Goal: Communication & Community: Answer question/provide support

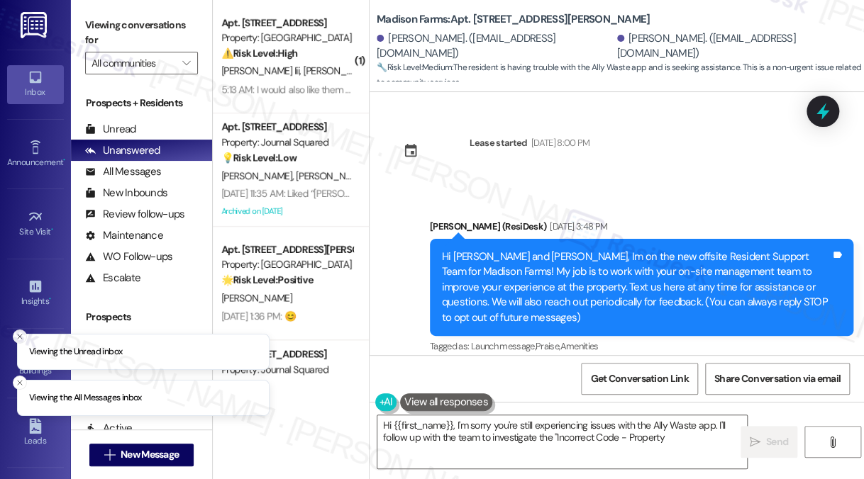
scroll to position [9302, 0]
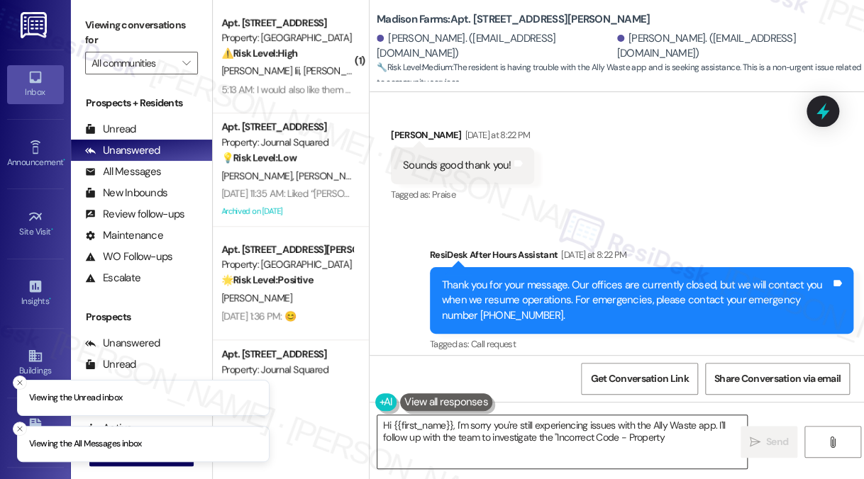
click at [574, 428] on textarea "Hi {{first_name}}, I'm sorry you're still experiencing issues with the Ally Was…" at bounding box center [561, 441] width 369 height 53
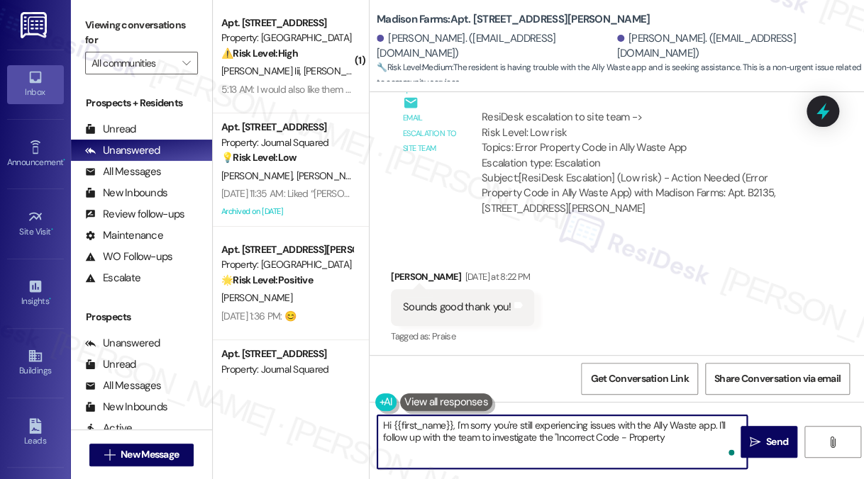
scroll to position [9089, 0]
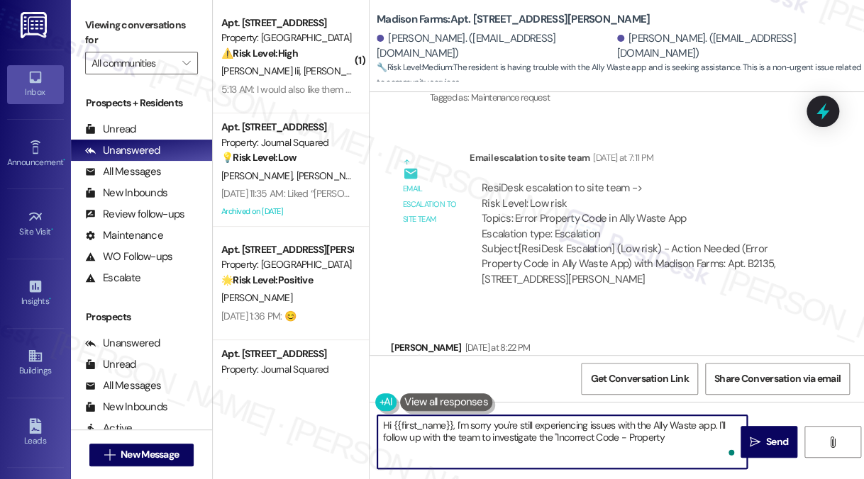
click at [403, 340] on div "Joseph Badalamente Yesterday at 8:22 PM" at bounding box center [462, 350] width 143 height 20
drag, startPoint x: 605, startPoint y: 455, endPoint x: 455, endPoint y: 428, distance: 152.0
click at [455, 428] on textarea "Hi {{first_name}}, I'm sorry you're still experiencing issues with the Ally Was…" at bounding box center [561, 441] width 369 height 53
paste textarea "They'll be able to register once Ally Waste officially starts (on Sunday)"
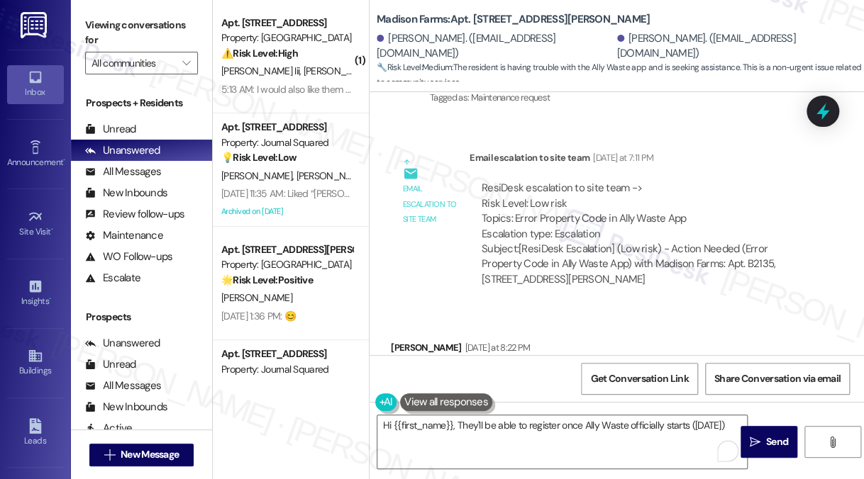
click at [401, 340] on div "Joseph Badalamente Yesterday at 8:22 PM" at bounding box center [462, 350] width 143 height 20
copy div "Joseph"
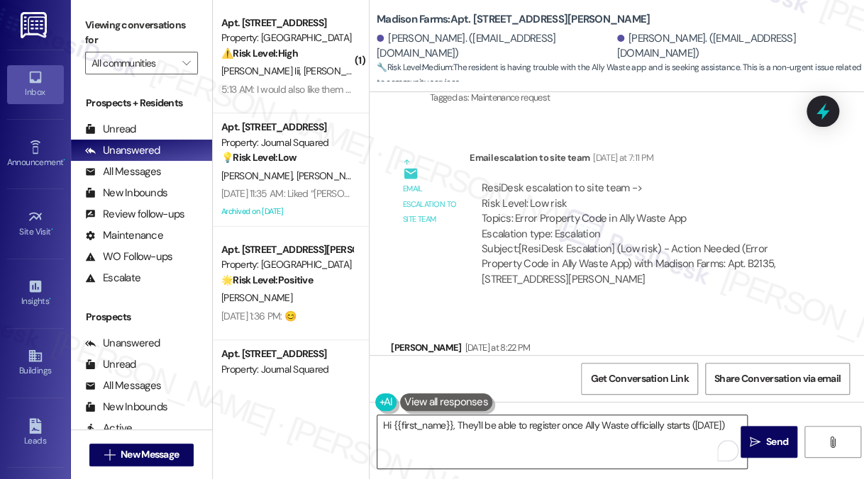
click at [428, 431] on textarea "Hi {{first_name}}, They'll be able to register once Ally Waste officially start…" at bounding box center [561, 441] width 369 height 53
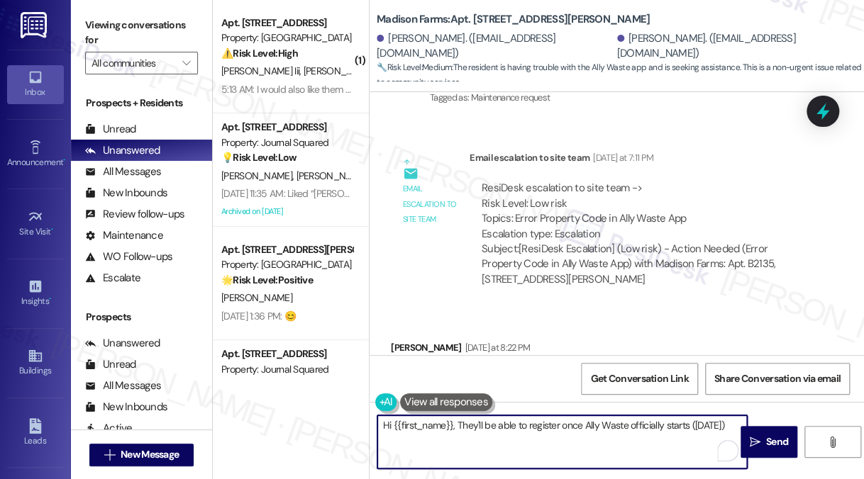
drag, startPoint x: 393, startPoint y: 428, endPoint x: 452, endPoint y: 423, distance: 59.8
click at [452, 423] on textarea "Hi {{first_name}}, They'll be able to register once Ally Waste officially start…" at bounding box center [561, 441] width 369 height 53
paste textarea "Joseph"
click at [471, 371] on div "Sounds good thank you!" at bounding box center [457, 378] width 108 height 15
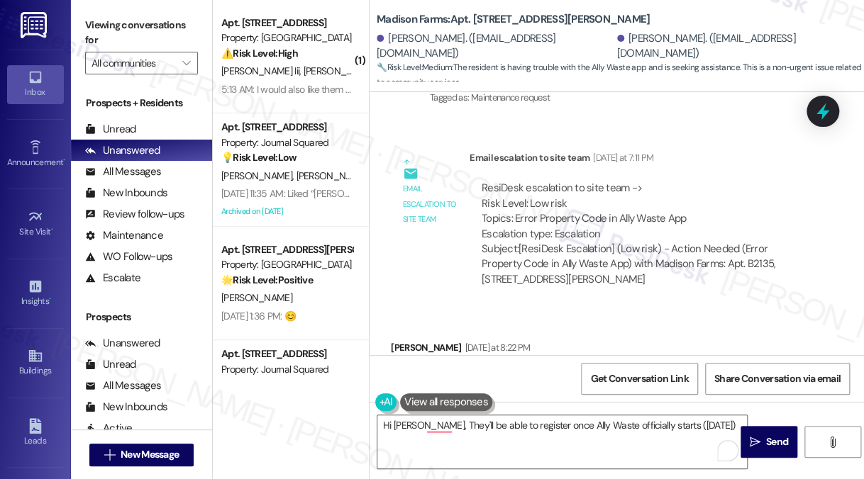
click at [471, 371] on div "Sounds good thank you!" at bounding box center [457, 378] width 108 height 15
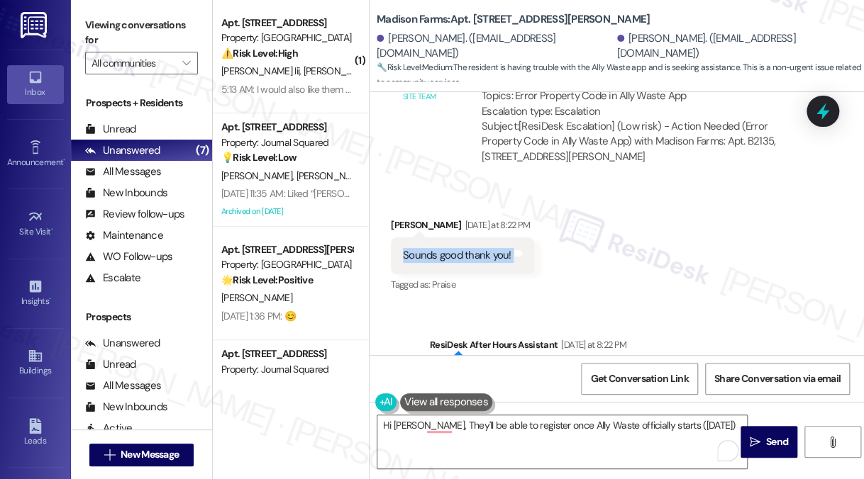
scroll to position [9302, 0]
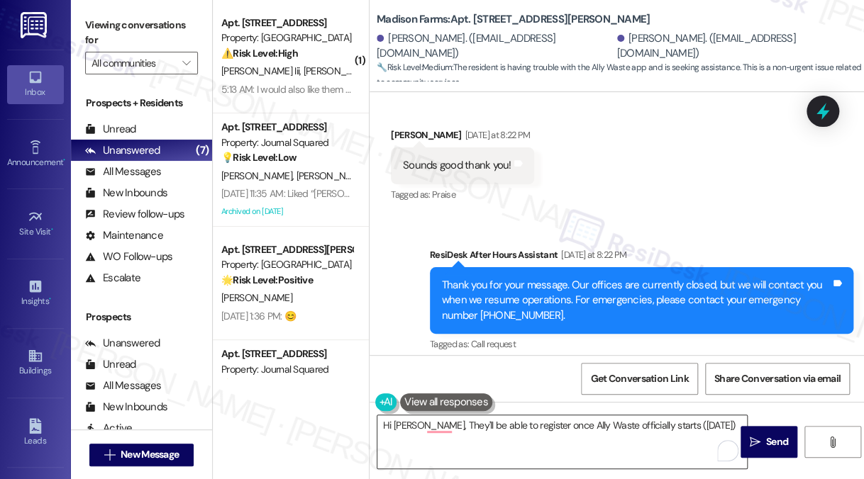
click at [714, 429] on textarea "Hi Joseph, They'll be able to register once Ally Waste officially starts (on Su…" at bounding box center [561, 441] width 369 height 53
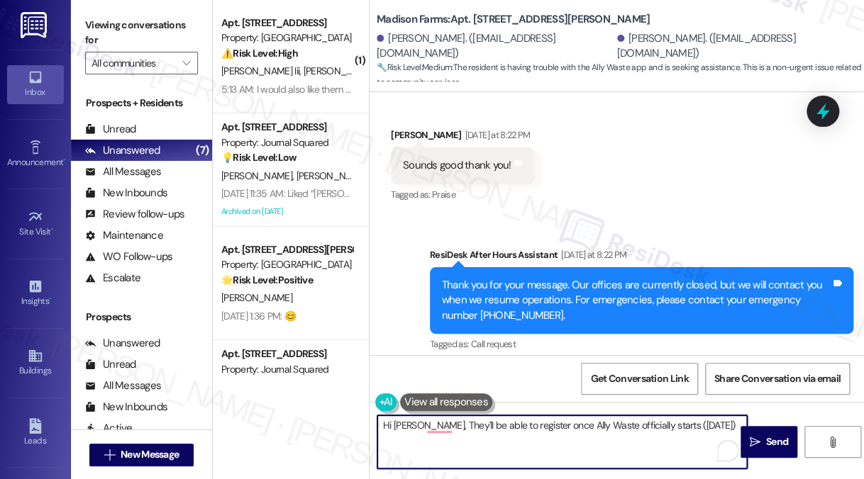
click at [425, 425] on textarea "Hi Joseph, They'll be able to register once Ally Waste officially starts (on Su…" at bounding box center [561, 441] width 369 height 53
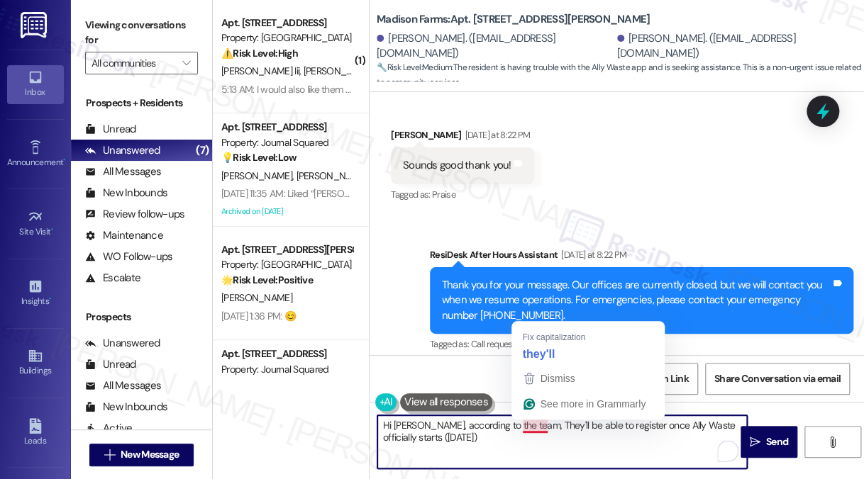
click at [522, 427] on textarea "Hi Joseph, according to the team, They'll be able to register once Ally Waste o…" at bounding box center [561, 441] width 369 height 53
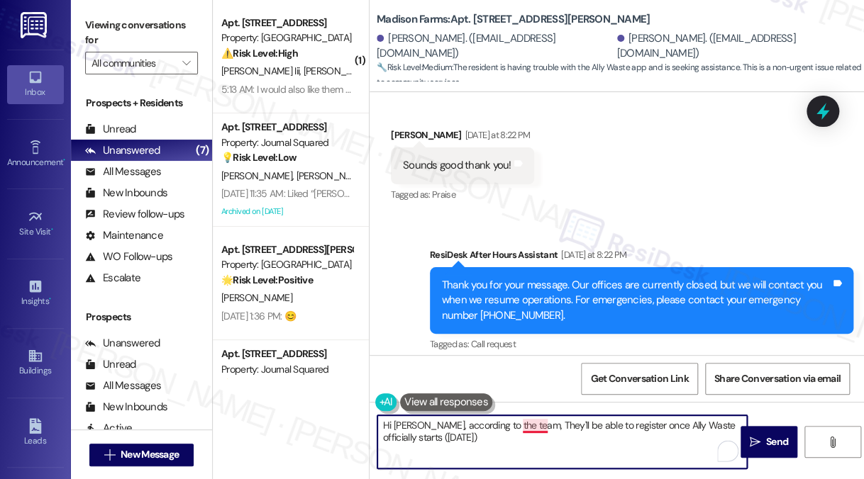
click at [532, 422] on textarea "Hi Joseph, according to the team, They'll be able to register once Ally Waste o…" at bounding box center [561, 441] width 369 height 53
type textarea "Hi Joseph, according to the team, you'll be able to register once Ally Waste of…"
click at [590, 442] on textarea "Hi Joseph, according to the team, you'll be able to register once Ally Waste of…" at bounding box center [561, 441] width 369 height 53
click at [569, 428] on textarea "Hi Joseph, according to the team, you'll be able to register once Ally Waste of…" at bounding box center [561, 441] width 369 height 53
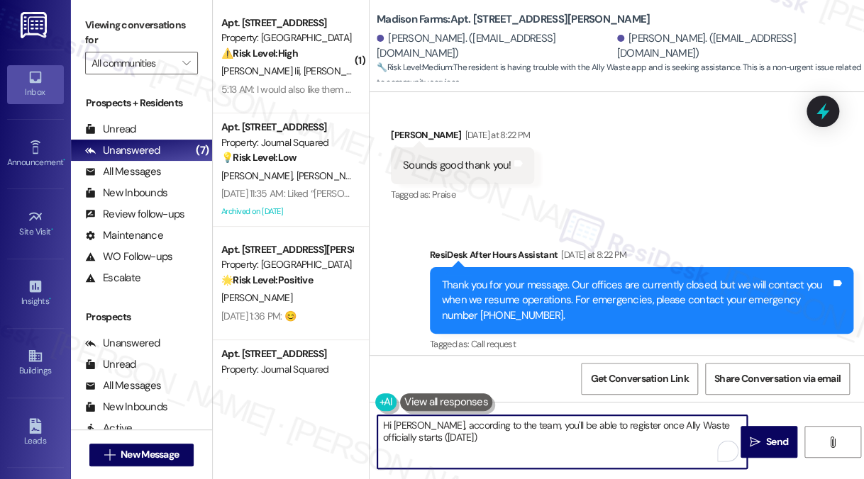
click at [569, 428] on textarea "Hi Joseph, according to the team, you'll be able to register once Ally Waste of…" at bounding box center [561, 441] width 369 height 53
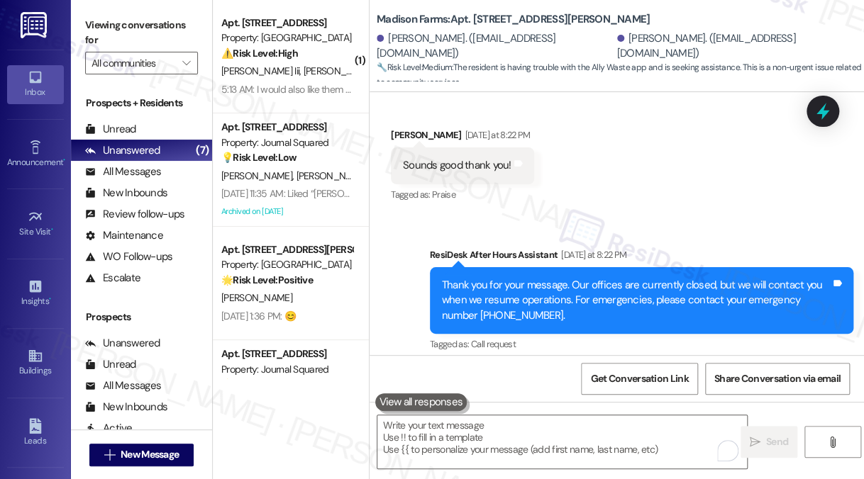
click at [111, 35] on label "Viewing conversations for" at bounding box center [141, 33] width 113 height 38
click at [505, 445] on textarea "To enrich screen reader interactions, please activate Accessibility in Grammarl…" at bounding box center [561, 441] width 369 height 53
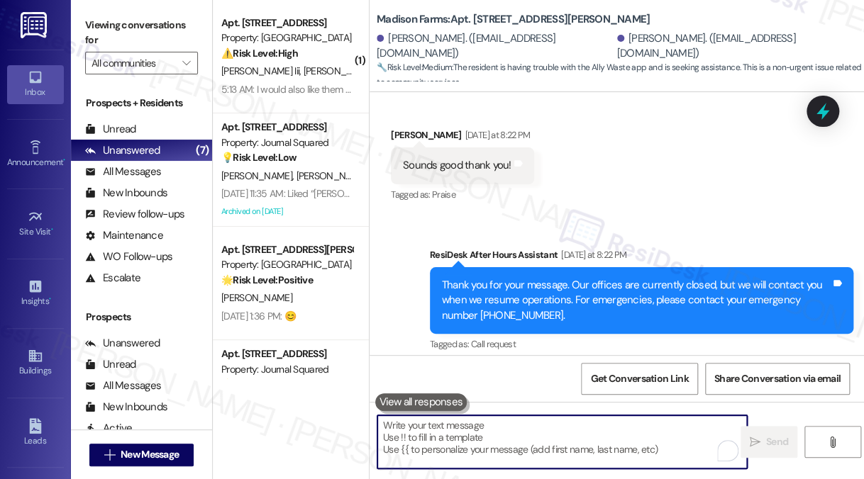
click at [457, 444] on textarea "To enrich screen reader interactions, please activate Accessibility in Grammarl…" at bounding box center [561, 441] width 369 height 53
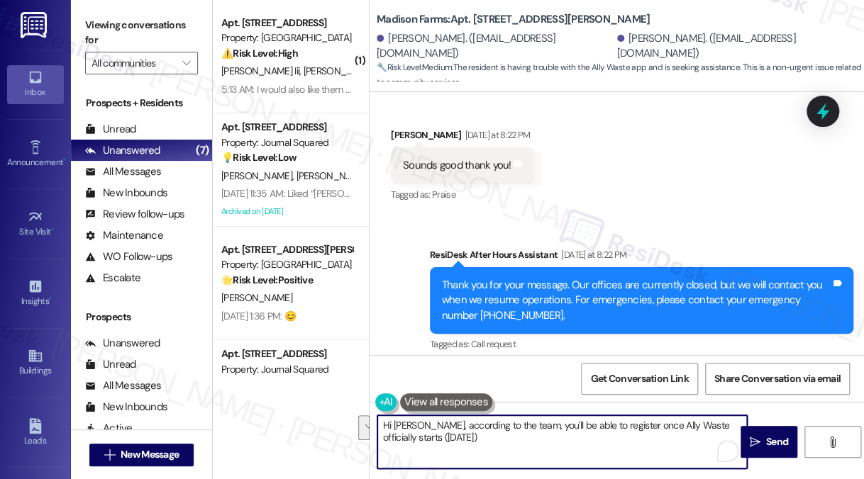
click at [452, 440] on textarea "Hi Joseph, according to the team, you'll be able to register once Ally Waste of…" at bounding box center [561, 441] width 369 height 53
click at [428, 423] on textarea "Hi Joseph, according to the team, you'll be able to register once Ally Waste of…" at bounding box center [561, 441] width 369 height 53
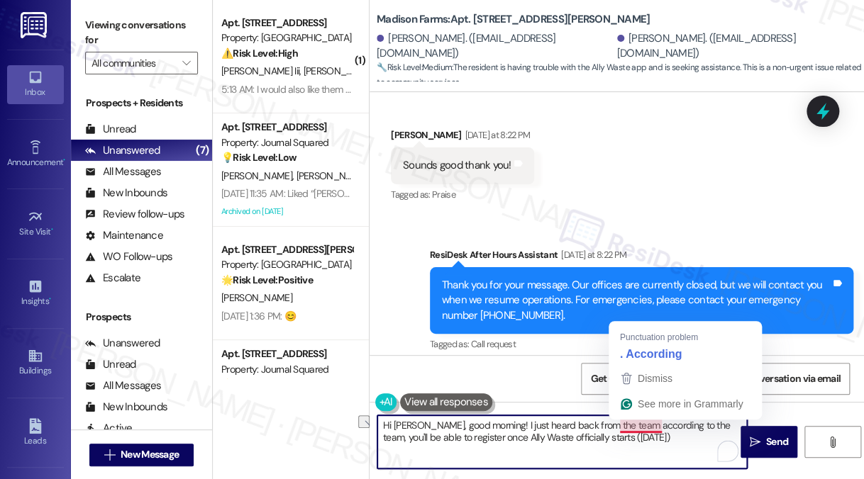
drag, startPoint x: 708, startPoint y: 423, endPoint x: 613, endPoint y: 427, distance: 95.1
click at [613, 427] on textarea "Hi Joseph, good morning! I just heard back from the team according to the team,…" at bounding box center [561, 441] width 369 height 53
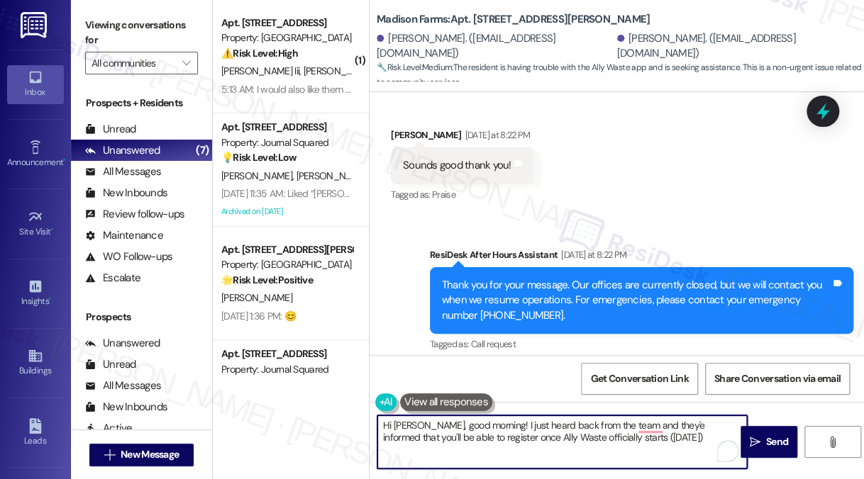
click at [491, 440] on textarea "Hi Joseph, good morning! I just heard back from the team and they'e informed th…" at bounding box center [561, 441] width 369 height 53
click at [540, 440] on textarea "Hi Joseph, good morning! I just heard back from the team and they'e informed th…" at bounding box center [561, 441] width 369 height 53
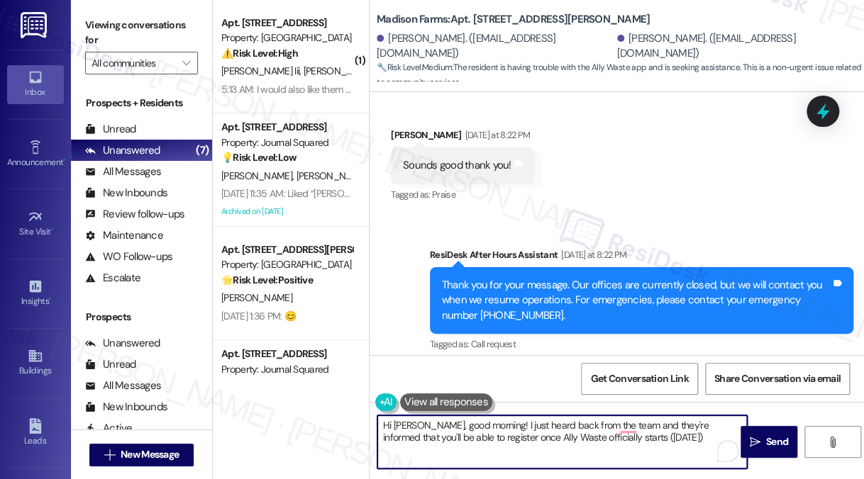
drag, startPoint x: 664, startPoint y: 426, endPoint x: 655, endPoint y: 426, distance: 8.5
click at [655, 426] on textarea "Hi Joseph, good morning! I just heard back from the team and they're informed t…" at bounding box center [561, 441] width 369 height 53
click at [666, 425] on textarea "Hi Joseph, good morning! I just heard back from the team and they informed that…" at bounding box center [561, 441] width 369 height 53
drag, startPoint x: 449, startPoint y: 435, endPoint x: 634, endPoint y: 442, distance: 185.2
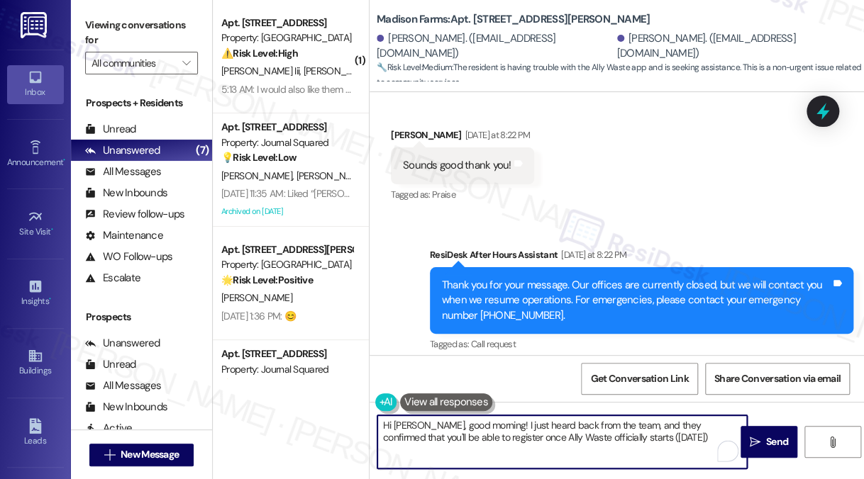
click at [625, 442] on textarea "Hi Joseph, good morning! I just heard back from the team, and they confirmed th…" at bounding box center [561, 441] width 369 height 53
click at [653, 442] on textarea "Hi Joseph, good morning! I just heard back from the team, and they confirmed th…" at bounding box center [561, 441] width 369 height 53
drag, startPoint x: 673, startPoint y: 437, endPoint x: 659, endPoint y: 437, distance: 14.2
click at [659, 437] on textarea "Hi Joseph, good morning! I just heard back from the team, and they confirmed th…" at bounding box center [561, 441] width 369 height 53
click at [613, 433] on textarea "Hi Joseph, good morning! I just heard back from the team, and they confirmed th…" at bounding box center [561, 441] width 369 height 53
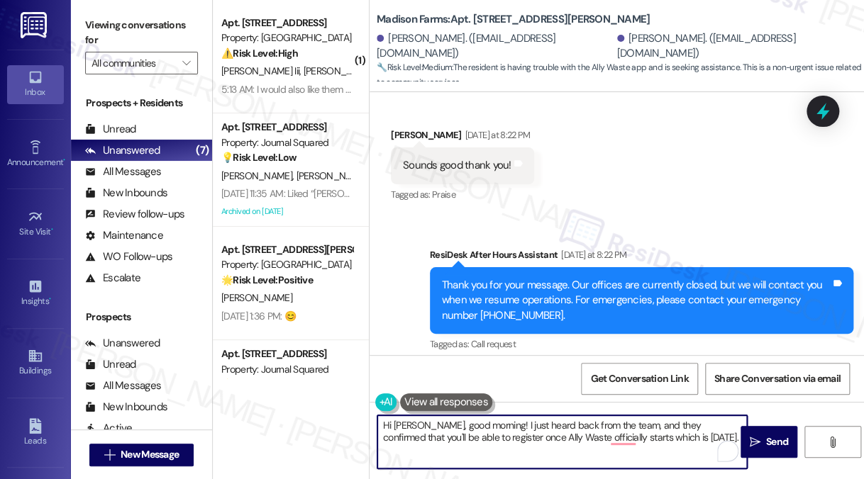
type textarea "Hi Joseph, good morning! I just heard back from the team, and they confirmed th…"
click at [646, 437] on textarea "Hi Joseph, good morning! I just heard back from the team, and they confirmed th…" at bounding box center [561, 441] width 369 height 53
click at [645, 435] on textarea "Hi Joseph, good morning! I just heard back from the team, and they confirmed th…" at bounding box center [561, 441] width 369 height 53
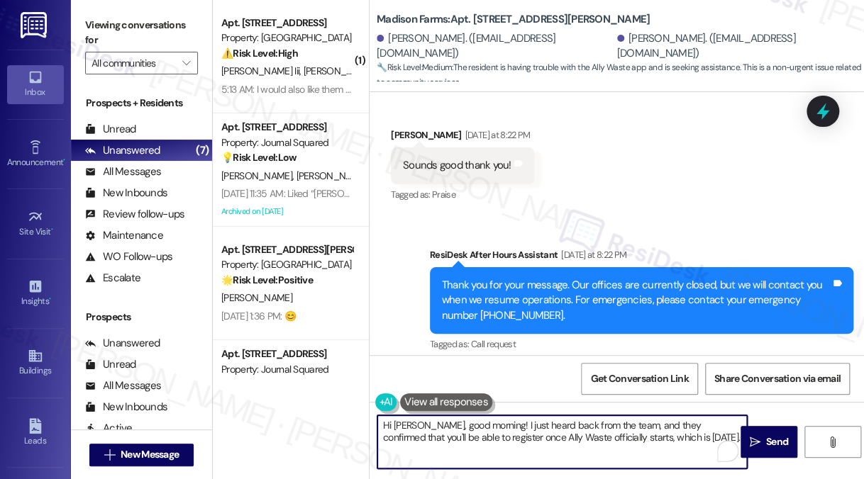
click at [645, 435] on textarea "Hi Joseph, good morning! I just heard back from the team, and they confirmed th…" at bounding box center [561, 441] width 369 height 53
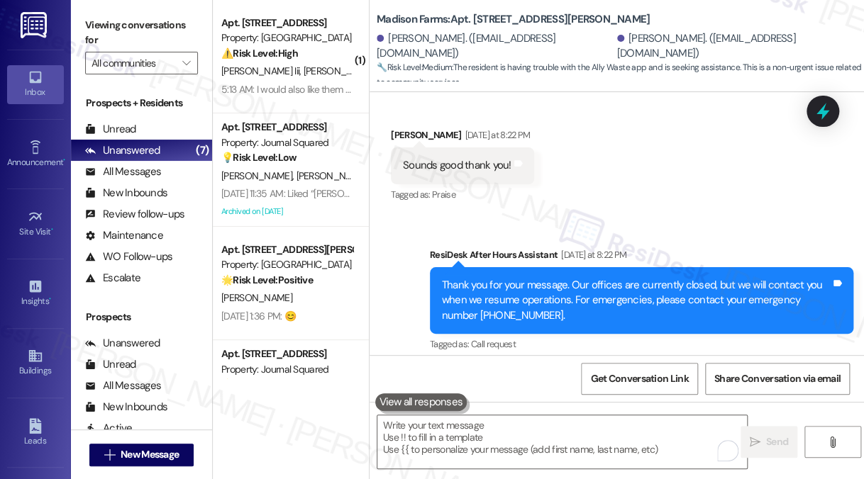
click at [172, 44] on label "Viewing conversations for" at bounding box center [141, 33] width 113 height 38
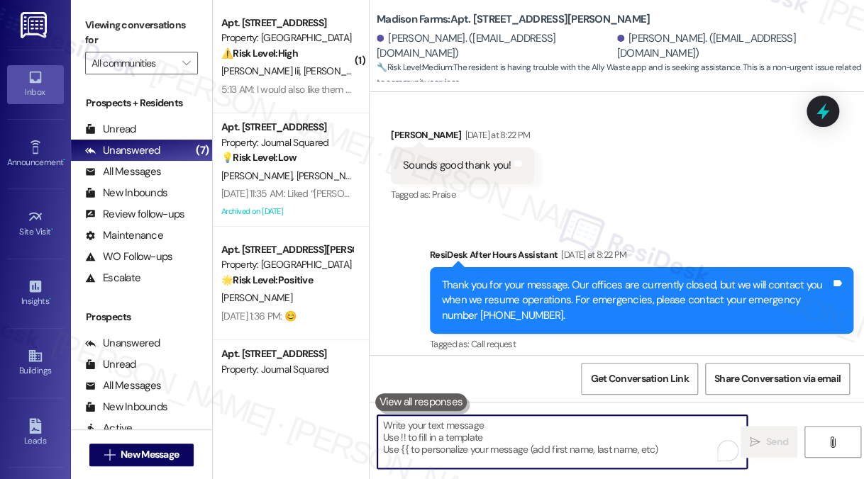
click at [535, 439] on textarea "To enrich screen reader interactions, please activate Accessibility in Grammarl…" at bounding box center [561, 441] width 369 height 53
paste textarea "Hi Joseph, good morning! I just heard back from the team — they confirmed that …"
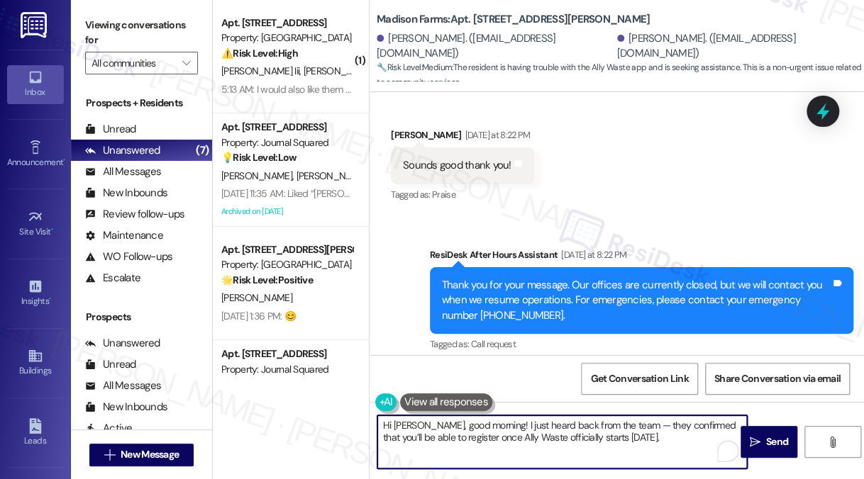
click at [625, 425] on textarea "Hi Joseph, good morning! I just heard back from the team — they confirmed that …" at bounding box center [561, 441] width 369 height 53
click at [622, 423] on textarea "Hi Joseph, good morning! I just heard back from the team! They confirmed that y…" at bounding box center [561, 441] width 369 height 53
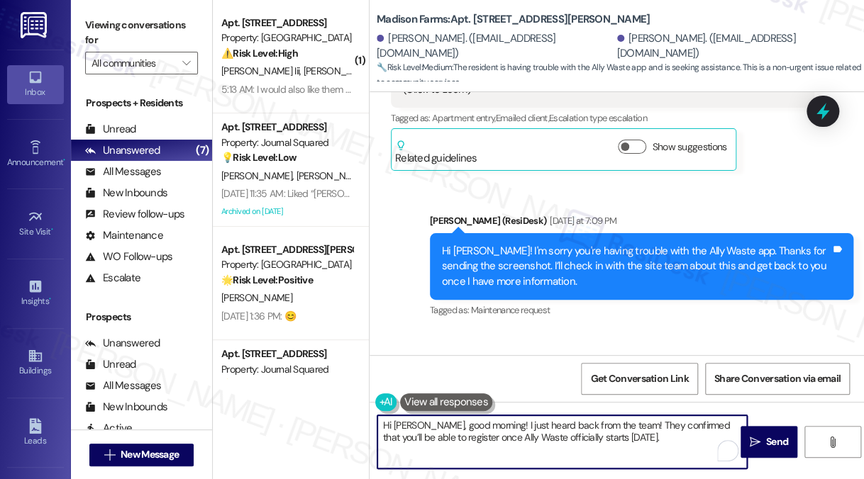
drag, startPoint x: 567, startPoint y: 267, endPoint x: 629, endPoint y: 277, distance: 63.3
click at [627, 394] on div "ResiDesk escalation to site team -> Risk Level: Low risk Topics: Error Property…" at bounding box center [641, 424] width 320 height 61
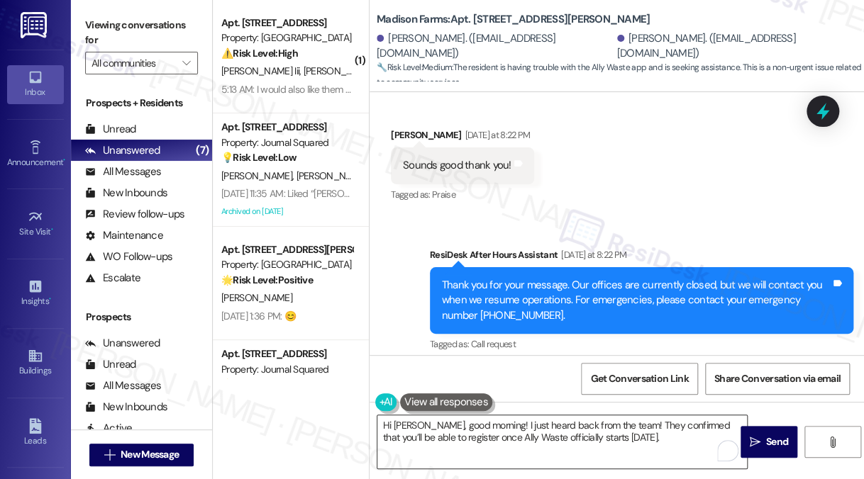
drag, startPoint x: 541, startPoint y: 415, endPoint x: 552, endPoint y: 416, distance: 11.4
click at [543, 416] on textarea "Hi Joseph, good morning! I just heard back from the team! They confirmed that y…" at bounding box center [561, 441] width 369 height 53
click at [553, 417] on div "Hi Joseph, good morning! I just heard back from the team! They confirmed that y…" at bounding box center [616, 455] width 494 height 106
click at [588, 430] on textarea "Hi Joseph, good morning! I just heard back from the team! They confirmed that y…" at bounding box center [561, 441] width 369 height 53
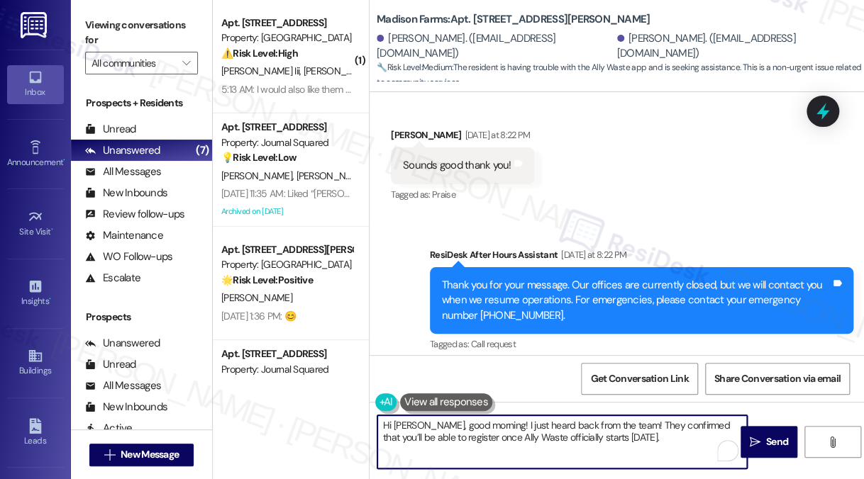
click at [588, 430] on textarea "Hi Joseph, good morning! I just heard back from the team! They confirmed that y…" at bounding box center [561, 441] width 369 height 53
click at [679, 449] on textarea "Hi Joseph, good morning! I just heard back from the team! They confirmed that y…" at bounding box center [561, 441] width 369 height 53
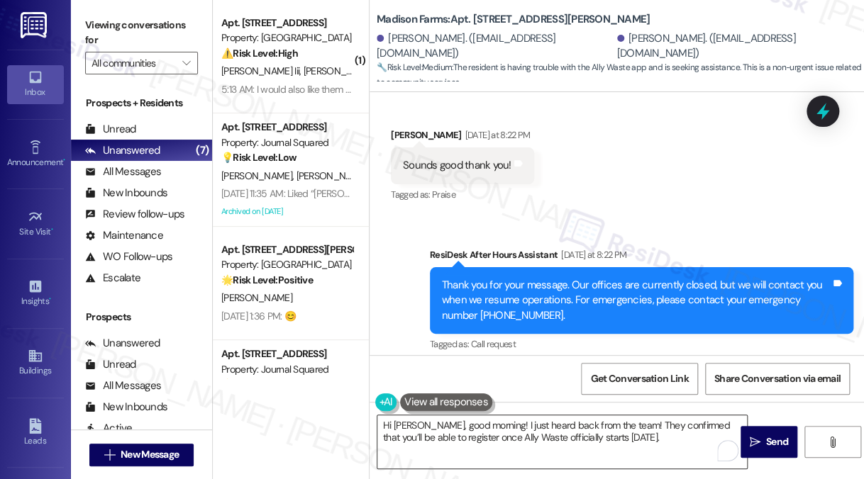
click at [669, 437] on textarea "Hi Joseph, good morning! I just heard back from the team! They confirmed that y…" at bounding box center [561, 441] width 369 height 53
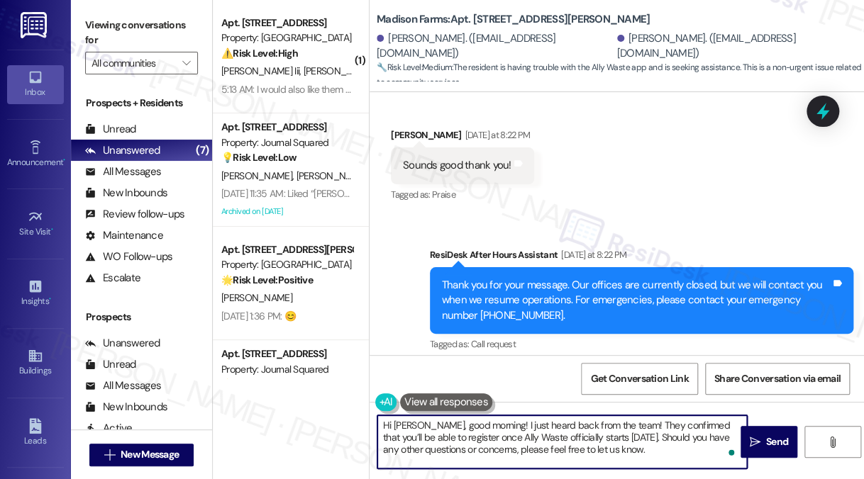
type textarea "Hi Joseph, good morning! I just heard back from the team! They confirmed that y…"
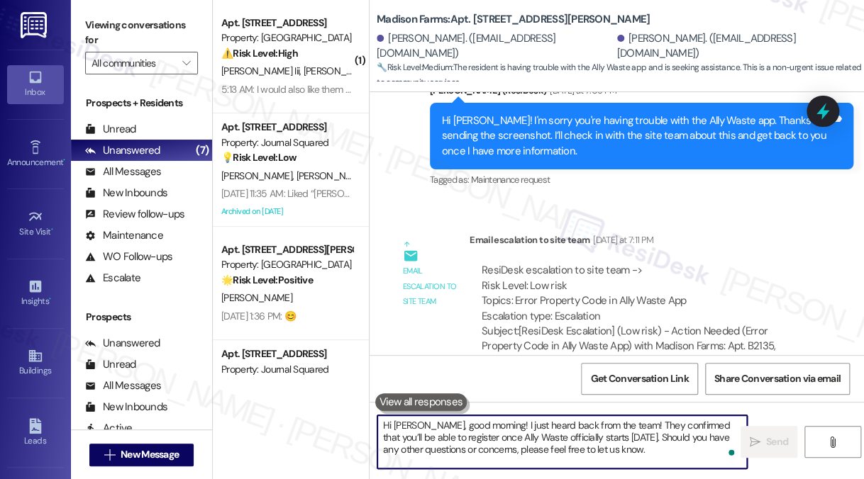
scroll to position [9431, 0]
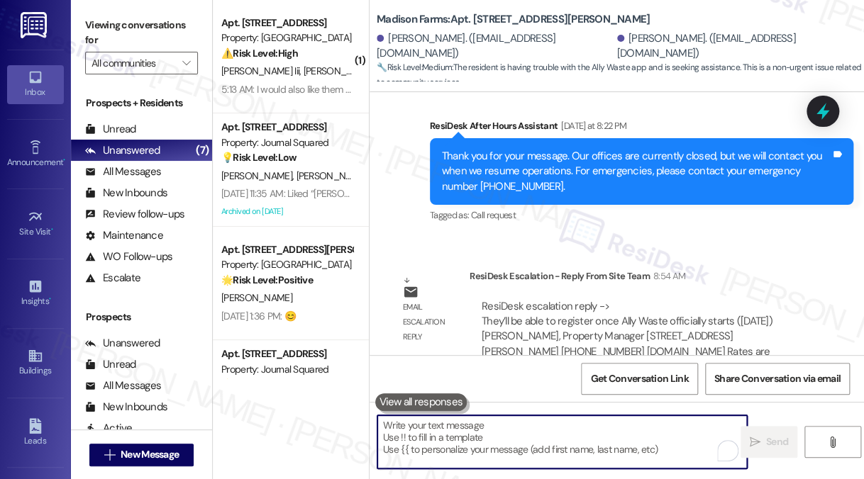
click at [541, 459] on div "Hi Joseph, good morning! I just heard back from the team! They confirmed that y…" at bounding box center [636, 481] width 389 height 45
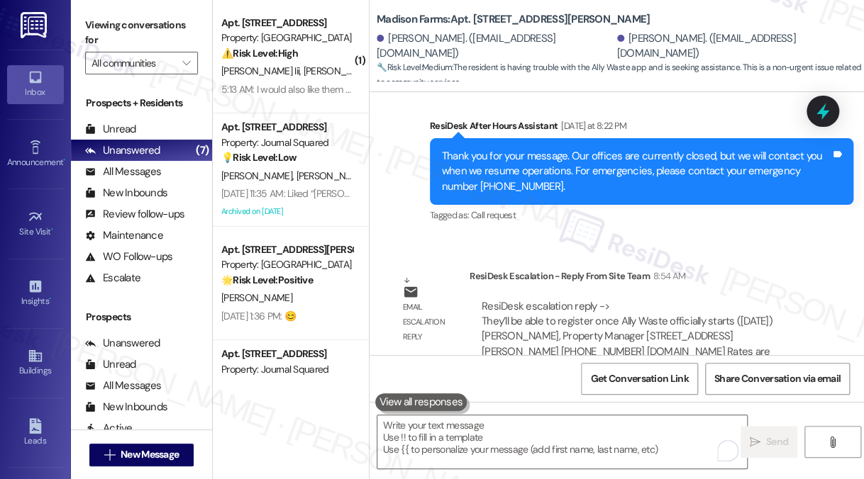
click at [541, 459] on div "Hi Joseph, good morning! I just heard back from the team! They confirmed that y…" at bounding box center [636, 481] width 389 height 45
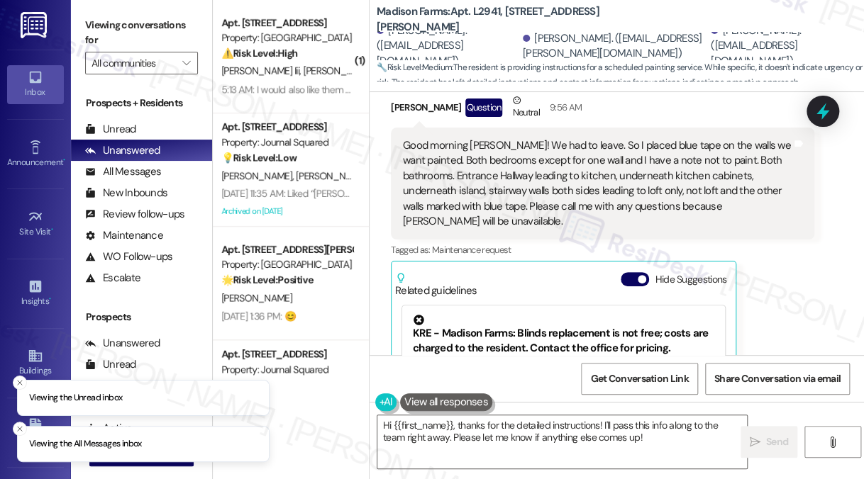
scroll to position [7110, 0]
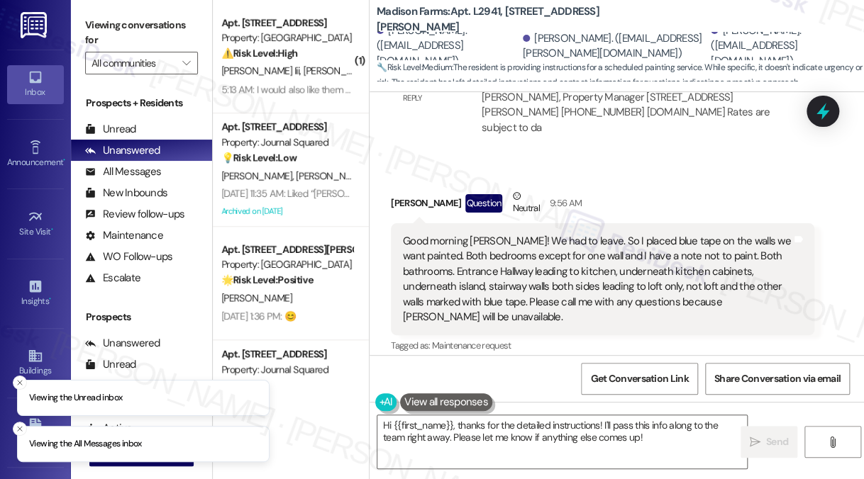
click at [585, 234] on div "Good morning Jane! We had to leave. So I placed blue tape on the walls we want …" at bounding box center [597, 279] width 389 height 91
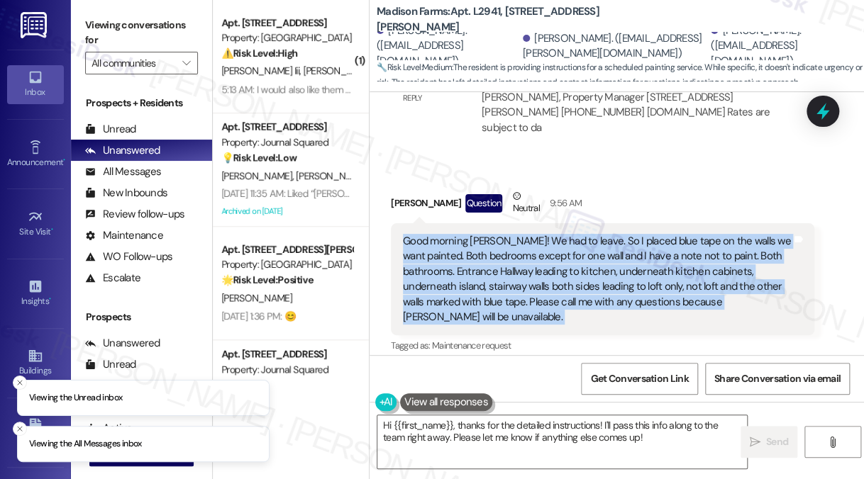
click at [584, 234] on div "Good morning Jane! We had to leave. So I placed blue tape on the walls we want …" at bounding box center [597, 279] width 389 height 91
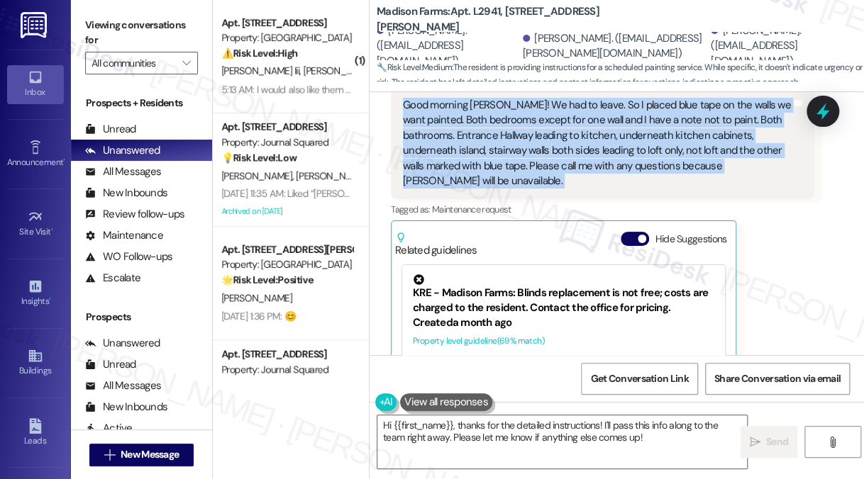
scroll to position [7119, 0]
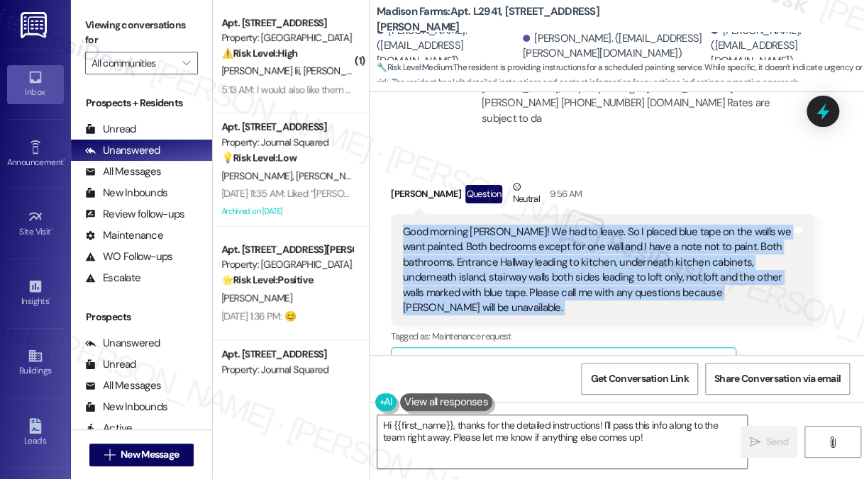
click at [579, 225] on div "Good morning Jane! We had to leave. So I placed blue tape on the walls we want …" at bounding box center [597, 270] width 389 height 91
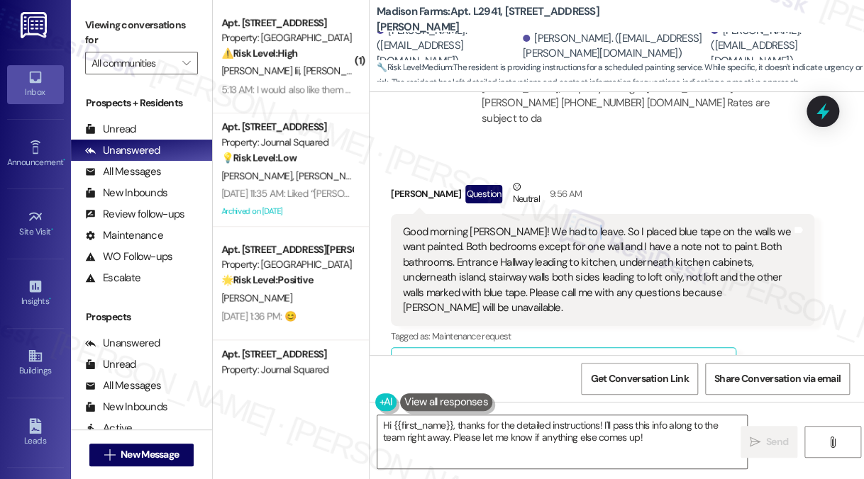
click at [579, 225] on div "Good morning Jane! We had to leave. So I placed blue tape on the walls we want …" at bounding box center [597, 270] width 389 height 91
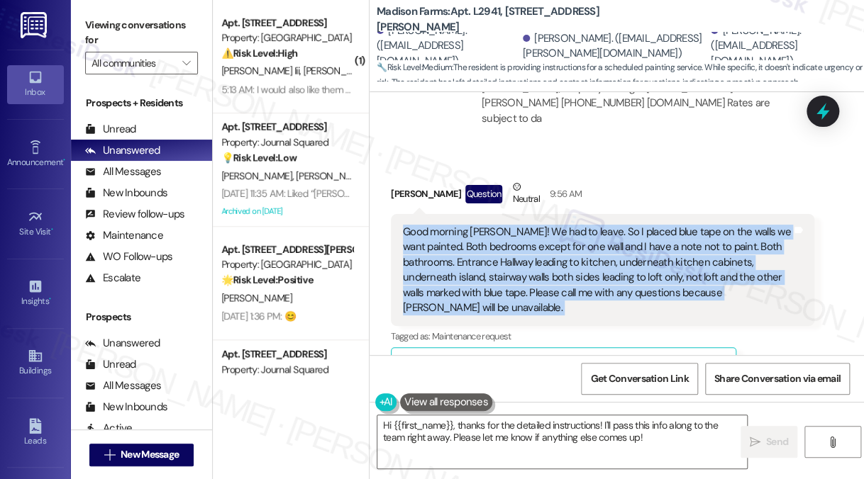
click at [579, 225] on div "Good morning Jane! We had to leave. So I placed blue tape on the walls we want …" at bounding box center [597, 270] width 389 height 91
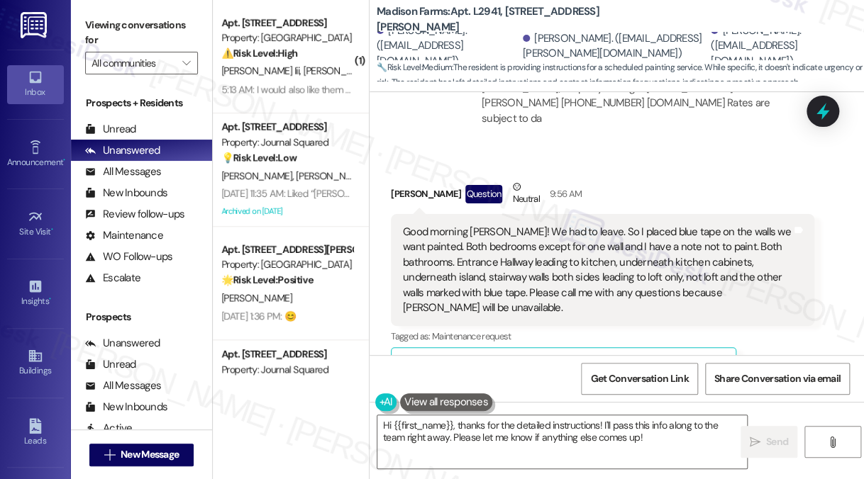
click at [635, 169] on div "Received via SMS Susan Mitchell Question Neutral 9:56 AM Good morning Jane! We …" at bounding box center [602, 380] width 445 height 423
click at [596, 231] on div "Good morning Jane! We had to leave. So I placed blue tape on the walls we want …" at bounding box center [597, 270] width 389 height 91
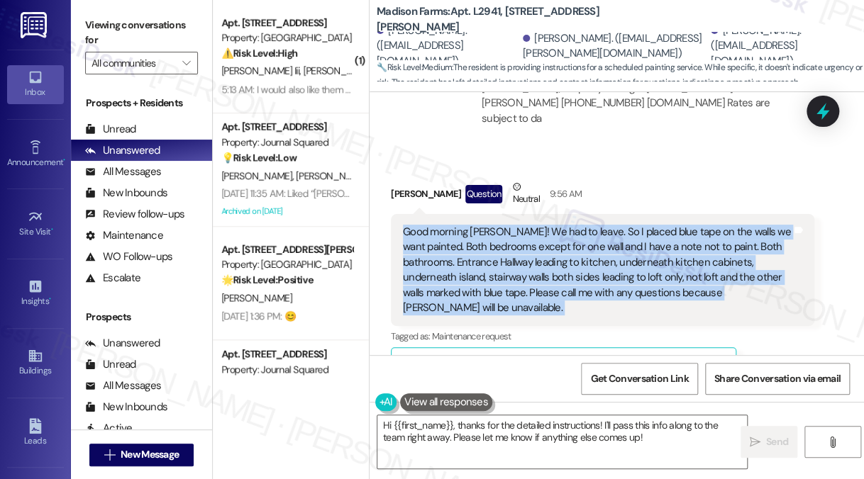
click at [596, 231] on div "Good morning Jane! We had to leave. So I placed blue tape on the walls we want …" at bounding box center [597, 270] width 389 height 91
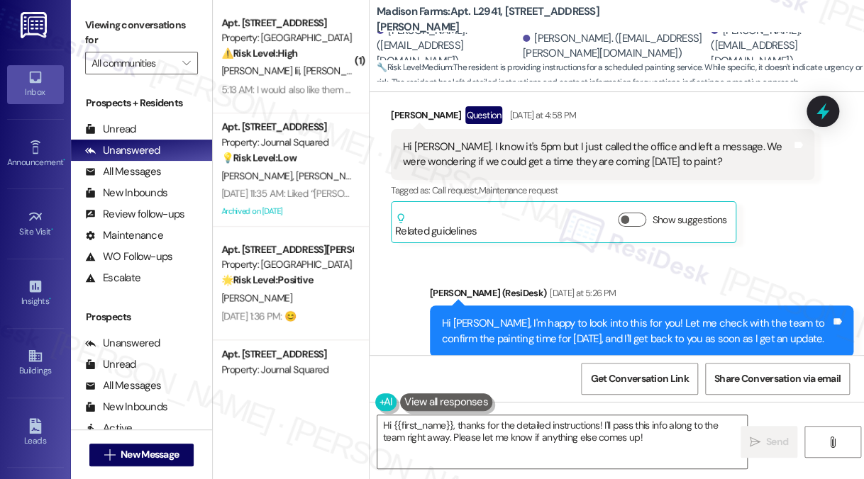
scroll to position [6552, 0]
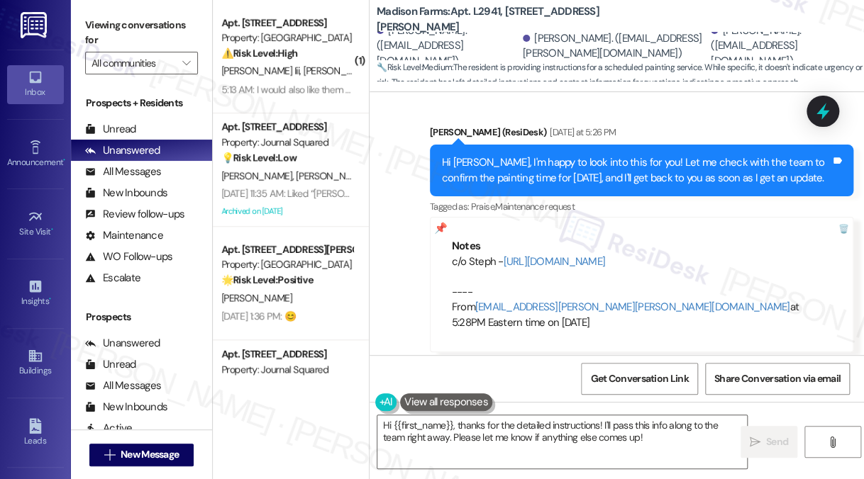
click at [567, 155] on div "Hi Rodney, I'm happy to look into this for you! Let me check with the team to c…" at bounding box center [636, 170] width 389 height 30
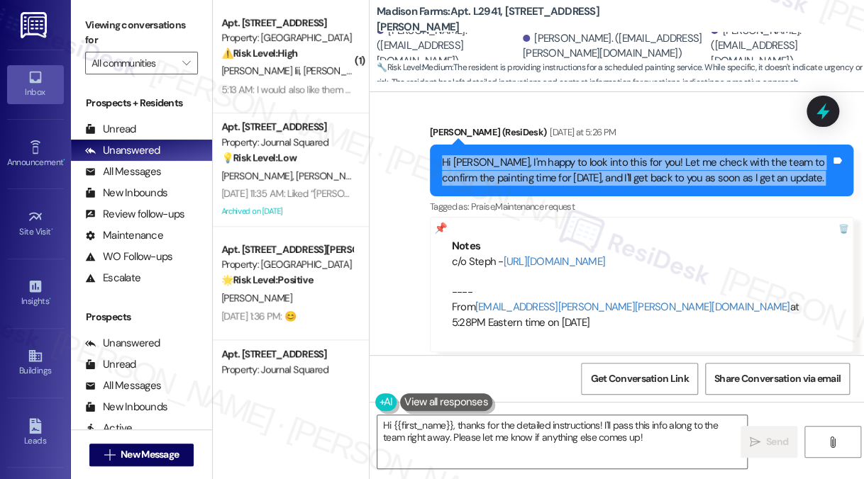
click at [567, 155] on div "Hi Rodney, I'm happy to look into this for you! Let me check with the team to c…" at bounding box center [636, 170] width 389 height 30
click at [111, 21] on label "Viewing conversations for" at bounding box center [141, 33] width 113 height 38
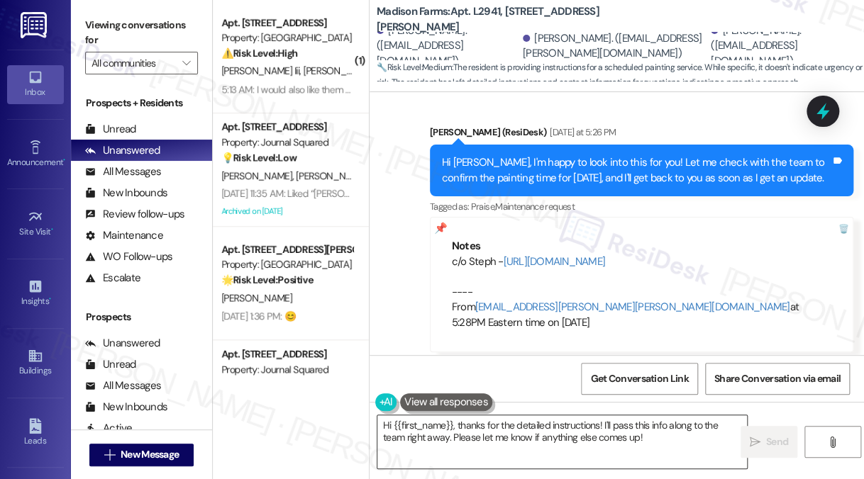
click at [547, 423] on textarea "Hi {{first_name}}, thanks for the detailed instructions! I'll pass this info al…" at bounding box center [561, 441] width 369 height 53
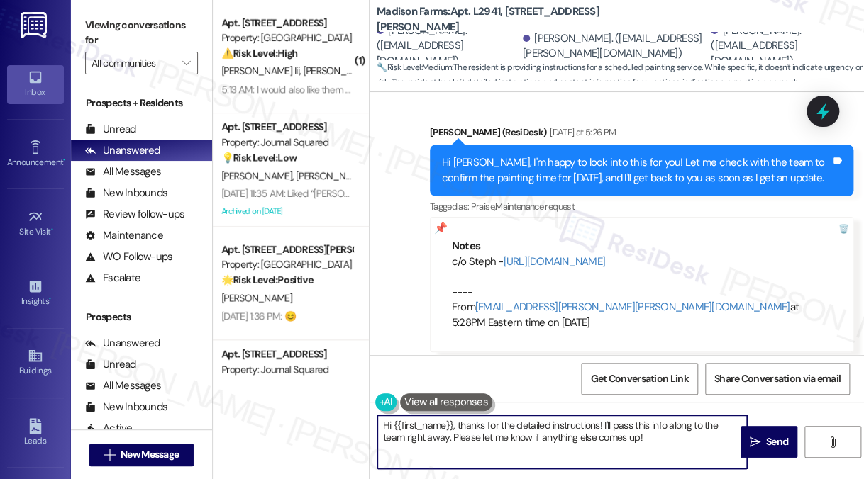
click at [547, 423] on textarea "Hi {{first_name}}, thanks for the detailed instructions! I'll pass this info al…" at bounding box center [561, 441] width 369 height 53
click at [651, 449] on textarea "Hi {{first_name}}, thanks for the detailed instructions! I'll pass this info al…" at bounding box center [561, 441] width 369 height 53
drag, startPoint x: 607, startPoint y: 452, endPoint x: 457, endPoint y: 424, distance: 153.0
click at [457, 424] on textarea "Hi {{first_name}}, thanks for the detailed instructions! I'll pass this info al…" at bounding box center [561, 441] width 369 height 53
paste textarea "Hi [Resident’s Name], the site team let me know that the vendors will be coming…"
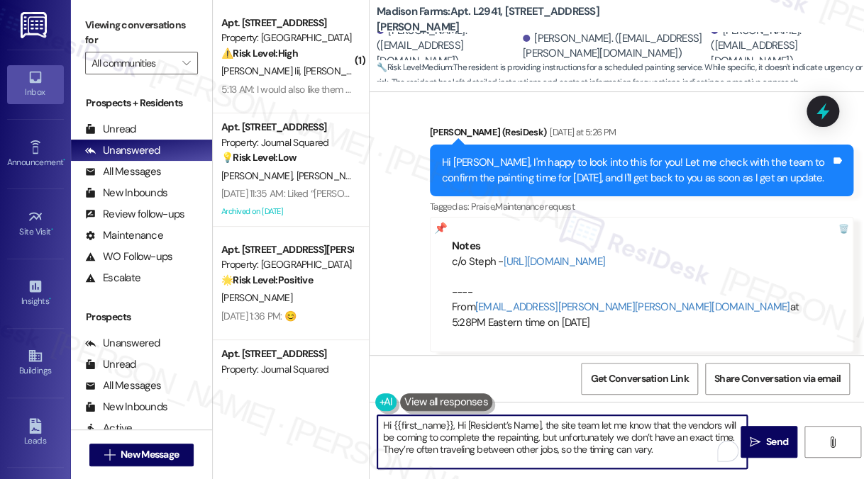
click at [454, 423] on textarea "Hi {{first_name}}, Hi [Resident’s Name], the site team let me know that the ven…" at bounding box center [561, 441] width 369 height 53
drag, startPoint x: 455, startPoint y: 425, endPoint x: 542, endPoint y: 425, distance: 86.5
click at [542, 425] on textarea "Hi {{first_name}}, Hi [Resident’s Name], the site team let me know that the ven…" at bounding box center [561, 441] width 369 height 53
click at [542, 425] on textarea "Hi {{first_name}}, good morning! The site team let me know that the vendors wil…" at bounding box center [561, 441] width 369 height 53
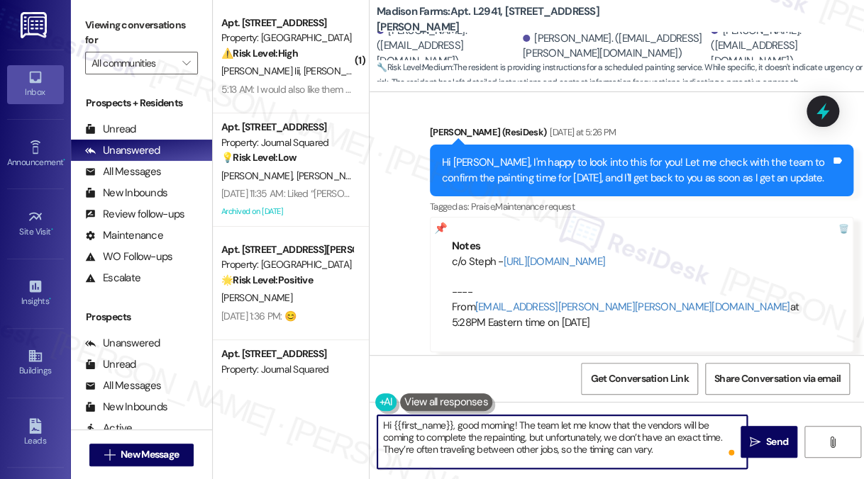
click at [640, 453] on textarea "Hi {{first_name}}, good morning! The team let me know that the vendors will be …" at bounding box center [561, 441] width 369 height 53
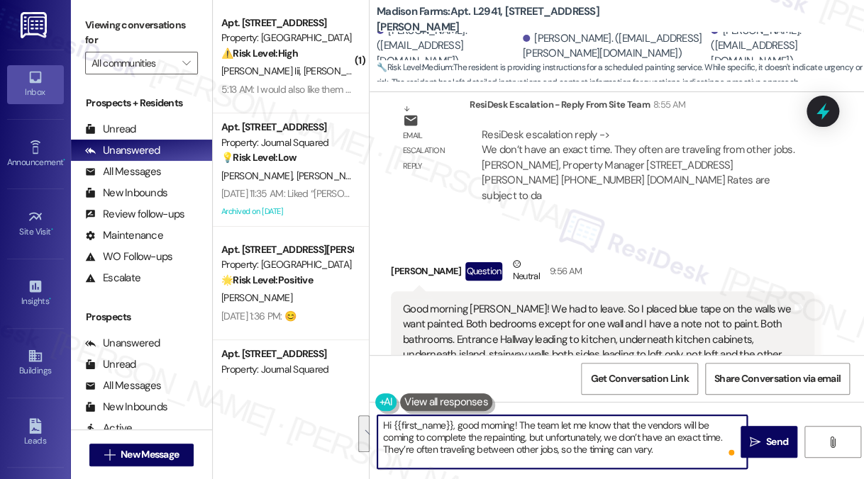
scroll to position [7119, 0]
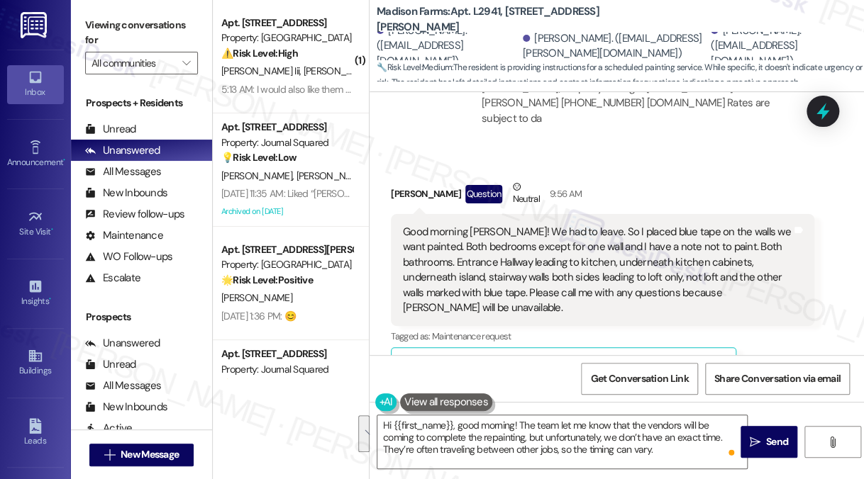
click at [590, 250] on div "Good morning Jane! We had to leave. So I placed blue tape on the walls we want …" at bounding box center [597, 270] width 389 height 91
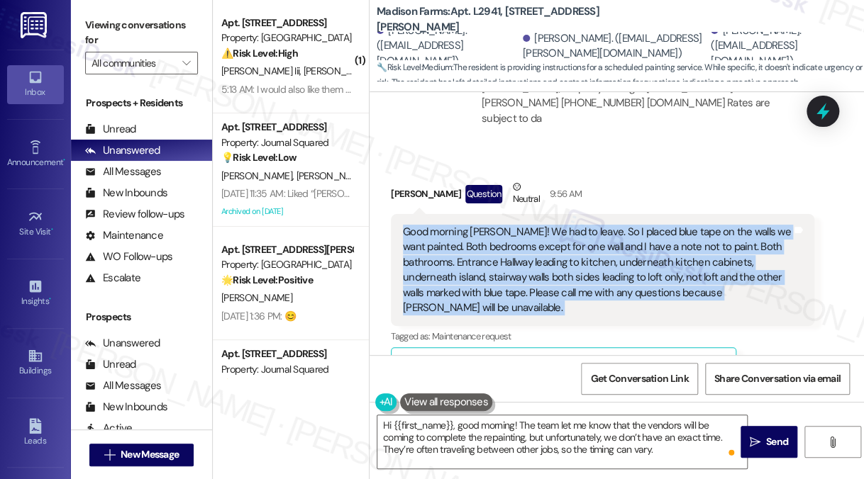
click at [590, 250] on div "Good morning Jane! We had to leave. So I placed blue tape on the walls we want …" at bounding box center [597, 270] width 389 height 91
click at [698, 225] on div "Good morning Jane! We had to leave. So I placed blue tape on the walls we want …" at bounding box center [597, 270] width 389 height 91
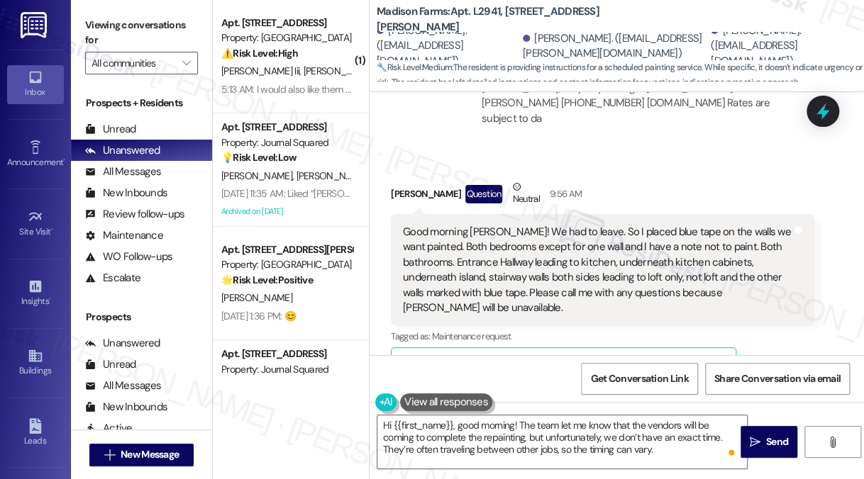
click at [692, 179] on div "Susan Mitchell Question Neutral 9:56 AM" at bounding box center [602, 196] width 423 height 35
click at [658, 244] on div "Good morning Jane! We had to leave. So I placed blue tape on the walls we want …" at bounding box center [597, 270] width 389 height 91
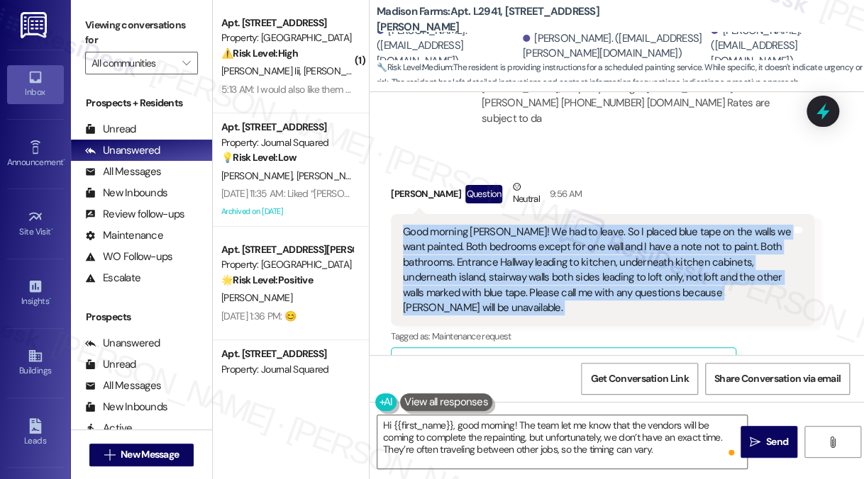
click at [658, 244] on div "Good morning Jane! We had to leave. So I placed blue tape on the walls we want …" at bounding box center [597, 270] width 389 height 91
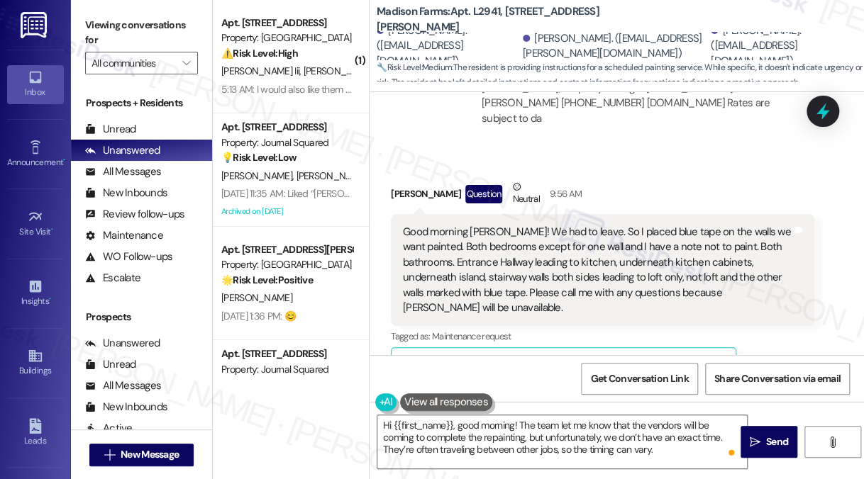
click at [679, 179] on div "Susan Mitchell Question Neutral 9:56 AM" at bounding box center [602, 196] width 423 height 35
click at [638, 232] on div "Good morning Jane! We had to leave. So I placed blue tape on the walls we want …" at bounding box center [597, 270] width 389 height 91
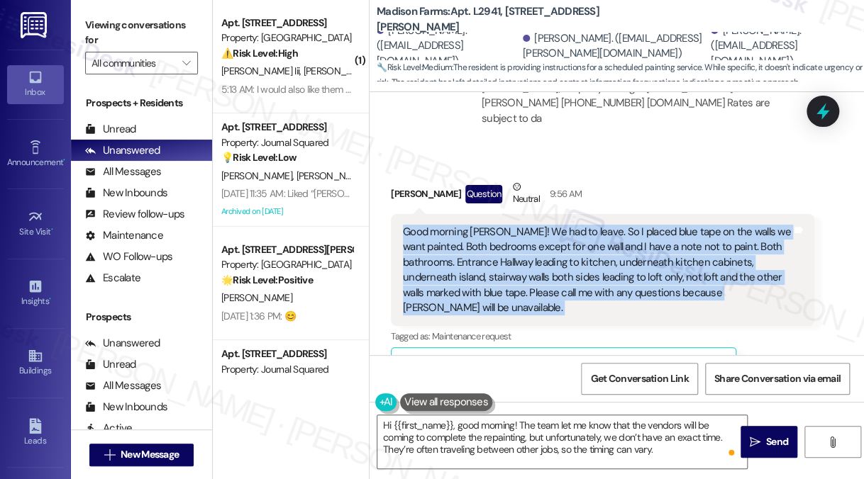
click at [638, 232] on div "Good morning Jane! We had to leave. So I placed blue tape on the walls we want …" at bounding box center [597, 270] width 389 height 91
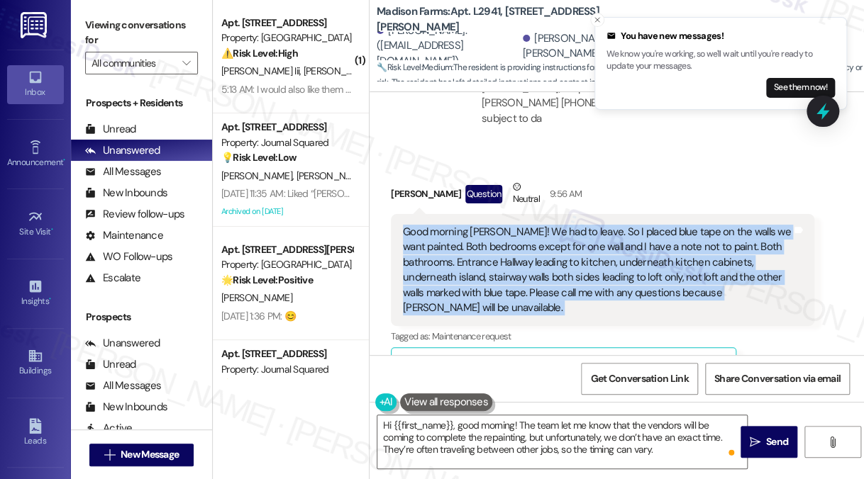
copy div "Good morning Jane! We had to leave. So I placed blue tape on the walls we want …"
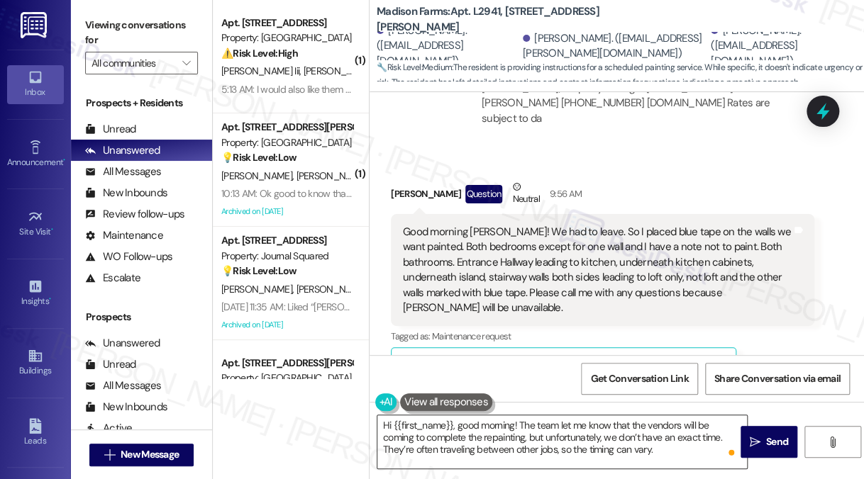
click at [639, 453] on textarea "Hi {{first_name}}, good morning! The team let me know that the vendors will be …" at bounding box center [561, 441] width 369 height 53
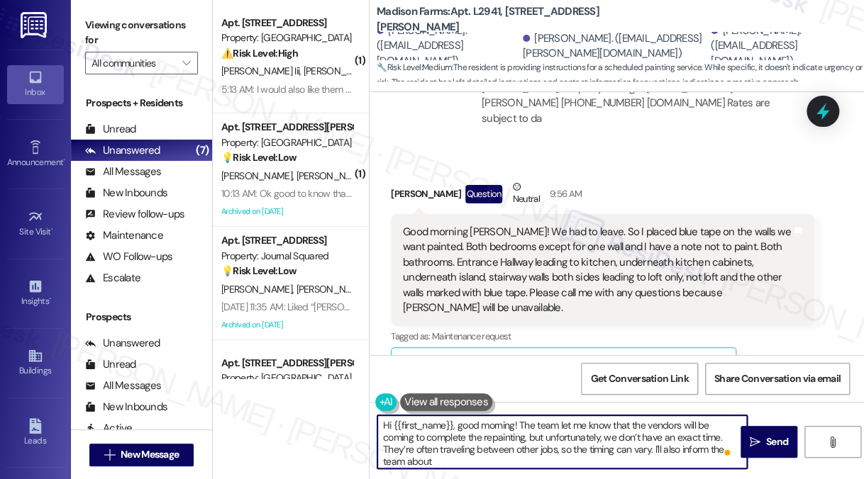
click at [699, 450] on textarea "Hi {{first_name}}, good morning! The team let me know that the vendors will be …" at bounding box center [561, 441] width 369 height 53
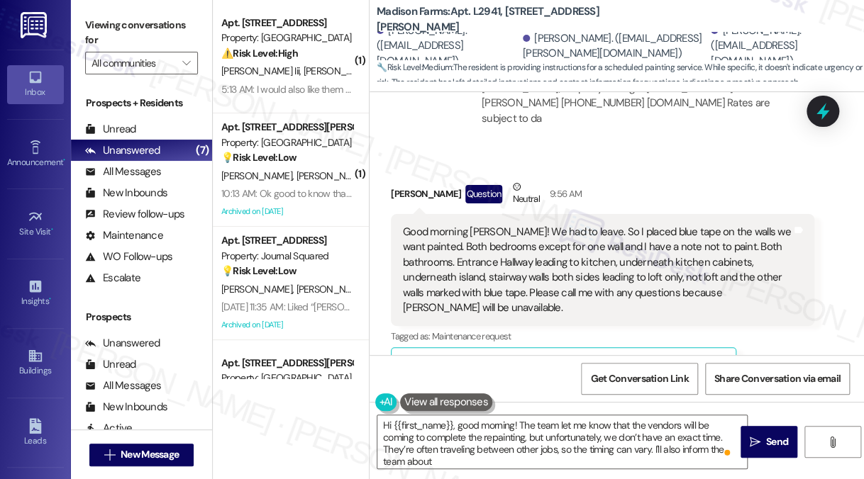
click at [520, 242] on div "Good morning Jane! We had to leave. So I placed blue tape on the walls we want …" at bounding box center [597, 270] width 389 height 91
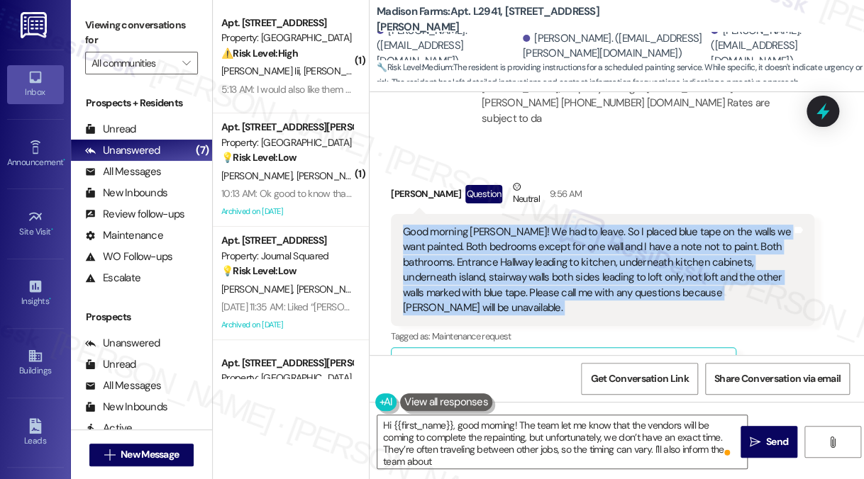
click at [520, 242] on div "Good morning Jane! We had to leave. So I placed blue tape on the walls we want …" at bounding box center [597, 270] width 389 height 91
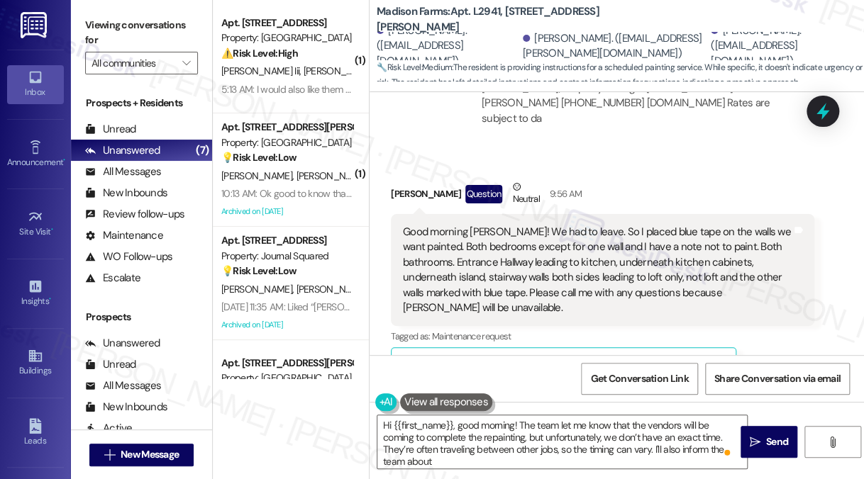
click at [594, 169] on div "Received via SMS Susan Mitchell Question Neutral 9:56 AM Good morning Jane! We …" at bounding box center [602, 380] width 445 height 423
click at [570, 225] on div "Good morning Jane! We had to leave. So I placed blue tape on the walls we want …" at bounding box center [597, 270] width 389 height 91
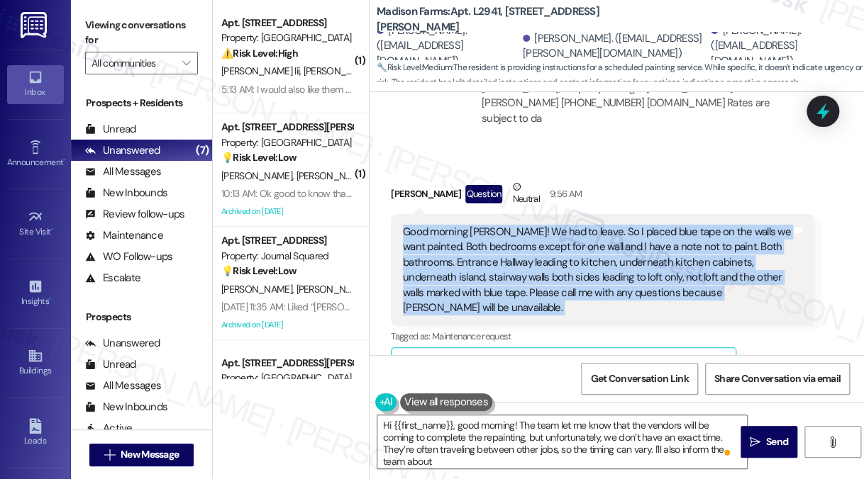
click at [570, 225] on div "Good morning Jane! We had to leave. So I placed blue tape on the walls we want …" at bounding box center [597, 270] width 389 height 91
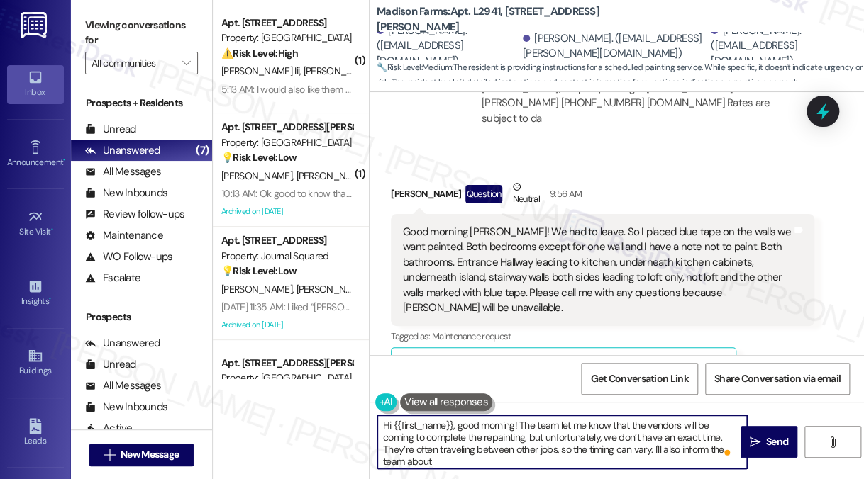
click at [542, 439] on textarea "Hi {{first_name}}, good morning! The team let me know that the vendors will be …" at bounding box center [561, 441] width 369 height 53
click at [501, 467] on textarea "Hi {{first_name}}, good morning! The team let me know that the vendors will be …" at bounding box center [561, 441] width 369 height 53
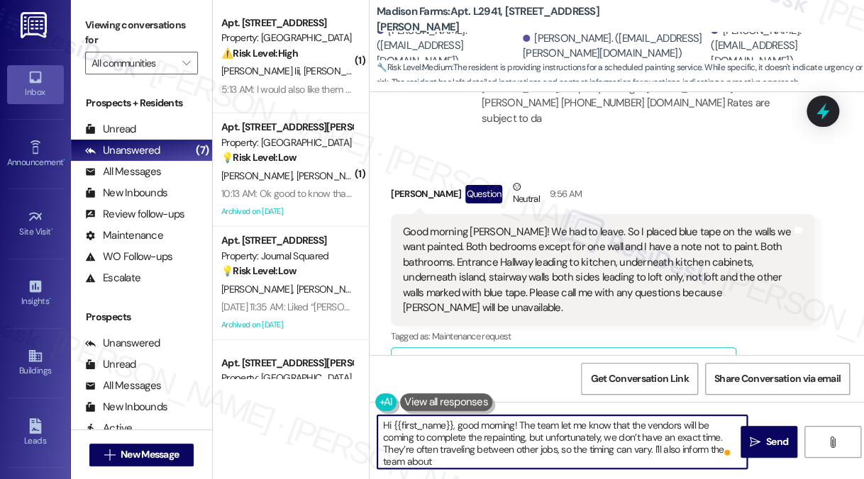
click at [529, 458] on textarea "Hi {{first_name}}, good morning! The team let me know that the vendors will be …" at bounding box center [561, 441] width 369 height 53
click at [488, 453] on textarea "Hi {{first_name}}, good morning! The team let me know that the vendors will be …" at bounding box center [561, 441] width 369 height 53
click at [465, 458] on textarea "Hi {{first_name}}, good morning! The team let me know that the vendors will be …" at bounding box center [561, 441] width 369 height 53
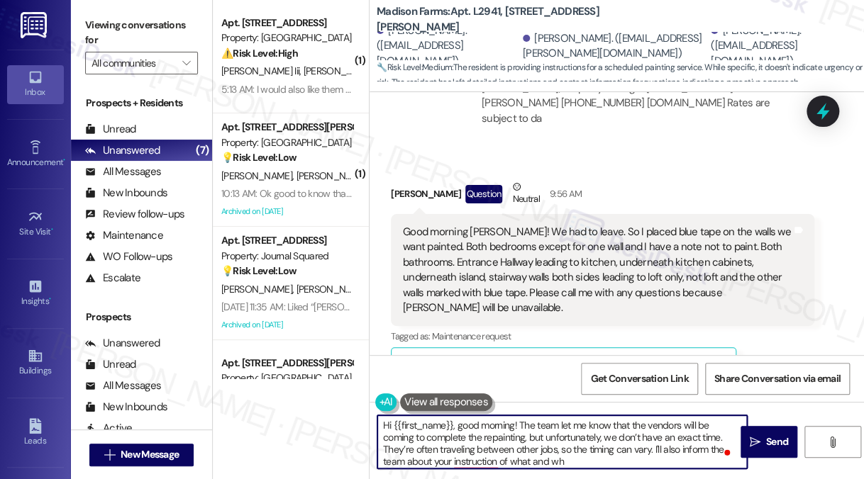
click at [683, 450] on textarea "Hi {{first_name}}, good morning! The team let me know that the vendors will be …" at bounding box center [561, 441] width 369 height 53
click at [559, 228] on div "Good morning Jane! We had to leave. So I placed blue tape on the walls we want …" at bounding box center [597, 270] width 389 height 91
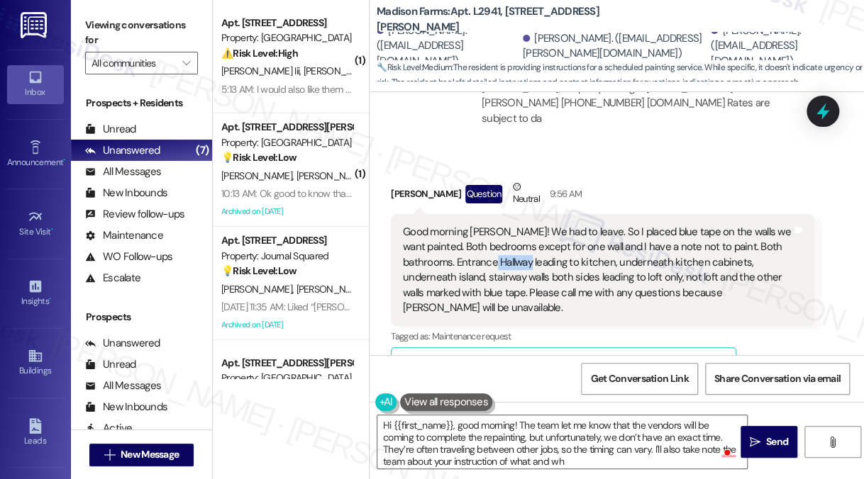
click at [559, 228] on div "Good morning Jane! We had to leave. So I placed blue tape on the walls we want …" at bounding box center [597, 270] width 389 height 91
click at [530, 225] on div "Good morning Jane! We had to leave. So I placed blue tape on the walls we want …" at bounding box center [597, 270] width 389 height 91
click at [704, 450] on textarea "Hi {{first_name}}, good morning! The team let me know that the vendors will be …" at bounding box center [561, 441] width 369 height 53
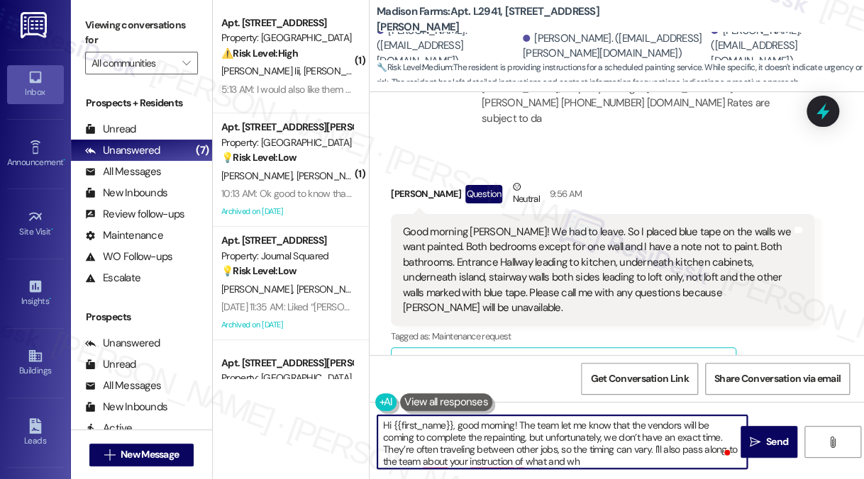
click at [587, 462] on textarea "Hi {{first_name}}, good morning! The team let me know that the vendors will be …" at bounding box center [561, 441] width 369 height 53
drag, startPoint x: 588, startPoint y: 460, endPoint x: 559, endPoint y: 460, distance: 29.1
click at [559, 460] on textarea "Hi {{first_name}}, good morning! The team let me know that the vendors will be …" at bounding box center [561, 441] width 369 height 53
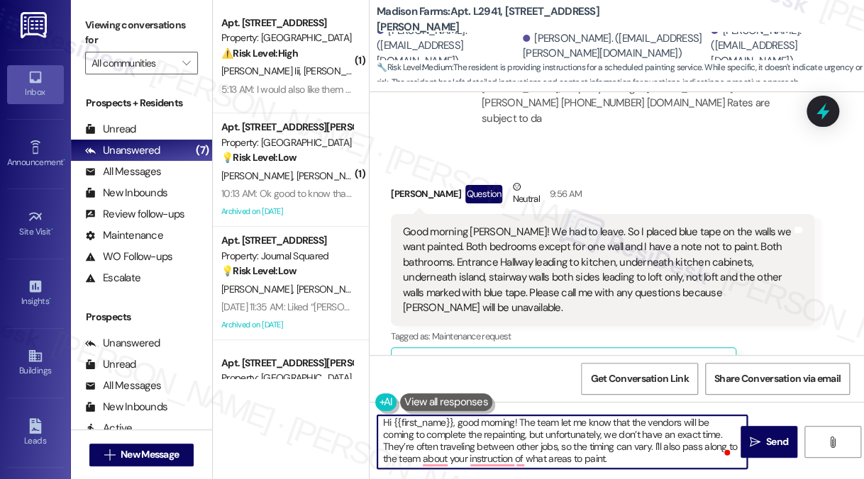
type textarea "Hi {{first_name}}, good morning! The team let me know that the vendors will be …"
click at [542, 459] on textarea "Hi {{first_name}}, good morning! The team let me know that the vendors will be …" at bounding box center [561, 441] width 369 height 53
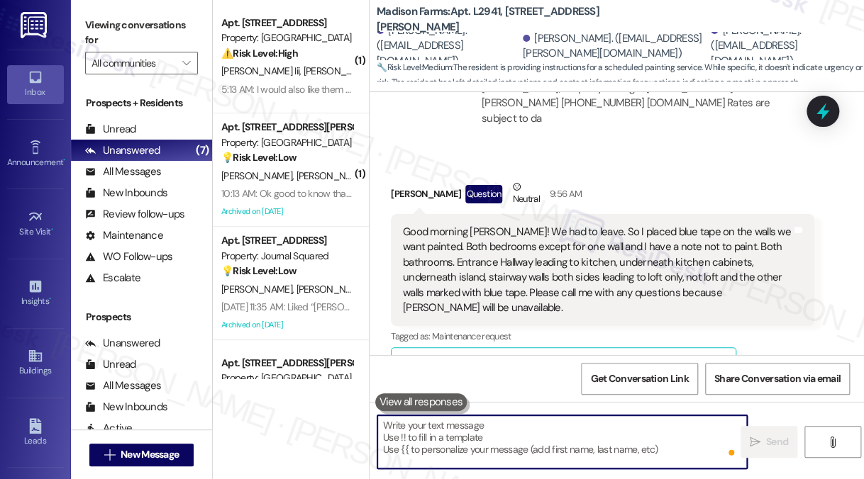
scroll to position [0, 0]
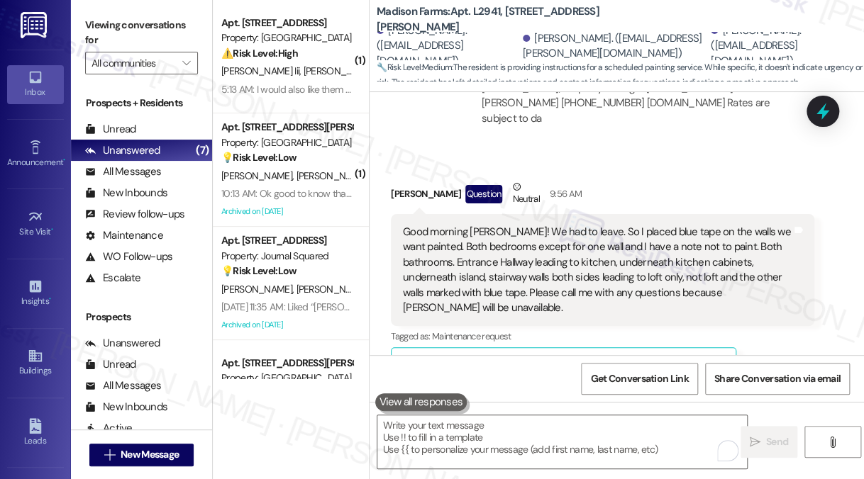
drag, startPoint x: 145, startPoint y: 34, endPoint x: 169, endPoint y: 33, distance: 24.1
click at [145, 34] on label "Viewing conversations for" at bounding box center [141, 33] width 113 height 38
click at [138, 20] on label "Viewing conversations for" at bounding box center [141, 33] width 113 height 38
click at [547, 447] on textarea "To enrich screen reader interactions, please activate Accessibility in Grammarl…" at bounding box center [561, 441] width 369 height 53
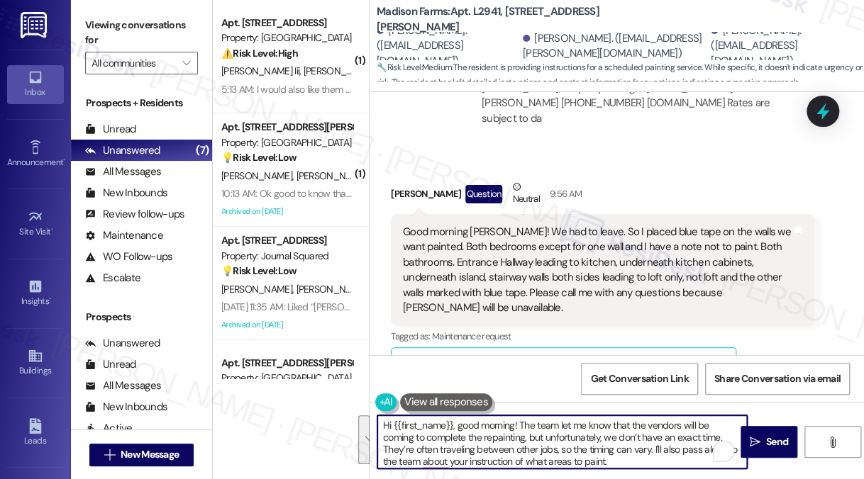
click at [606, 453] on textarea "Hi {{first_name}}, good morning! The team let me know that the vendors will be …" at bounding box center [561, 441] width 369 height 53
drag, startPoint x: 627, startPoint y: 461, endPoint x: 653, endPoint y: 452, distance: 27.1
click at [653, 452] on textarea "Hi {{first_name}}, good morning! The team let me know that the vendors will be …" at bounding box center [561, 441] width 369 height 53
paste textarea "’ll also be sure to pass along your instructions about which areas need paintin…"
drag, startPoint x: 681, startPoint y: 447, endPoint x: 720, endPoint y: 445, distance: 39.8
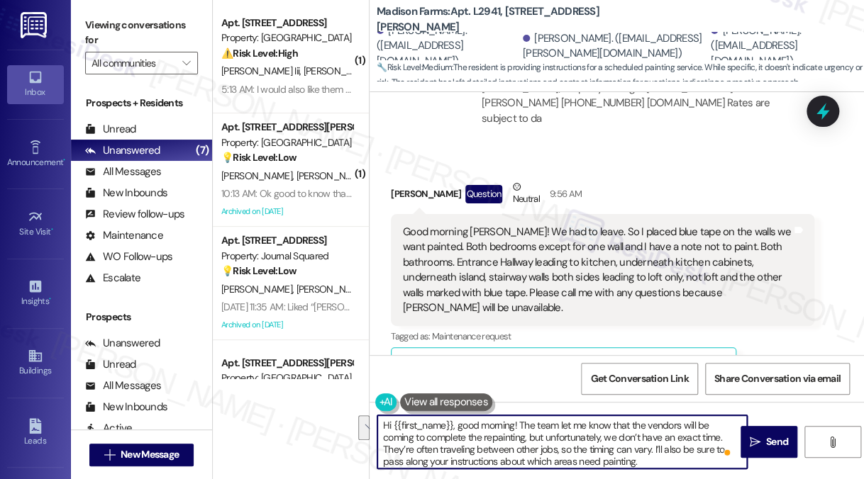
click at [720, 445] on div "Hi {{first_name}}, good morning! The team let me know that the vendors will be …" at bounding box center [561, 442] width 371 height 55
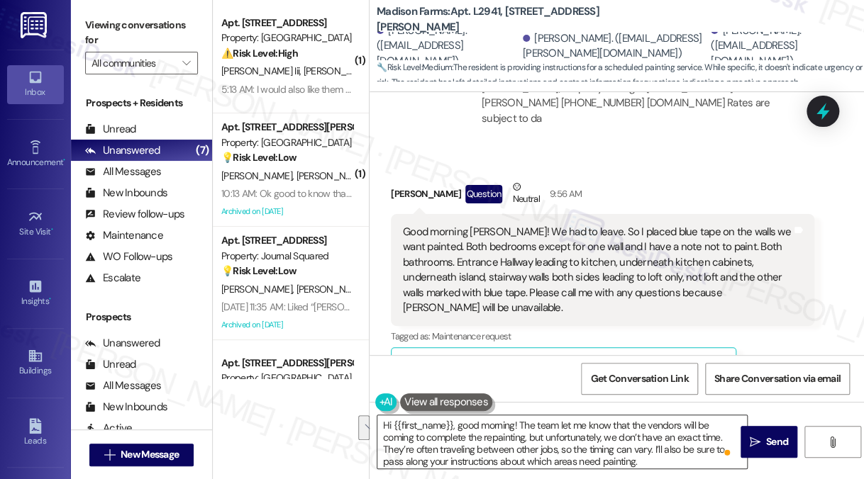
click at [721, 450] on div "Open Grammarly." at bounding box center [726, 452] width 11 height 11
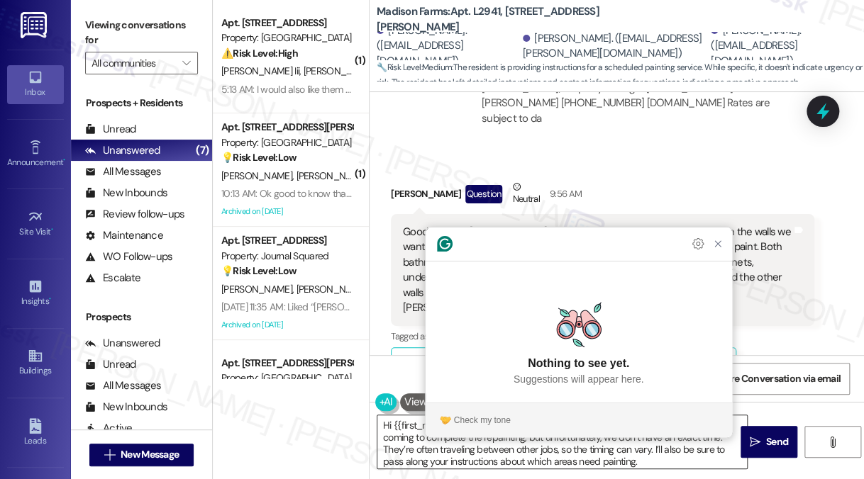
click at [706, 452] on textarea "Hi {{first_name}}, good morning! The team let me know that the vendors will be …" at bounding box center [561, 441] width 369 height 53
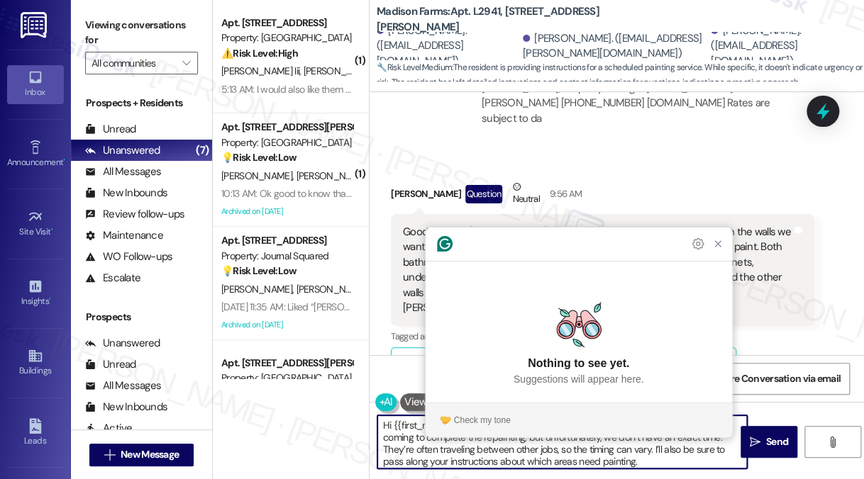
click at [693, 451] on textarea "Hi {{first_name}}, good morning! The team let me know that the vendors will be …" at bounding box center [561, 441] width 369 height 53
drag, startPoint x: 681, startPoint y: 450, endPoint x: 720, endPoint y: 450, distance: 39.7
click at [720, 450] on textarea "Hi {{first_name}}, good morning! The team let me know that the vendors will be …" at bounding box center [561, 441] width 369 height 53
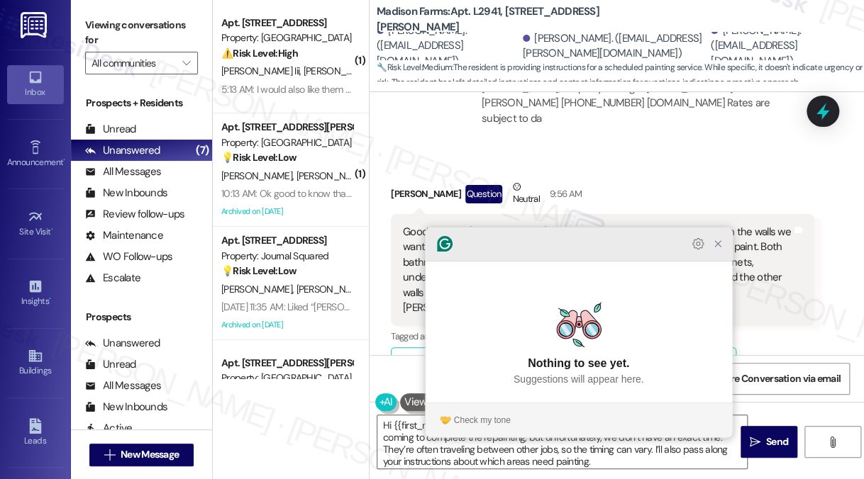
click at [718, 250] on icon "Close Grammarly Assistant" at bounding box center [717, 243] width 11 height 11
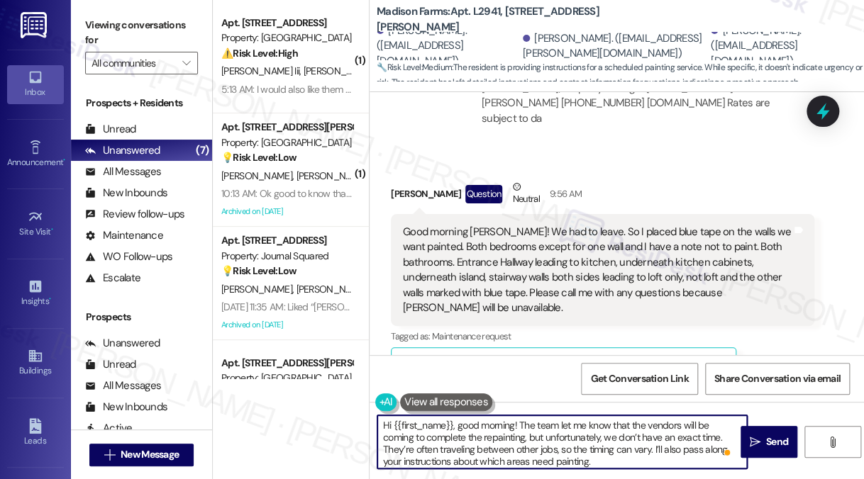
click at [724, 257] on div "Good morning Jane! We had to leave. So I placed blue tape on the walls we want …" at bounding box center [597, 270] width 389 height 91
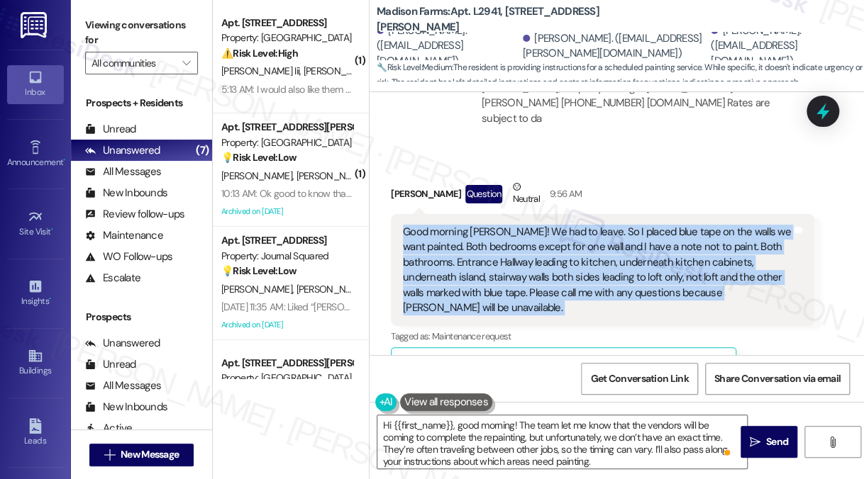
click at [724, 257] on div "Good morning Jane! We had to leave. So I placed blue tape on the walls we want …" at bounding box center [597, 270] width 389 height 91
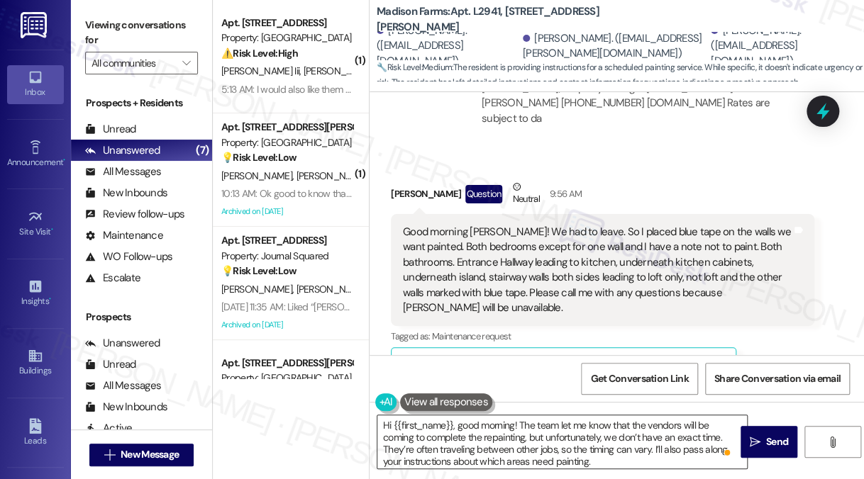
click at [603, 462] on textarea "Hi {{first_name}}, good morning! The team let me know that the vendors will be …" at bounding box center [561, 441] width 369 height 53
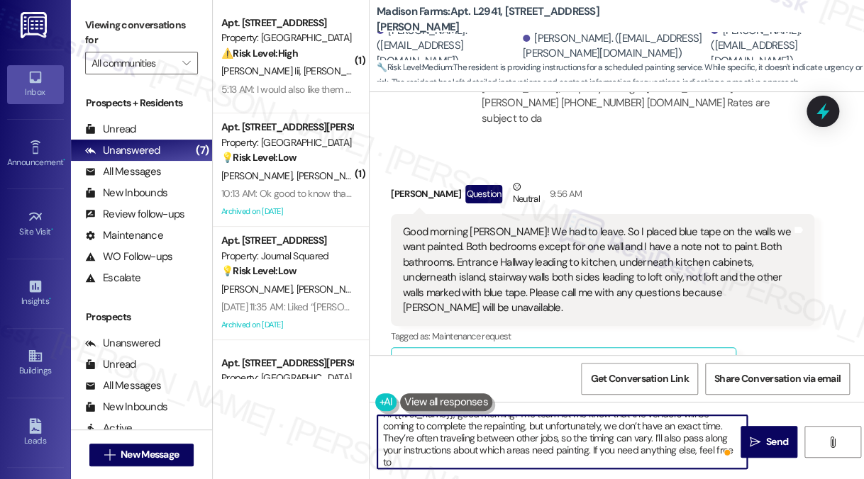
scroll to position [11, 0]
click at [564, 225] on div "Good morning Jane! We had to leave. So I placed blue tape on the walls we want …" at bounding box center [597, 270] width 389 height 91
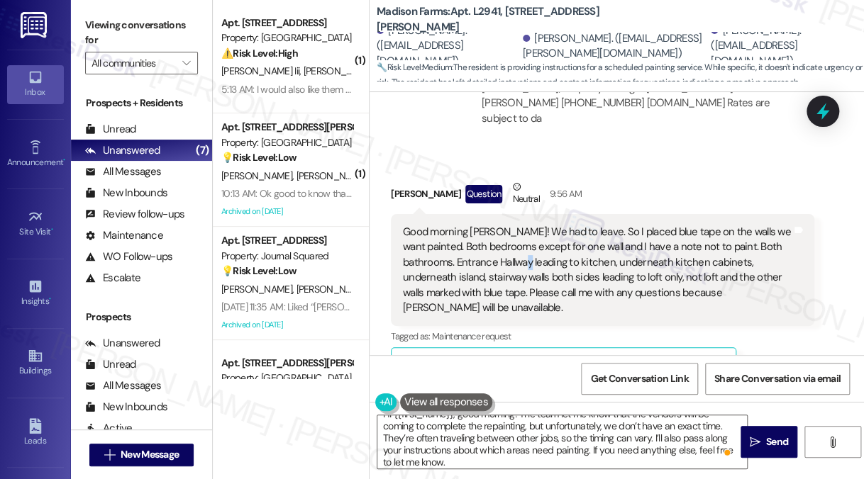
click at [564, 225] on div "Good morning Jane! We had to leave. So I placed blue tape on the walls we want …" at bounding box center [597, 270] width 389 height 91
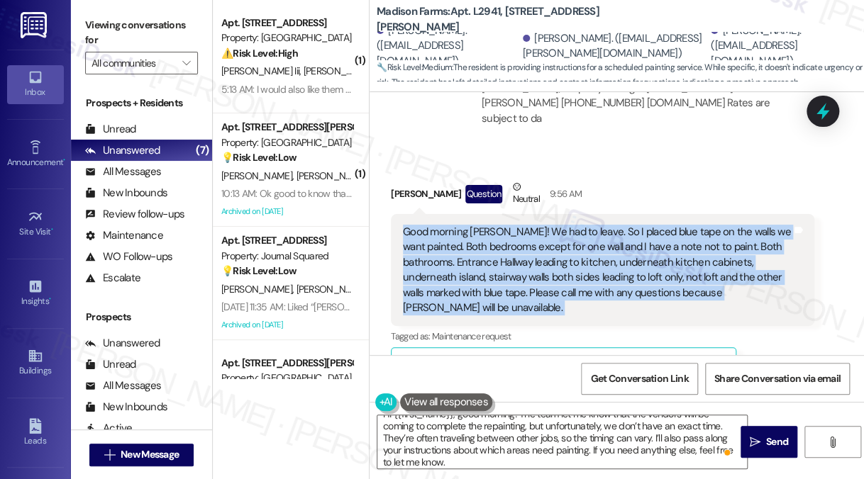
click at [564, 225] on div "Good morning Jane! We had to leave. So I placed blue tape on the walls we want …" at bounding box center [597, 270] width 389 height 91
click at [598, 225] on div "Good morning Jane! We had to leave. So I placed blue tape on the walls we want …" at bounding box center [597, 270] width 389 height 91
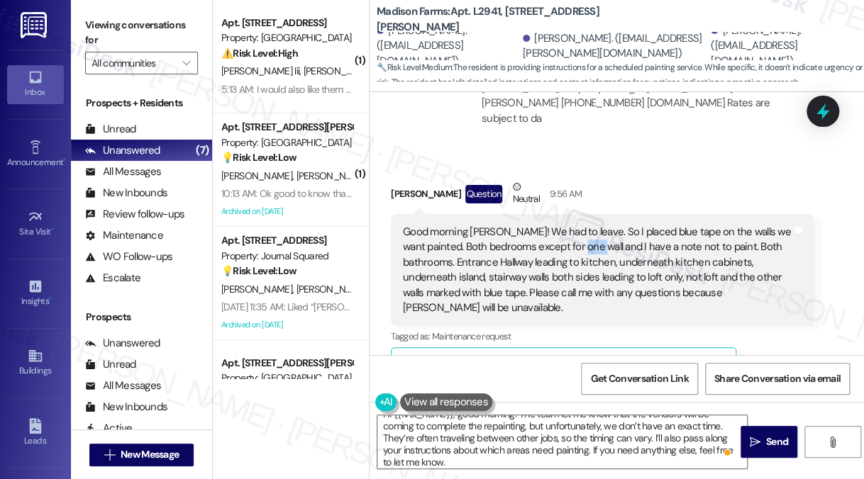
click at [598, 225] on div "Good morning Jane! We had to leave. So I placed blue tape on the walls we want …" at bounding box center [597, 270] width 389 height 91
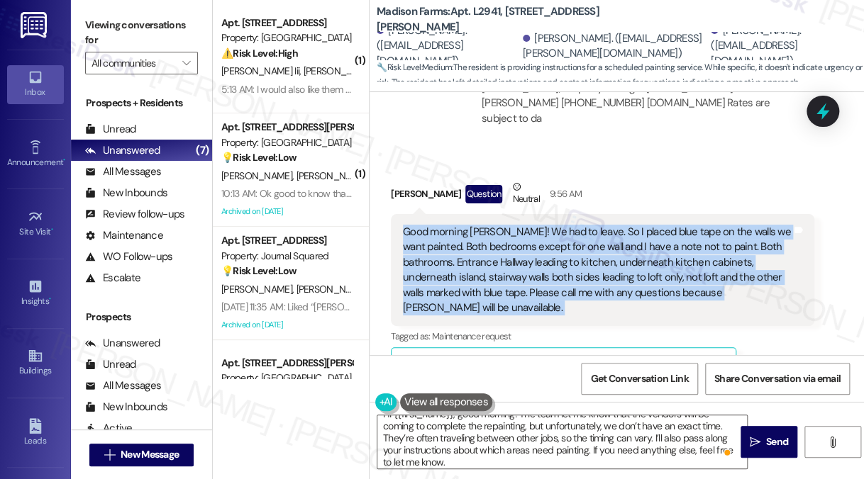
click at [598, 225] on div "Good morning Jane! We had to leave. So I placed blue tape on the walls we want …" at bounding box center [597, 270] width 389 height 91
click at [662, 225] on div "Good morning Jane! We had to leave. So I placed blue tape on the walls we want …" at bounding box center [597, 270] width 389 height 91
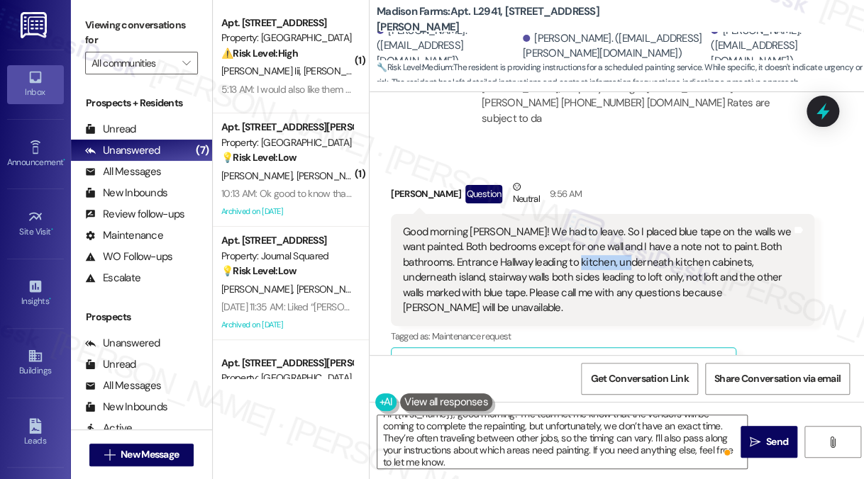
click at [662, 225] on div "Good morning Jane! We had to leave. So I placed blue tape on the walls we want …" at bounding box center [597, 270] width 389 height 91
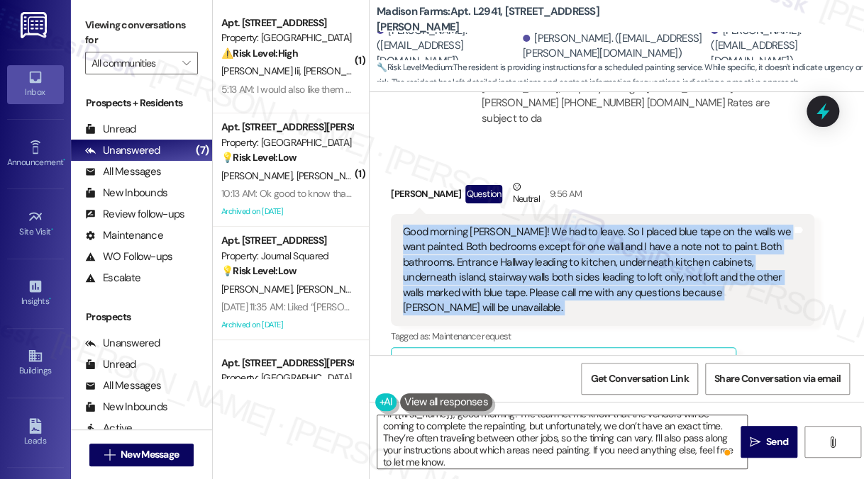
click at [662, 225] on div "Good morning Jane! We had to leave. So I placed blue tape on the walls we want …" at bounding box center [597, 270] width 389 height 91
click at [591, 246] on div "Good morning Jane! We had to leave. So I placed blue tape on the walls we want …" at bounding box center [597, 270] width 389 height 91
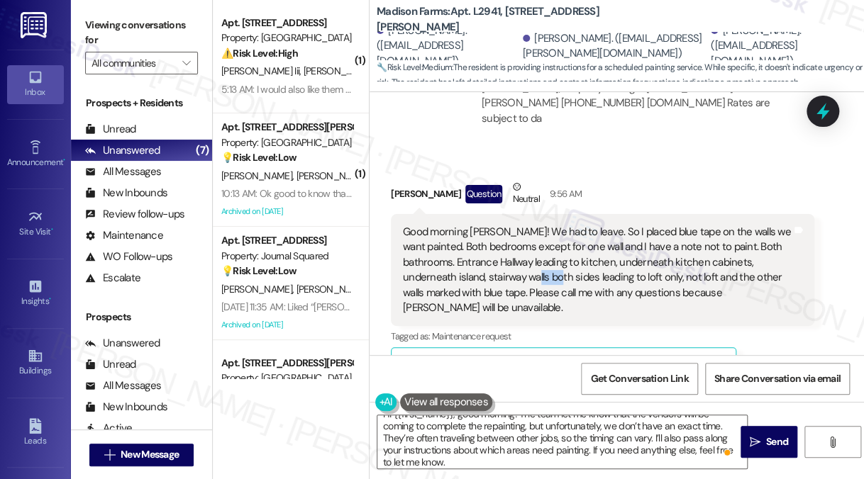
click at [591, 246] on div "Good morning Jane! We had to leave. So I placed blue tape on the walls we want …" at bounding box center [597, 270] width 389 height 91
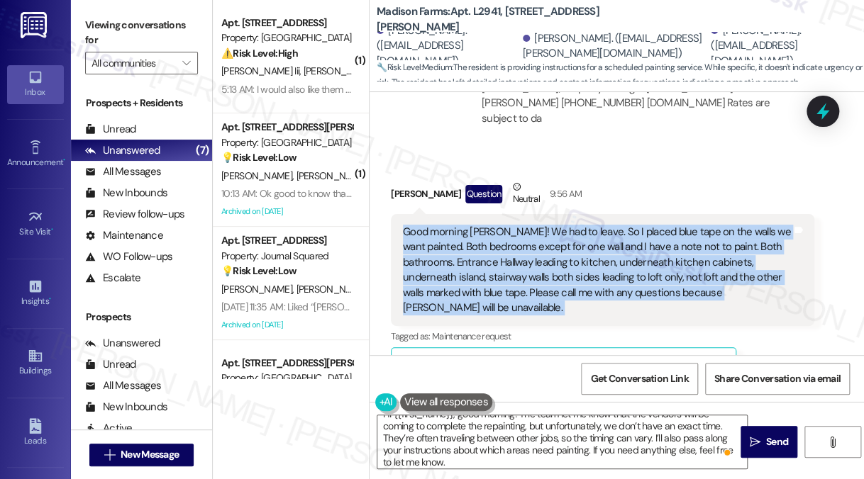
click at [591, 246] on div "Good morning Jane! We had to leave. So I placed blue tape on the walls we want …" at bounding box center [597, 270] width 389 height 91
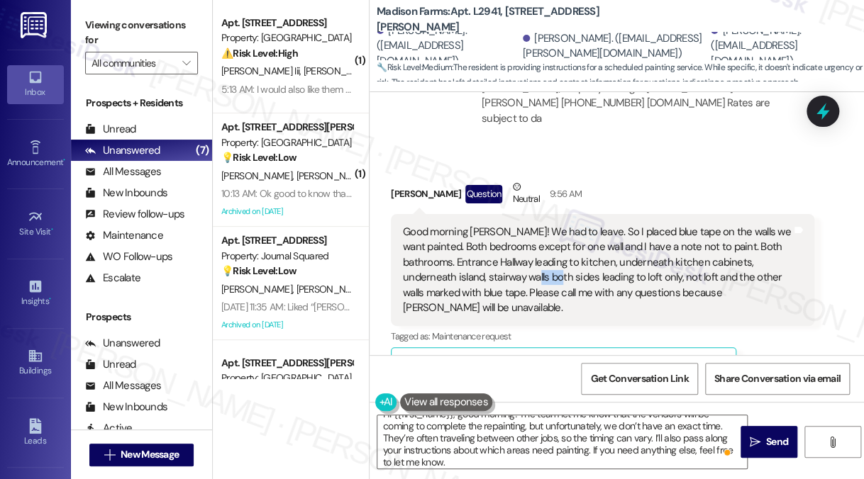
click at [591, 246] on div "Good morning Jane! We had to leave. So I placed blue tape on the walls we want …" at bounding box center [597, 270] width 389 height 91
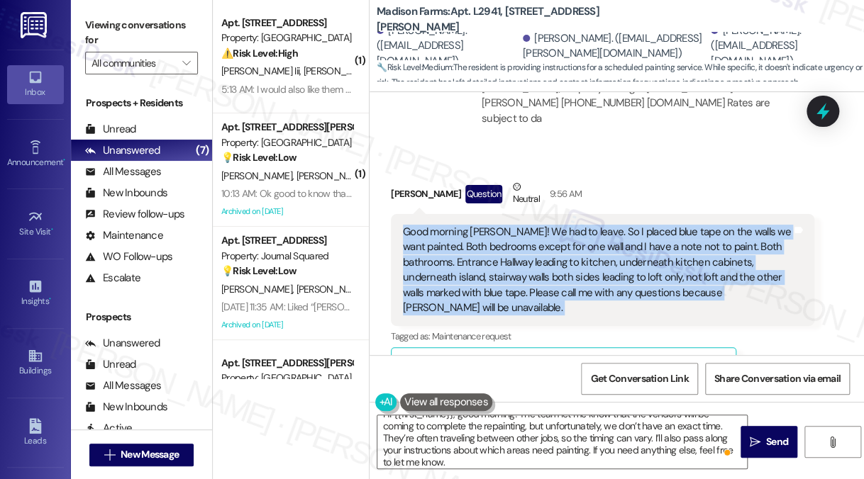
click at [591, 246] on div "Good morning Jane! We had to leave. So I placed blue tape on the walls we want …" at bounding box center [597, 270] width 389 height 91
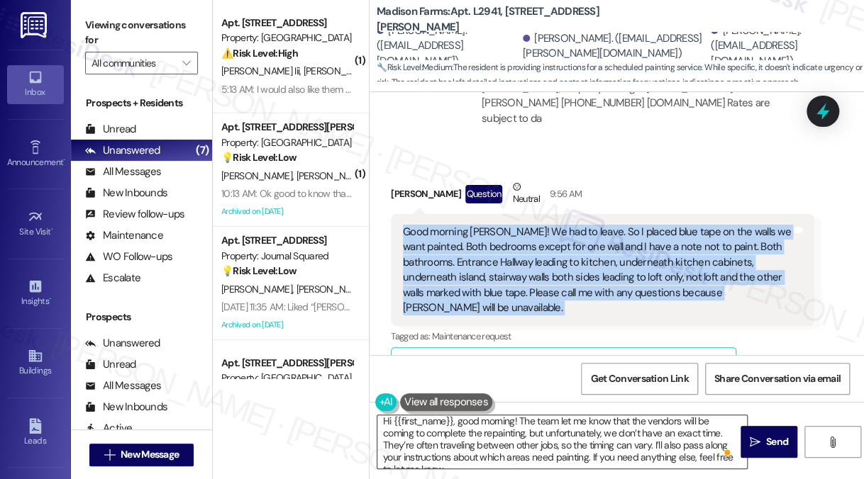
scroll to position [0, 0]
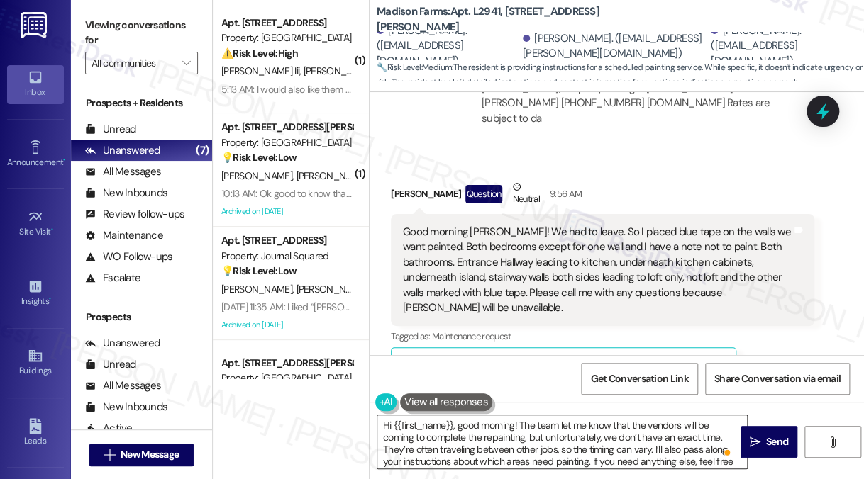
click at [493, 441] on textarea "Hi {{first_name}}, good morning! The team let me know that the vendors will be …" at bounding box center [561, 441] width 369 height 53
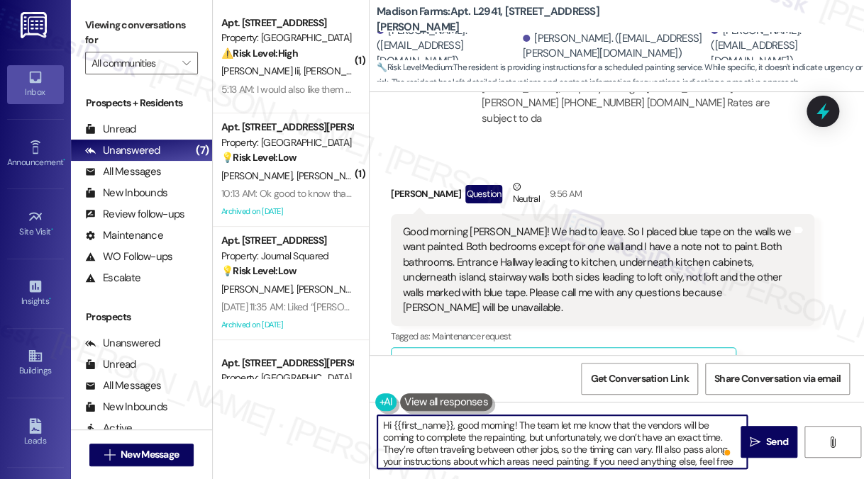
click at [493, 441] on textarea "Hi {{first_name}}, good morning! The team let me know that the vendors will be …" at bounding box center [561, 441] width 369 height 53
click at [398, 179] on div "Susan Mitchell Question Neutral 9:56 AM" at bounding box center [602, 196] width 423 height 35
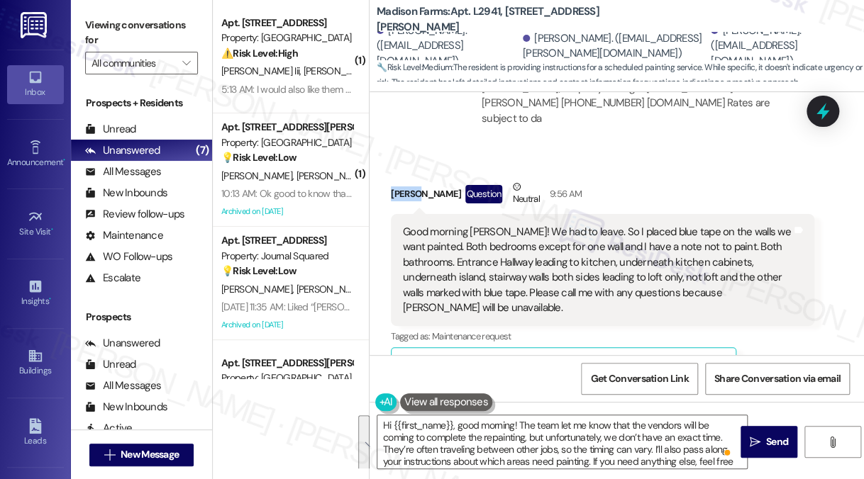
click at [398, 179] on div "Susan Mitchell Question Neutral 9:56 AM" at bounding box center [602, 196] width 423 height 35
copy div "Susan"
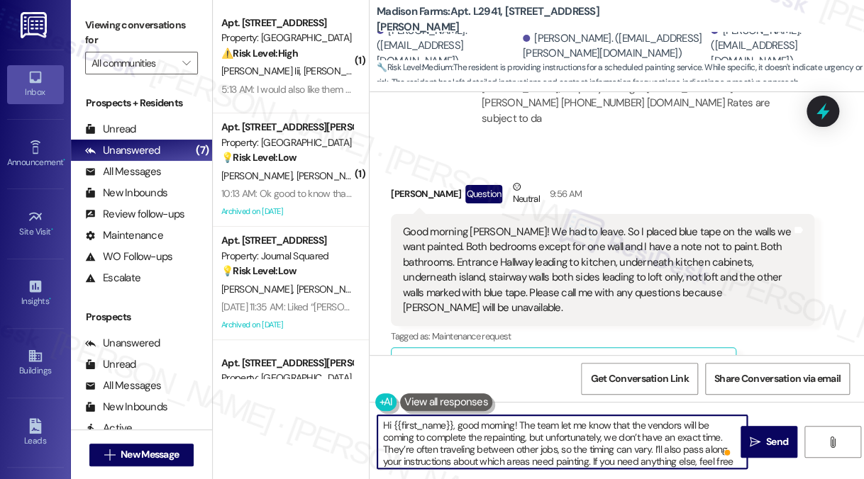
drag, startPoint x: 394, startPoint y: 424, endPoint x: 451, endPoint y: 415, distance: 58.1
click at [454, 415] on textarea "Hi {{first_name}}, good morning! The team let me know that the vendors will be …" at bounding box center [561, 441] width 369 height 53
paste textarea "Susan"
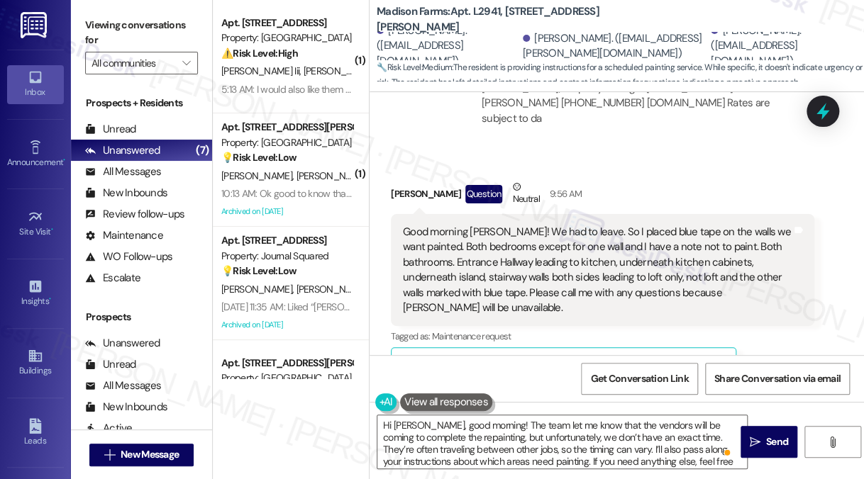
click at [553, 238] on div "Good morning Jane! We had to leave. So I placed blue tape on the walls we want …" at bounding box center [597, 270] width 389 height 91
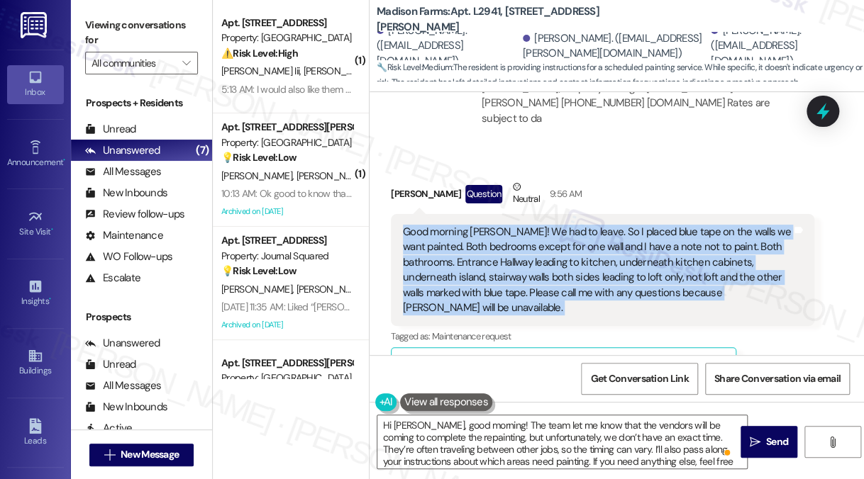
click at [553, 238] on div "Good morning Jane! We had to leave. So I placed blue tape on the walls we want …" at bounding box center [597, 270] width 389 height 91
click at [522, 225] on div "Good morning Jane! We had to leave. So I placed blue tape on the walls we want …" at bounding box center [597, 270] width 389 height 91
drag, startPoint x: 493, startPoint y: 201, endPoint x: 614, endPoint y: 272, distance: 139.5
click at [614, 272] on div "Good morning Jane! We had to leave. So I placed blue tape on the walls we want …" at bounding box center [597, 270] width 389 height 91
copy div "We had to leave. So I placed blue tape on the walls we want painted. Both bedro…"
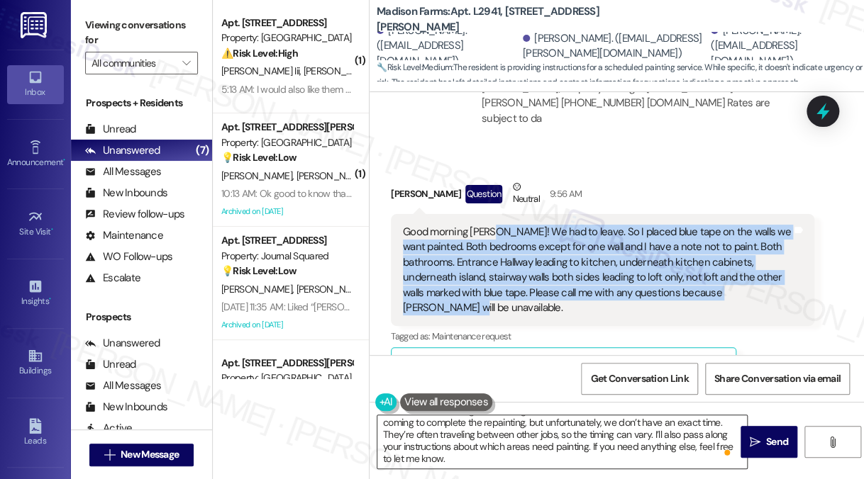
scroll to position [15, 0]
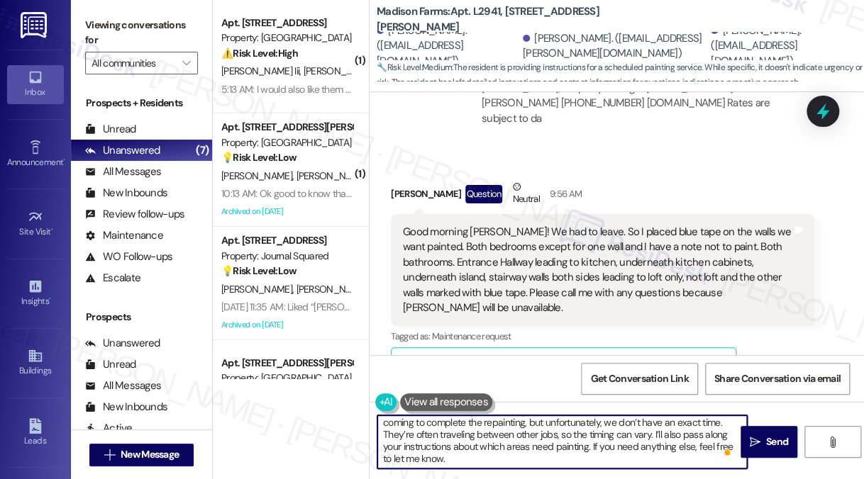
click at [435, 457] on textarea "Hi Susan, good morning! The team let me know that the vendors will be coming to…" at bounding box center [561, 441] width 369 height 53
drag, startPoint x: 571, startPoint y: 447, endPoint x: 610, endPoint y: 450, distance: 38.4
click at [571, 447] on textarea "Hi Susan, good morning! The team let me know that the vendors will be coming to…" at bounding box center [561, 441] width 369 height 53
click at [521, 444] on textarea "Hi Susan, good morning! The team let me know that the vendors will be coming to…" at bounding box center [561, 441] width 369 height 53
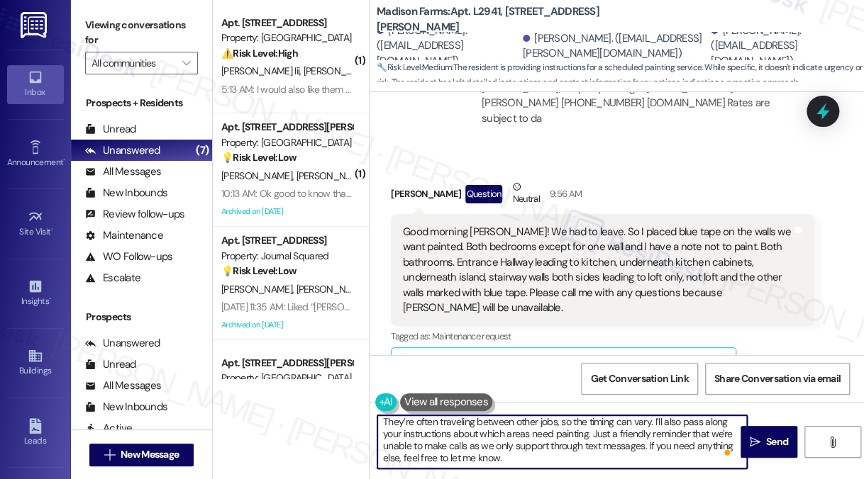
click at [521, 444] on textarea "Hi Susan, good morning! The team let me know that the vendors will be coming to…" at bounding box center [561, 441] width 369 height 53
click at [604, 451] on textarea "Hi Susan, good morning! The team let me know that the vendors will be coming to…" at bounding box center [561, 441] width 369 height 53
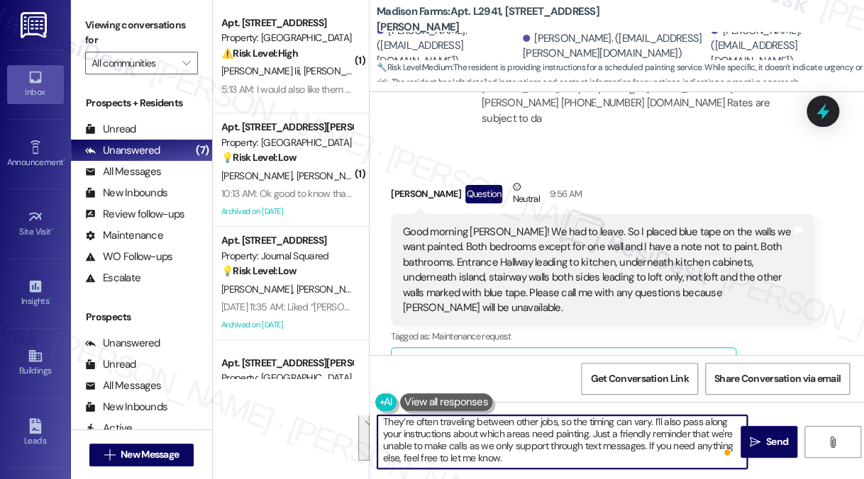
click at [567, 447] on textarea "Hi Susan, good morning! The team let me know that the vendors will be coming to…" at bounding box center [561, 441] width 369 height 53
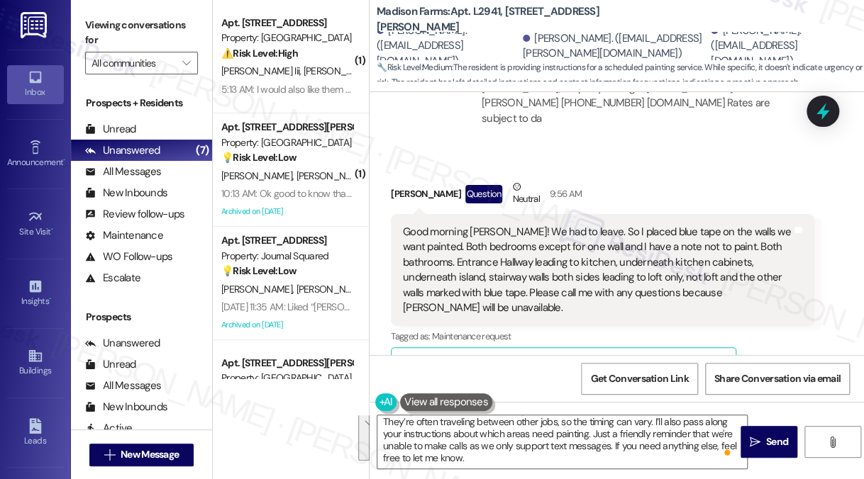
click at [122, 16] on label "Viewing conversations for" at bounding box center [141, 33] width 113 height 38
click at [105, 33] on label "Viewing conversations for" at bounding box center [141, 33] width 113 height 38
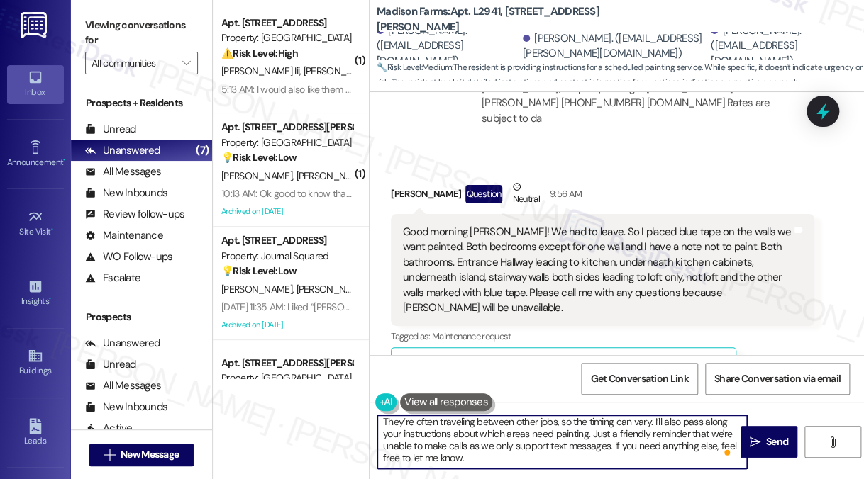
drag, startPoint x: 574, startPoint y: 432, endPoint x: 588, endPoint y: 434, distance: 15.0
click at [581, 434] on textarea "Hi Susan, good morning! The team let me know that the vendors will be coming to…" at bounding box center [561, 441] width 369 height 53
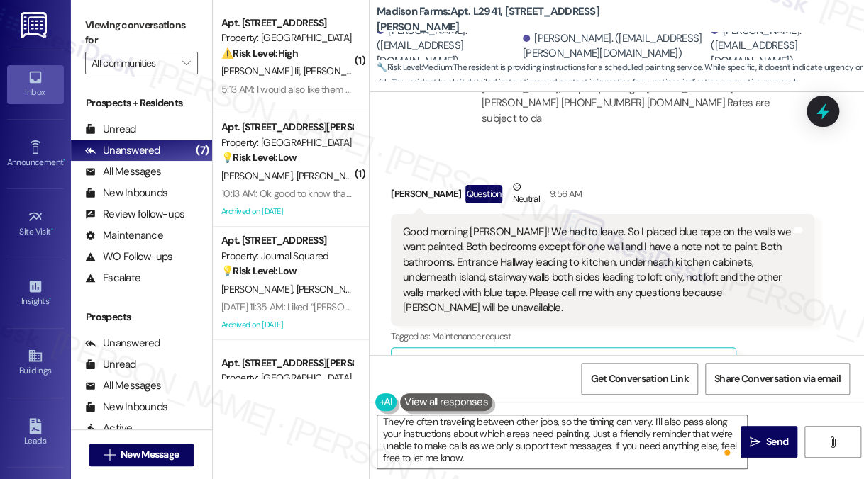
click at [167, 40] on label "Viewing conversations for" at bounding box center [141, 33] width 113 height 38
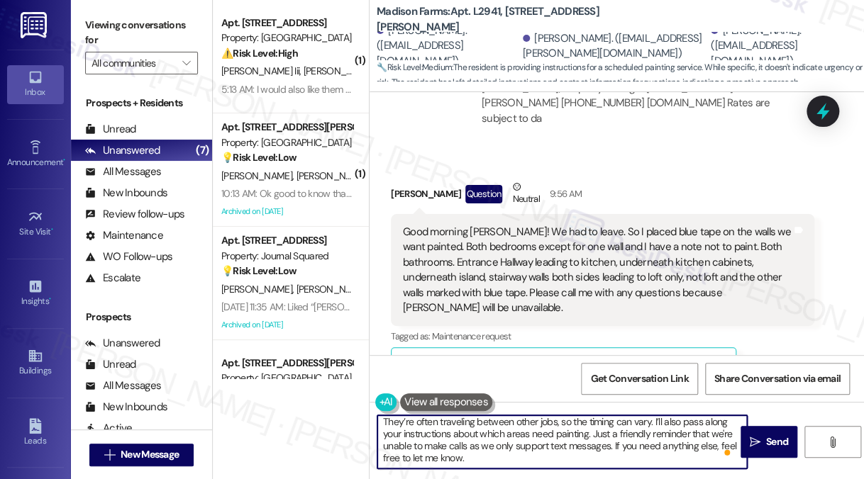
drag, startPoint x: 572, startPoint y: 433, endPoint x: 610, endPoint y: 447, distance: 39.9
click at [610, 447] on textarea "Hi Susan, good morning! The team let me know that the vendors will be coming to…" at bounding box center [561, 441] width 369 height 53
paste textarea "quick reminder that we’re only able to support text messages and not phone call"
click at [571, 436] on textarea "Hi Susan, good morning! The team let me know that the vendors will be coming to…" at bounding box center [561, 441] width 369 height 53
click at [626, 433] on textarea "Hi Susan, good morning! The team let me know that the vendors will be coming to…" at bounding box center [561, 441] width 369 height 53
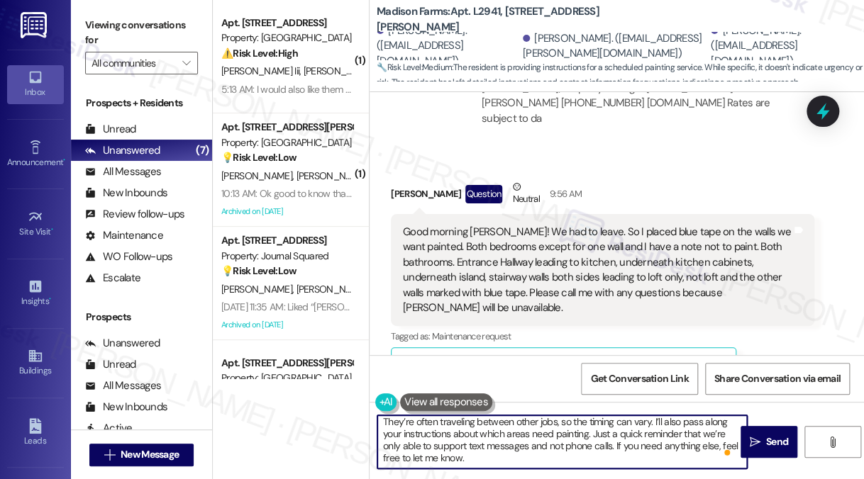
click at [626, 433] on textarea "Hi Susan, good morning! The team let me know that the vendors will be coming to…" at bounding box center [561, 441] width 369 height 53
click at [571, 432] on textarea "Hi Susan, good morning! The team let me know that the vendors will be coming to…" at bounding box center [561, 441] width 369 height 53
click at [560, 445] on textarea "Hi Susan, good morning! The team let me know that the vendors will be coming to…" at bounding box center [561, 441] width 369 height 53
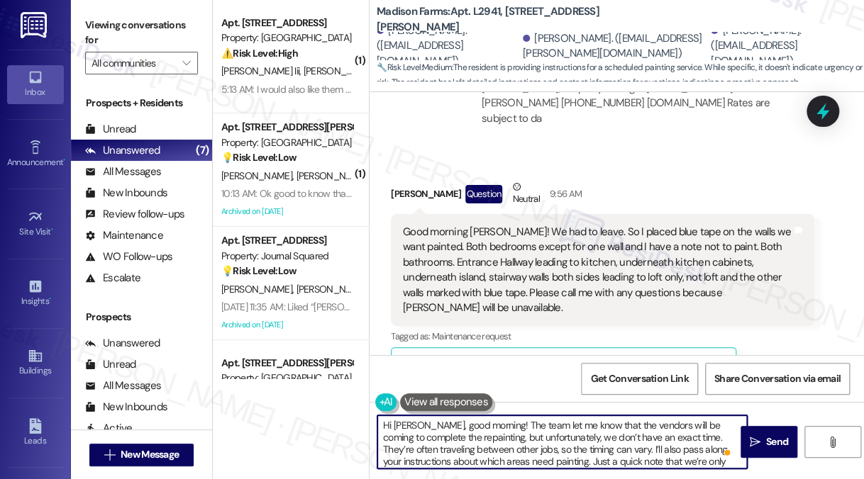
click at [567, 448] on textarea "Hi Susan, good morning! The team let me know that the vendors will be coming to…" at bounding box center [561, 441] width 369 height 53
click at [567, 435] on textarea "Hi Susan, good morning! The team let me know that the vendors will be coming to…" at bounding box center [561, 441] width 369 height 53
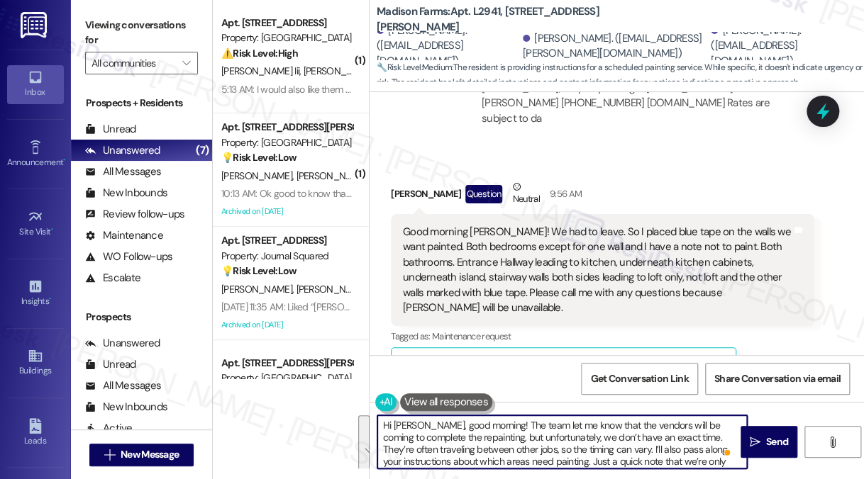
click at [567, 435] on textarea "Hi Susan, good morning! The team let me know that the vendors will be coming to…" at bounding box center [561, 441] width 369 height 53
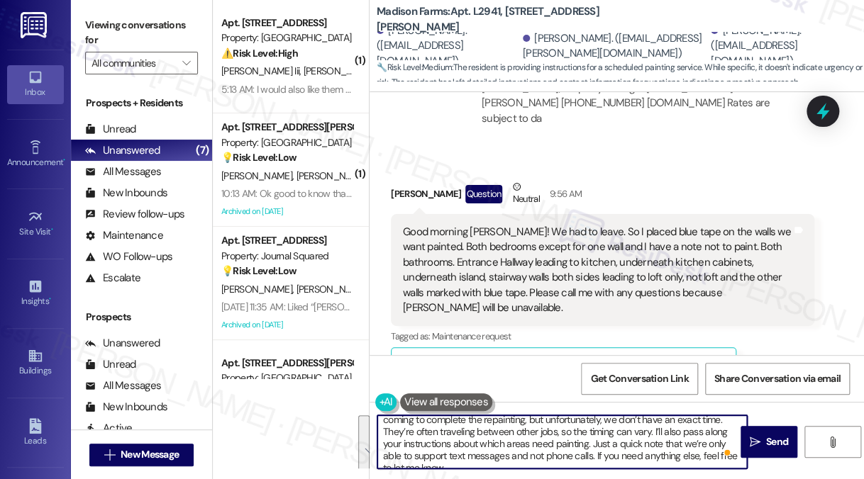
scroll to position [28, 0]
click at [530, 447] on textarea "Hi Susan, good morning! The team let me know that the vendors will be coming to…" at bounding box center [561, 441] width 369 height 53
click at [596, 421] on textarea "Hi Susan, good morning! The team let me know that the vendors will be coming to…" at bounding box center [561, 441] width 369 height 53
click at [635, 418] on textarea "Hi Susan, good morning! The team let me know that the vendors will be coming to…" at bounding box center [561, 441] width 369 height 53
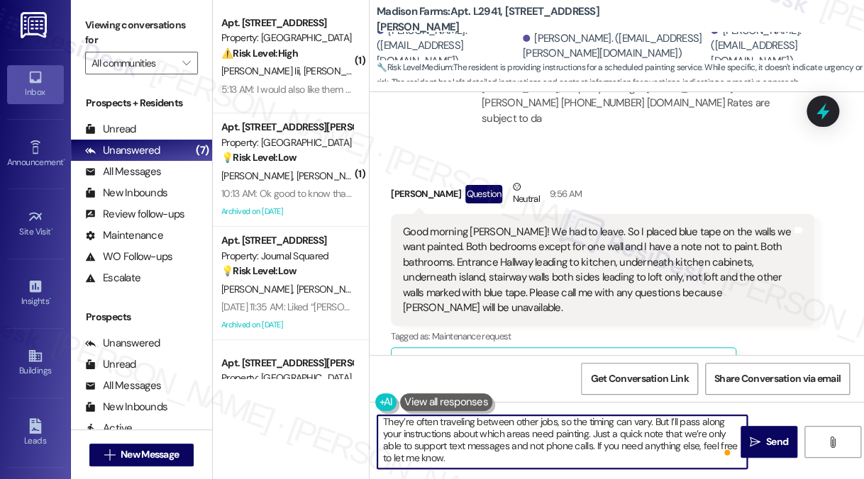
click at [489, 450] on textarea "Hi Susan, good morning! The team let me know that the vendors will be coming to…" at bounding box center [561, 441] width 369 height 53
click at [574, 435] on textarea "Hi Susan, good morning! The team let me know that the vendors will be coming to…" at bounding box center [561, 441] width 369 height 53
click at [575, 435] on textarea "Hi Susan, good morning! The team let me know that the vendors will be coming to…" at bounding box center [561, 441] width 369 height 53
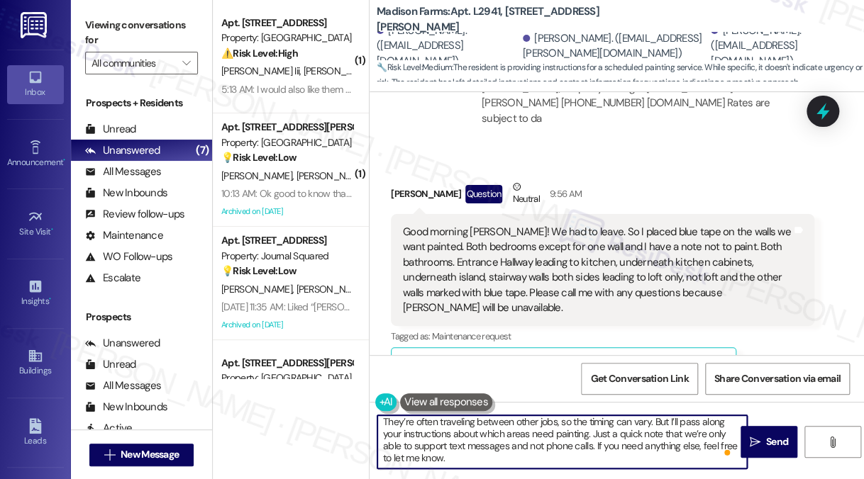
click at [573, 435] on textarea "Hi Susan, good morning! The team let me know that the vendors will be coming to…" at bounding box center [561, 441] width 369 height 53
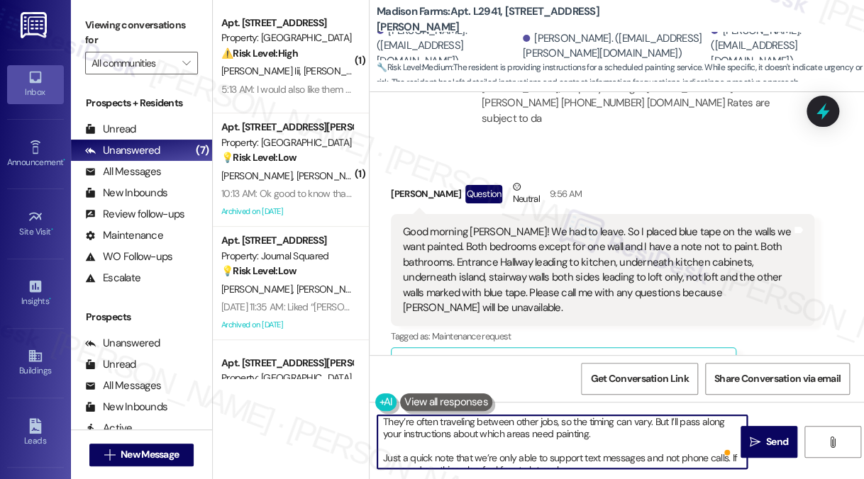
scroll to position [40, 0]
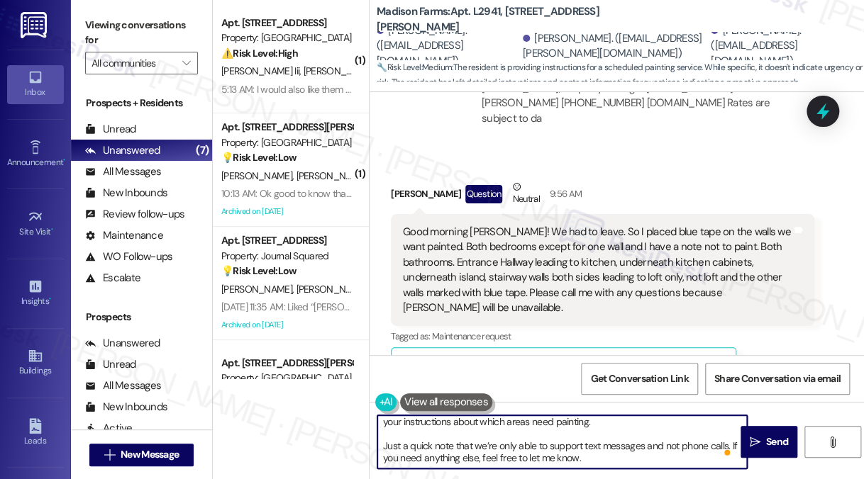
click at [592, 448] on textarea "Hi Susan, good morning! The team let me know that the vendors will be coming to…" at bounding box center [561, 441] width 369 height 53
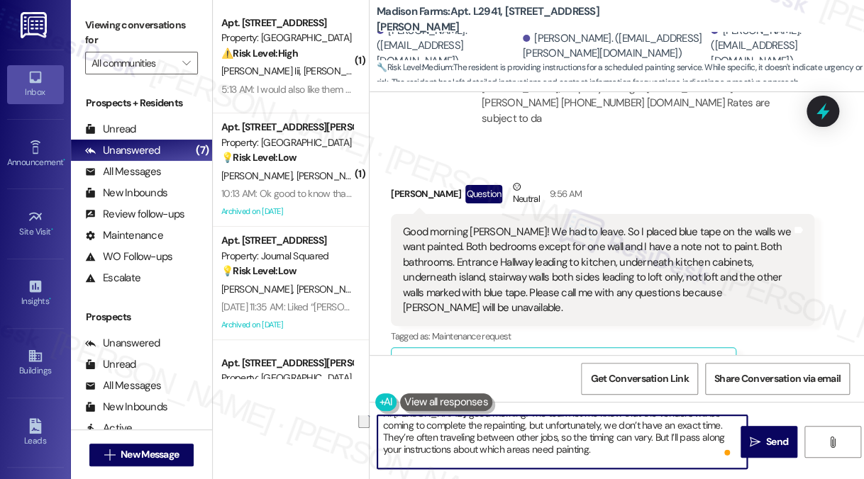
scroll to position [0, 0]
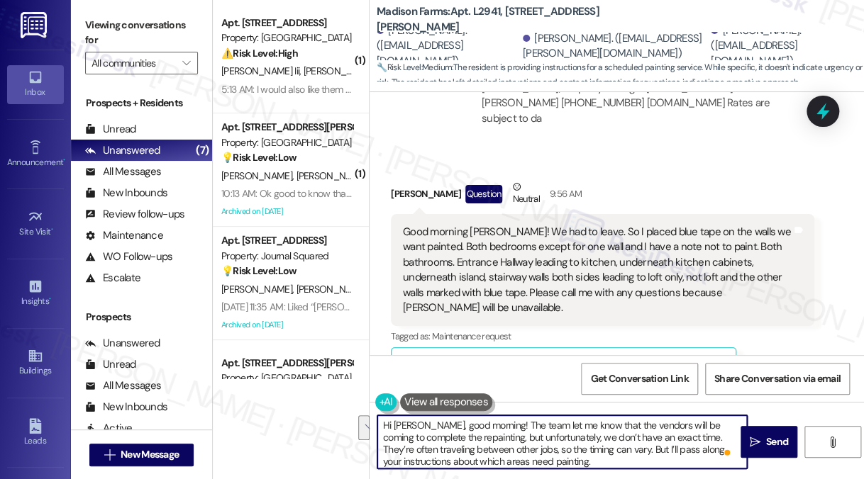
click at [574, 442] on textarea "Hi Susan, good morning! The team let me know that the vendors will be coming to…" at bounding box center [561, 441] width 369 height 53
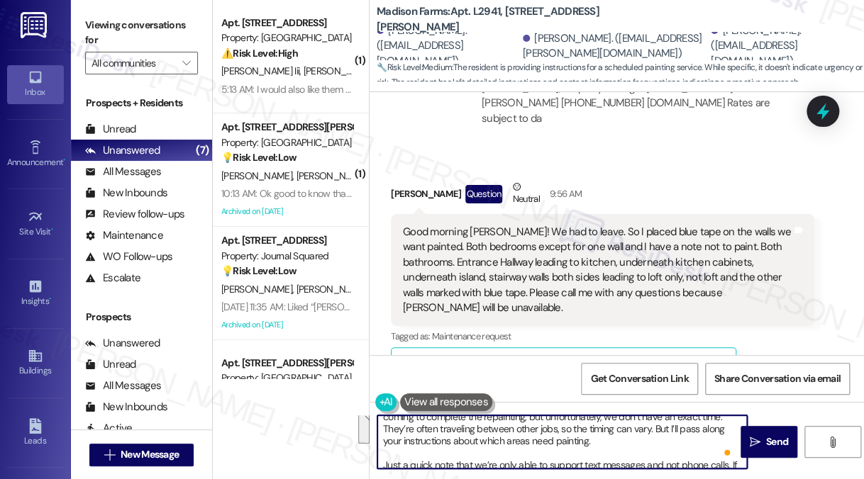
scroll to position [40, 0]
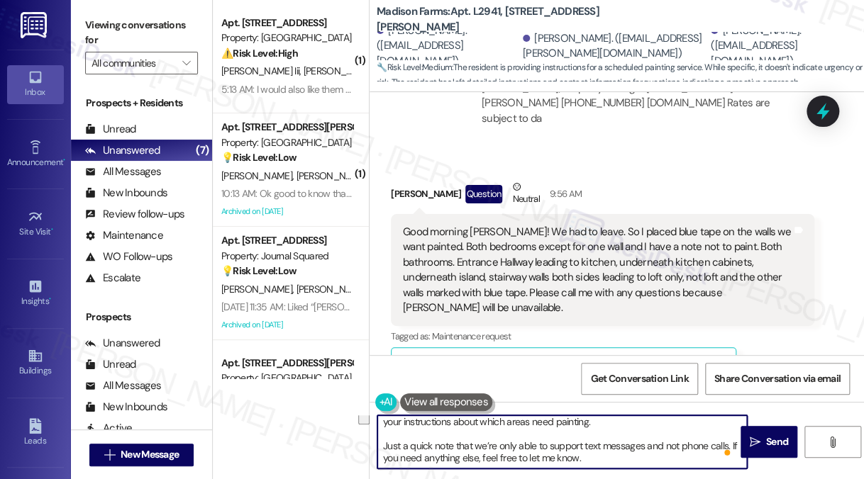
click at [581, 454] on textarea "Hi Susan, good morning! The team let me know that the vendors will be coming to…" at bounding box center [561, 441] width 369 height 53
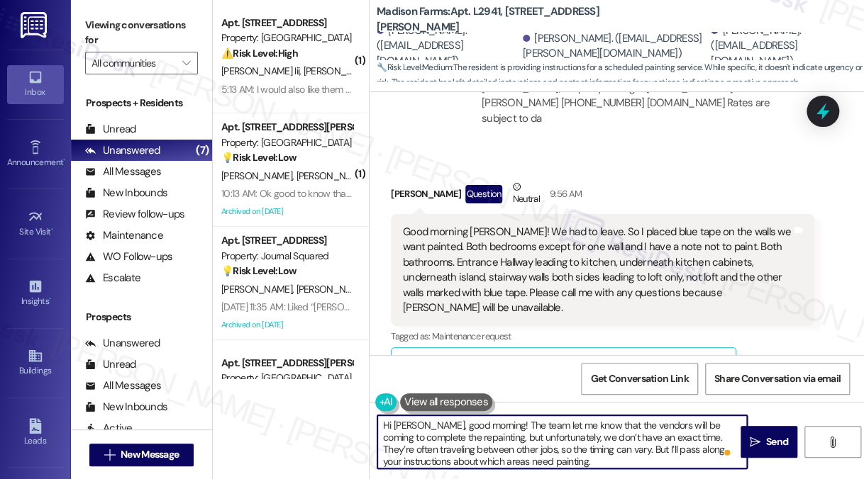
click at [478, 419] on textarea "Hi Susan, good morning! The team let me know that the vendors will be coming to…" at bounding box center [561, 441] width 369 height 53
click at [484, 425] on textarea "Hi Susan, good morning! The team let me know that the vendors will be coming to…" at bounding box center [561, 441] width 369 height 53
click at [498, 445] on textarea "Hi Susan, good morning! Thanks for the update. The team let me know that the ve…" at bounding box center [561, 441] width 369 height 53
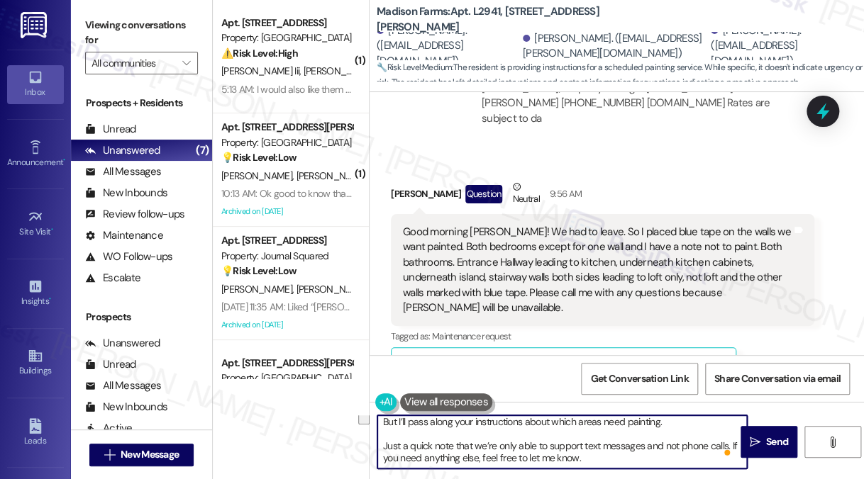
click at [510, 446] on textarea "Hi Susan, good morning! Thanks for the update. The team let me know that the ve…" at bounding box center [561, 441] width 369 height 53
click at [510, 447] on textarea "Hi Susan, good morning! Thanks for the update. The team let me know that the ve…" at bounding box center [561, 441] width 369 height 53
click at [624, 433] on textarea "Hi Susan, good morning! Thanks for the update. The team let me know that the ve…" at bounding box center [561, 441] width 369 height 53
click at [595, 461] on textarea "Hi Susan, good morning! Thanks for the update. The team let me know that the ve…" at bounding box center [561, 441] width 369 height 53
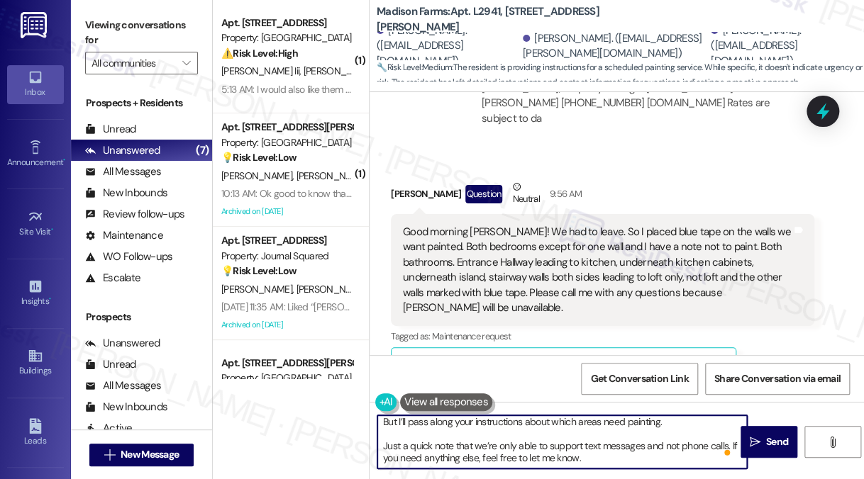
click at [595, 461] on textarea "Hi Susan, good morning! Thanks for the update. The team let me know that the ve…" at bounding box center [561, 441] width 369 height 53
click at [596, 460] on textarea "Hi Susan, good morning! Thanks for the update. The team let me know that the ve…" at bounding box center [561, 441] width 369 height 53
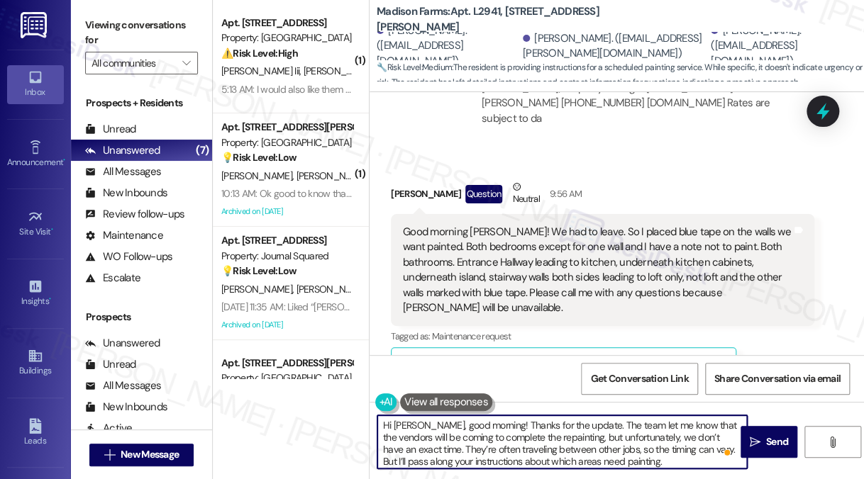
click at [610, 447] on textarea "Hi Susan, good morning! Thanks for the update. The team let me know that the ve…" at bounding box center [561, 441] width 369 height 53
type textarea "Hi Susan, good morning! Thanks for the update. The team let me know that the ve…"
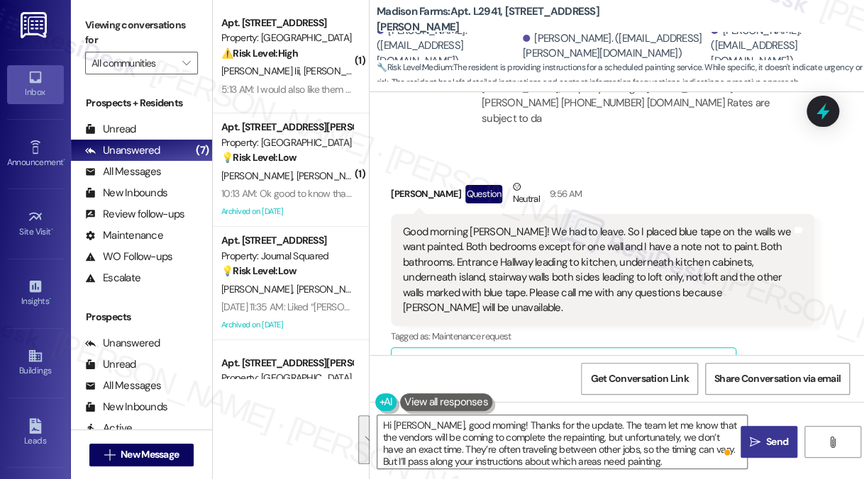
click at [750, 435] on span " Send" at bounding box center [769, 442] width 45 height 15
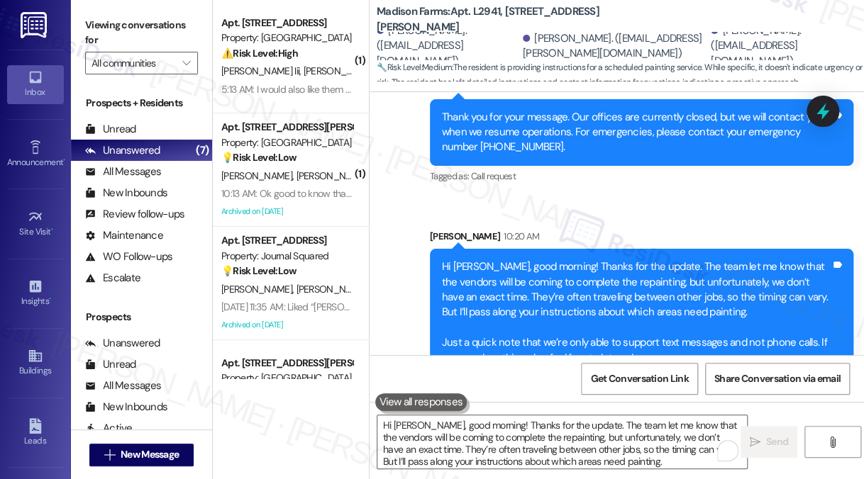
scroll to position [7451, 0]
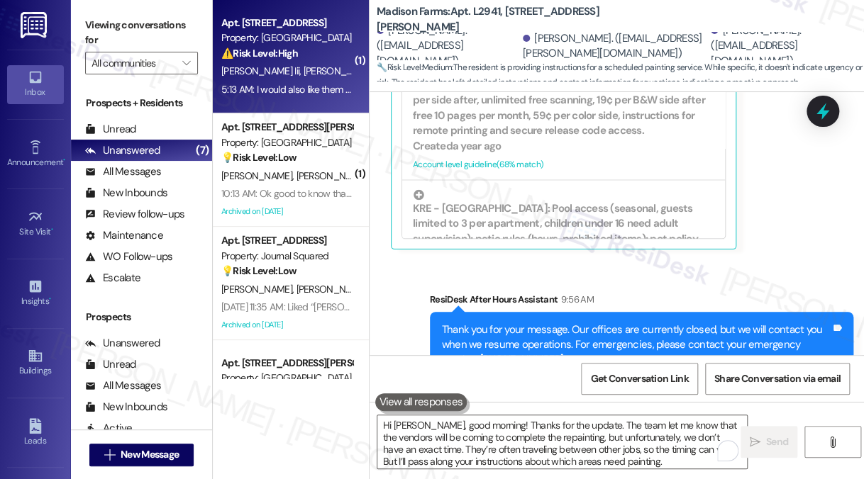
click at [313, 74] on span "[PERSON_NAME]" at bounding box center [338, 71] width 71 height 13
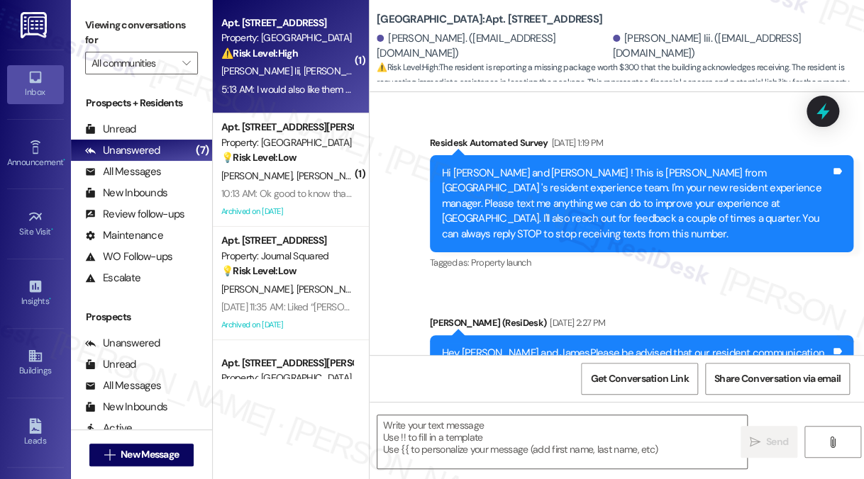
type textarea "Fetching suggested responses. Please feel free to read through the conversation…"
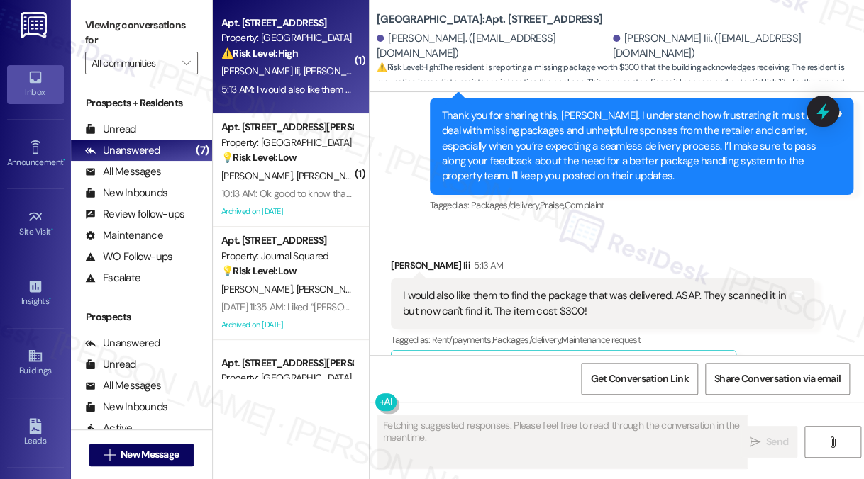
scroll to position [10446, 0]
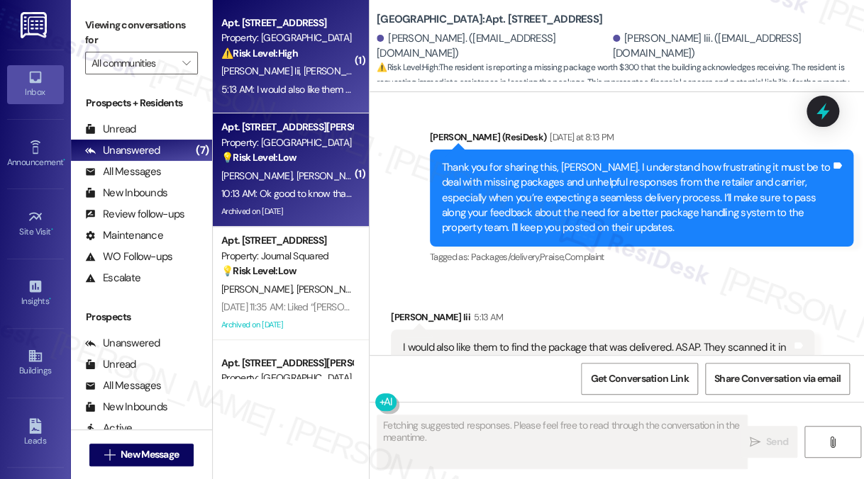
click at [264, 201] on div "10:13 AM: Ok good to know thank you! 10:13 AM: Ok good to know thank you!" at bounding box center [287, 194] width 134 height 18
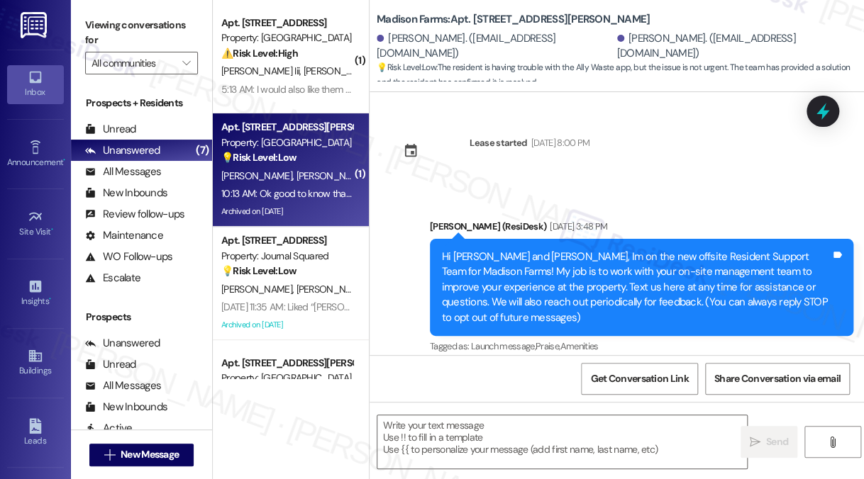
scroll to position [9571, 0]
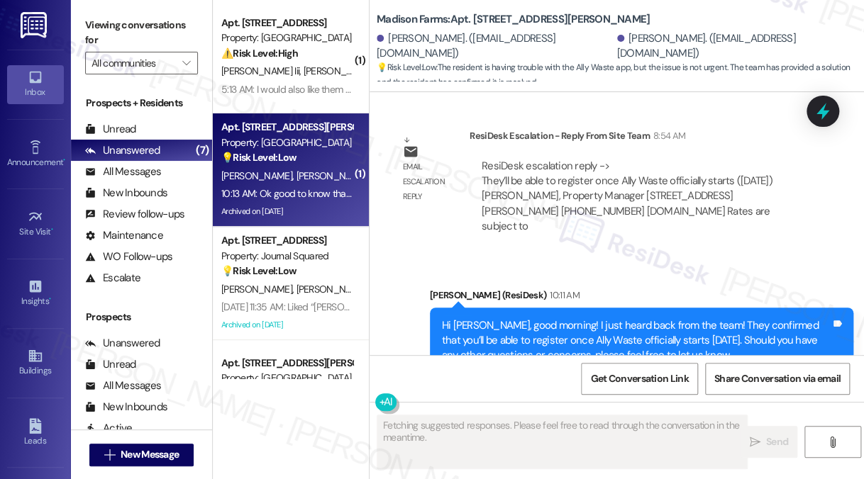
click at [482, 318] on div "Hi Joseph, good morning! I just heard back from the team! They confirmed that y…" at bounding box center [636, 340] width 389 height 45
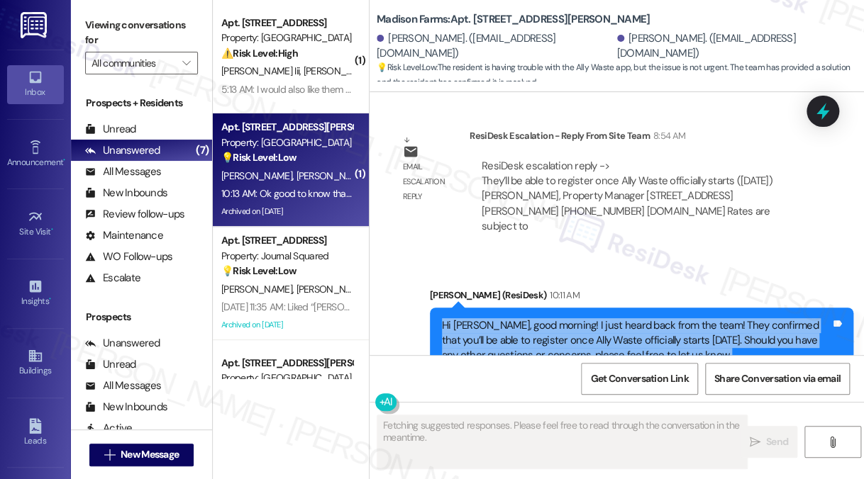
click at [482, 318] on div "Hi Joseph, good morning! I just heard back from the team! They confirmed that y…" at bounding box center [636, 340] width 389 height 45
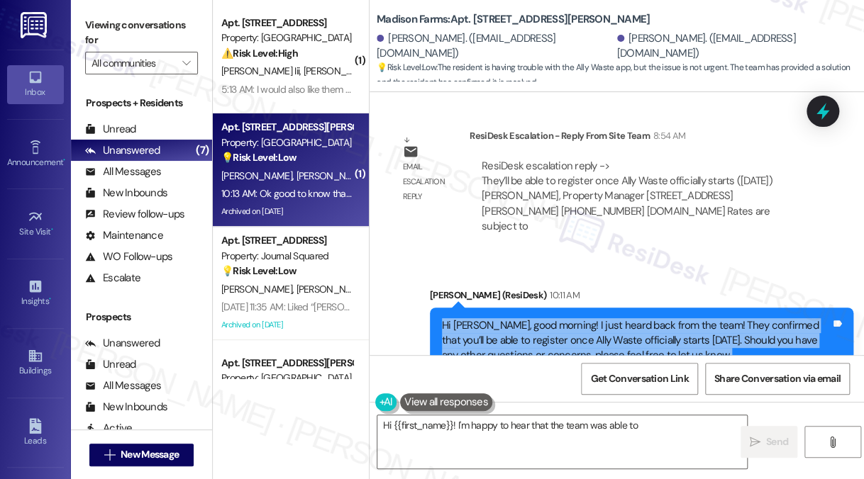
click at [579, 318] on div "Hi Joseph, good morning! I just heard back from the team! They confirmed that y…" at bounding box center [636, 340] width 389 height 45
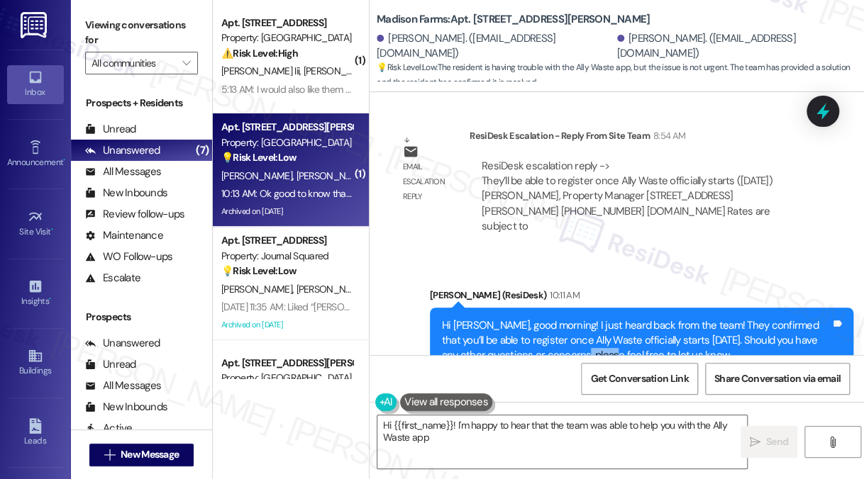
click at [579, 318] on div "Hi Joseph, good morning! I just heard back from the team! They confirmed that y…" at bounding box center [636, 340] width 389 height 45
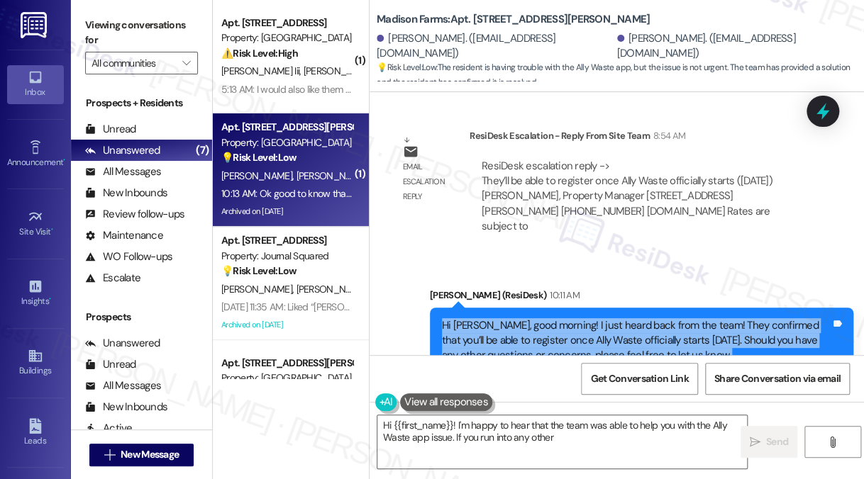
click at [579, 318] on div "Hi Joseph, good morning! I just heard back from the team! They confirmed that y…" at bounding box center [636, 340] width 389 height 45
click at [513, 426] on textarea "Hi {{first_name}}! I'm happy to hear that the team was able to help you with th…" at bounding box center [561, 441] width 369 height 53
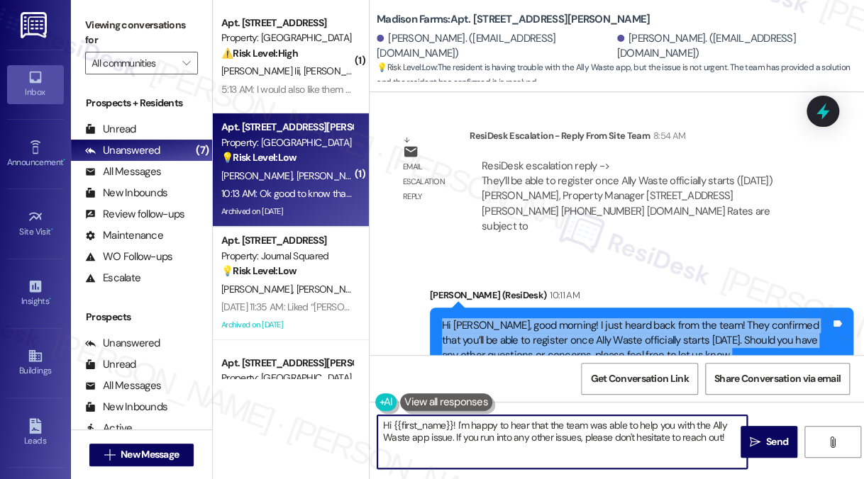
click at [513, 426] on textarea "Hi {{first_name}}! I'm happy to hear that the team was able to help you with th…" at bounding box center [561, 441] width 369 height 53
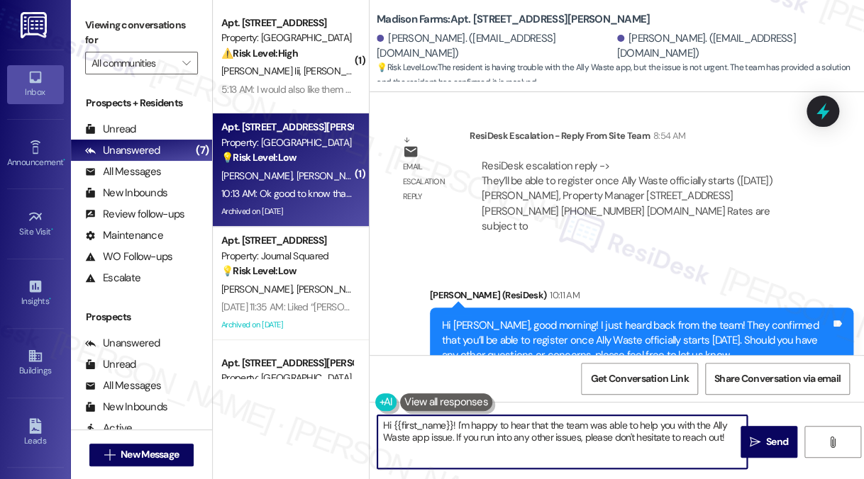
click at [513, 426] on textarea "Hi {{first_name}}! I'm happy to hear that the team was able to help you with th…" at bounding box center [561, 441] width 369 height 53
click at [603, 406] on div "Received via SMS Joseph Badalamente 10:13 AM Ok good to know thank you! Tags an…" at bounding box center [616, 466] width 494 height 120
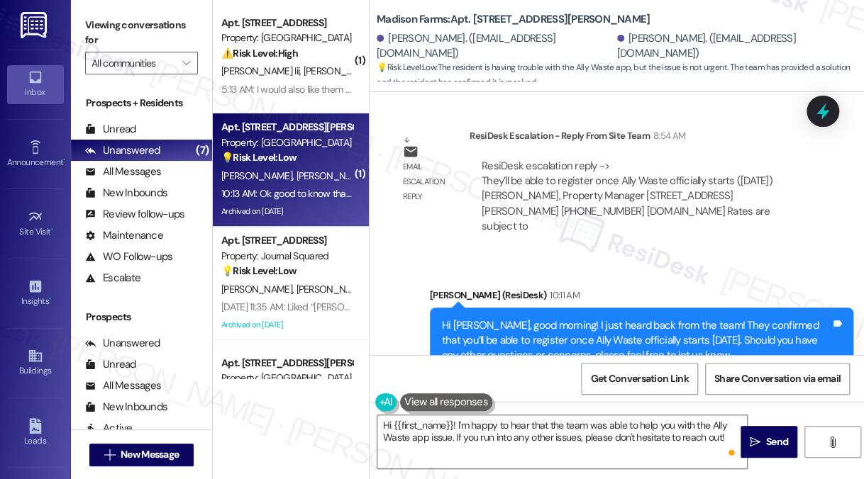
click at [556, 413] on div "Hi {{first_name}}! I'm happy to hear that the team was able to help you with th…" at bounding box center [616, 455] width 494 height 106
click at [550, 425] on textarea "Hi {{first_name}}! I'm happy to hear that the team was able to help you with th…" at bounding box center [561, 441] width 369 height 53
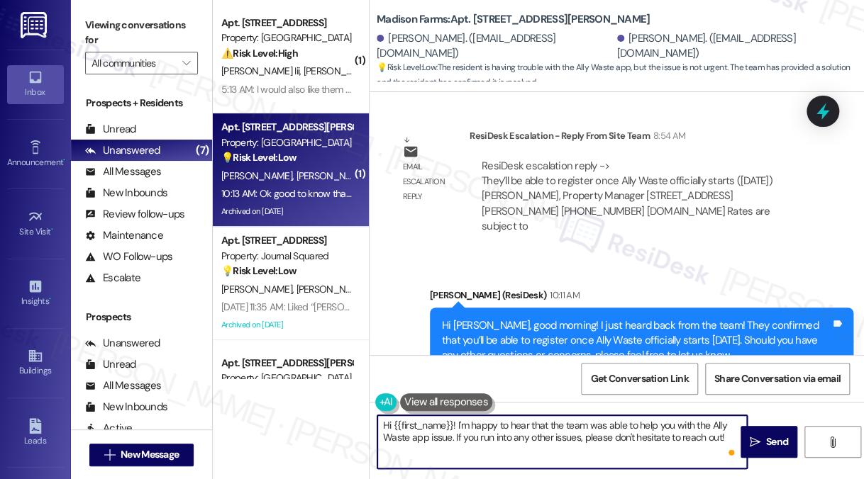
click at [550, 425] on textarea "Hi {{first_name}}! I'm happy to hear that the team was able to help you with th…" at bounding box center [561, 441] width 369 height 53
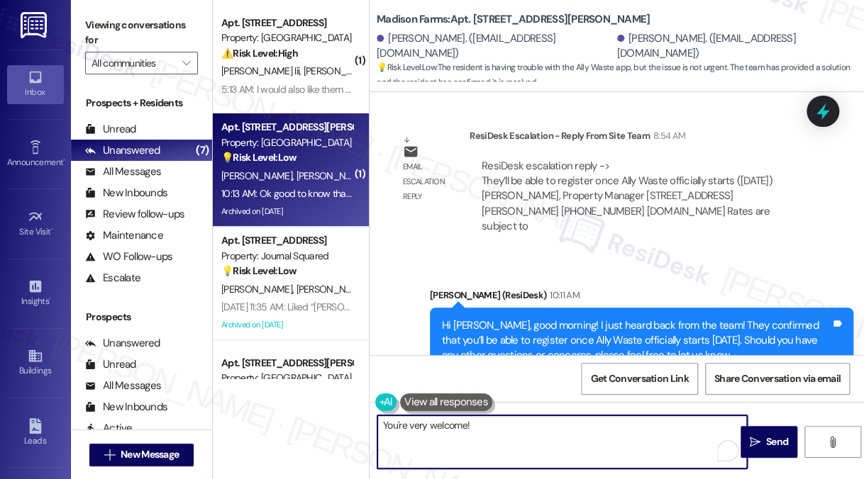
click at [520, 422] on textarea "You're very welcome!" at bounding box center [561, 441] width 369 height 53
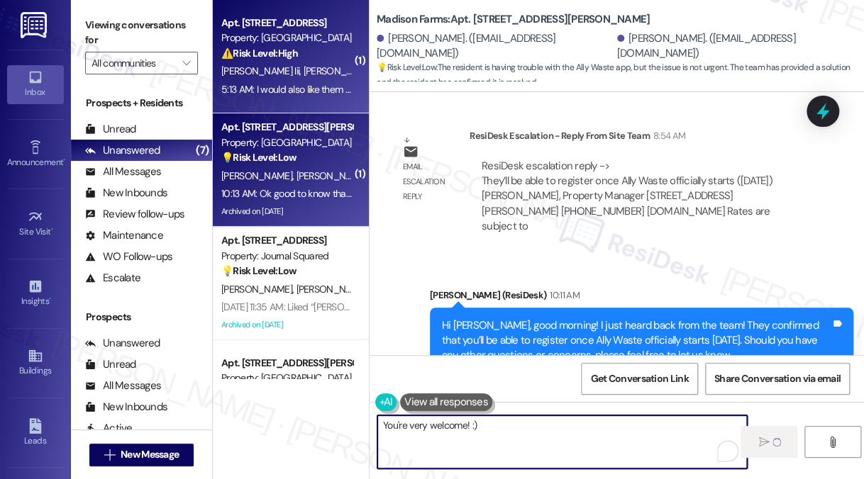
type textarea "You're very welcome! :)"
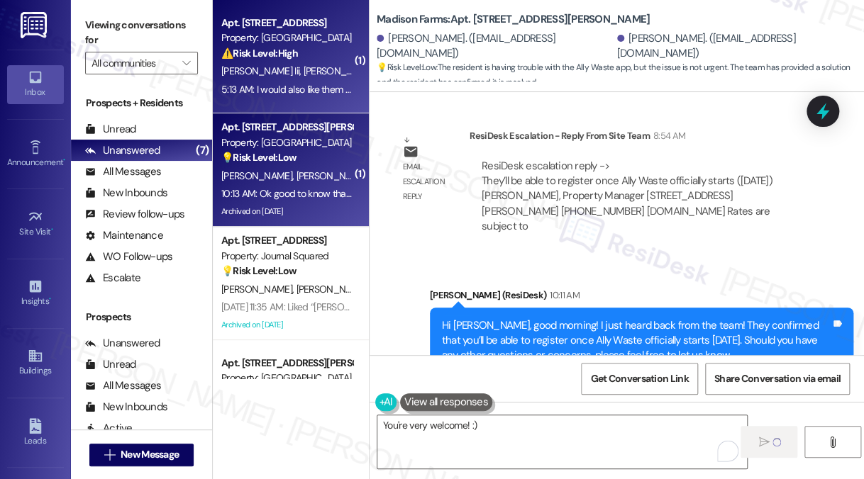
click at [274, 90] on div "5:13 AM: I would also like them to find the package that was delivered. ASAP. T…" at bounding box center [500, 89] width 559 height 13
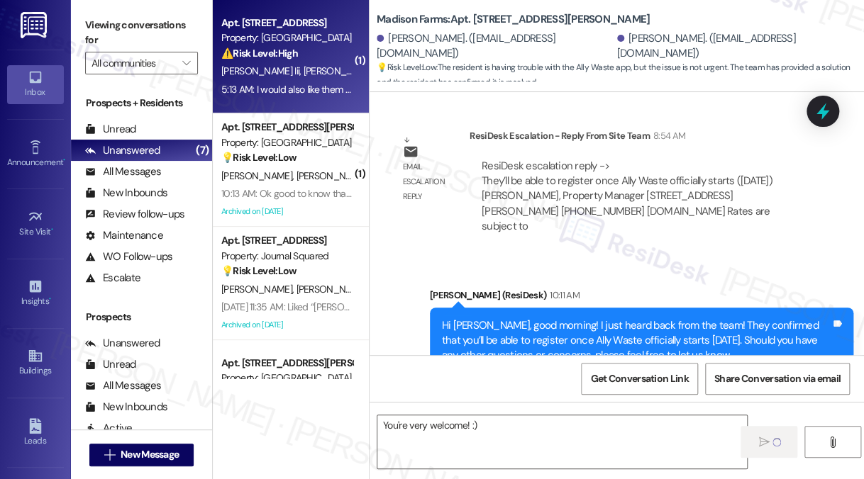
type textarea "Fetching suggested responses. Please feel free to read through the conversation…"
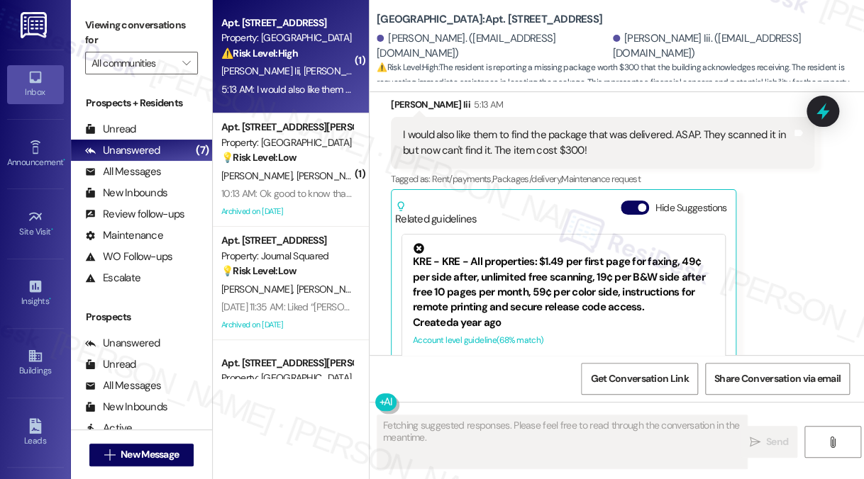
scroll to position [10446, 0]
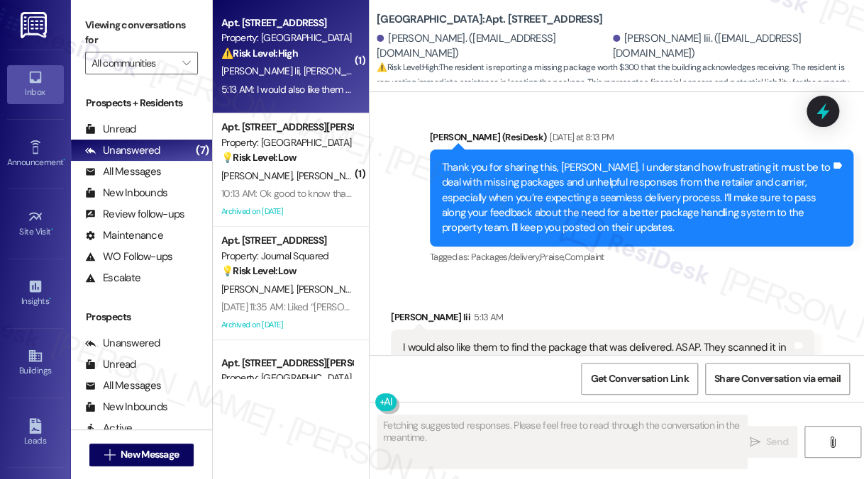
click at [536, 340] on div "I would also like them to find the package that was delivered. ASAP. They scann…" at bounding box center [597, 355] width 389 height 30
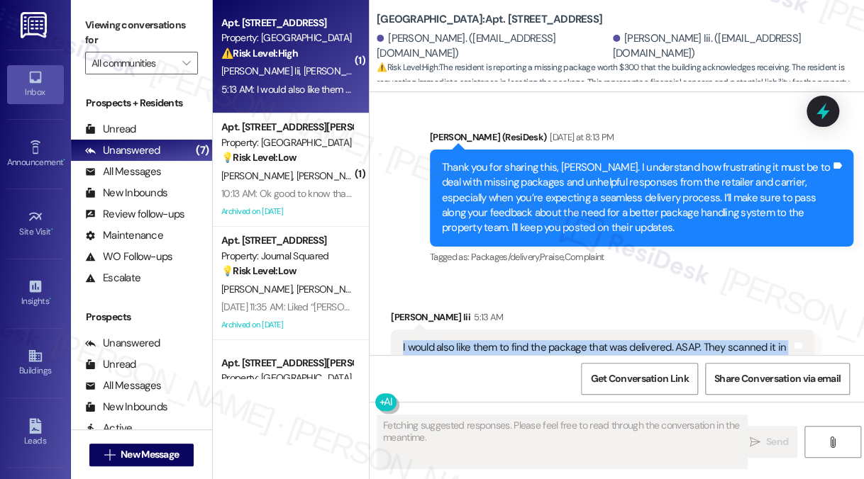
click at [536, 340] on div "I would also like them to find the package that was delivered. ASAP. They scann…" at bounding box center [597, 355] width 389 height 30
click at [585, 340] on div "I would also like them to find the package that was delivered. ASAP. They scann…" at bounding box center [597, 355] width 389 height 30
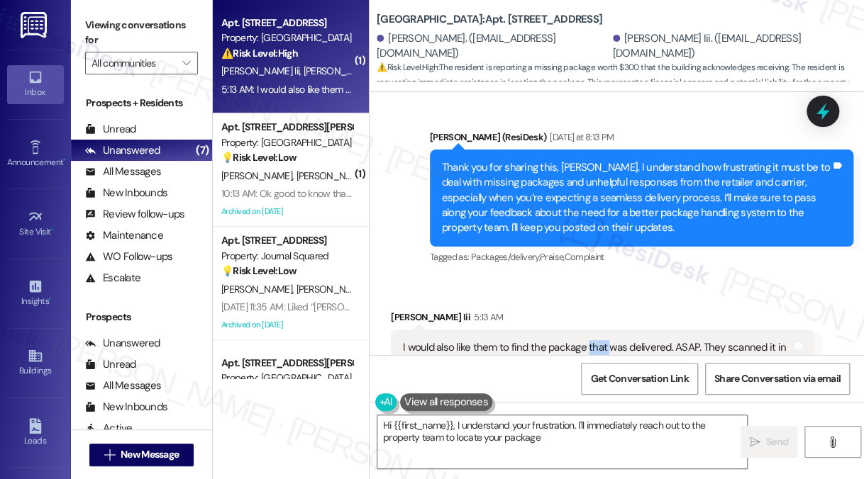
click at [585, 340] on div "I would also like them to find the package that was delivered. ASAP. They scann…" at bounding box center [597, 355] width 389 height 30
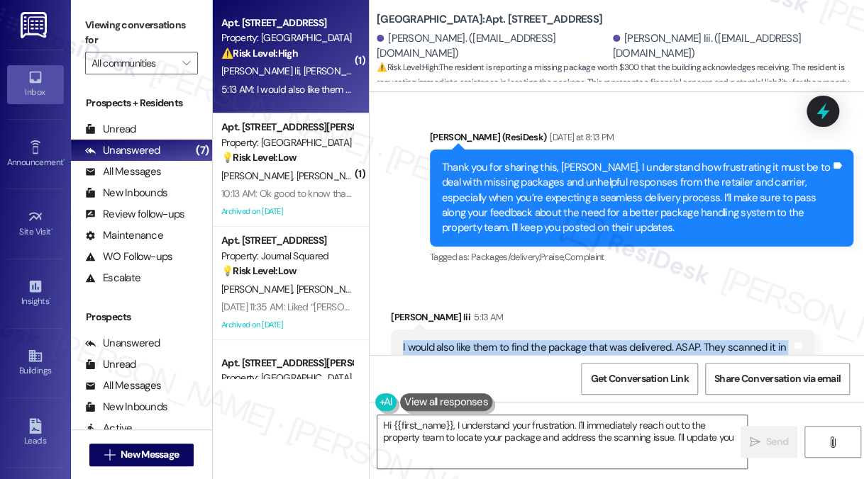
click at [585, 340] on div "I would also like them to find the package that was delivered. ASAP. They scann…" at bounding box center [597, 355] width 389 height 30
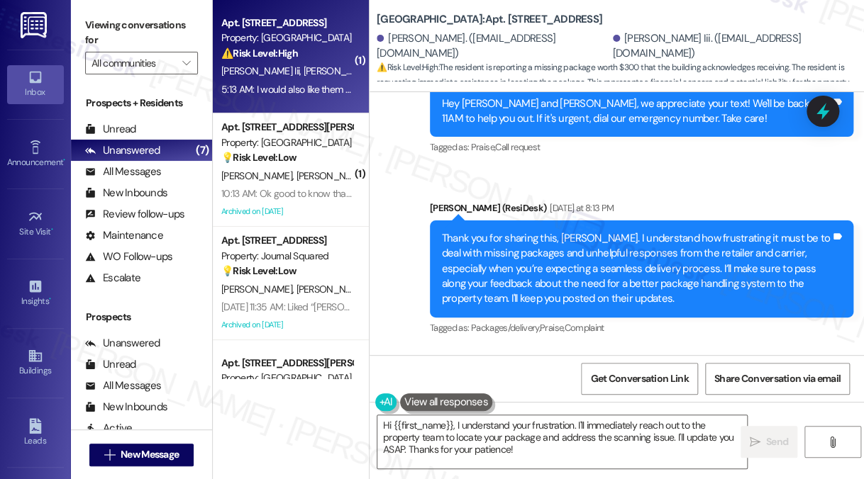
click at [529, 231] on div "Thank you for sharing this, [PERSON_NAME]. I understand how frustrating it must…" at bounding box center [636, 269] width 389 height 76
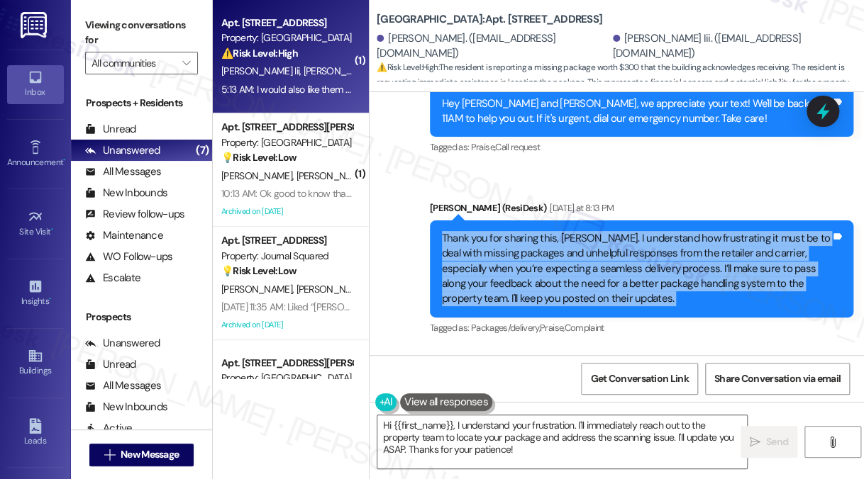
click at [529, 231] on div "Thank you for sharing this, [PERSON_NAME]. I understand how frustrating it must…" at bounding box center [636, 269] width 389 height 76
click at [620, 231] on div "Thank you for sharing this, [PERSON_NAME]. I understand how frustrating it must…" at bounding box center [636, 269] width 389 height 76
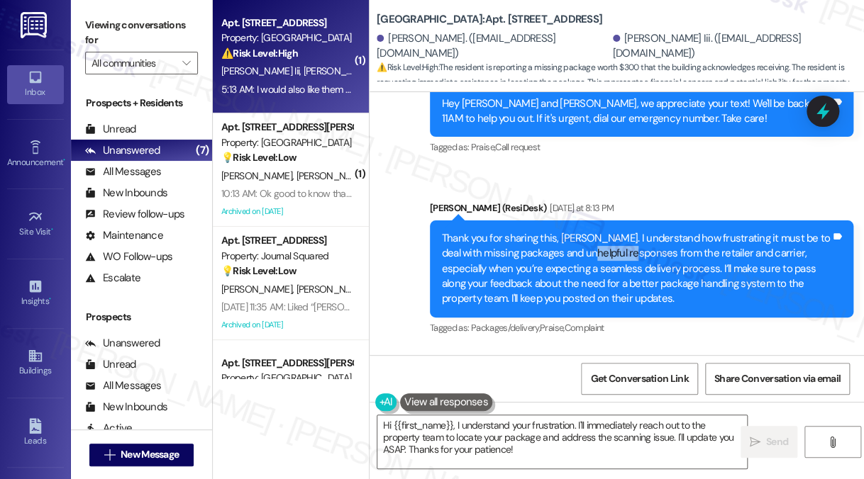
click at [620, 231] on div "Thank you for sharing this, [PERSON_NAME]. I understand how frustrating it must…" at bounding box center [636, 269] width 389 height 76
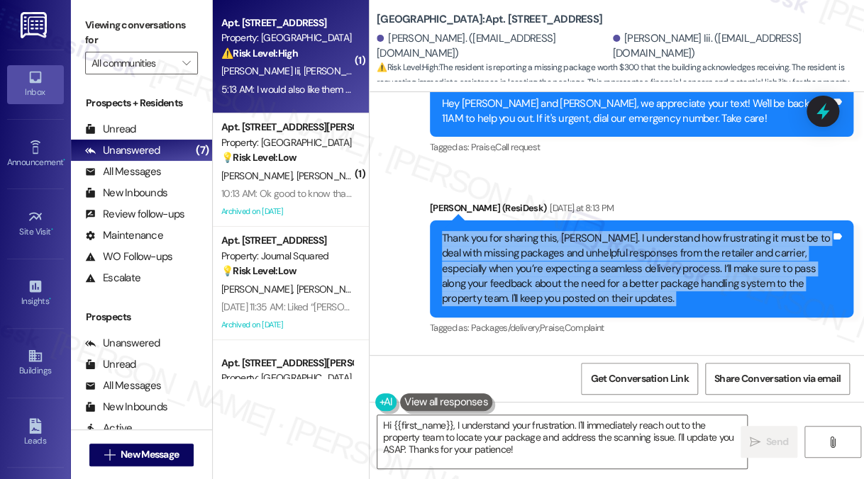
click at [620, 231] on div "Thank you for sharing this, [PERSON_NAME]. I understand how frustrating it must…" at bounding box center [636, 269] width 389 height 76
click at [586, 231] on div "Thank you for sharing this, [PERSON_NAME]. I understand how frustrating it must…" at bounding box center [636, 269] width 389 height 76
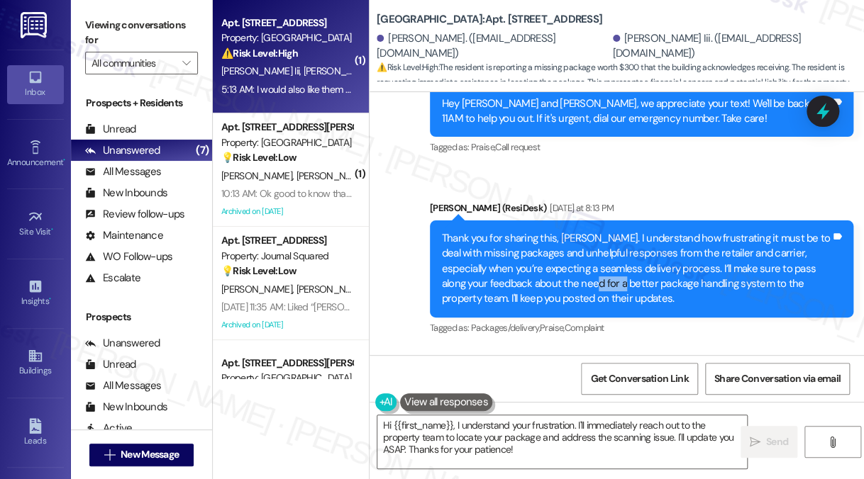
click at [586, 231] on div "Thank you for sharing this, [PERSON_NAME]. I understand how frustrating it must…" at bounding box center [636, 269] width 389 height 76
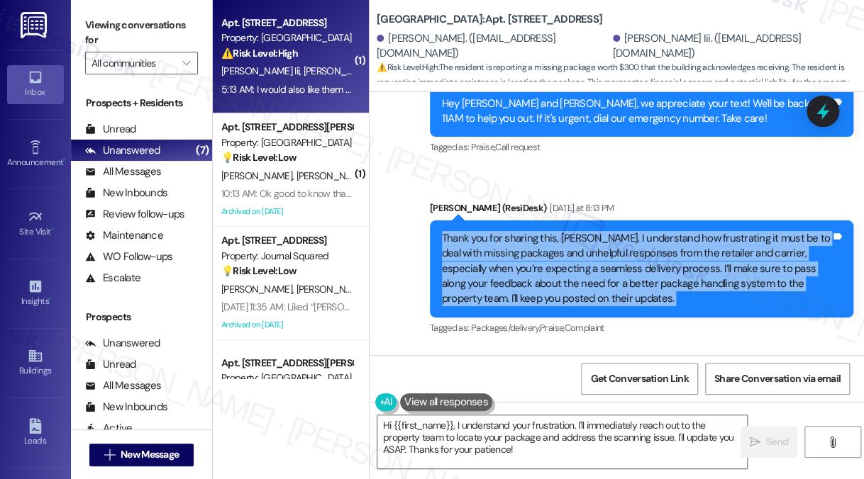
click at [586, 231] on div "Thank you for sharing this, [PERSON_NAME]. I understand how frustrating it must…" at bounding box center [636, 269] width 389 height 76
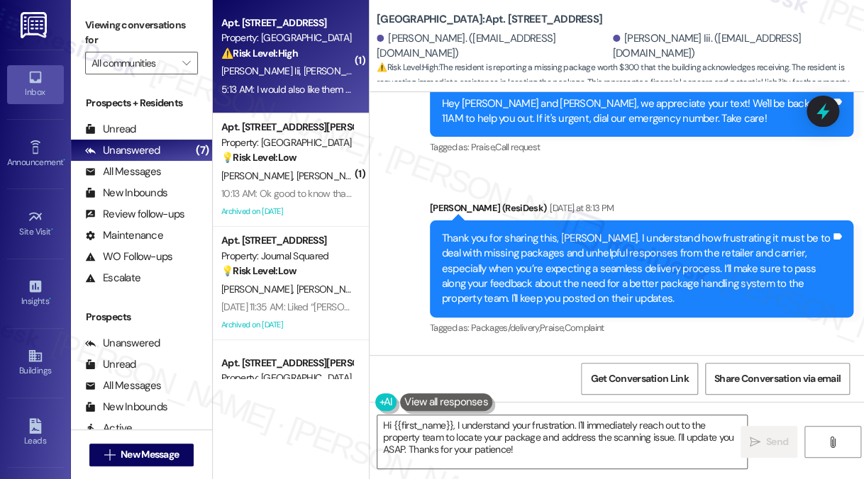
click at [625, 201] on div "Jane (ResiDesk) Yesterday at 8:13 PM" at bounding box center [641, 211] width 423 height 20
click at [628, 231] on div "Thank you for sharing this, [PERSON_NAME]. I understand how frustrating it must…" at bounding box center [636, 269] width 389 height 76
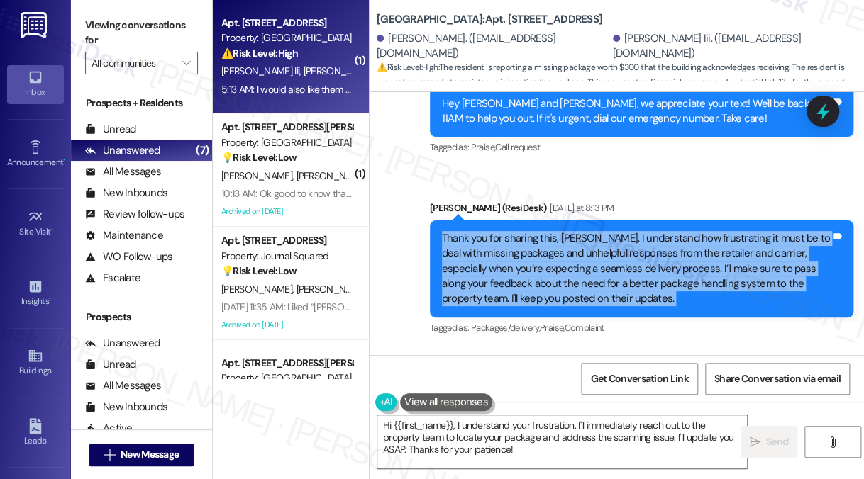
click at [628, 231] on div "Thank you for sharing this, [PERSON_NAME]. I understand how frustrating it must…" at bounding box center [636, 269] width 389 height 76
click at [539, 231] on div "Thank you for sharing this, [PERSON_NAME]. I understand how frustrating it must…" at bounding box center [636, 269] width 389 height 76
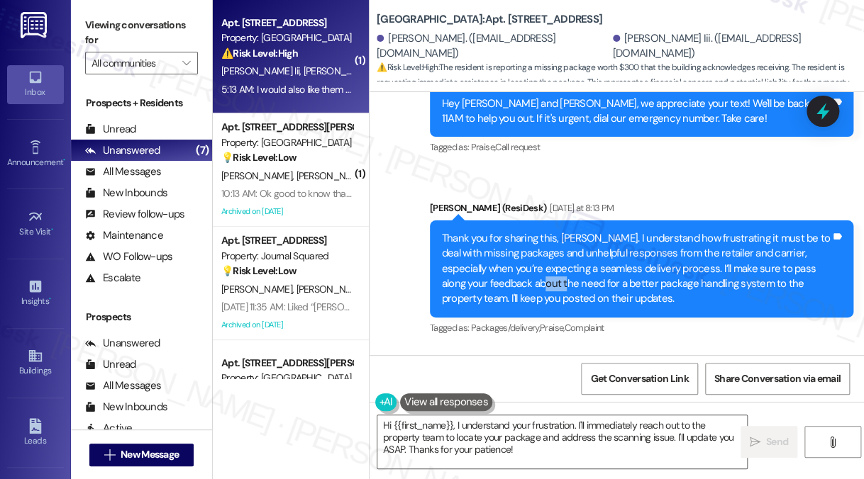
click at [539, 231] on div "Thank you for sharing this, [PERSON_NAME]. I understand how frustrating it must…" at bounding box center [636, 269] width 389 height 76
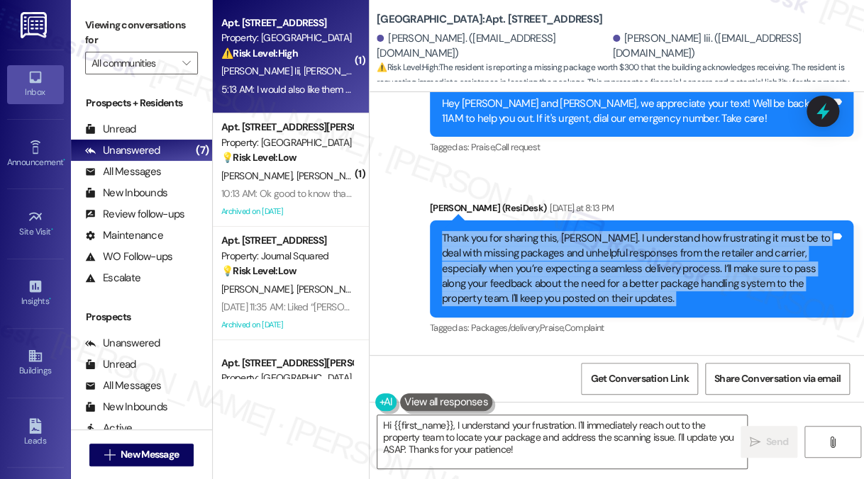
click at [539, 231] on div "Thank you for sharing this, [PERSON_NAME]. I understand how frustrating it must…" at bounding box center [636, 269] width 389 height 76
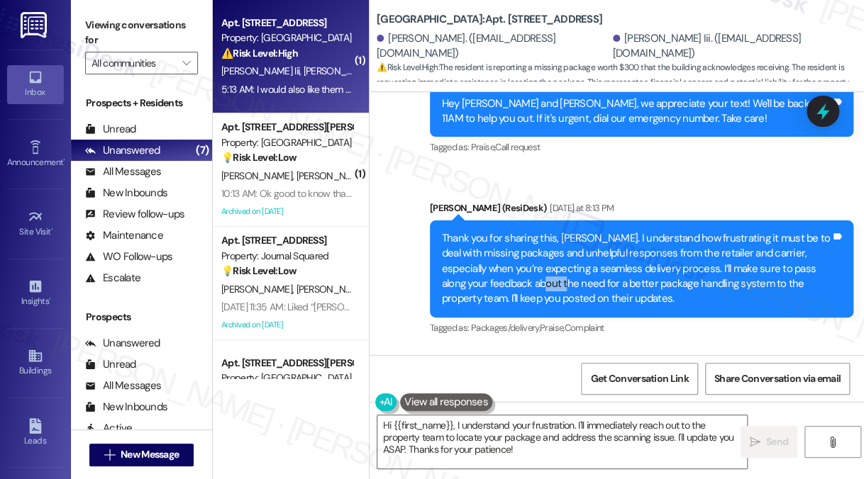
click at [539, 231] on div "Thank you for sharing this, [PERSON_NAME]. I understand how frustrating it must…" at bounding box center [636, 269] width 389 height 76
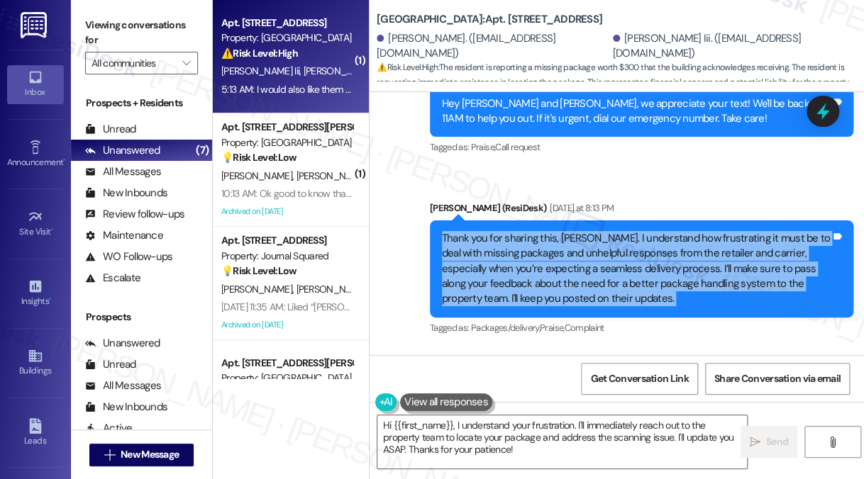
click at [539, 231] on div "Thank you for sharing this, [PERSON_NAME]. I understand how frustrating it must…" at bounding box center [636, 269] width 389 height 76
click at [611, 231] on div "Thank you for sharing this, [PERSON_NAME]. I understand how frustrating it must…" at bounding box center [636, 269] width 389 height 76
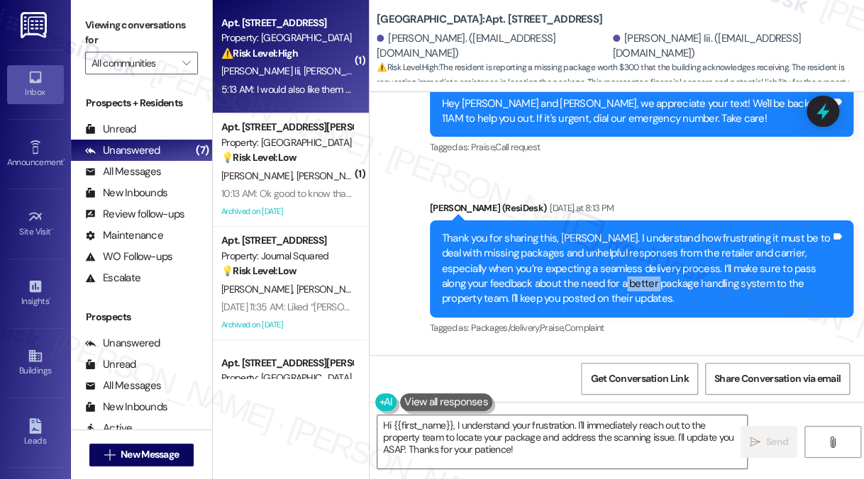
click at [611, 231] on div "Thank you for sharing this, [PERSON_NAME]. I understand how frustrating it must…" at bounding box center [636, 269] width 389 height 76
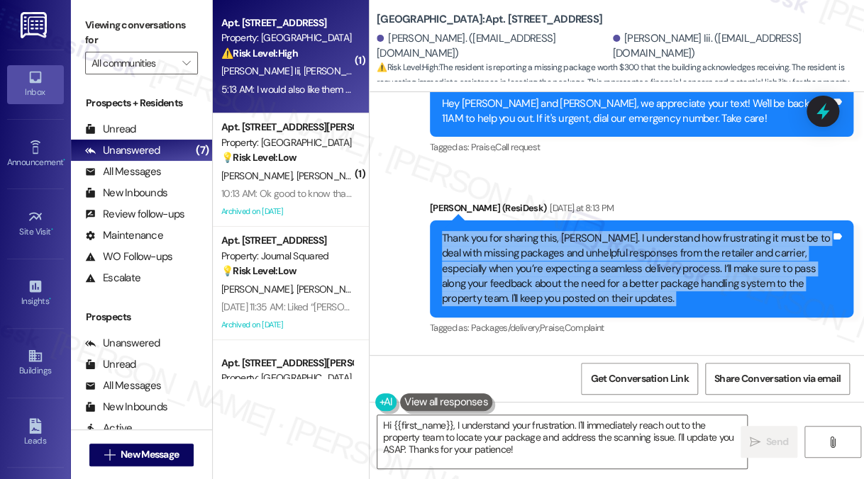
click at [611, 231] on div "Thank you for sharing this, [PERSON_NAME]. I understand how frustrating it must…" at bounding box center [636, 269] width 389 height 76
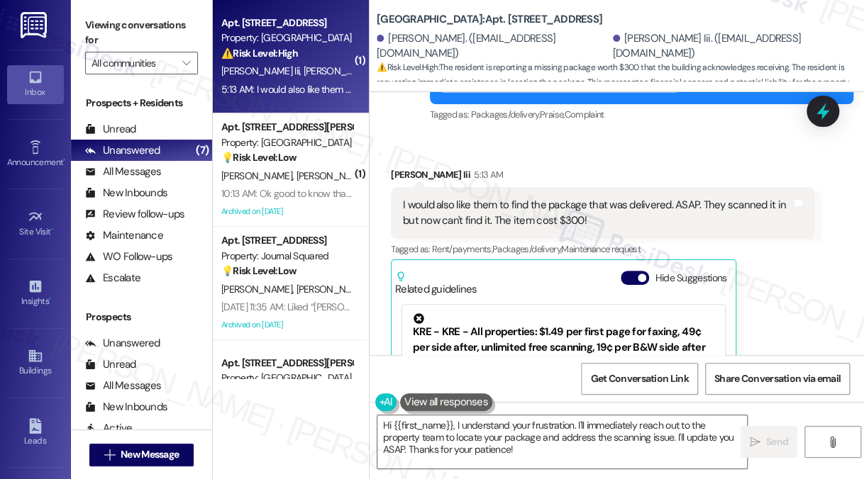
scroll to position [10518, 0]
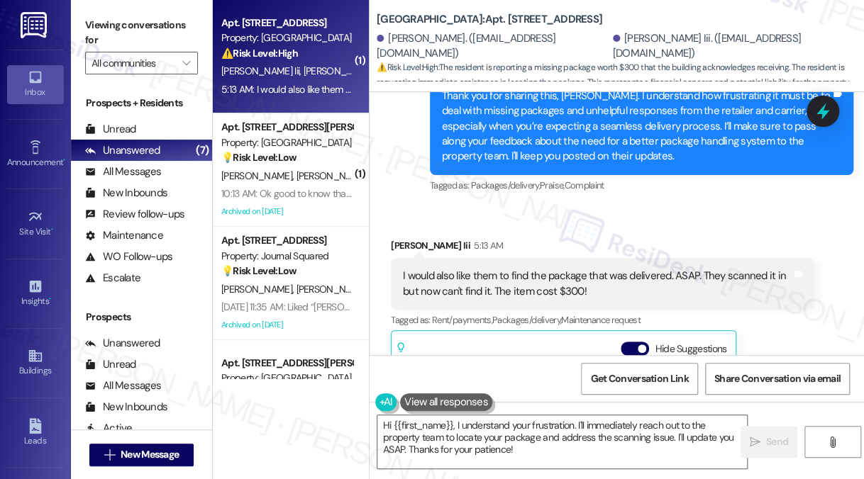
click at [569, 269] on div "I would also like them to find the package that was delivered. ASAP. They scann…" at bounding box center [597, 284] width 389 height 30
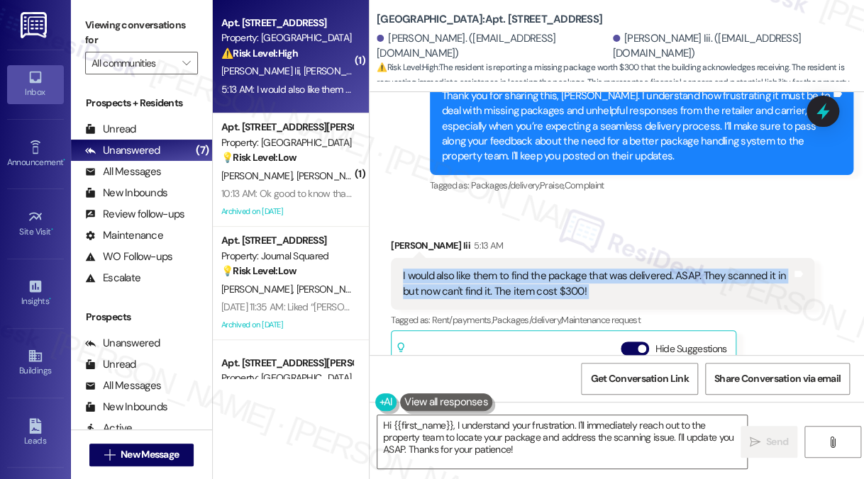
click at [569, 269] on div "I would also like them to find the package that was delivered. ASAP. They scann…" at bounding box center [597, 284] width 389 height 30
click at [525, 269] on div "I would also like them to find the package that was delivered. ASAP. They scann…" at bounding box center [597, 284] width 389 height 30
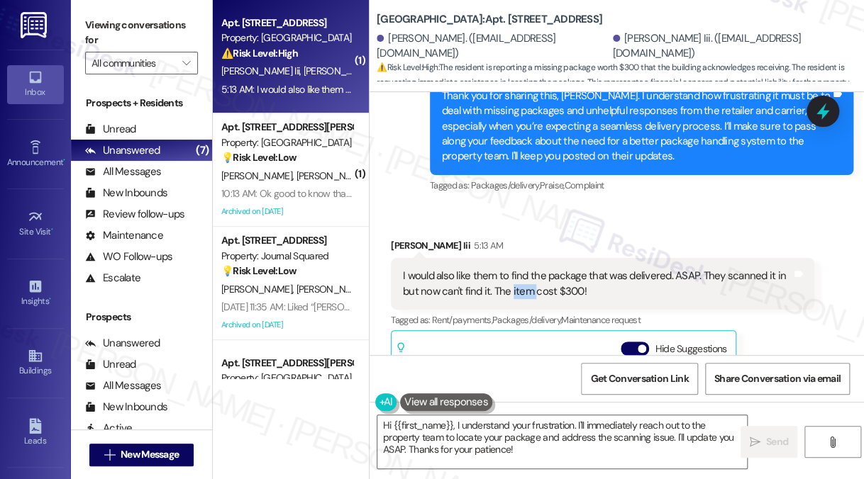
click at [525, 269] on div "I would also like them to find the package that was delivered. ASAP. They scann…" at bounding box center [597, 284] width 389 height 30
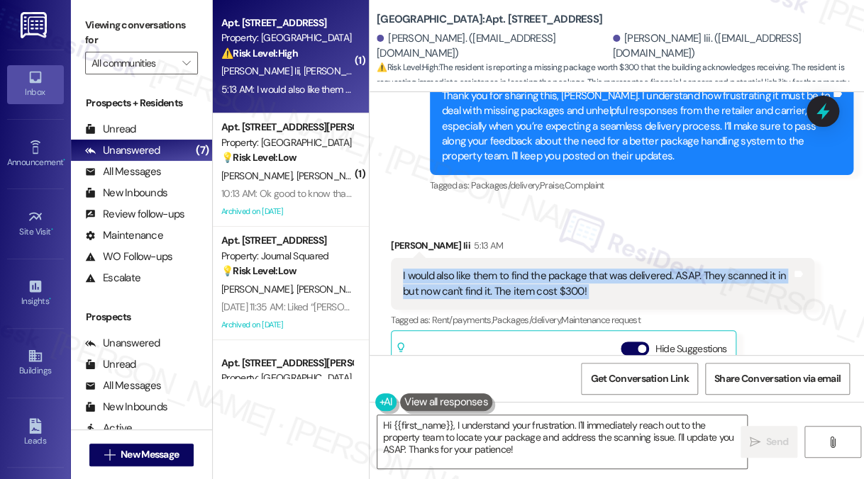
click at [525, 269] on div "I would also like them to find the package that was delivered. ASAP. They scann…" at bounding box center [597, 284] width 389 height 30
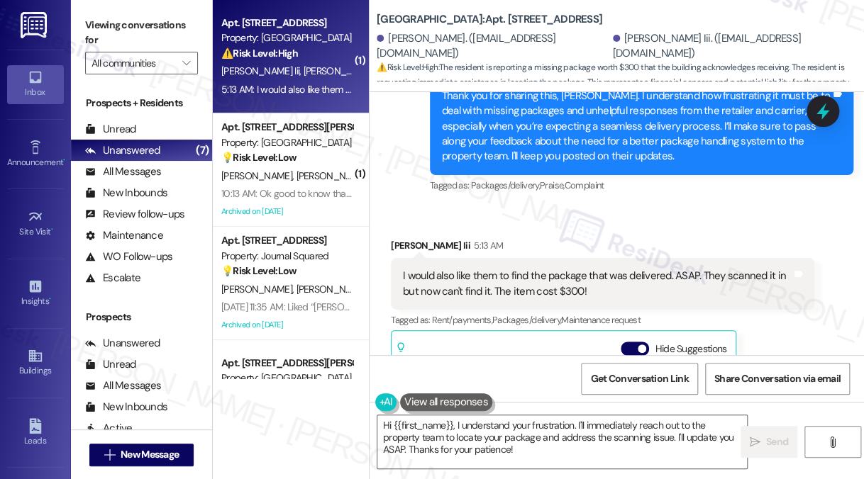
click at [579, 228] on div "Received via SMS James Buckmaster Iii 5:13 AM I would also like them to find th…" at bounding box center [602, 401] width 445 height 347
click at [586, 269] on div "I would also like them to find the package that was delivered. ASAP. They scann…" at bounding box center [597, 284] width 389 height 30
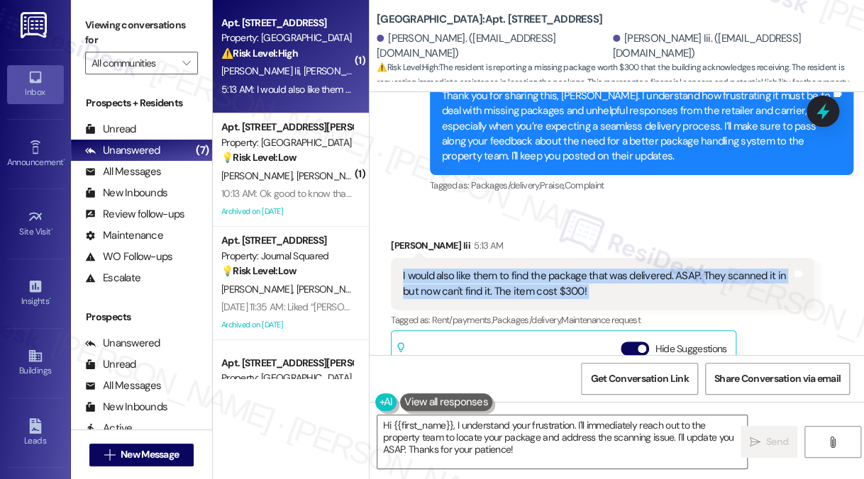
click at [586, 269] on div "I would also like them to find the package that was delivered. ASAP. They scann…" at bounding box center [597, 284] width 389 height 30
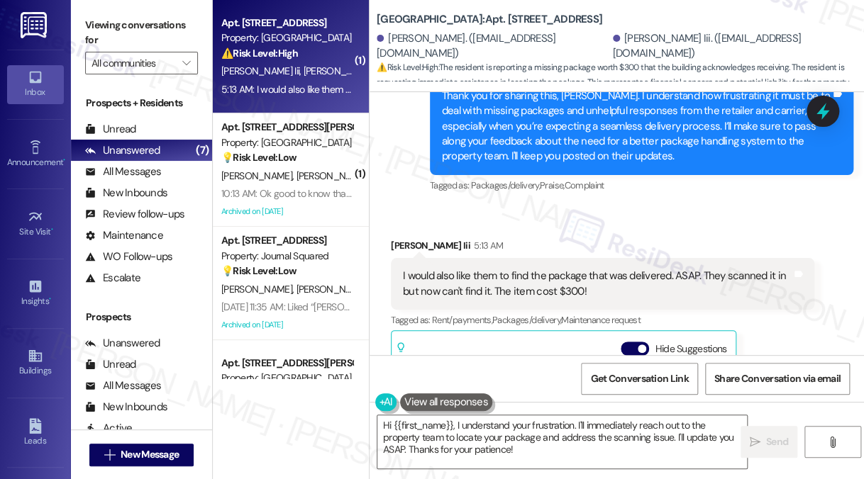
click at [574, 238] on div "James Buckmaster Iii 5:13 AM" at bounding box center [602, 248] width 423 height 20
click at [502, 430] on textarea "Hi {{first_name}}, I understand your frustration. I'll immediately reach out to…" at bounding box center [561, 441] width 369 height 53
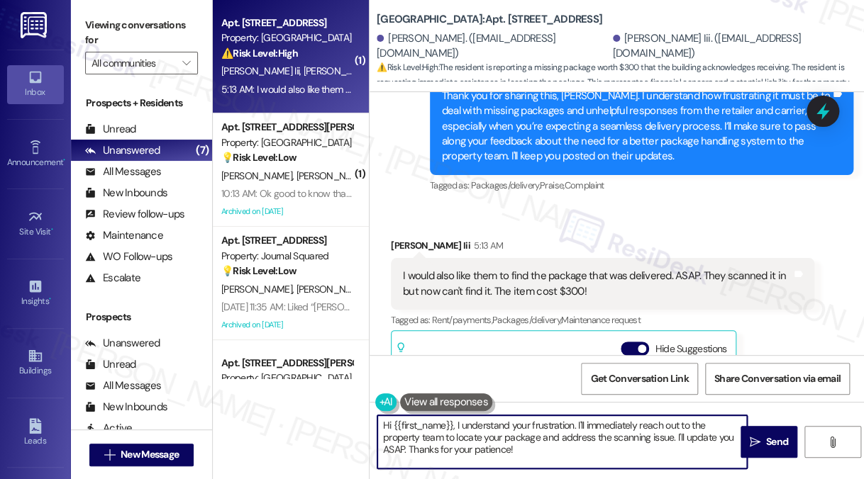
click at [502, 430] on textarea "Hi {{first_name}}, I understand your frustration. I'll immediately reach out to…" at bounding box center [561, 441] width 369 height 53
click at [596, 435] on textarea "Hi {{first_name}}, I understand your frustration. I'll immediately reach out to…" at bounding box center [561, 441] width 369 height 53
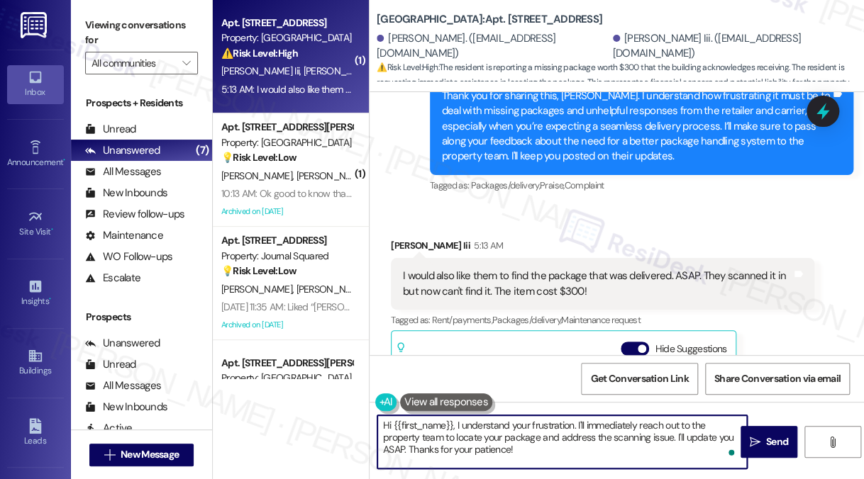
click at [596, 435] on textarea "Hi {{first_name}}, I understand your frustration. I'll immediately reach out to…" at bounding box center [561, 441] width 369 height 53
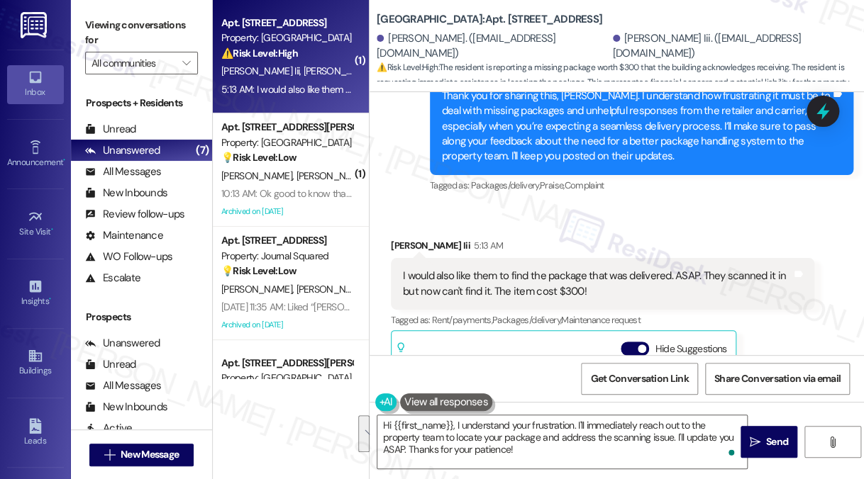
click at [503, 238] on div "5:13 AM" at bounding box center [486, 245] width 33 height 15
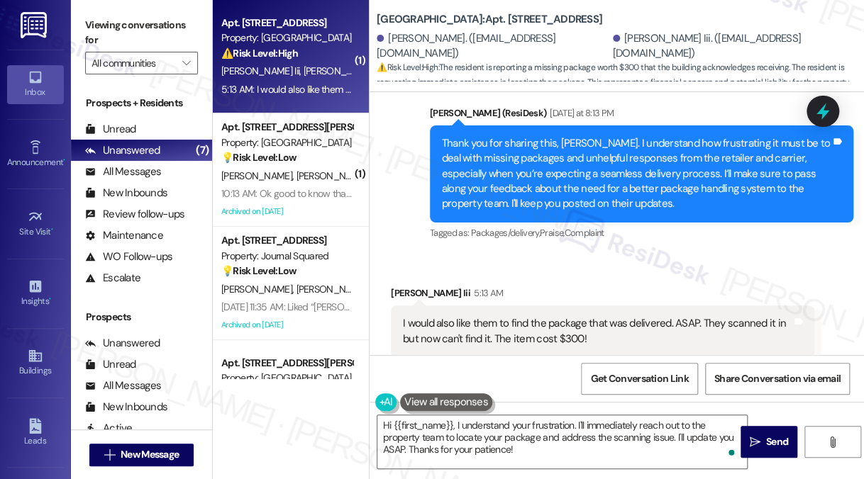
scroll to position [10305, 0]
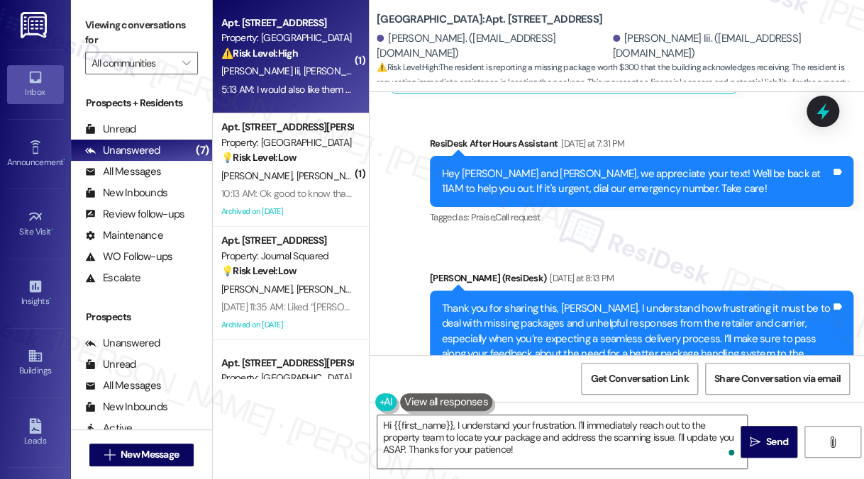
click at [552, 301] on div "Thank you for sharing this, [PERSON_NAME]. I understand how frustrating it must…" at bounding box center [636, 339] width 389 height 76
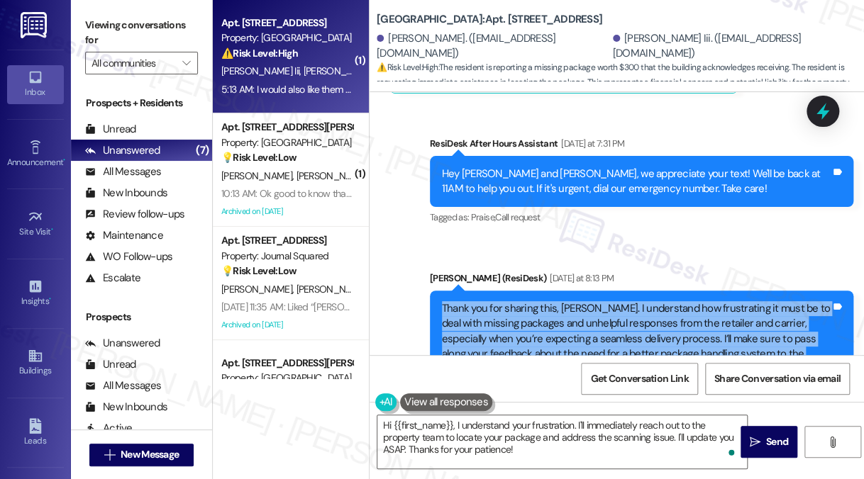
click at [552, 301] on div "Thank you for sharing this, [PERSON_NAME]. I understand how frustrating it must…" at bounding box center [636, 339] width 389 height 76
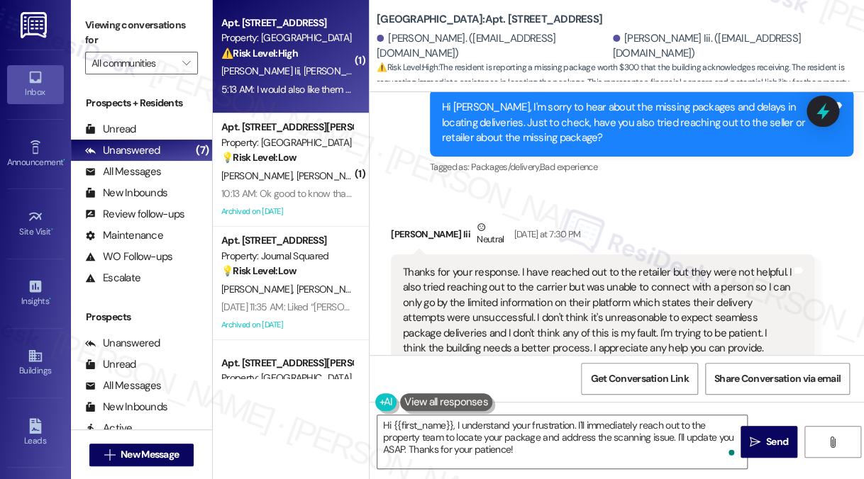
scroll to position [9950, 0]
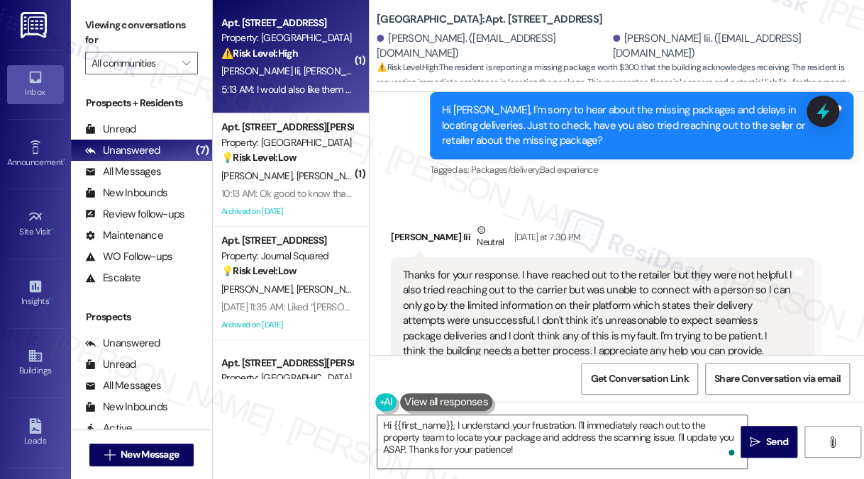
click at [494, 257] on div "Thanks for your response. I have reached out to the retailer but they were not …" at bounding box center [602, 321] width 423 height 128
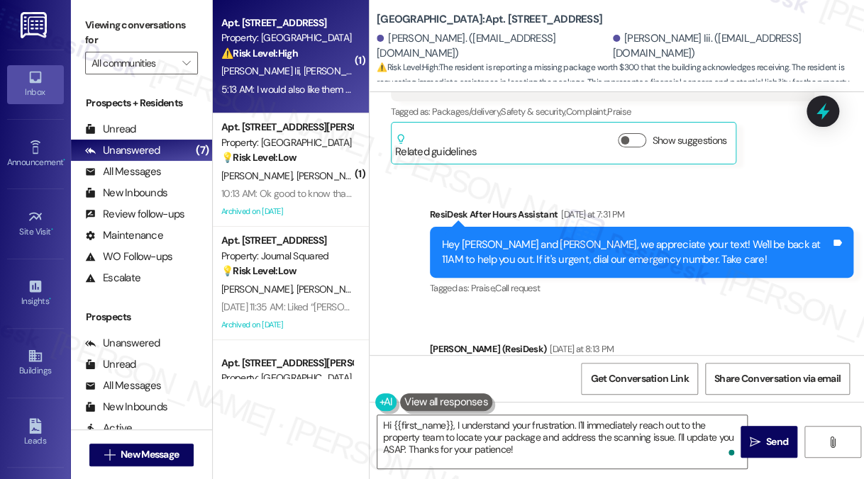
scroll to position [10305, 0]
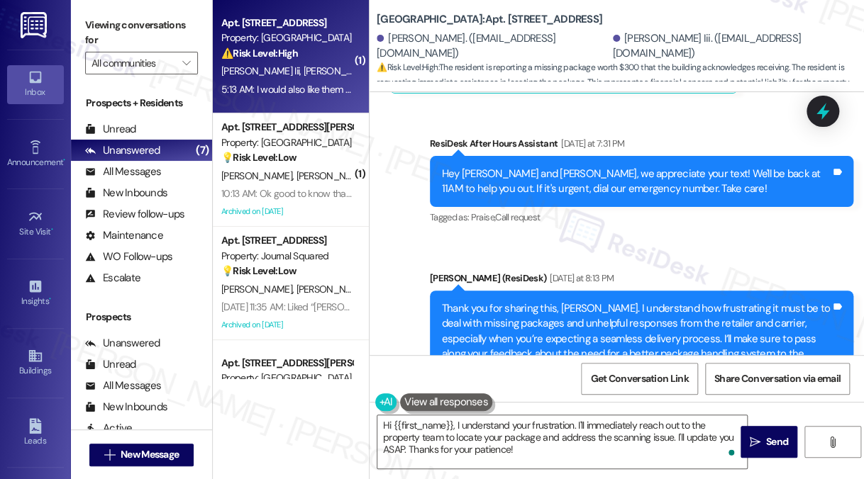
click at [536, 301] on div "Thank you for sharing this, [PERSON_NAME]. I understand how frustrating it must…" at bounding box center [636, 339] width 389 height 76
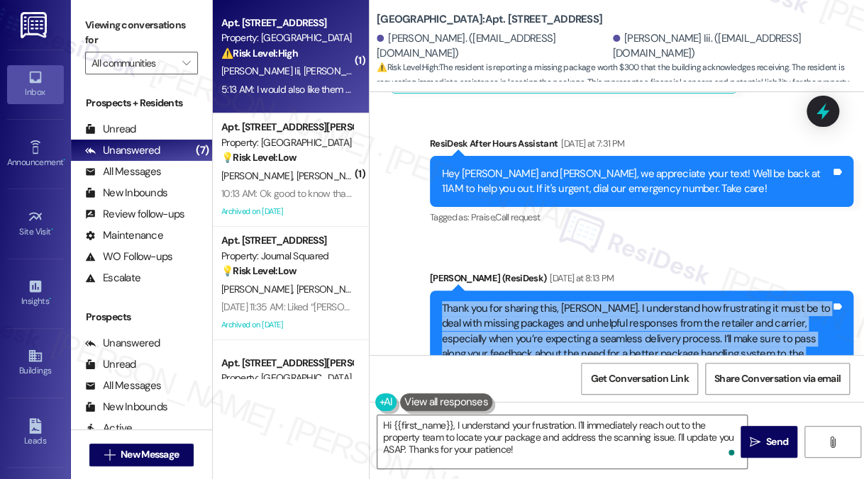
click at [536, 301] on div "Thank you for sharing this, [PERSON_NAME]. I understand how frustrating it must…" at bounding box center [636, 339] width 389 height 76
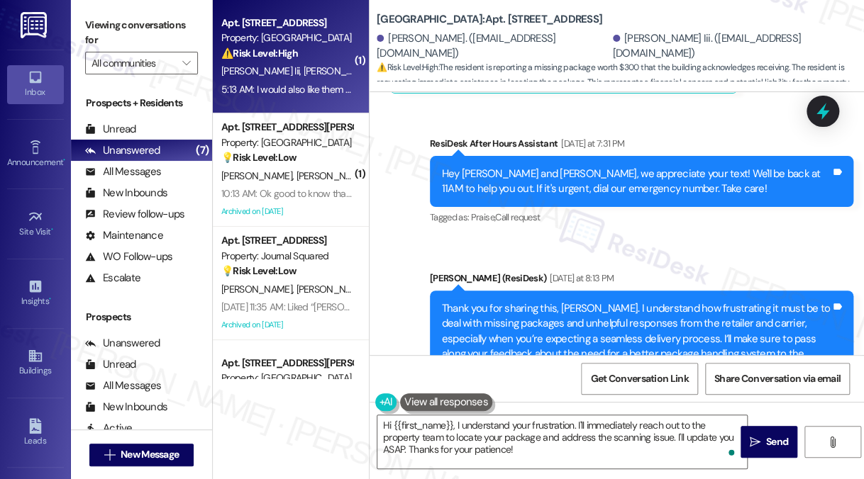
click at [521, 260] on div "Sent via SMS Jane (ResiDesk) Yesterday at 8:13 PM Thank you for sharing this, J…" at bounding box center [641, 339] width 445 height 159
click at [526, 301] on div "Thank you for sharing this, [PERSON_NAME]. I understand how frustrating it must…" at bounding box center [636, 339] width 389 height 76
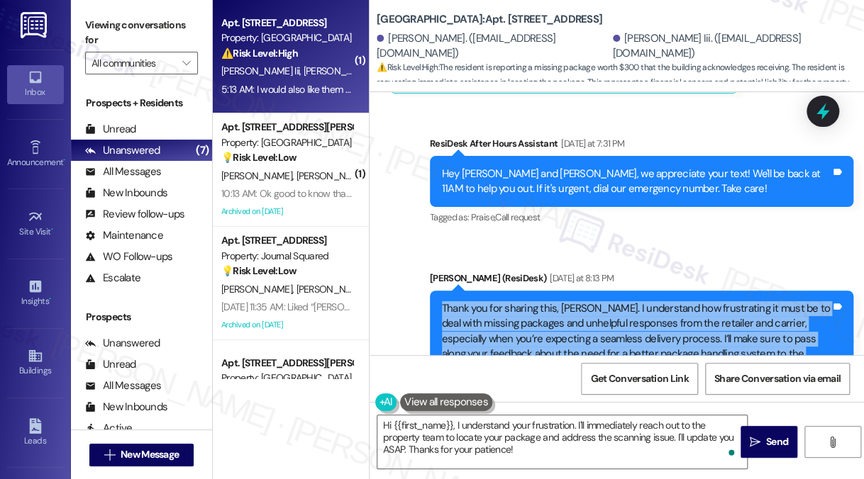
click at [526, 301] on div "Thank you for sharing this, [PERSON_NAME]. I understand how frustrating it must…" at bounding box center [636, 339] width 389 height 76
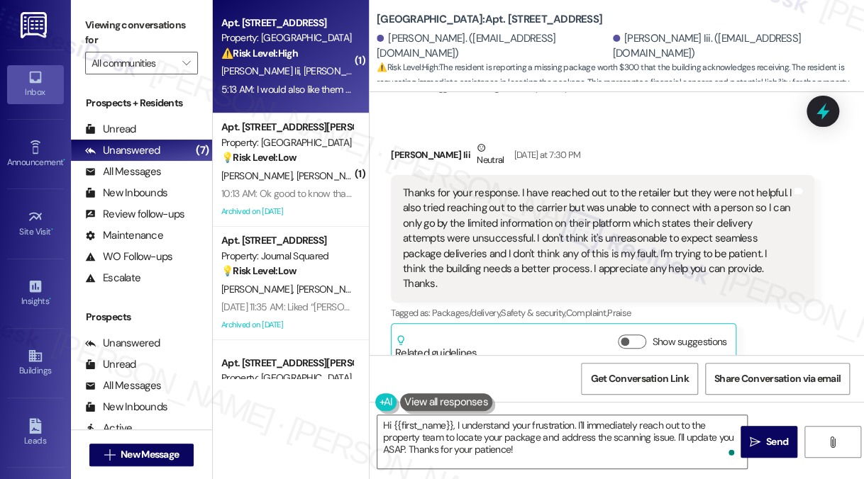
scroll to position [9950, 0]
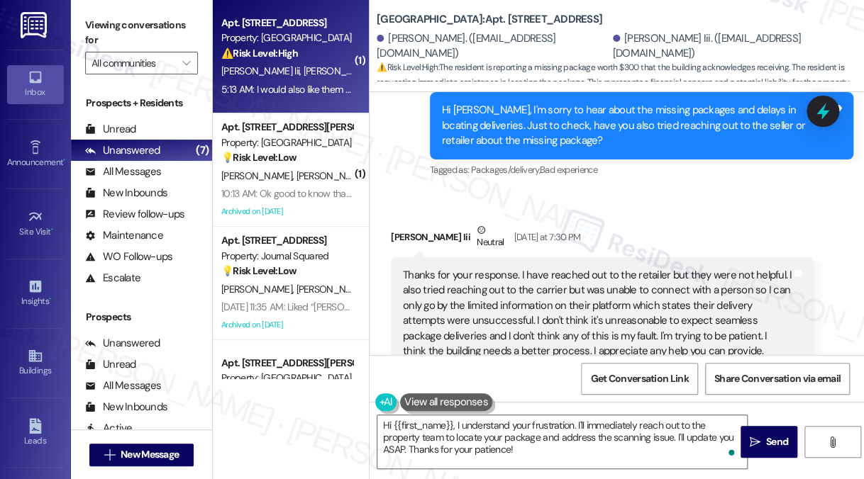
click at [514, 268] on div "Thanks for your response. I have reached out to the retailer but they were not …" at bounding box center [597, 321] width 389 height 106
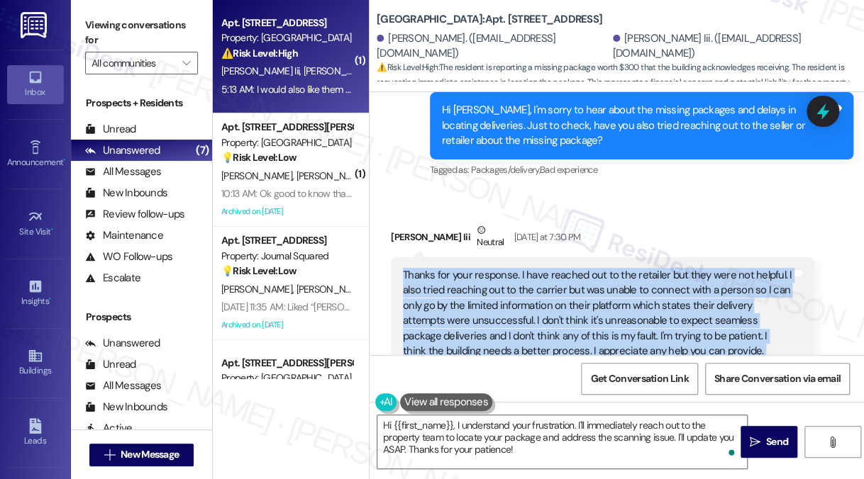
click at [514, 268] on div "Thanks for your response. I have reached out to the retailer but they were not …" at bounding box center [597, 321] width 389 height 106
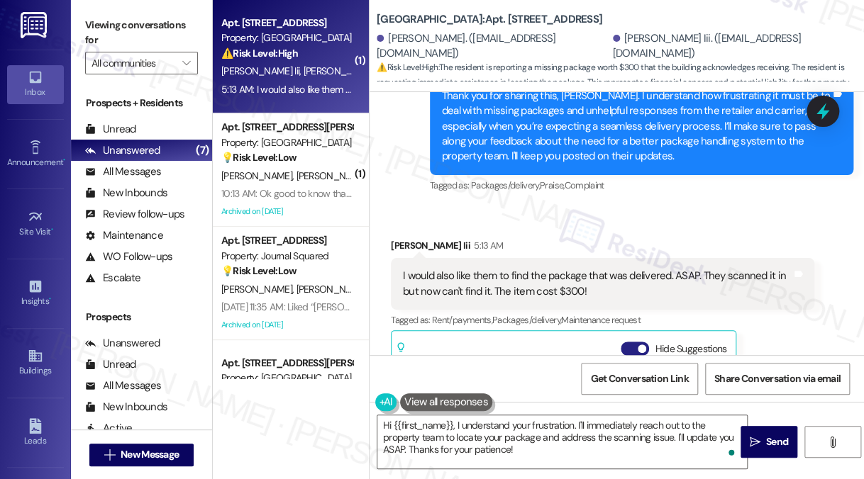
click at [635, 342] on button "Hide Suggestions" at bounding box center [634, 349] width 28 height 14
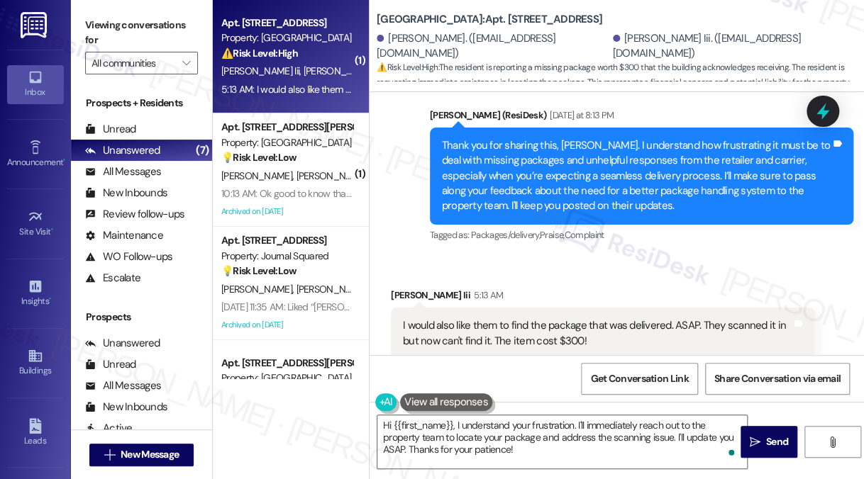
click at [638, 391] on button "Show suggestions" at bounding box center [632, 398] width 28 height 14
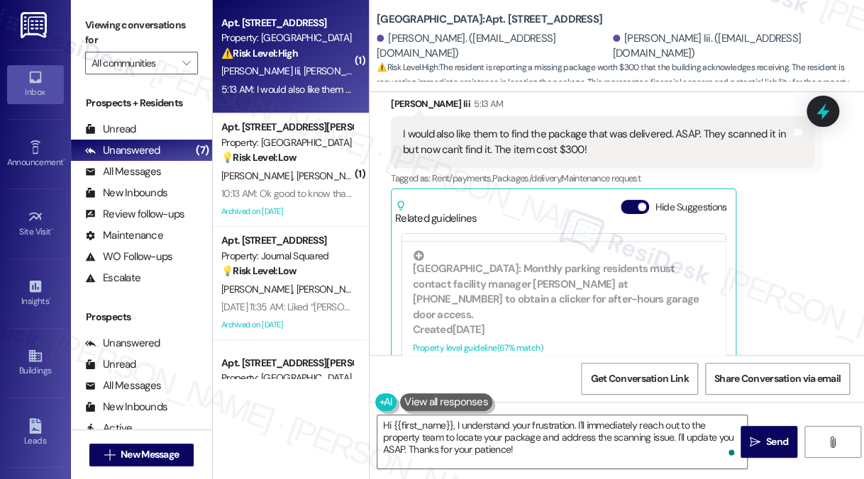
scroll to position [10518, 0]
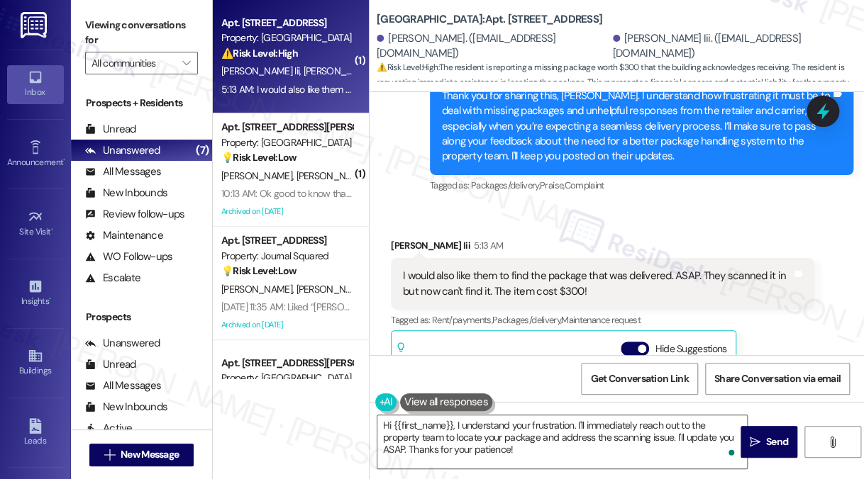
click at [722, 269] on div "I would also like them to find the package that was delivered. ASAP. They scann…" at bounding box center [597, 284] width 389 height 30
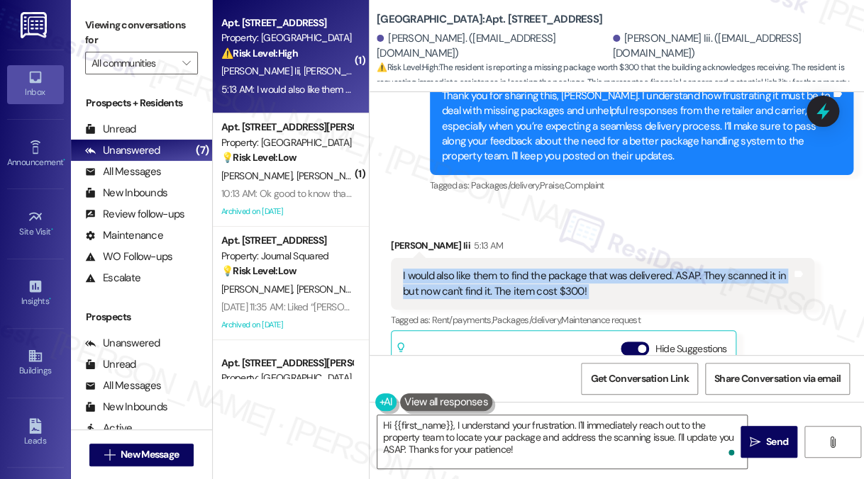
click at [722, 269] on div "I would also like them to find the package that was delivered. ASAP. They scann…" at bounding box center [597, 284] width 389 height 30
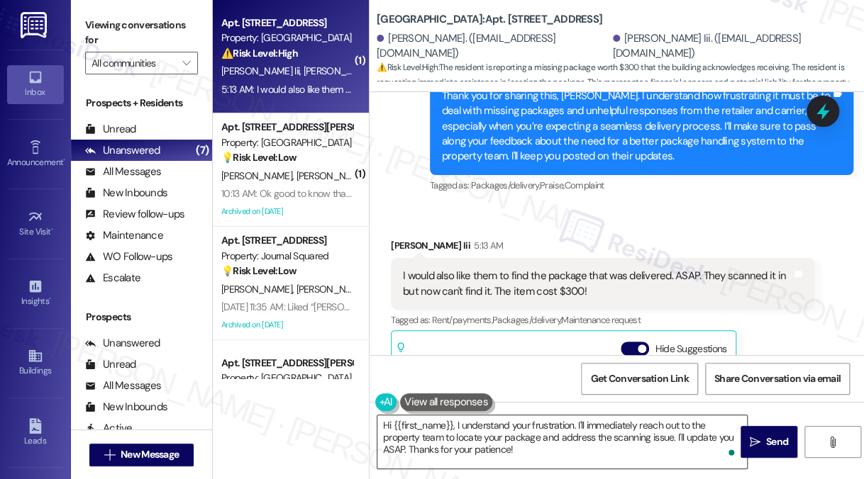
click at [512, 434] on textarea "Hi {{first_name}}, I understand your frustration. I'll immediately reach out to…" at bounding box center [561, 441] width 369 height 53
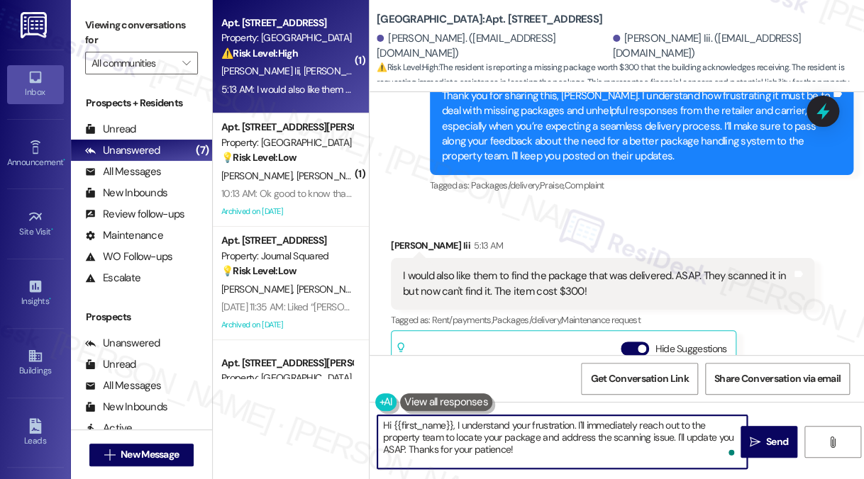
click at [512, 434] on textarea "Hi {{first_name}}, I understand your frustration. I'll immediately reach out to…" at bounding box center [561, 441] width 369 height 53
click at [539, 445] on textarea "Hi {{first_name}}, I understand your frustration. I'll immediately reach out to…" at bounding box center [561, 441] width 369 height 53
drag, startPoint x: 556, startPoint y: 459, endPoint x: 577, endPoint y: 420, distance: 44.4
click at [577, 420] on textarea "Hi {{first_name}}, I understand your frustration. I'll immediately reach out to…" at bounding box center [561, 441] width 369 height 53
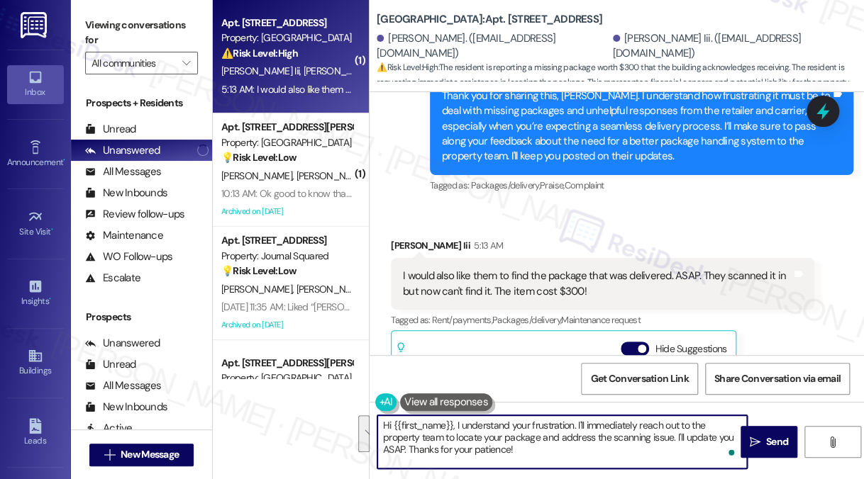
paste textarea "We’re sorry for the delays with packages. Occasionally, system interruptions ca…"
type textarea "Hi {{first_name}}, I understand your frustration. We’re sorry for the delays wi…"
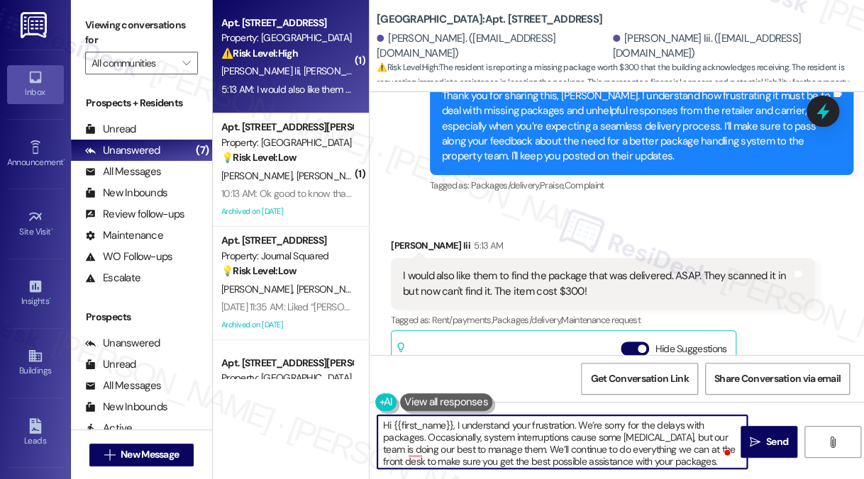
scroll to position [3, 0]
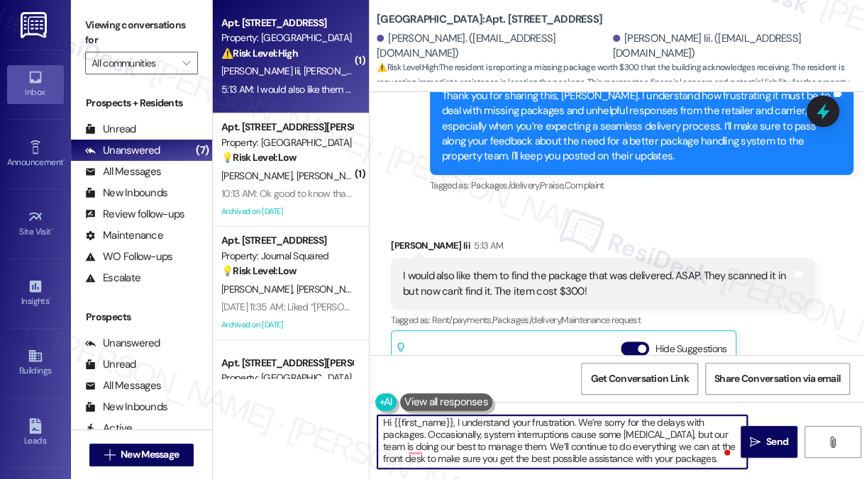
click at [638, 439] on textarea "Hi {{first_name}}, I understand your frustration. We’re sorry for the delays wi…" at bounding box center [561, 441] width 369 height 53
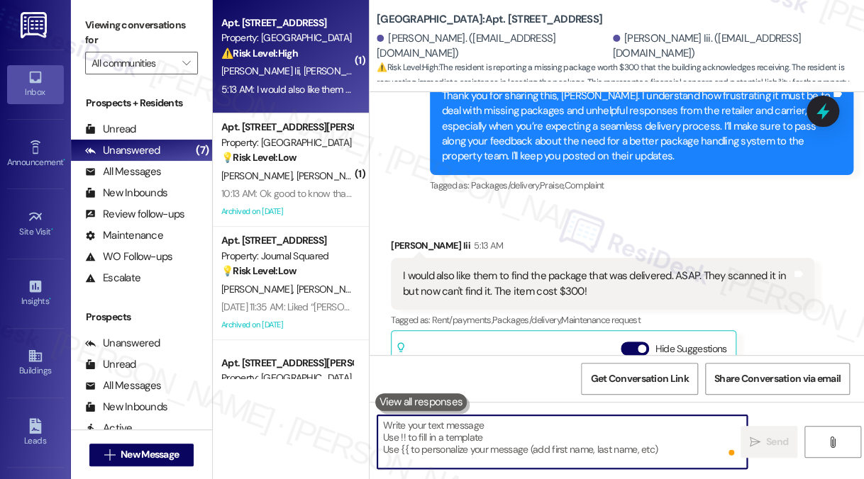
scroll to position [0, 0]
click at [585, 269] on div "I would also like them to find the package that was delivered. ASAP. They scann…" at bounding box center [597, 284] width 389 height 30
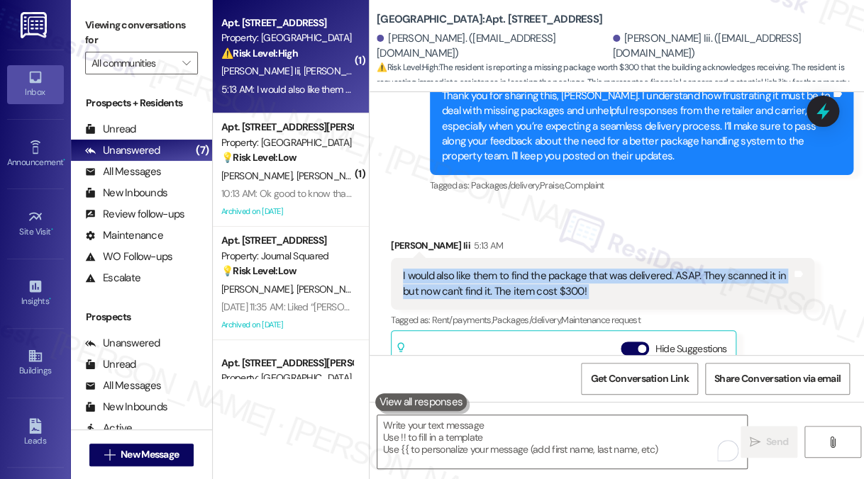
click at [585, 269] on div "I would also like them to find the package that was delivered. ASAP. They scann…" at bounding box center [597, 284] width 389 height 30
copy div "I would also like them to find the package that was delivered. ASAP. They scann…"
click at [150, 35] on label "Viewing conversations for" at bounding box center [141, 33] width 113 height 38
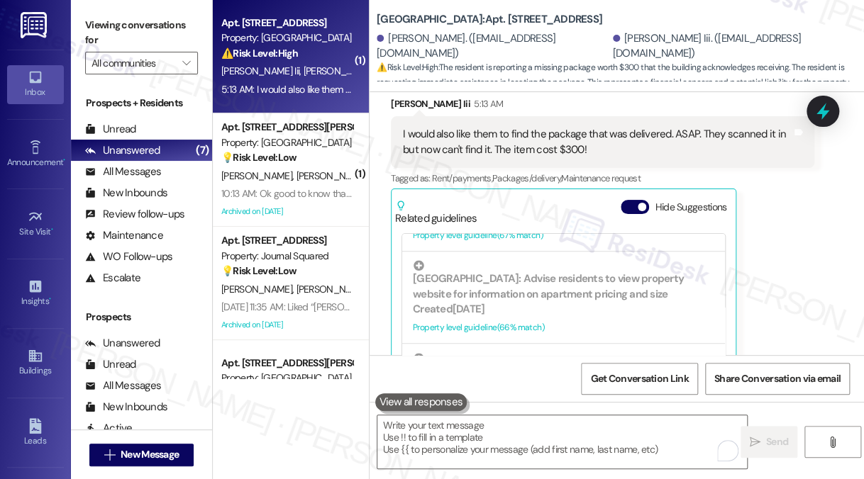
scroll to position [425, 0]
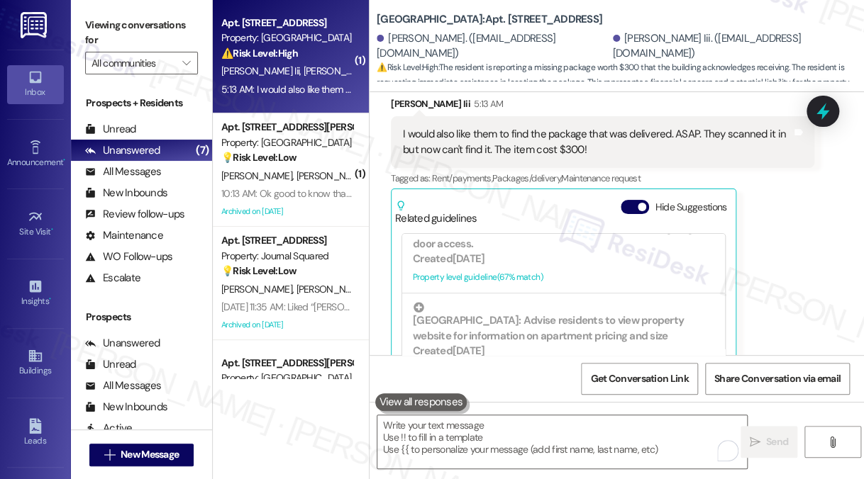
click at [175, 36] on label "Viewing conversations for" at bounding box center [141, 33] width 113 height 38
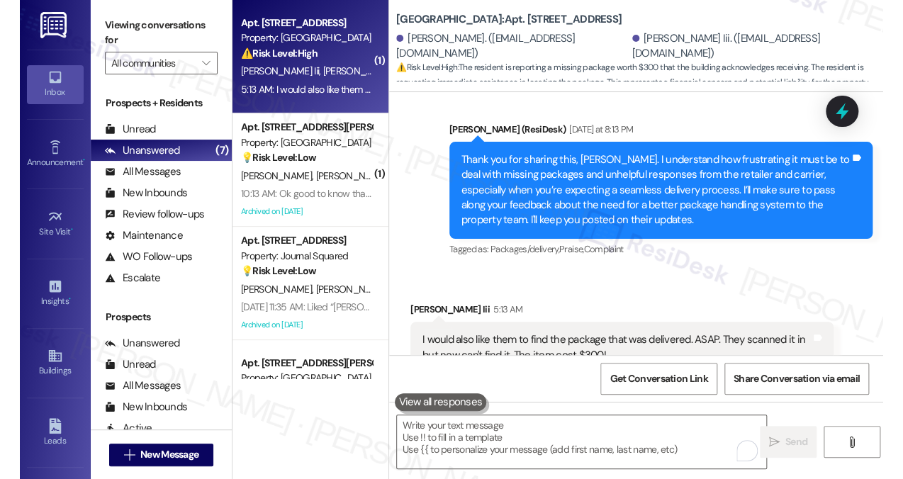
scroll to position [10376, 0]
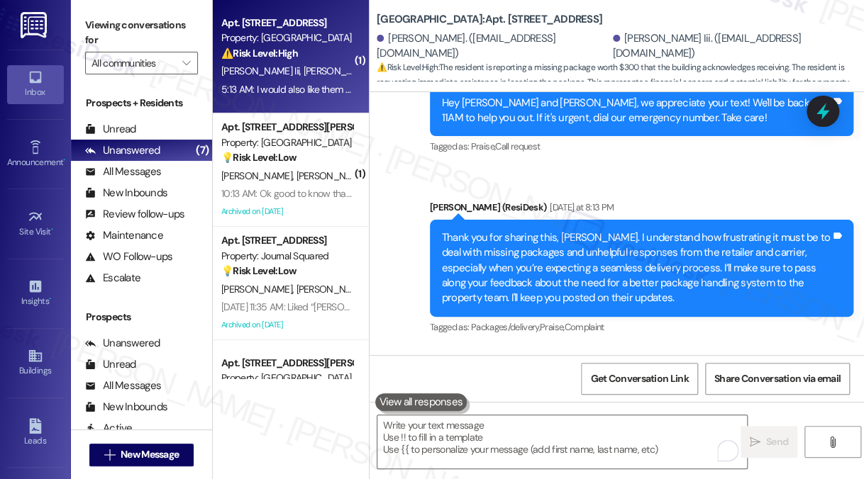
click at [664, 230] on div "Thank you for sharing this, [PERSON_NAME]. I understand how frustrating it must…" at bounding box center [636, 268] width 389 height 76
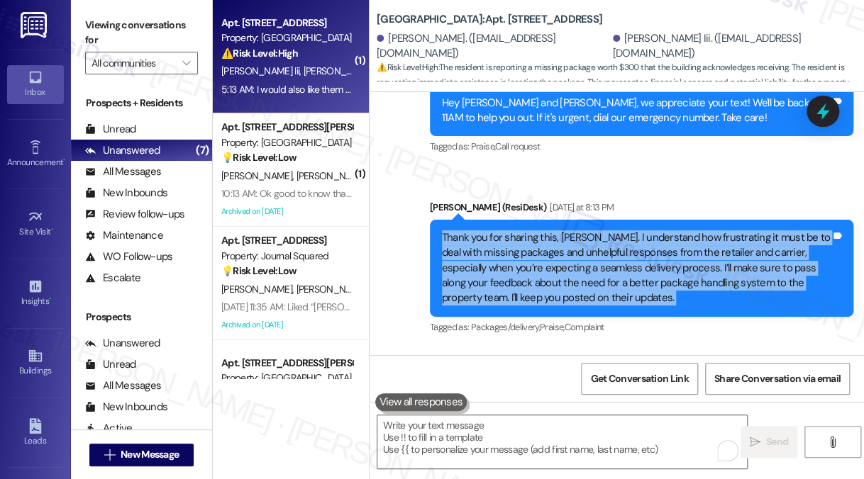
click at [664, 230] on div "Thank you for sharing this, [PERSON_NAME]. I understand how frustrating it must…" at bounding box center [636, 268] width 389 height 76
click at [593, 230] on div "Thank you for sharing this, [PERSON_NAME]. I understand how frustrating it must…" at bounding box center [636, 268] width 389 height 76
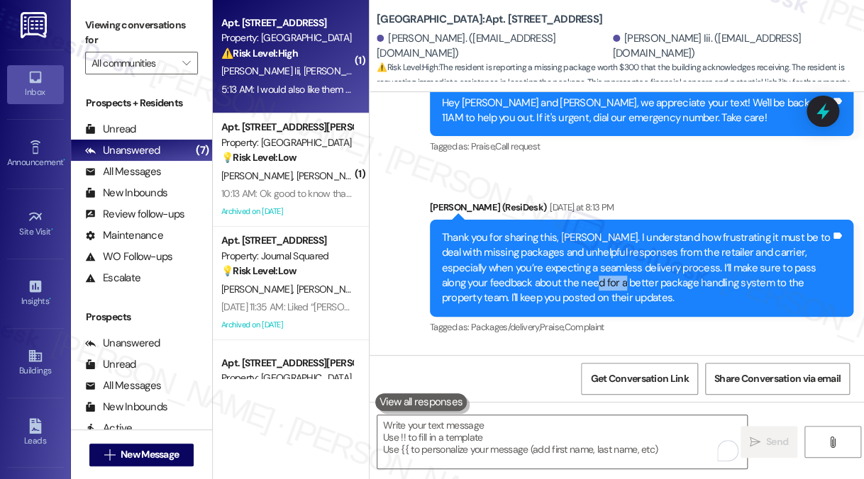
click at [593, 230] on div "Thank you for sharing this, [PERSON_NAME]. I understand how frustrating it must…" at bounding box center [636, 268] width 389 height 76
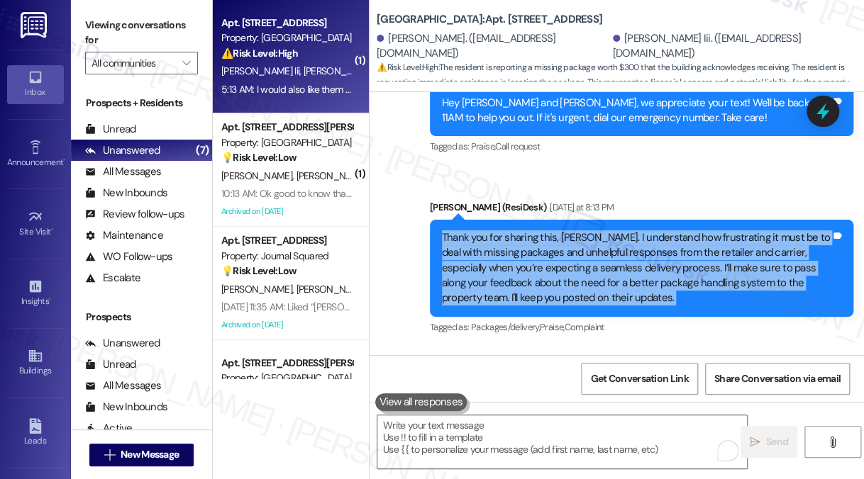
click at [593, 230] on div "Thank you for sharing this, [PERSON_NAME]. I understand how frustrating it must…" at bounding box center [636, 268] width 389 height 76
click at [495, 230] on div "Thank you for sharing this, [PERSON_NAME]. I understand how frustrating it must…" at bounding box center [636, 268] width 389 height 76
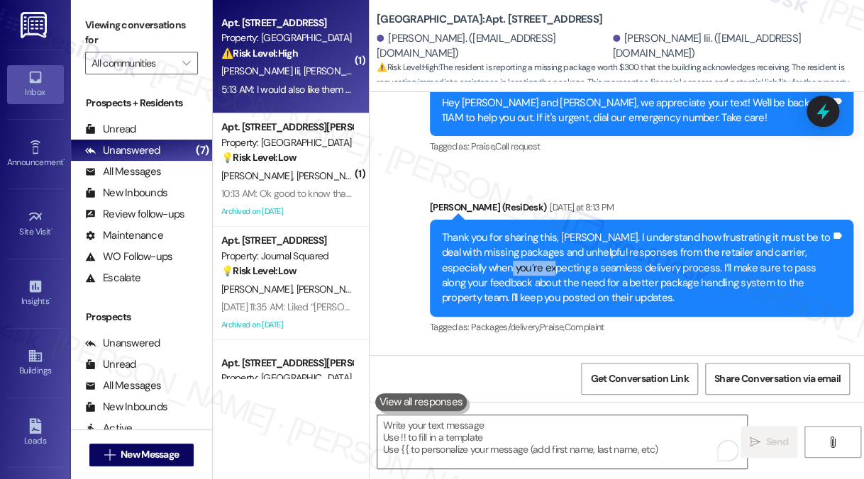
click at [495, 230] on div "Thank you for sharing this, [PERSON_NAME]. I understand how frustrating it must…" at bounding box center [636, 268] width 389 height 76
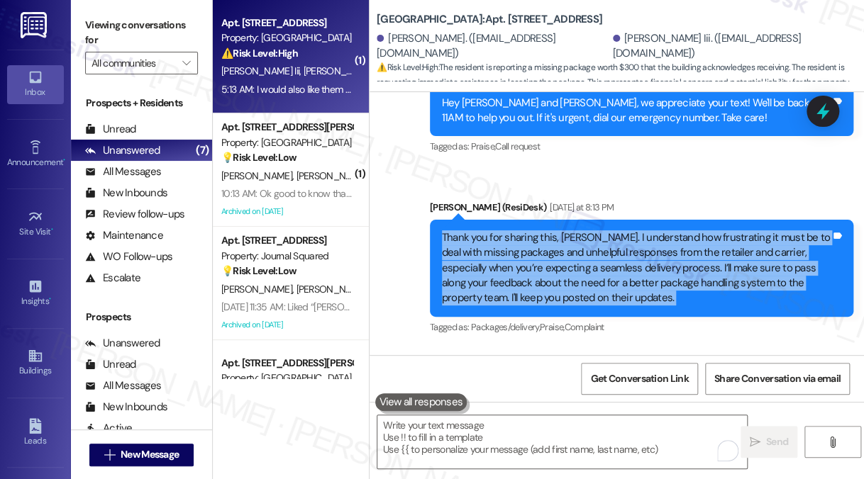
click at [495, 230] on div "Thank you for sharing this, [PERSON_NAME]. I understand how frustrating it must…" at bounding box center [636, 268] width 389 height 76
click at [596, 230] on div "Thank you for sharing this, [PERSON_NAME]. I understand how frustrating it must…" at bounding box center [636, 268] width 389 height 76
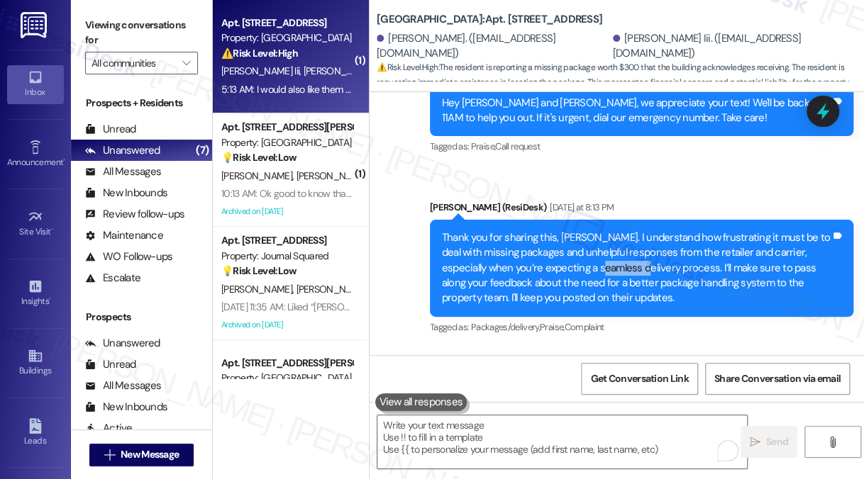
click at [596, 230] on div "Thank you for sharing this, [PERSON_NAME]. I understand how frustrating it must…" at bounding box center [636, 268] width 389 height 76
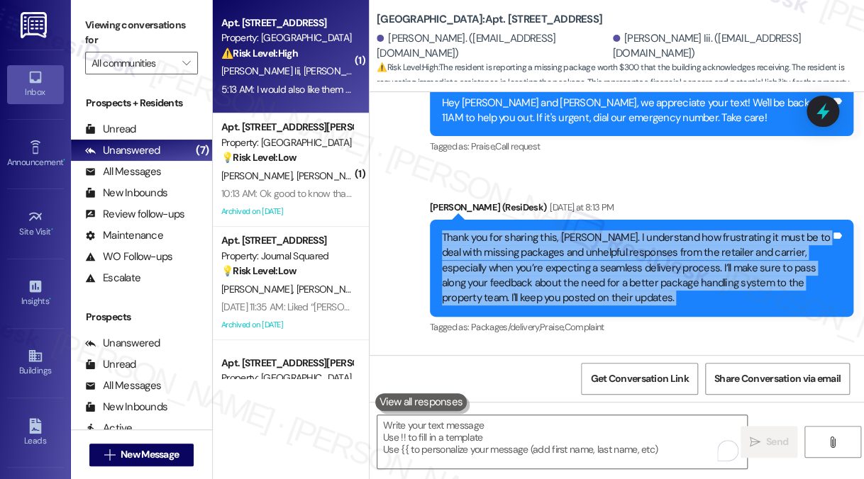
click at [596, 230] on div "Thank you for sharing this, [PERSON_NAME]. I understand how frustrating it must…" at bounding box center [636, 268] width 389 height 76
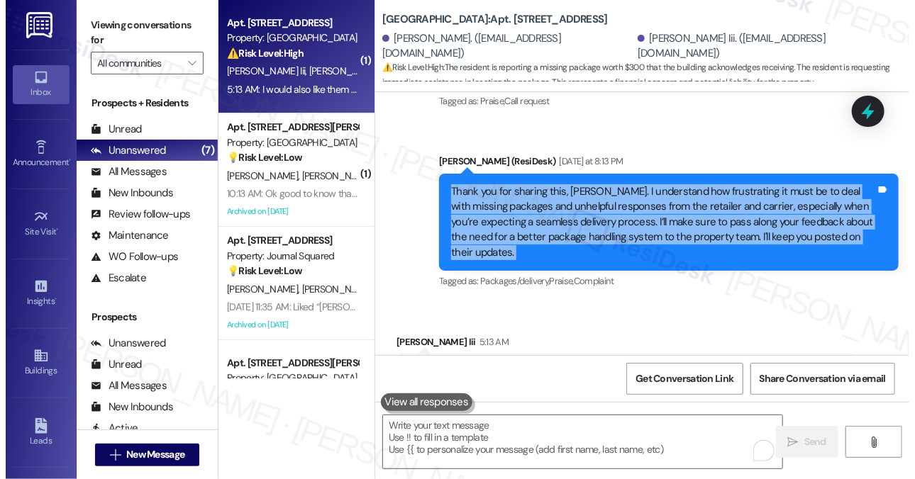
scroll to position [10118, 0]
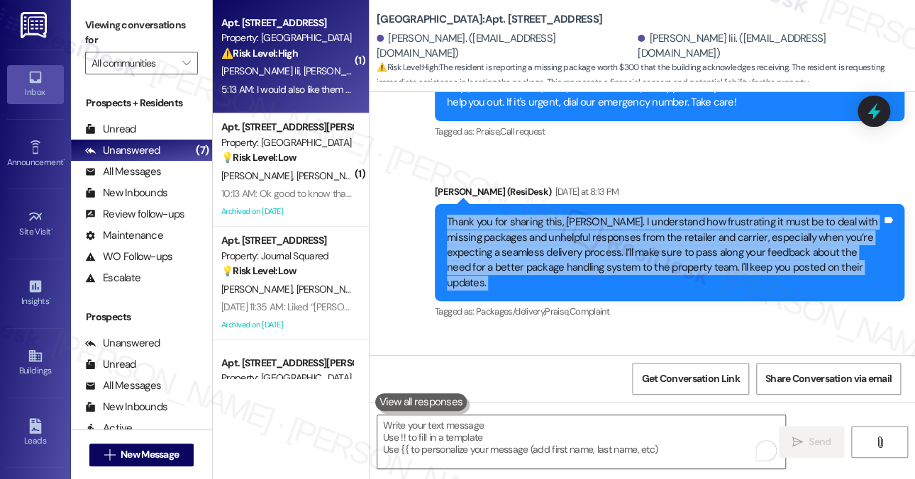
click at [432, 174] on div "Sent via SMS Jane (ResiDesk) Yesterday at 8:13 PM Thank you for sharing this, J…" at bounding box center [669, 253] width 491 height 159
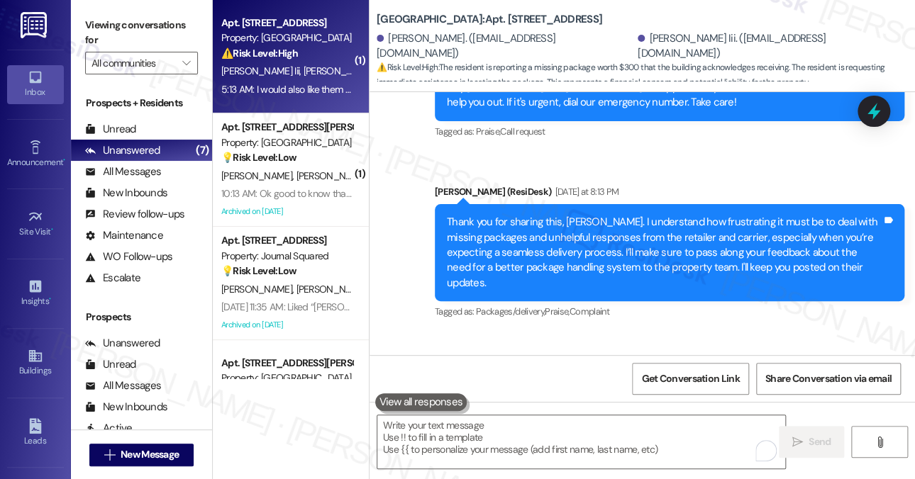
click at [507, 215] on div "Thank you for sharing this, [PERSON_NAME]. I understand how frustrating it must…" at bounding box center [664, 253] width 435 height 76
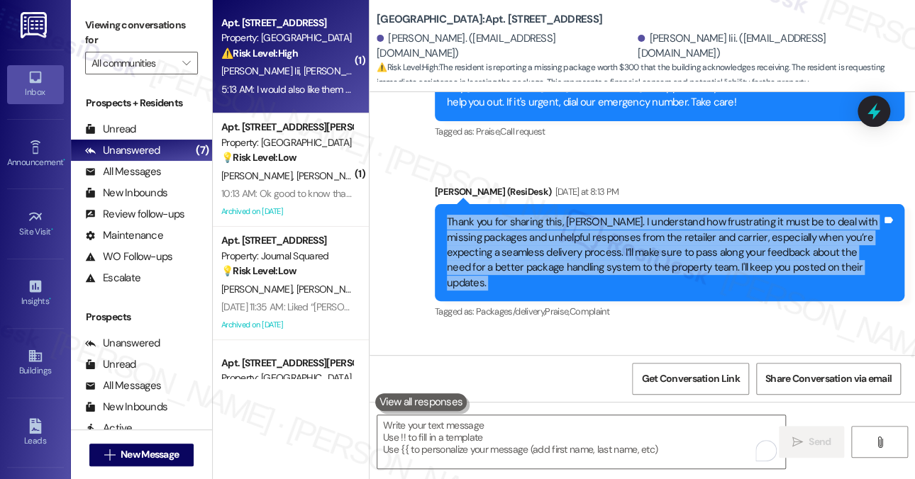
click at [507, 215] on div "Thank you for sharing this, [PERSON_NAME]. I understand how frustrating it must…" at bounding box center [664, 253] width 435 height 76
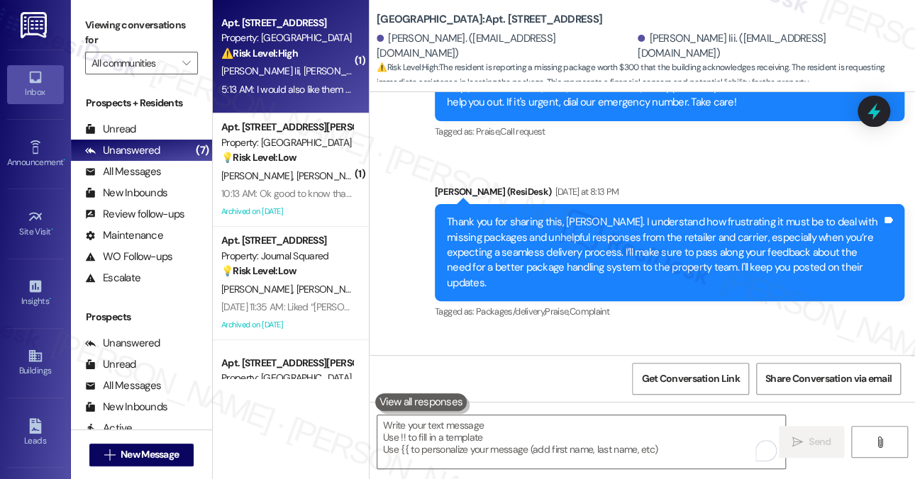
click at [551, 184] on div "[DATE] at 8:13 PM" at bounding box center [584, 191] width 67 height 15
click at [576, 215] on div "Thank you for sharing this, [PERSON_NAME]. I understand how frustrating it must…" at bounding box center [664, 253] width 435 height 76
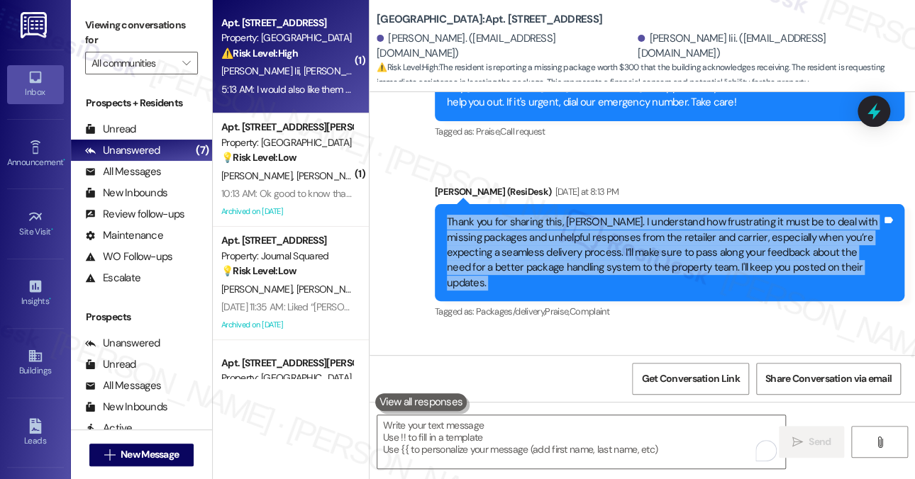
click at [576, 215] on div "Thank you for sharing this, [PERSON_NAME]. I understand how frustrating it must…" at bounding box center [664, 253] width 435 height 76
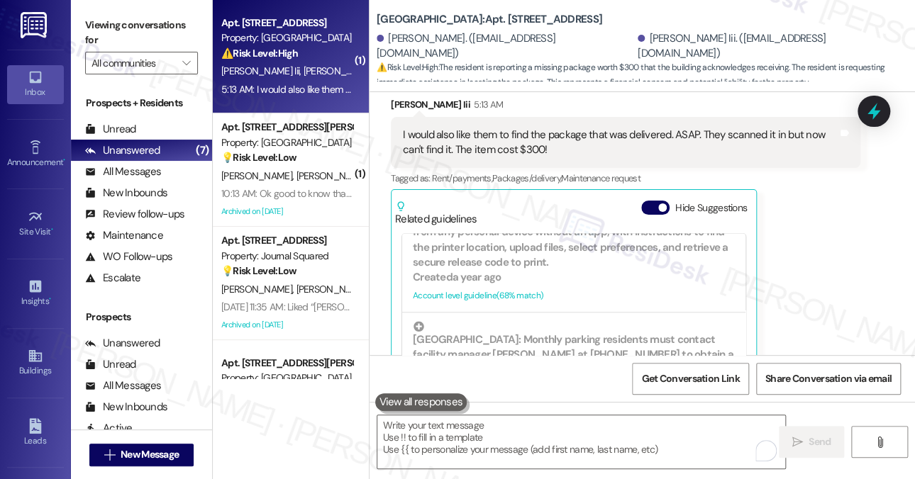
scroll to position [10244, 0]
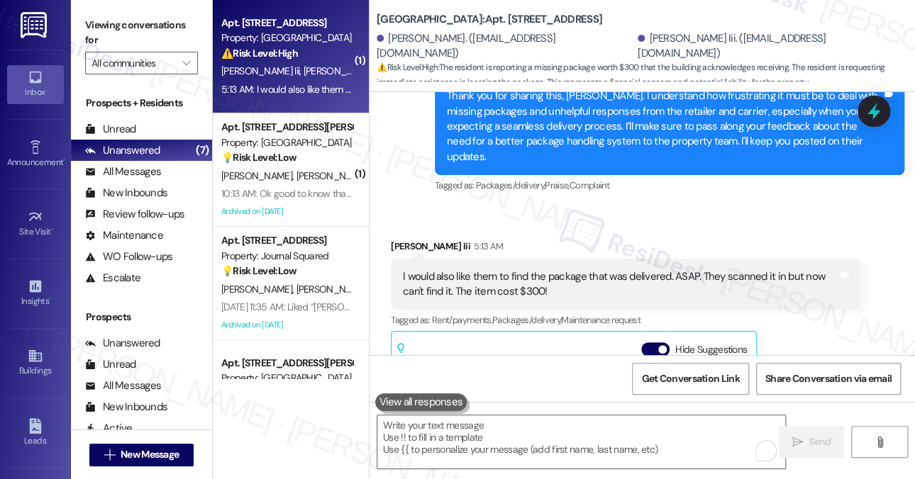
click at [528, 269] on div "I would also like them to find the package that was delivered. ASAP. They scann…" at bounding box center [620, 284] width 435 height 30
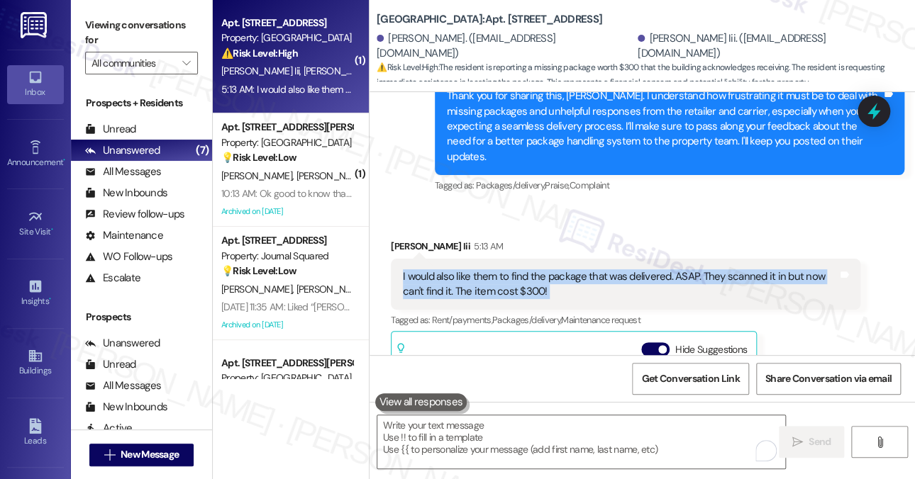
click at [528, 269] on div "I would also like them to find the package that was delivered. ASAP. They scann…" at bounding box center [620, 284] width 435 height 30
click at [547, 269] on div "I would also like them to find the package that was delivered. ASAP. They scann…" at bounding box center [620, 284] width 435 height 30
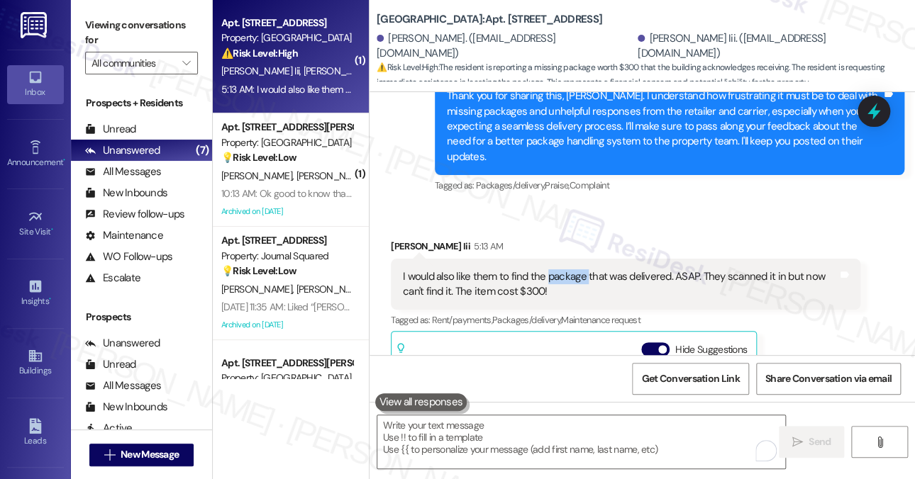
click at [547, 269] on div "I would also like them to find the package that was delivered. ASAP. They scann…" at bounding box center [620, 284] width 435 height 30
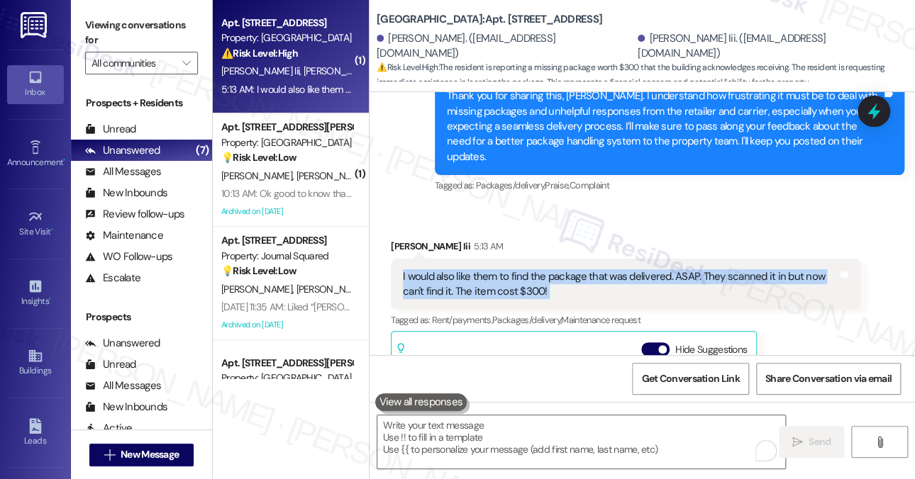
click at [547, 269] on div "I would also like them to find the package that was delivered. ASAP. They scann…" at bounding box center [620, 284] width 435 height 30
click at [598, 269] on div "I would also like them to find the package that was delivered. ASAP. They scann…" at bounding box center [620, 284] width 435 height 30
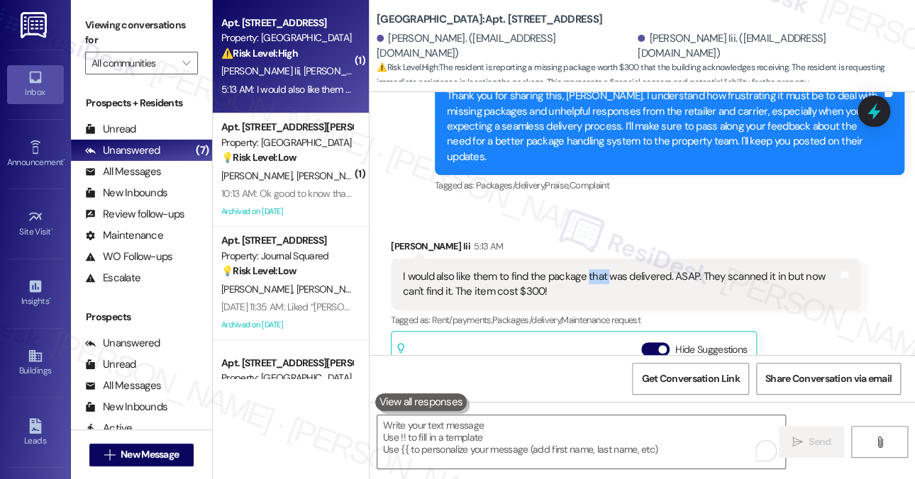
click at [598, 269] on div "I would also like them to find the package that was delivered. ASAP. They scann…" at bounding box center [620, 284] width 435 height 30
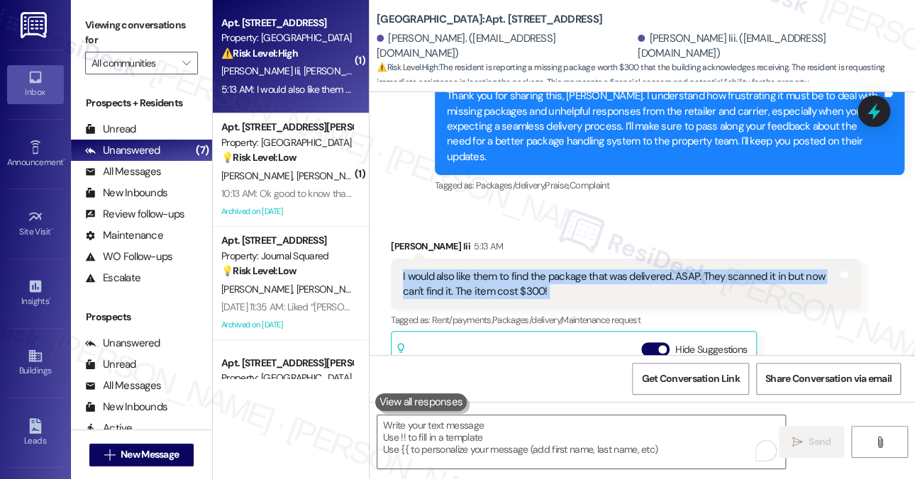
click at [598, 269] on div "I would also like them to find the package that was delivered. ASAP. They scann…" at bounding box center [620, 284] width 435 height 30
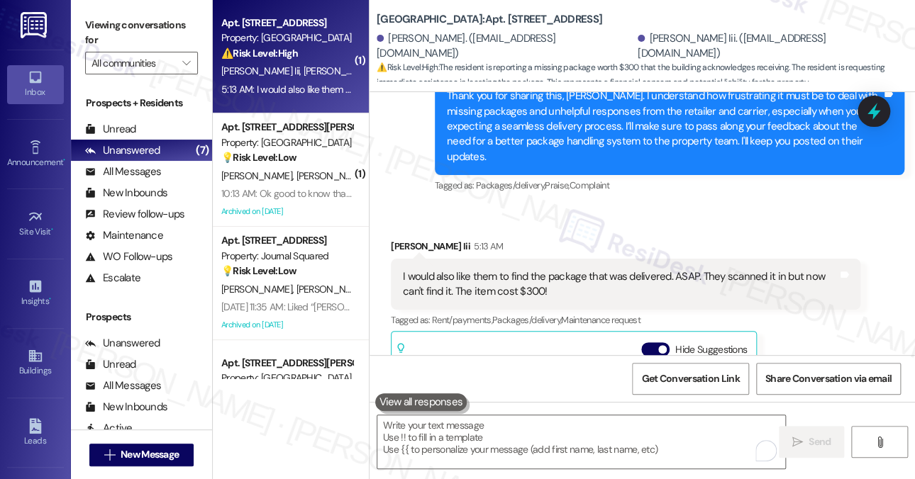
click at [685, 239] on div "James Buckmaster Iii 5:13 AM" at bounding box center [625, 249] width 469 height 20
click at [669, 259] on div "I would also like them to find the package that was delivered. ASAP. They scann…" at bounding box center [625, 285] width 469 height 52
click at [666, 269] on div "I would also like them to find the package that was delivered. ASAP. They scann…" at bounding box center [620, 284] width 435 height 30
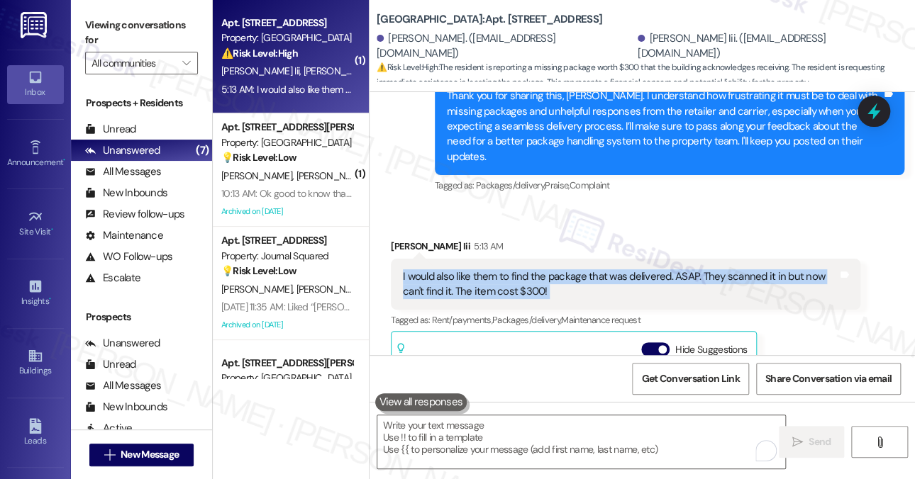
click at [666, 269] on div "I would also like them to find the package that was delivered. ASAP. They scann…" at bounding box center [620, 284] width 435 height 30
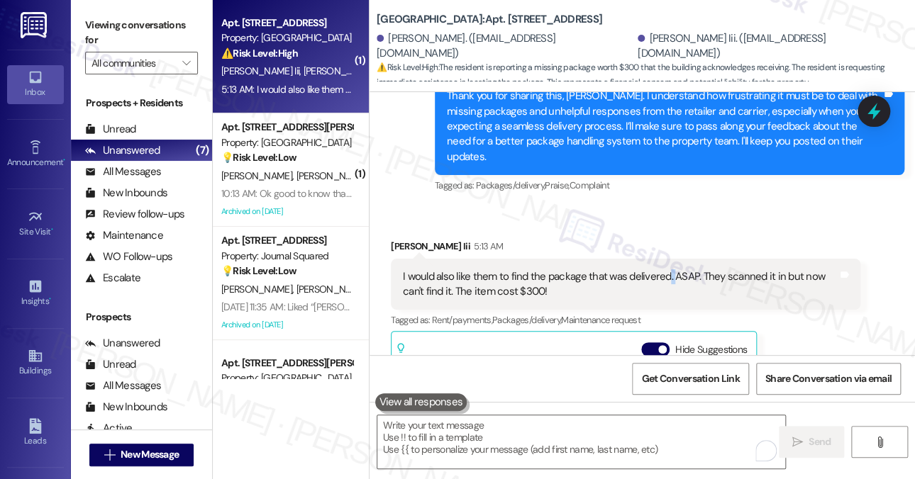
click at [666, 269] on div "I would also like them to find the package that was delivered. ASAP. They scann…" at bounding box center [620, 284] width 435 height 30
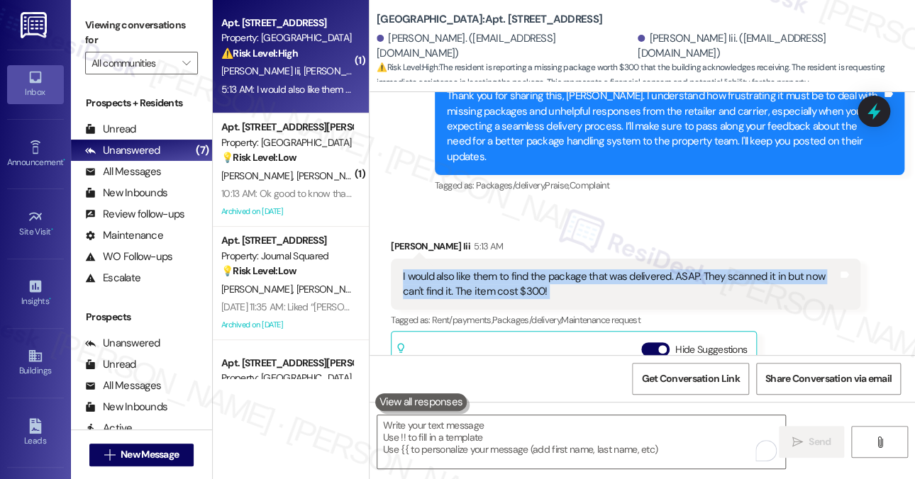
click at [666, 269] on div "I would also like them to find the package that was delivered. ASAP. They scann…" at bounding box center [620, 284] width 435 height 30
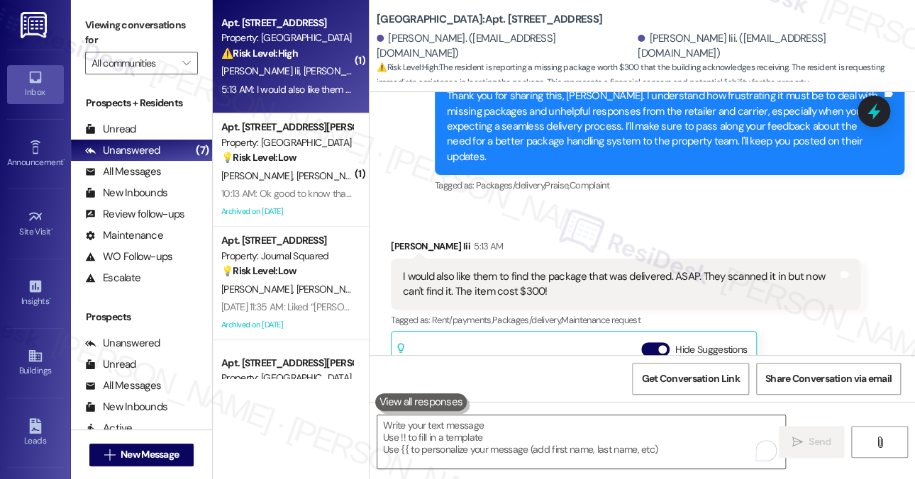
click at [620, 207] on div "Received via SMS James Buckmaster Iii 5:13 AM I would also like them to find th…" at bounding box center [641, 391] width 545 height 369
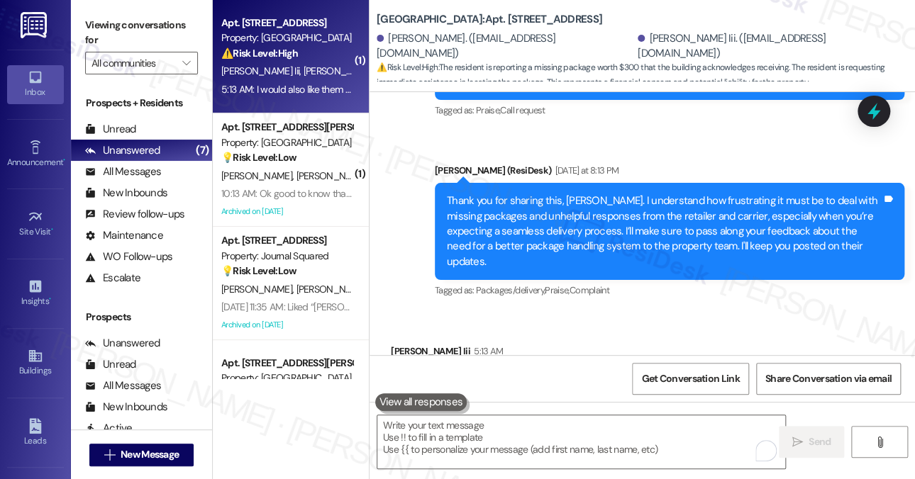
scroll to position [10031, 0]
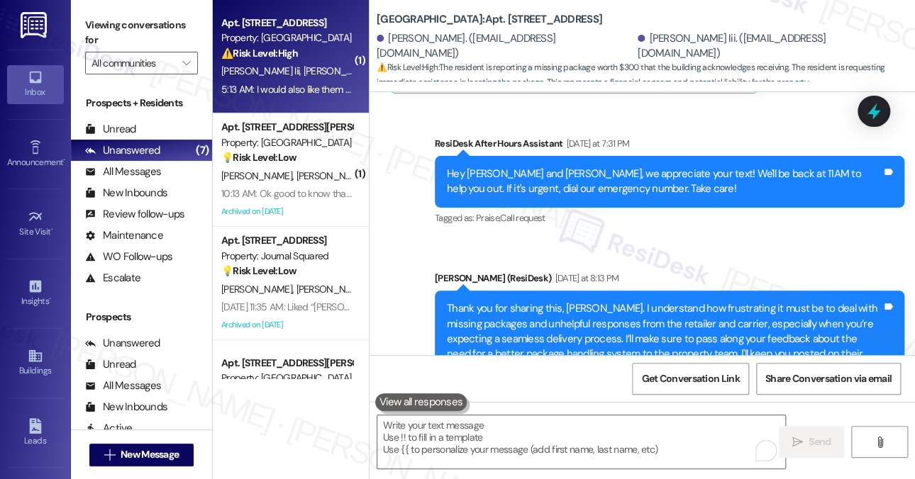
click at [614, 301] on div "Thank you for sharing this, [PERSON_NAME]. I understand how frustrating it must…" at bounding box center [664, 339] width 435 height 76
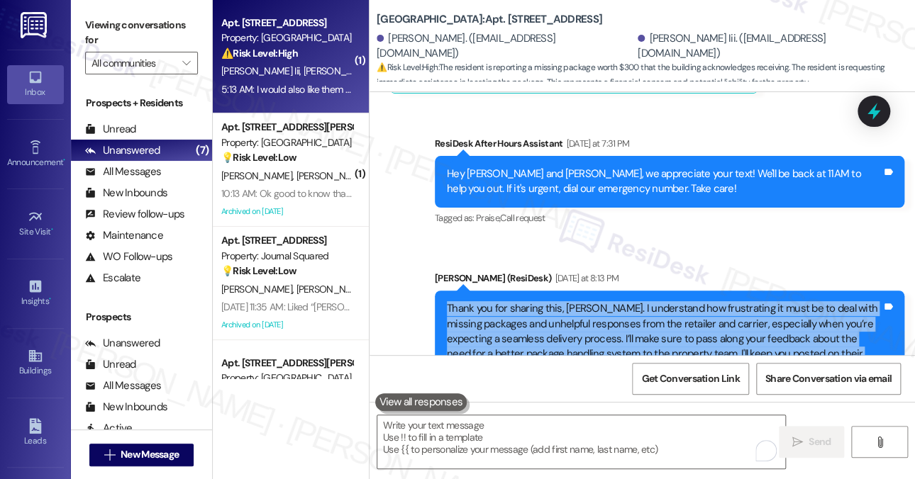
click at [614, 301] on div "Thank you for sharing this, [PERSON_NAME]. I understand how frustrating it must…" at bounding box center [664, 339] width 435 height 76
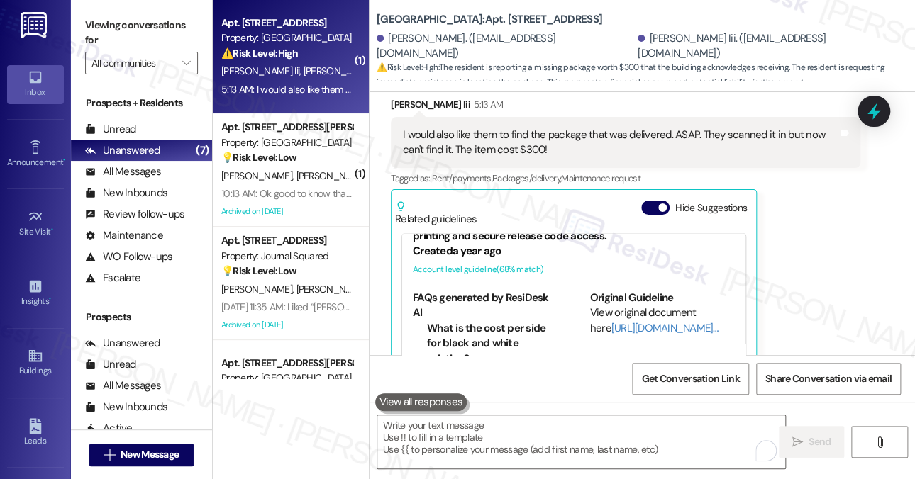
scroll to position [10245, 0]
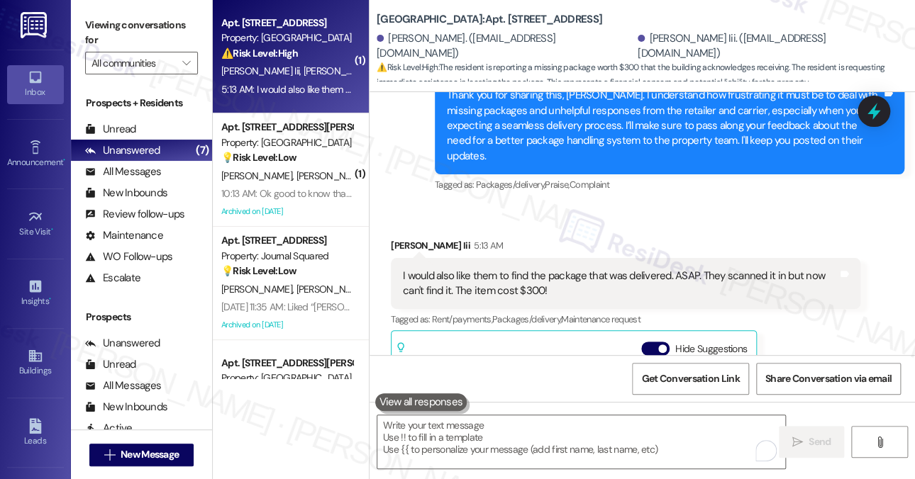
click at [696, 269] on div "I would also like them to find the package that was delivered. ASAP. They scann…" at bounding box center [620, 284] width 435 height 30
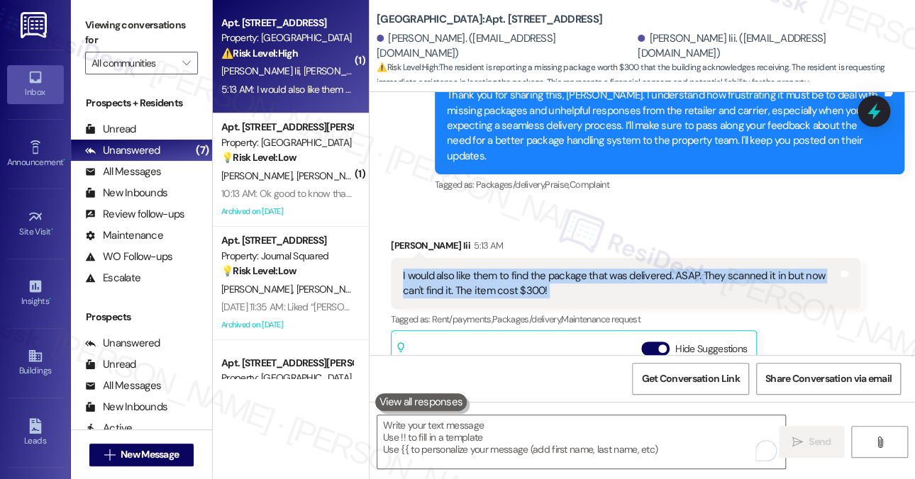
click at [696, 269] on div "I would also like them to find the package that was delivered. ASAP. They scann…" at bounding box center [620, 284] width 435 height 30
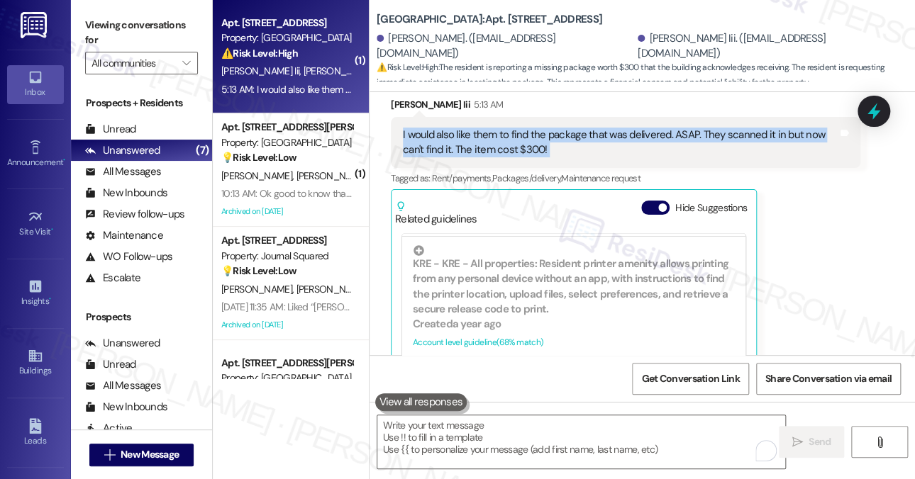
scroll to position [425, 0]
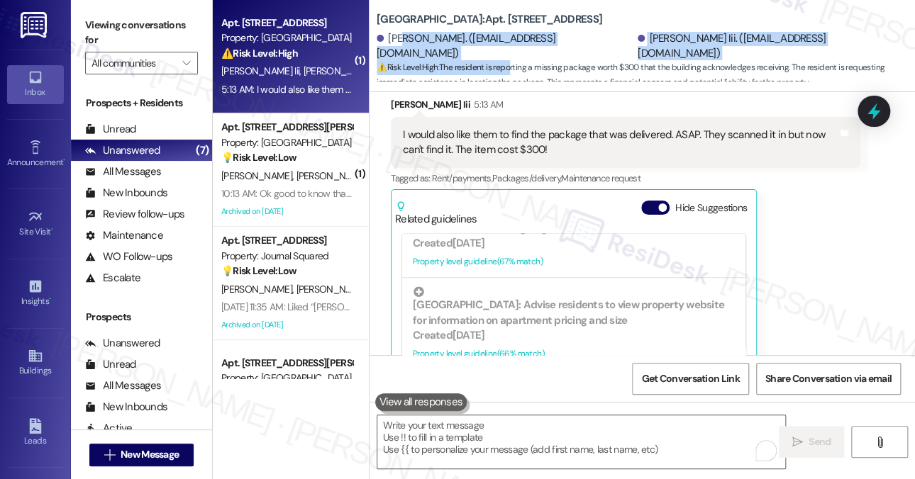
drag, startPoint x: 401, startPoint y: 51, endPoint x: 513, endPoint y: 65, distance: 112.8
click at [513, 65] on div "Grove Pointe: Apt. 2420, 100 C. Columbus Drive Alexander Greig. (stevegreig@mac…" at bounding box center [645, 43] width 538 height 78
click at [513, 65] on span "⚠️ Risk Level: High : The resident is reporting a missing package worth $300 th…" at bounding box center [645, 75] width 538 height 30
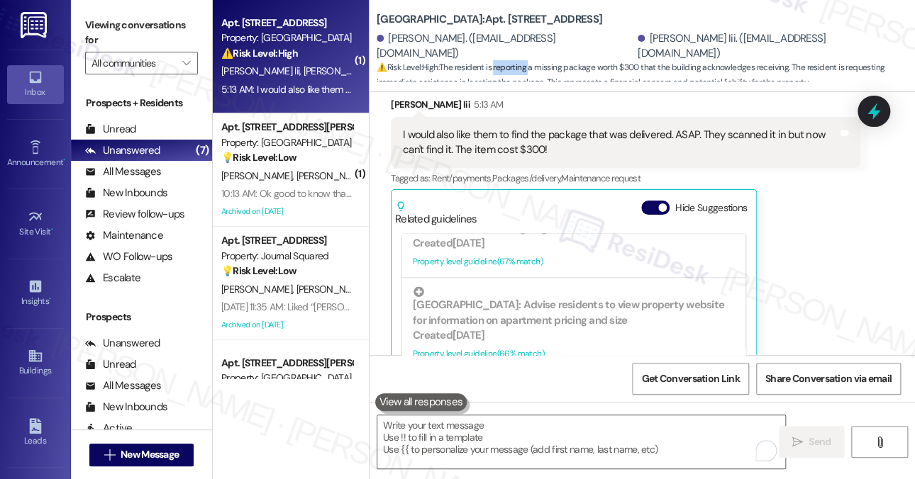
click at [513, 65] on span "⚠️ Risk Level: High : The resident is reporting a missing package worth $300 th…" at bounding box center [645, 75] width 538 height 30
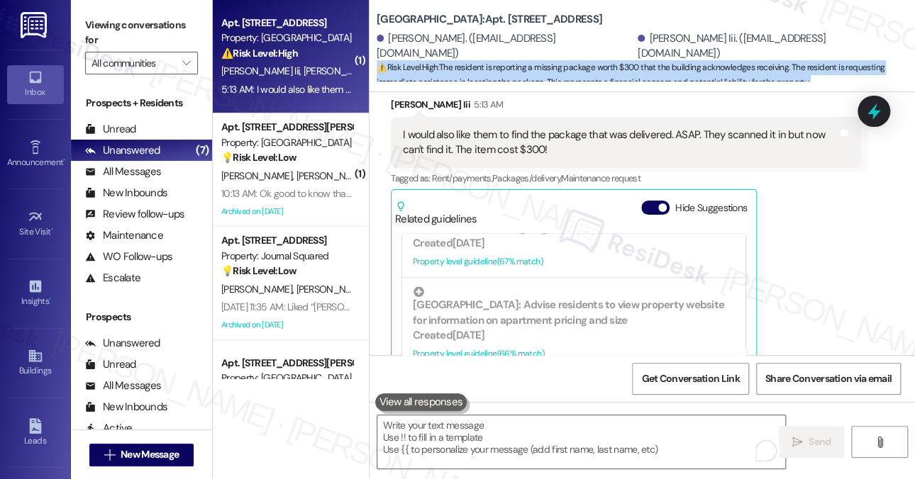
click at [513, 65] on span "⚠️ Risk Level: High : The resident is reporting a missing package worth $300 th…" at bounding box center [645, 75] width 538 height 30
click at [649, 72] on span "⚠️ Risk Level: High : The resident is reporting a missing package worth $300 th…" at bounding box center [645, 75] width 538 height 30
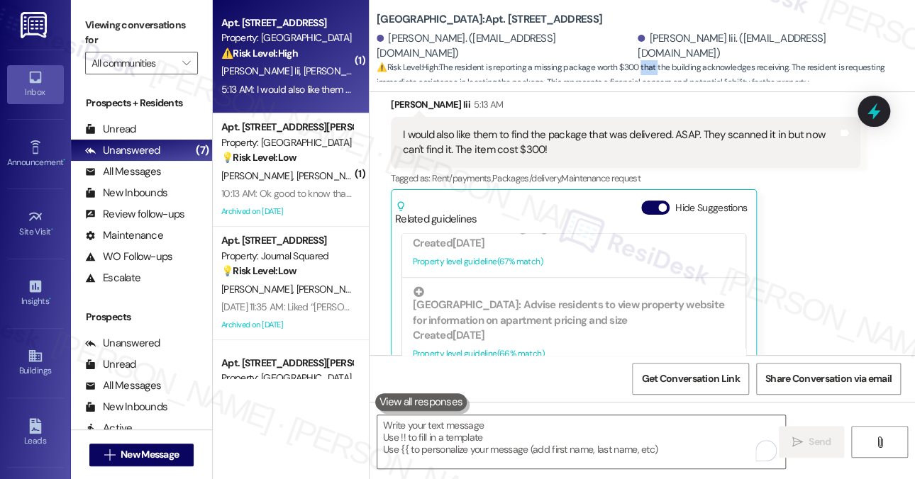
click at [649, 72] on span "⚠️ Risk Level: High : The resident is reporting a missing package worth $300 th…" at bounding box center [645, 75] width 538 height 30
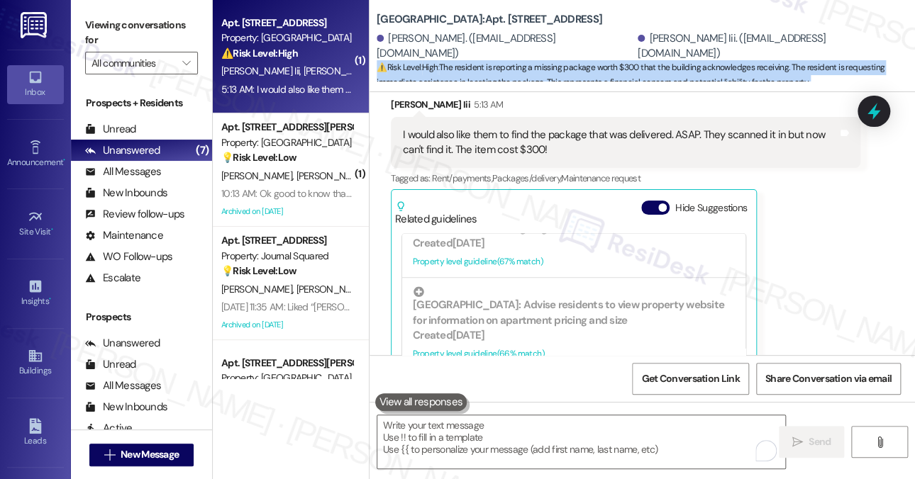
click at [649, 72] on span "⚠️ Risk Level: High : The resident is reporting a missing package worth $300 th…" at bounding box center [645, 75] width 538 height 30
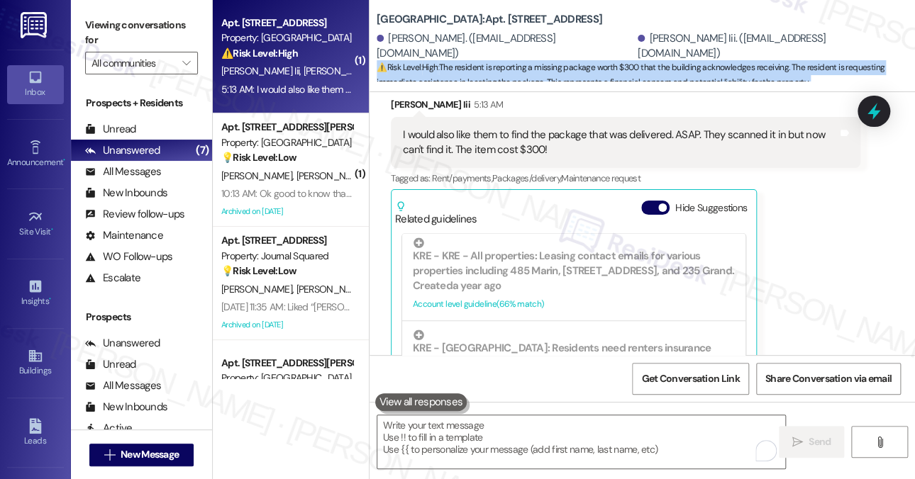
scroll to position [644, 0]
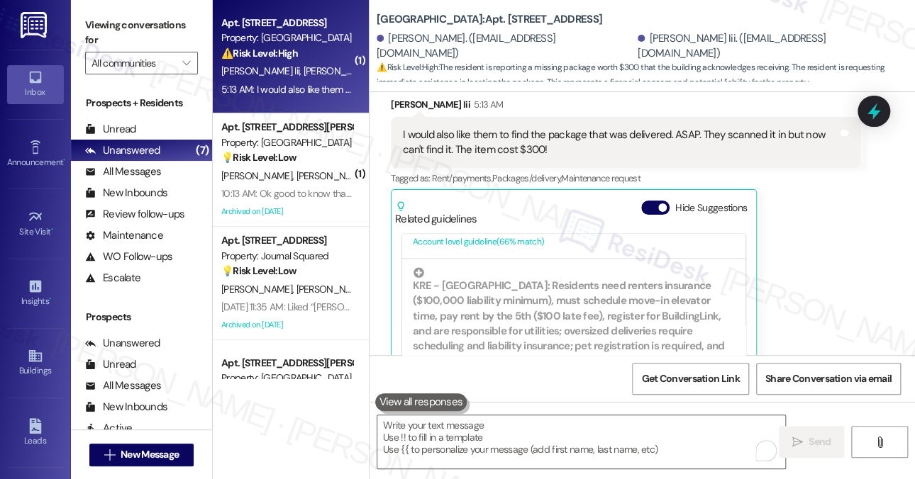
click at [550, 411] on div " Send " at bounding box center [641, 455] width 545 height 106
click at [533, 430] on textarea "To enrich screen reader interactions, please activate Accessibility in Grammarl…" at bounding box center [581, 441] width 408 height 53
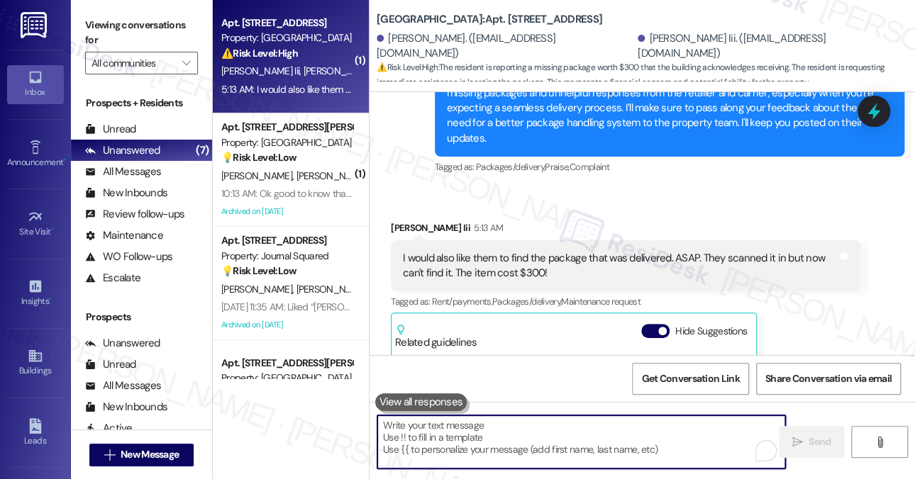
scroll to position [10173, 0]
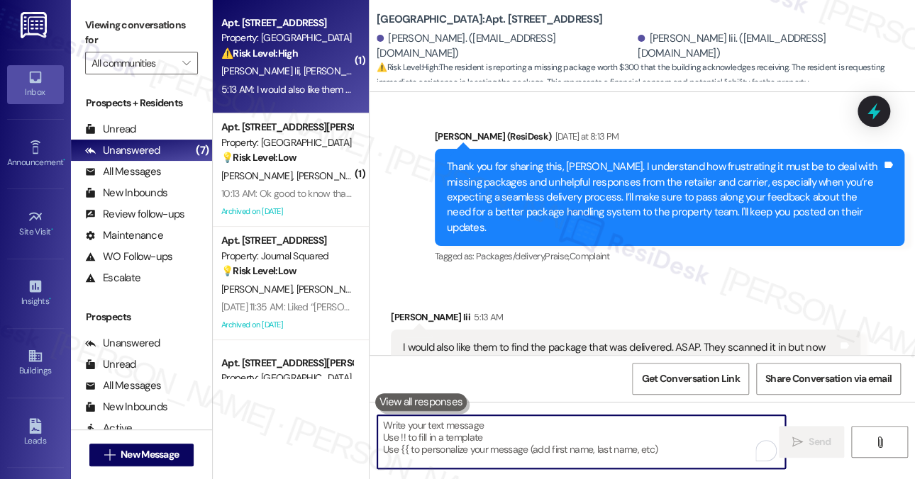
click at [514, 340] on div "I would also like them to find the package that was delivered. ASAP. They scann…" at bounding box center [620, 355] width 435 height 30
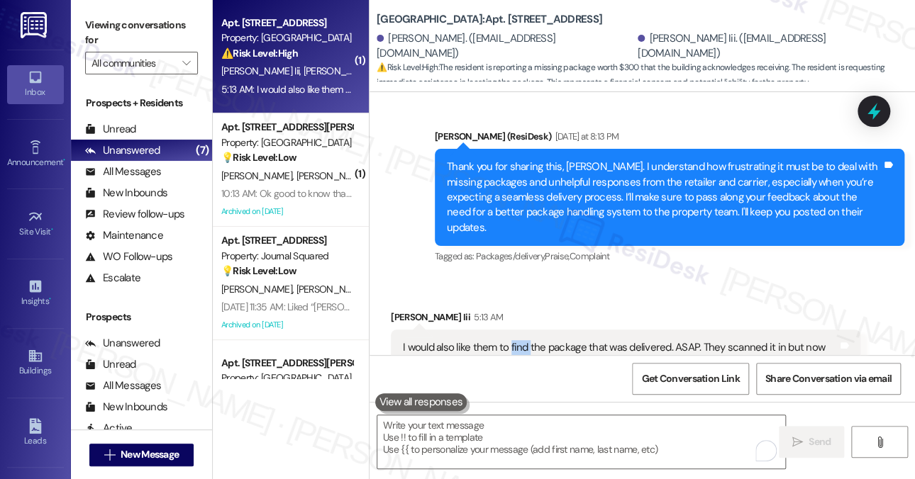
click at [514, 340] on div "I would also like them to find the package that was delivered. ASAP. They scann…" at bounding box center [620, 355] width 435 height 30
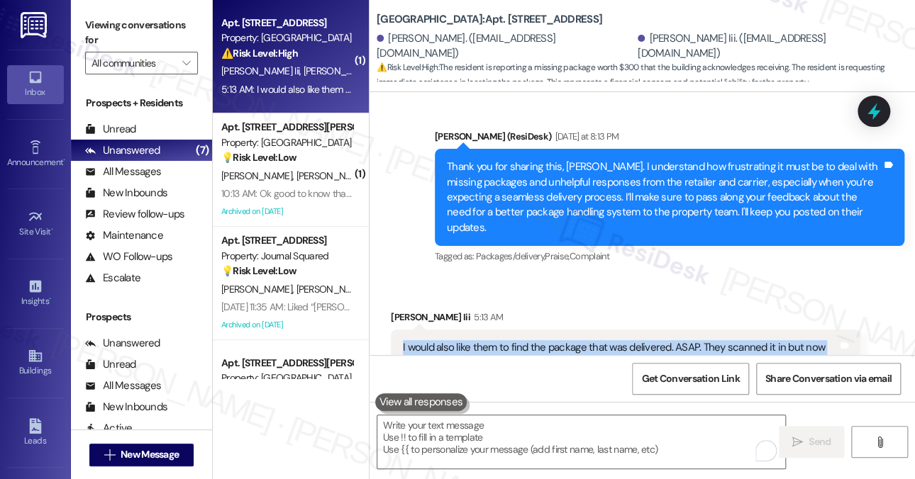
click at [514, 340] on div "I would also like them to find the package that was delivered. ASAP. They scann…" at bounding box center [620, 355] width 435 height 30
copy div "I would also like them to find the package that was delivered. ASAP. They scann…"
click at [143, 8] on div "Viewing conversations for All communities " at bounding box center [141, 44] width 141 height 89
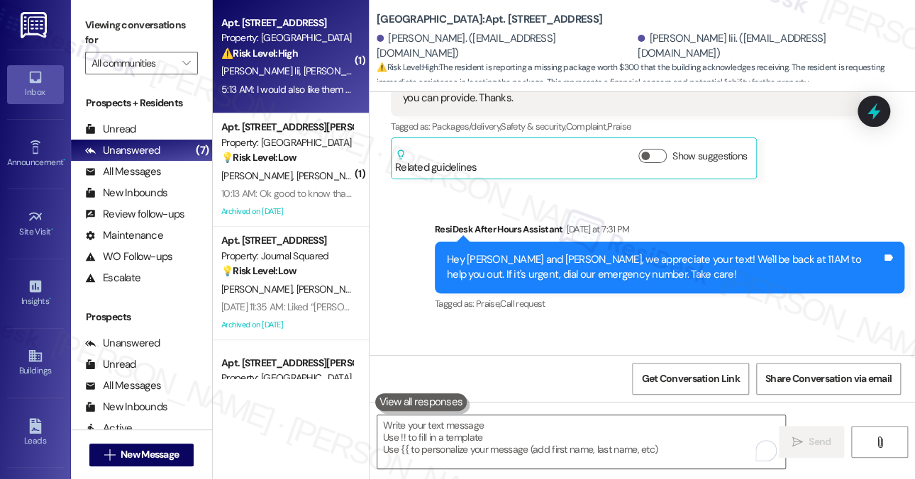
scroll to position [9748, 0]
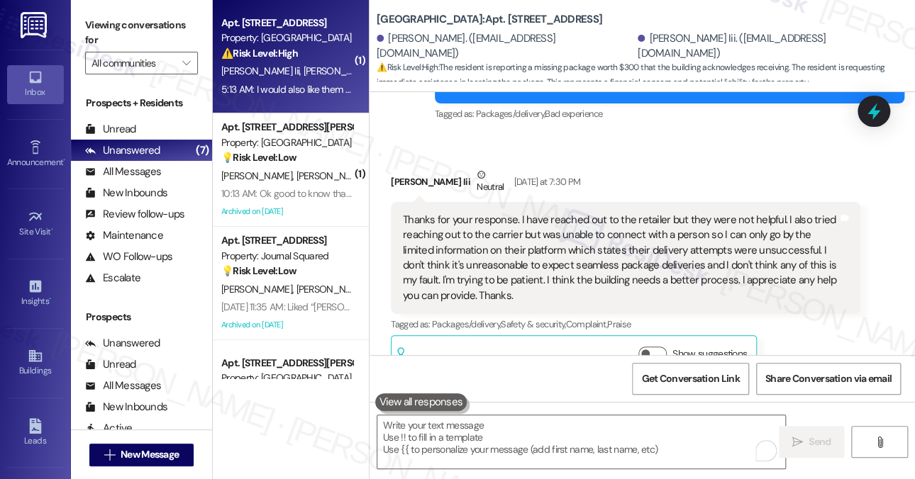
click at [654, 213] on div "Thanks for your response. I have reached out to the retailer but they were not …" at bounding box center [620, 258] width 435 height 91
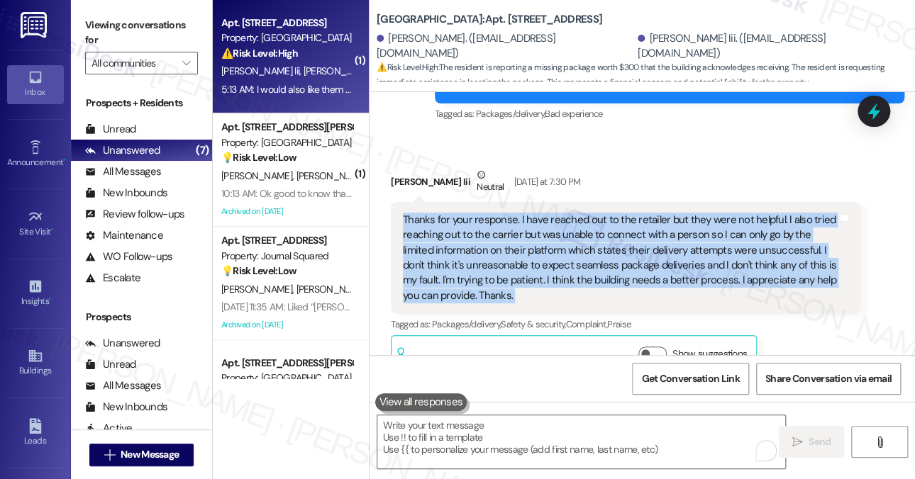
click at [654, 213] on div "Thanks for your response. I have reached out to the retailer but they were not …" at bounding box center [620, 258] width 435 height 91
click at [567, 213] on div "Thanks for your response. I have reached out to the retailer but they were not …" at bounding box center [620, 258] width 435 height 91
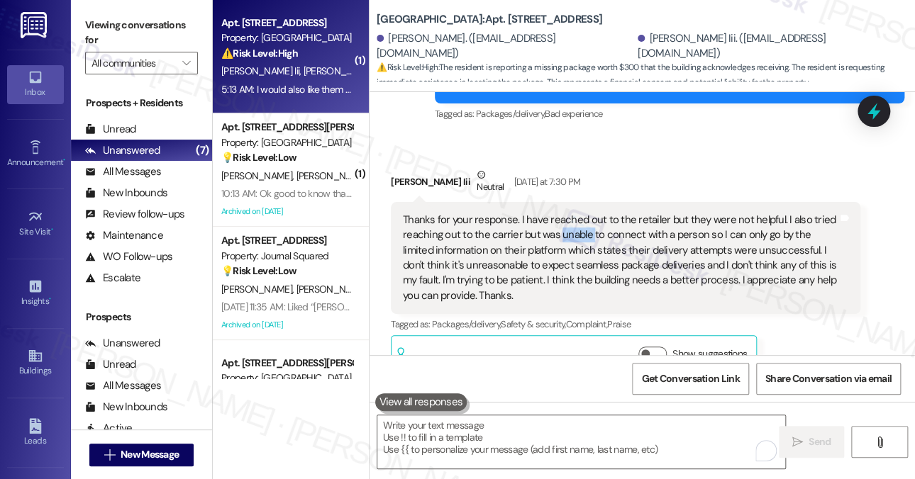
click at [567, 213] on div "Thanks for your response. I have reached out to the retailer but they were not …" at bounding box center [620, 258] width 435 height 91
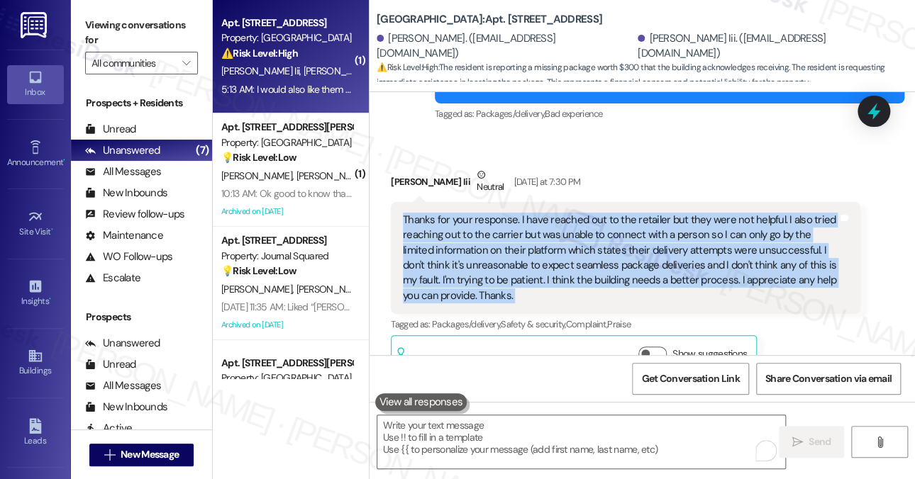
click at [567, 213] on div "Thanks for your response. I have reached out to the retailer but they were not …" at bounding box center [620, 258] width 435 height 91
click at [565, 213] on div "Thanks for your response. I have reached out to the retailer but they were not …" at bounding box center [620, 258] width 435 height 91
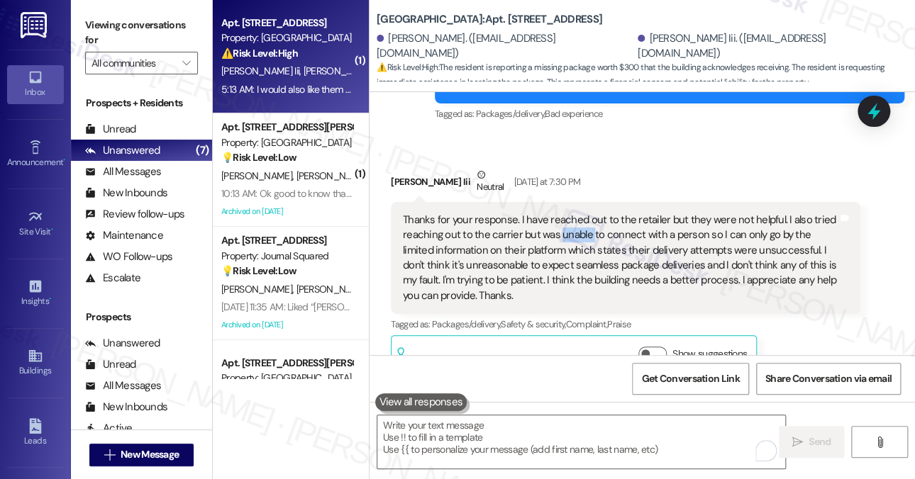
click at [565, 213] on div "Thanks for your response. I have reached out to the retailer but they were not …" at bounding box center [620, 258] width 435 height 91
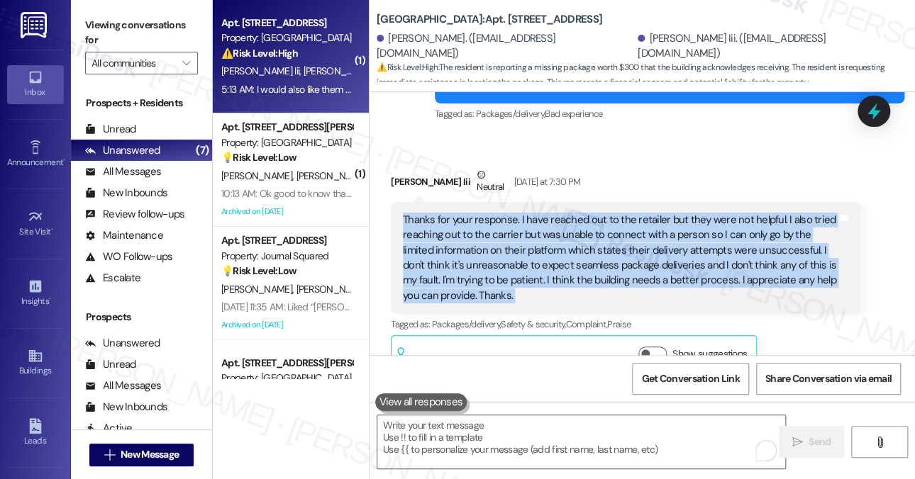
click at [565, 213] on div "Thanks for your response. I have reached out to the retailer but they were not …" at bounding box center [620, 258] width 435 height 91
click at [627, 213] on div "Thanks for your response. I have reached out to the retailer but they were not …" at bounding box center [620, 258] width 435 height 91
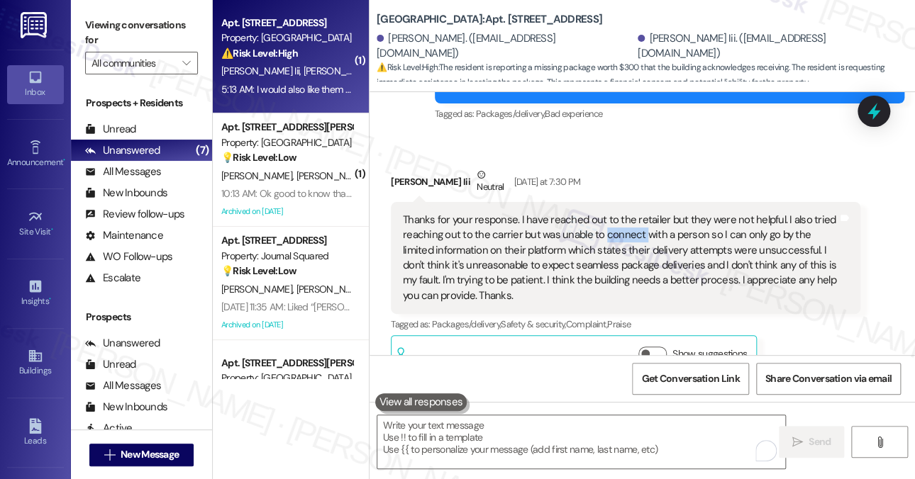
click at [627, 213] on div "Thanks for your response. I have reached out to the retailer but they were not …" at bounding box center [620, 258] width 435 height 91
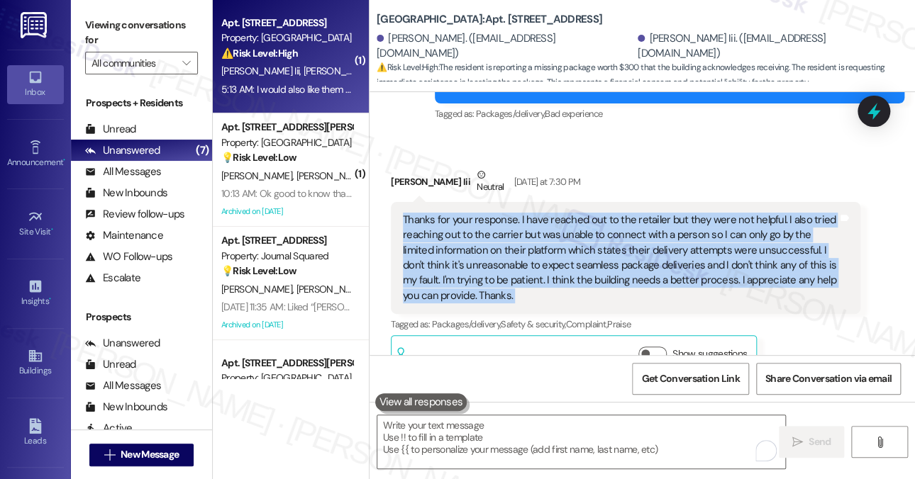
click at [627, 213] on div "Thanks for your response. I have reached out to the retailer but they were not …" at bounding box center [620, 258] width 435 height 91
click at [571, 213] on div "Thanks for your response. I have reached out to the retailer but they were not …" at bounding box center [620, 258] width 435 height 91
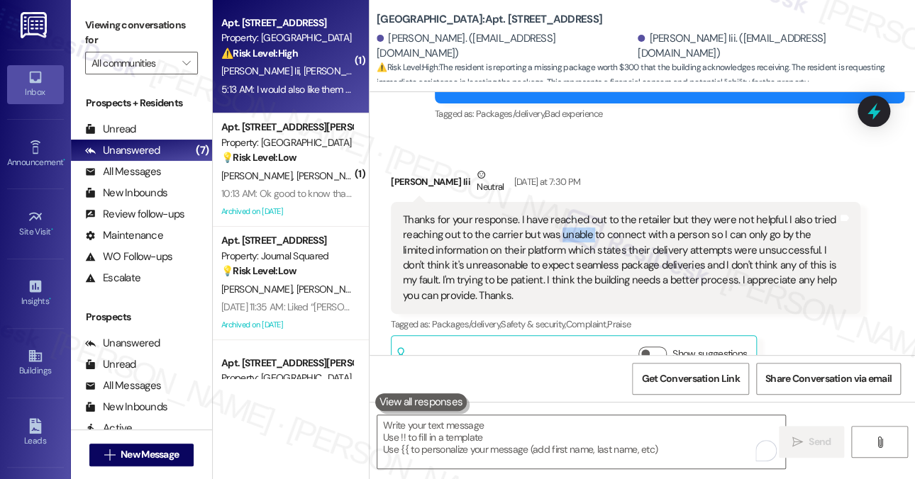
click at [571, 213] on div "Thanks for your response. I have reached out to the retailer but they were not …" at bounding box center [620, 258] width 435 height 91
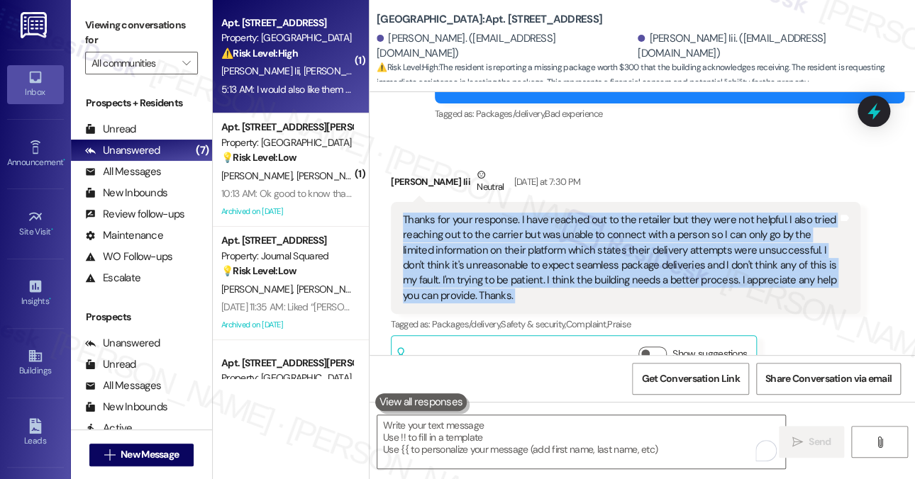
click at [571, 213] on div "Thanks for your response. I have reached out to the retailer but they were not …" at bounding box center [620, 258] width 435 height 91
click at [753, 213] on div "Thanks for your response. I have reached out to the retailer but they were not …" at bounding box center [620, 258] width 435 height 91
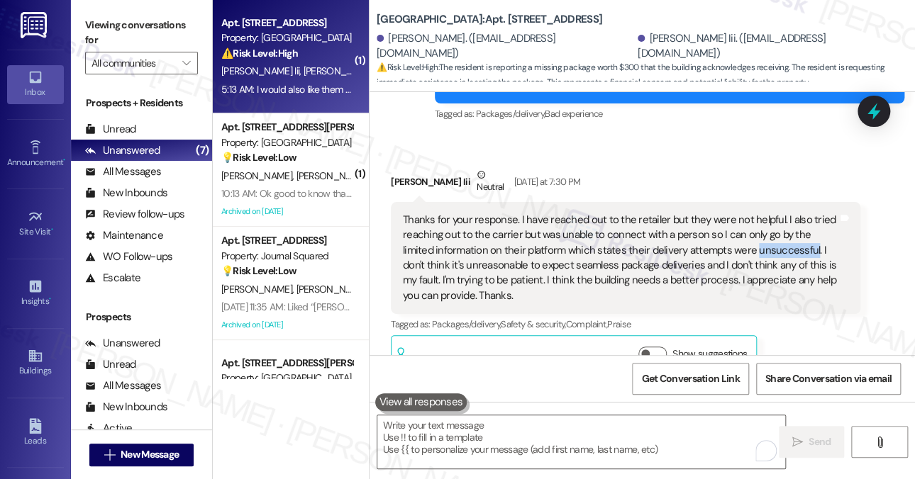
click at [753, 213] on div "Thanks for your response. I have reached out to the retailer but they were not …" at bounding box center [620, 258] width 435 height 91
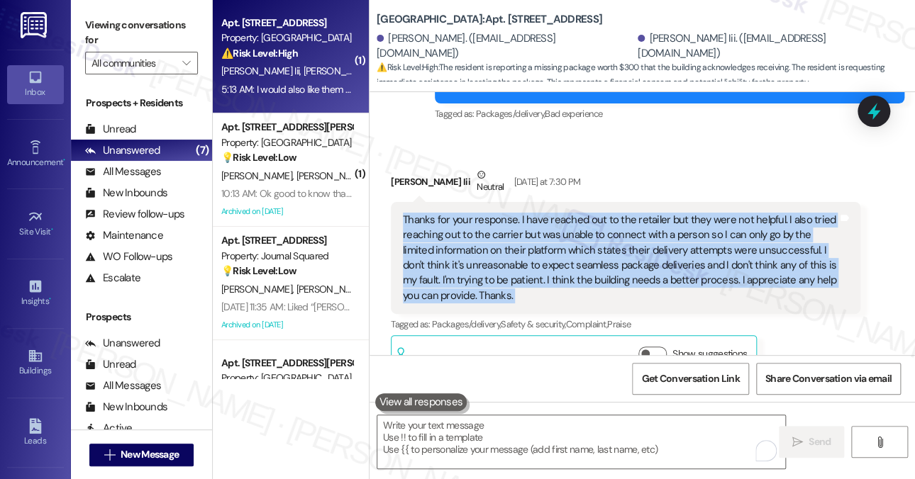
click at [753, 213] on div "Thanks for your response. I have reached out to the retailer but they were not …" at bounding box center [620, 258] width 435 height 91
click at [554, 213] on div "Thanks for your response. I have reached out to the retailer but they were not …" at bounding box center [620, 258] width 435 height 91
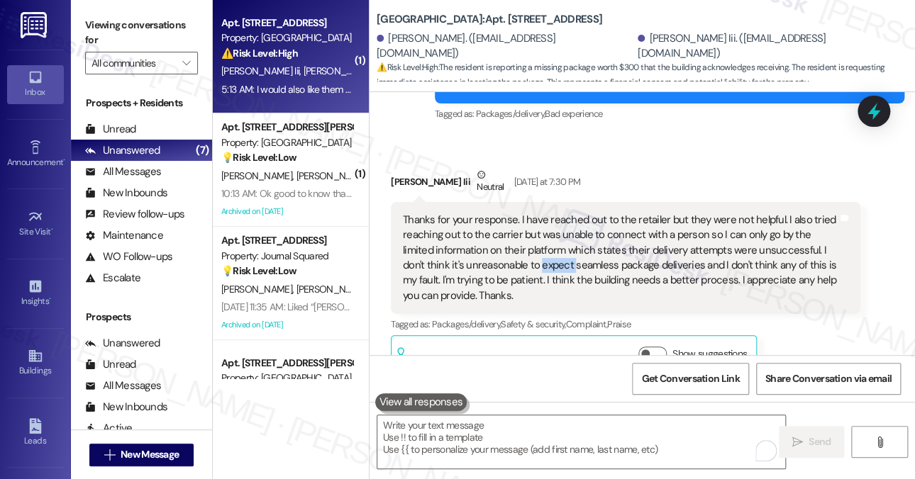
click at [554, 213] on div "Thanks for your response. I have reached out to the retailer but they were not …" at bounding box center [620, 258] width 435 height 91
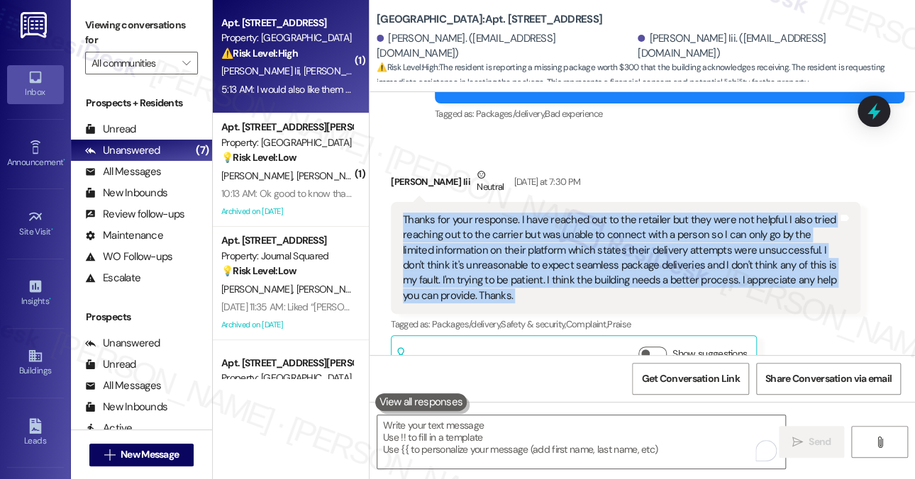
click at [554, 213] on div "Thanks for your response. I have reached out to the retailer but they were not …" at bounding box center [620, 258] width 435 height 91
click at [535, 213] on div "Thanks for your response. I have reached out to the retailer but they were not …" at bounding box center [620, 258] width 435 height 91
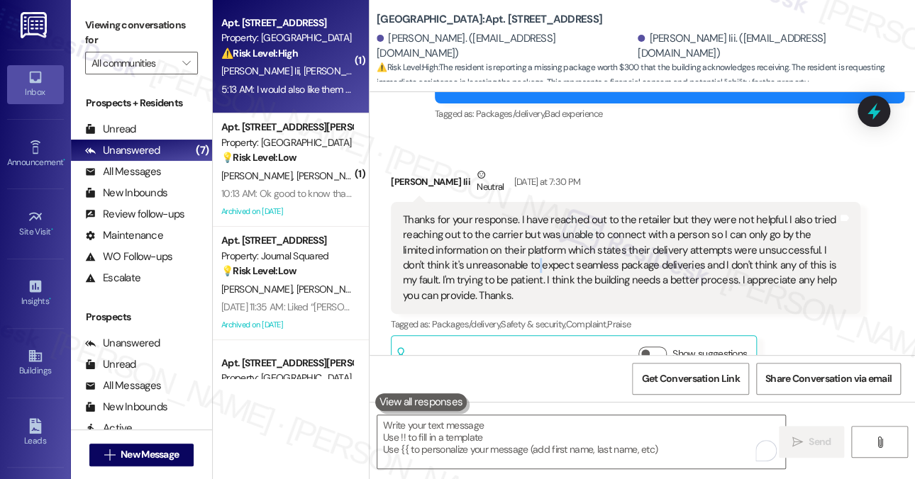
click at [535, 213] on div "Thanks for your response. I have reached out to the retailer but they were not …" at bounding box center [620, 258] width 435 height 91
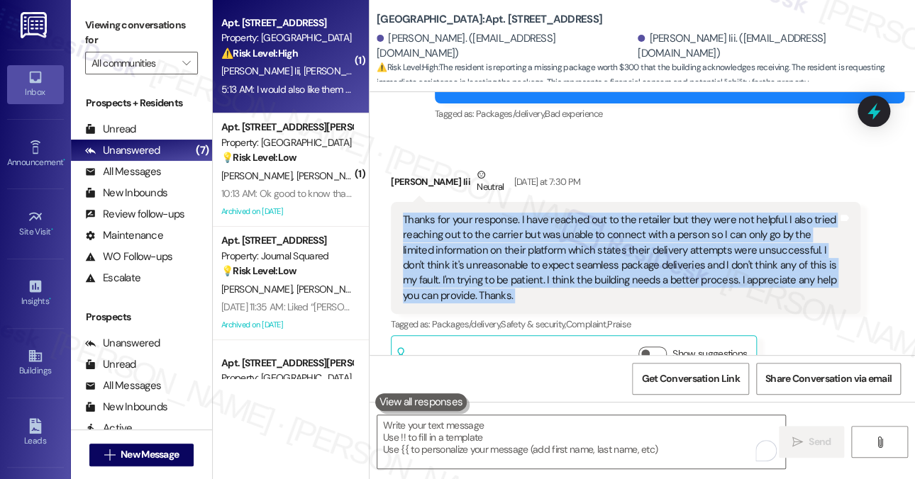
click at [535, 213] on div "Thanks for your response. I have reached out to the retailer but they were not …" at bounding box center [620, 258] width 435 height 91
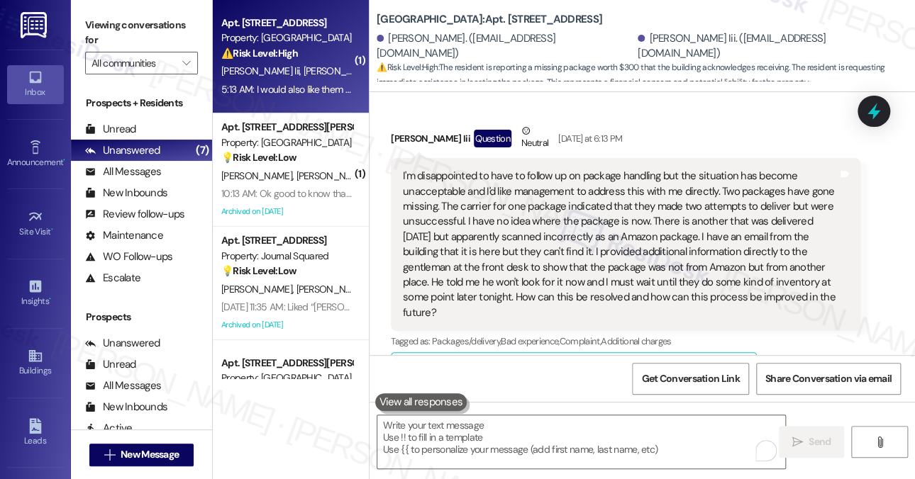
scroll to position [9322, 0]
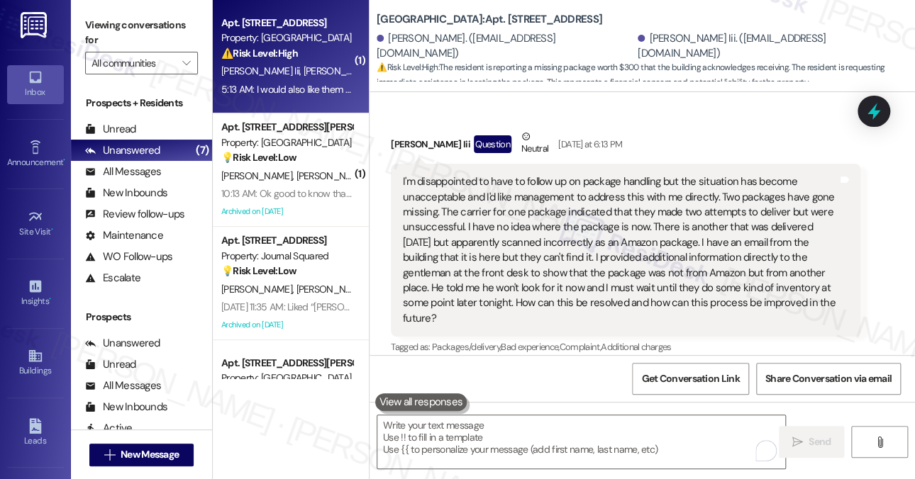
click at [553, 198] on div "I'm disappointed to have to follow up on package handling but the situation has…" at bounding box center [620, 250] width 435 height 152
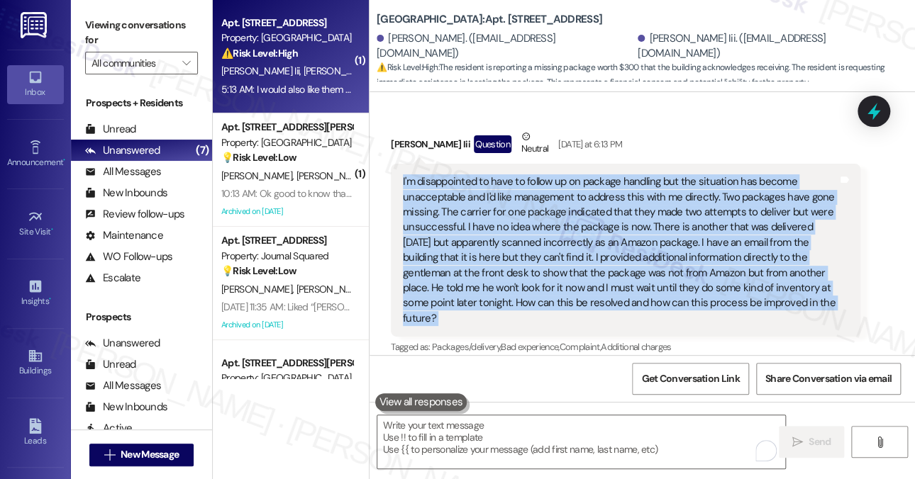
click at [553, 198] on div "I'm disappointed to have to follow up on package handling but the situation has…" at bounding box center [620, 250] width 435 height 152
click at [683, 223] on div "I'm disappointed to have to follow up on package handling but the situation has…" at bounding box center [620, 250] width 435 height 152
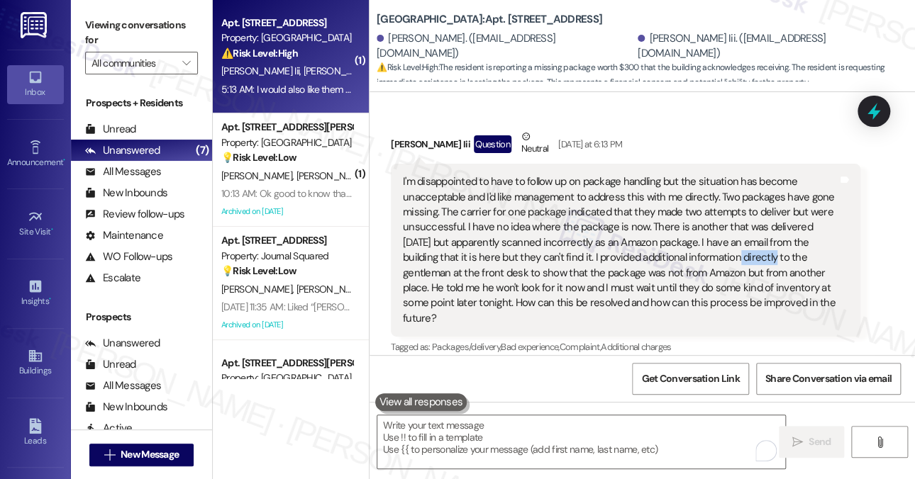
click at [683, 223] on div "I'm disappointed to have to follow up on package handling but the situation has…" at bounding box center [620, 250] width 435 height 152
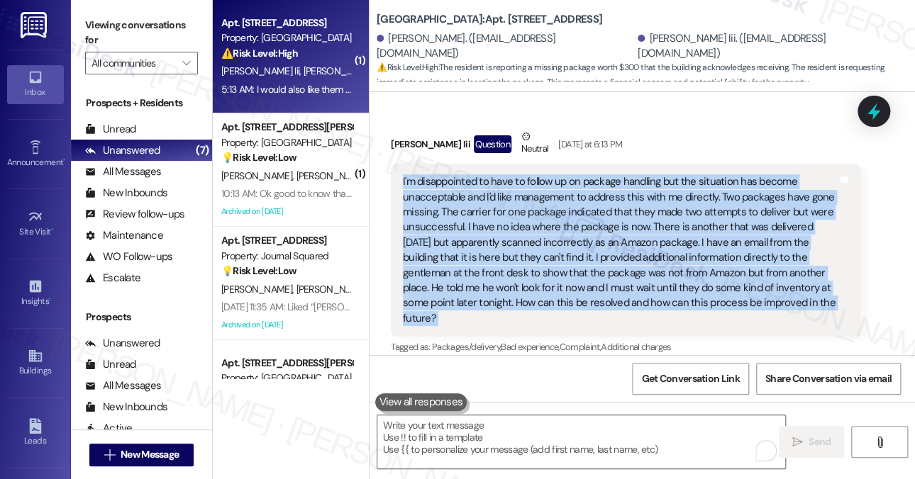
click at [683, 223] on div "I'm disappointed to have to follow up on package handling but the situation has…" at bounding box center [620, 250] width 435 height 152
click at [527, 221] on div "I'm disappointed to have to follow up on package handling but the situation has…" at bounding box center [620, 250] width 435 height 152
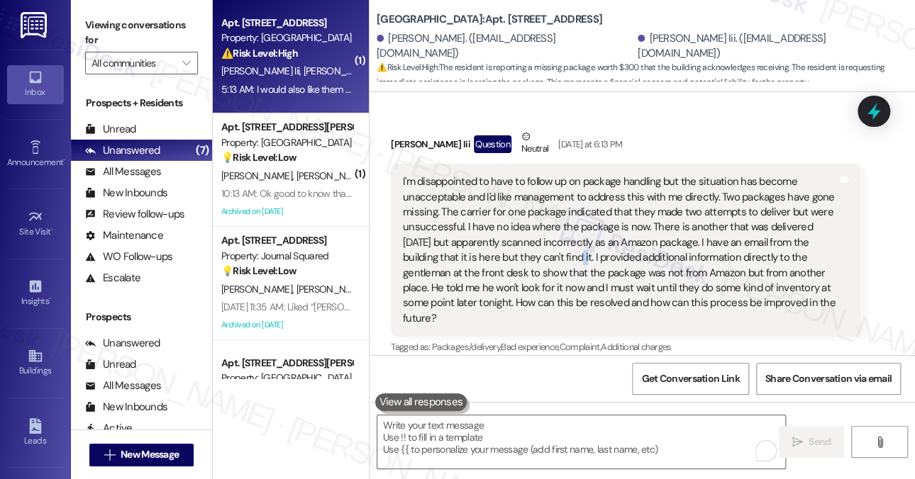
click at [527, 221] on div "I'm disappointed to have to follow up on package handling but the situation has…" at bounding box center [620, 250] width 435 height 152
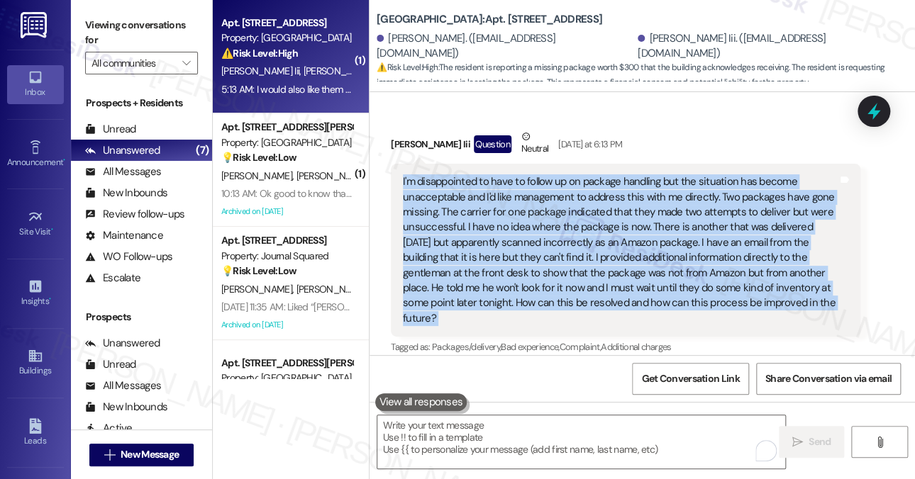
click at [527, 221] on div "I'm disappointed to have to follow up on package handling but the situation has…" at bounding box center [620, 250] width 435 height 152
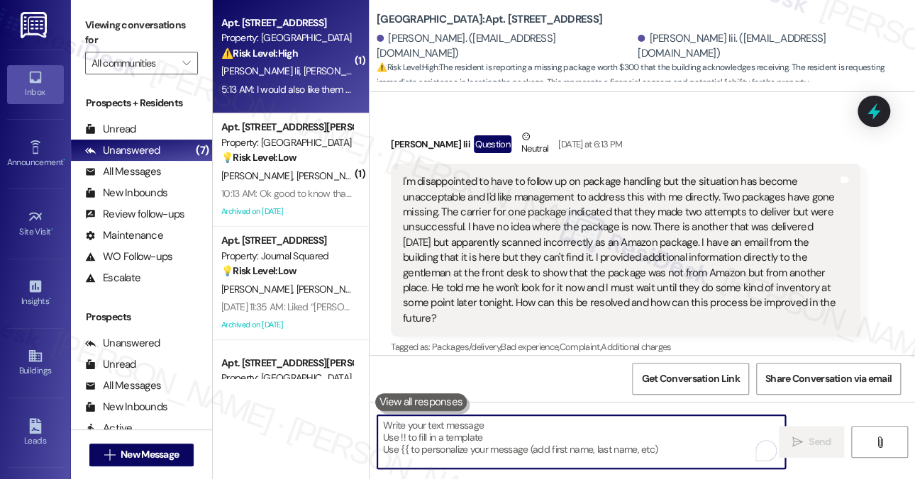
click at [485, 425] on textarea "To enrich screen reader interactions, please activate Accessibility in Grammarl…" at bounding box center [581, 441] width 408 height 53
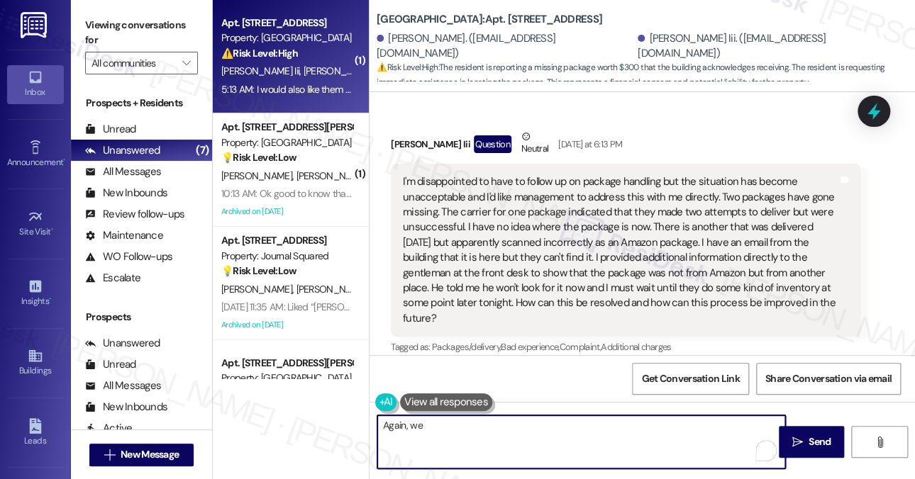
click at [427, 425] on textarea "Again, we" at bounding box center [581, 441] width 408 height 53
paste textarea "sorry for the delays with packages. Occasionally, system interruptions cause so…"
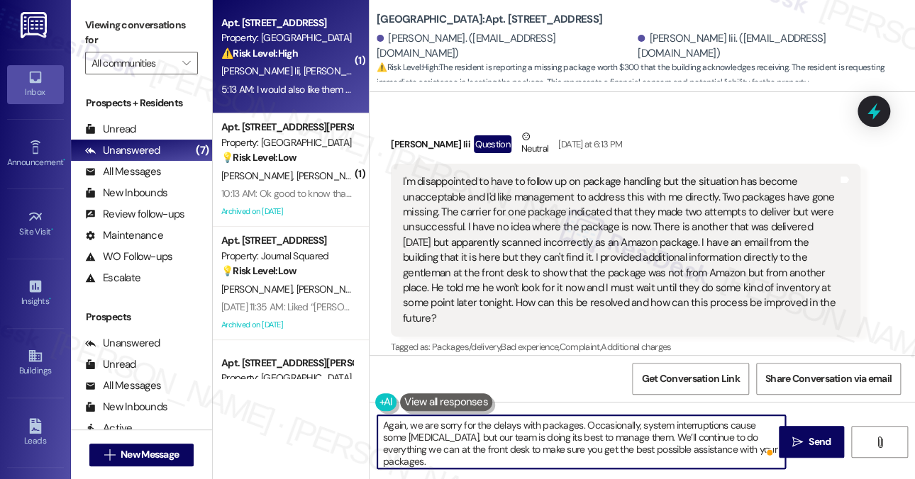
click at [605, 433] on textarea "Again, we are sorry for the delays with packages. Occasionally, system interrup…" at bounding box center [581, 441] width 408 height 53
click at [716, 432] on textarea "Again, we are sorry for the delays with packages. Occasionally, system interrup…" at bounding box center [581, 441] width 408 height 53
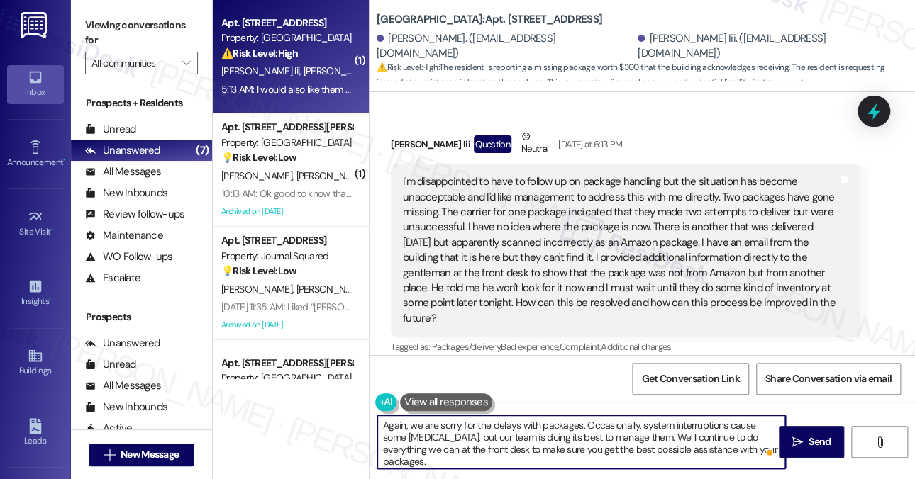
click at [717, 432] on textarea "Again, we are sorry for the delays with packages. Occasionally, system interrup…" at bounding box center [581, 441] width 408 height 53
click at [528, 437] on textarea "Again, we are sorry for the delays with packages. Occasionally, system interrup…" at bounding box center [581, 441] width 408 height 53
click at [683, 448] on textarea "Again, we are sorry for the delays with packages. Occasionally, system interrup…" at bounding box center [581, 441] width 408 height 53
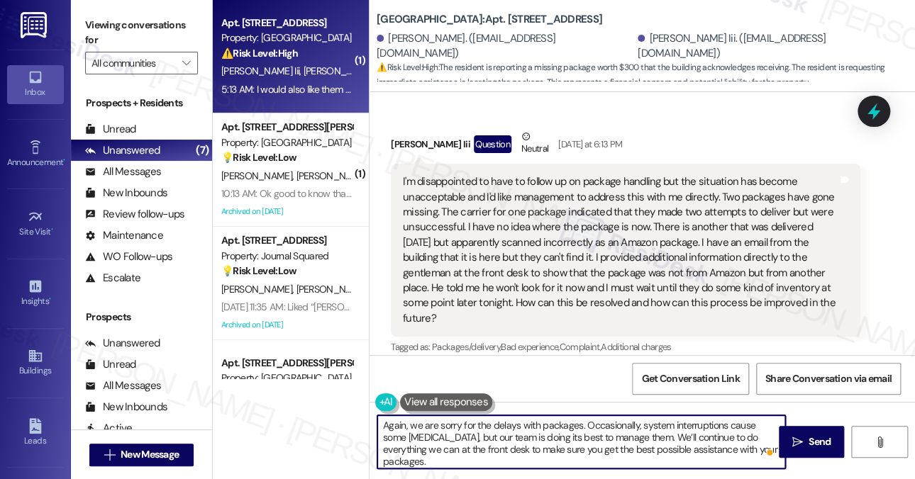
click at [749, 451] on textarea "Again, we are sorry for the delays with packages. Occasionally, system interrup…" at bounding box center [581, 441] width 408 height 53
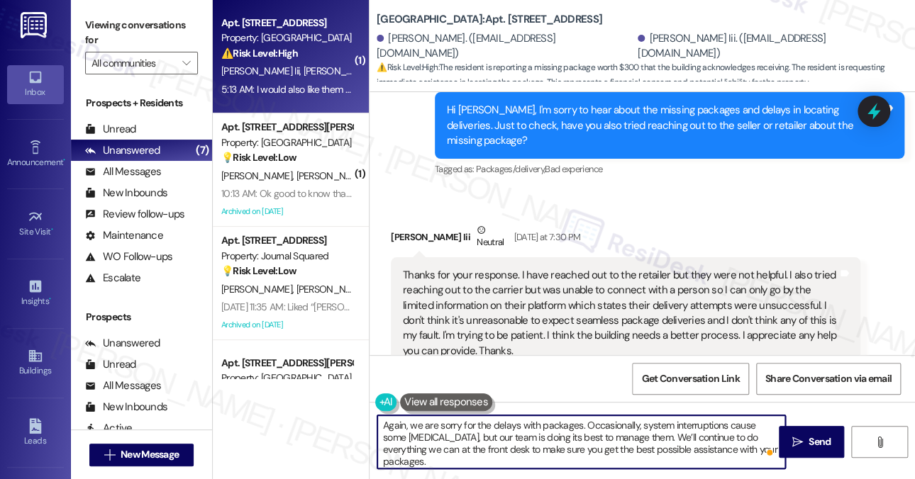
scroll to position [9606, 0]
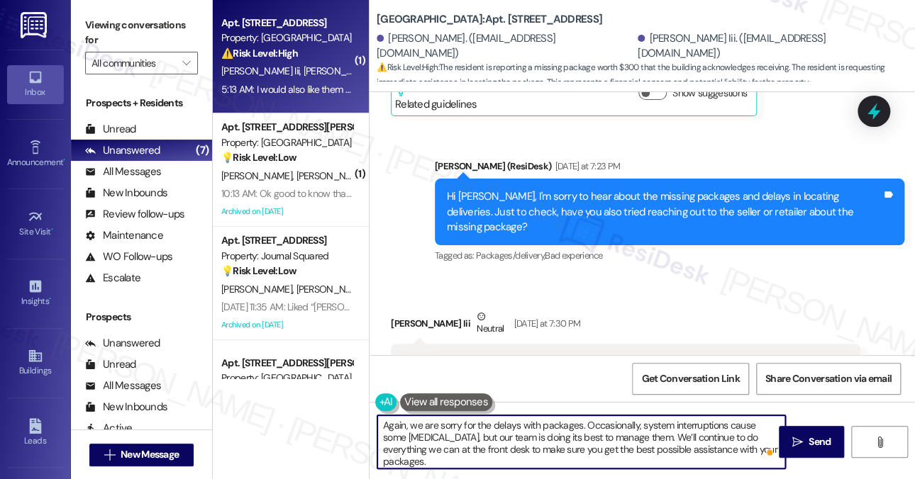
click at [490, 423] on textarea "Again, we are sorry for the delays with packages. Occasionally, system interrup…" at bounding box center [581, 441] width 408 height 53
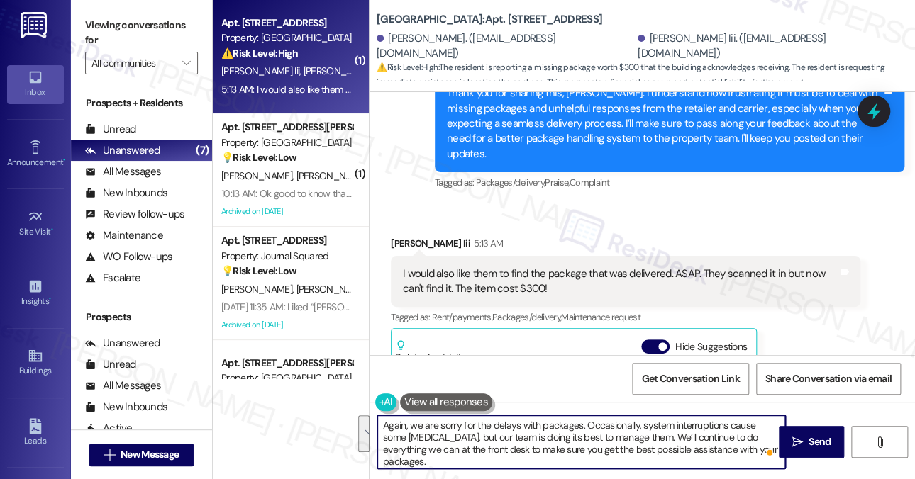
scroll to position [10244, 0]
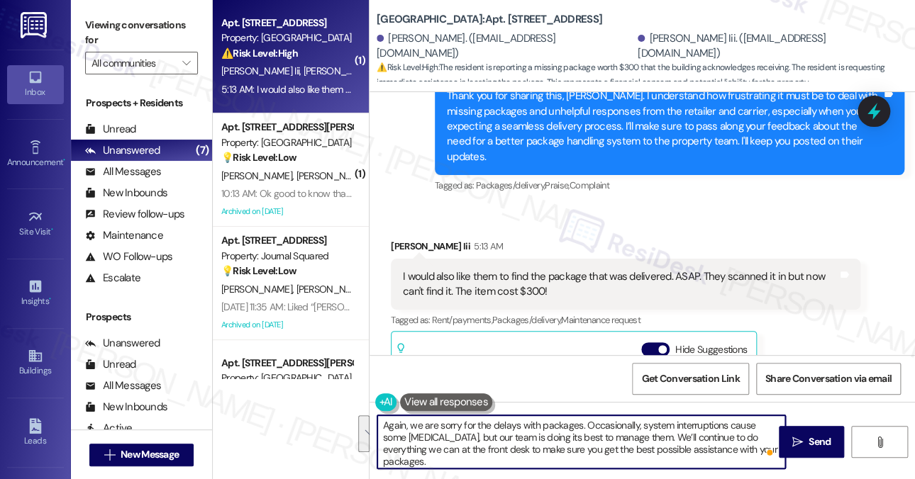
click at [410, 426] on textarea "Again, we are sorry for the delays with packages. Occasionally, system interrup…" at bounding box center [581, 441] width 408 height 53
click at [415, 239] on div "James Buckmaster Iii 5:13 AM" at bounding box center [625, 249] width 469 height 20
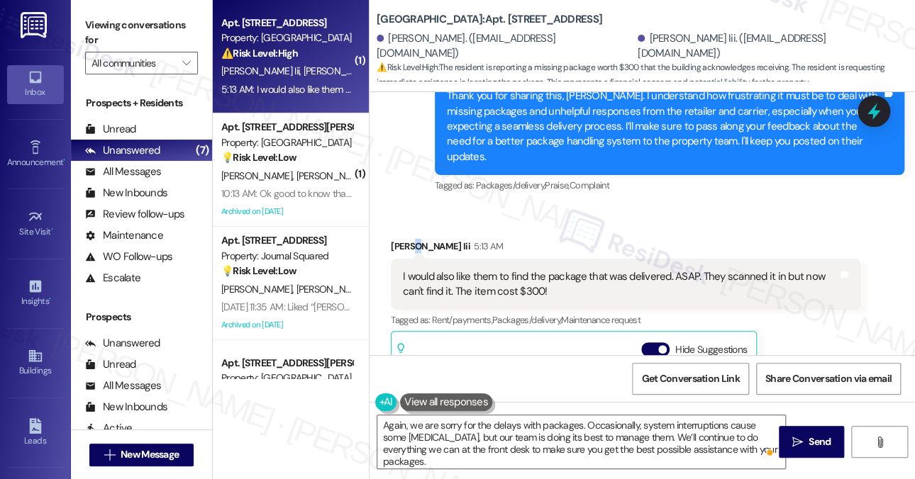
click at [415, 239] on div "James Buckmaster Iii 5:13 AM" at bounding box center [625, 249] width 469 height 20
click at [406, 239] on div "James Buckmaster Iii 5:13 AM" at bounding box center [625, 249] width 469 height 20
click at [405, 239] on div "James Buckmaster Iii 5:13 AM" at bounding box center [625, 249] width 469 height 20
copy div "James"
click at [384, 425] on textarea "Again, we are sorry for the delays with packages. Occasionally, system interrup…" at bounding box center [581, 441] width 408 height 53
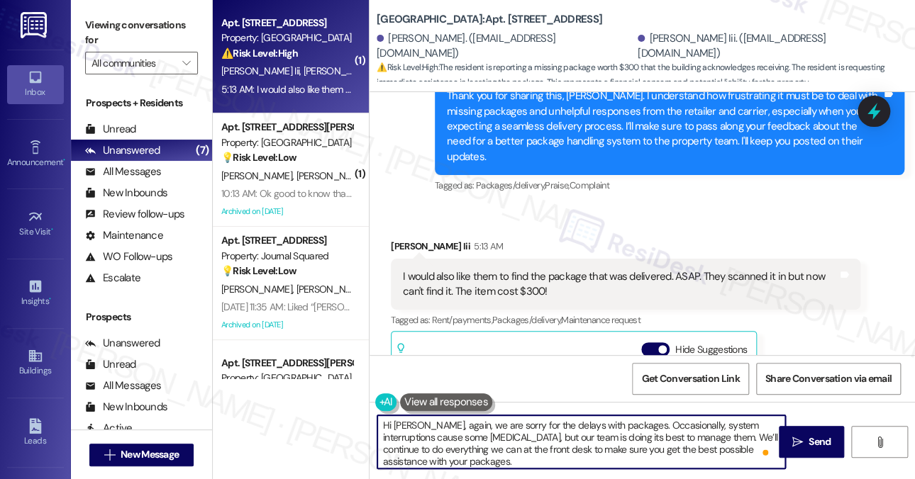
click at [479, 426] on textarea "Hi James, again, we are sorry for the delays with packages. Occasionally, syste…" at bounding box center [581, 441] width 408 height 53
click at [508, 428] on textarea "Hi James, again, we are truly sorry for the delays with packages. Occasionally,…" at bounding box center [581, 441] width 408 height 53
click at [516, 435] on textarea "Hi James, again, we are truly sorry for the delays with packages. Occasionally,…" at bounding box center [581, 441] width 408 height 53
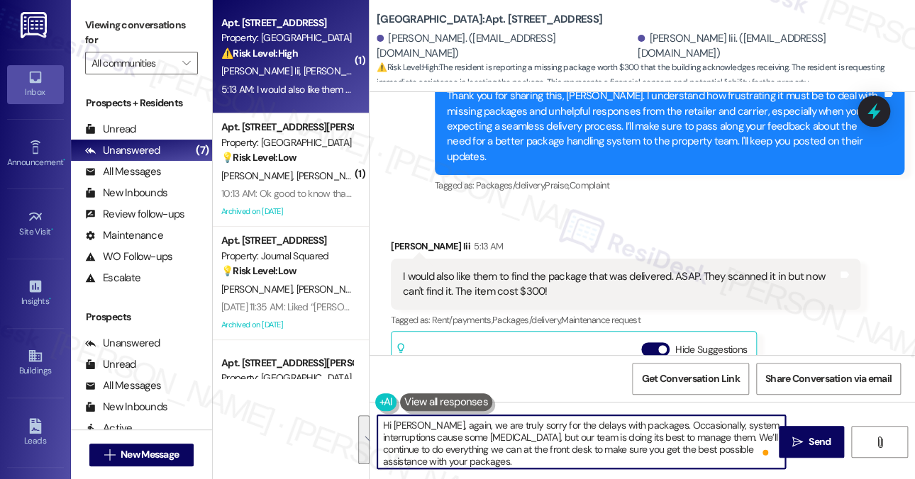
click at [516, 435] on textarea "Hi James, again, we are truly sorry for the delays with packages. Occasionally,…" at bounding box center [581, 441] width 408 height 53
click at [528, 432] on textarea "Hi James, again, we are truly sorry for the delays with packages. Occasionally,…" at bounding box center [581, 441] width 408 height 53
click at [454, 442] on textarea "Hi James, again, we are truly sorry for the delays with packages. Occasionally,…" at bounding box center [581, 441] width 408 height 53
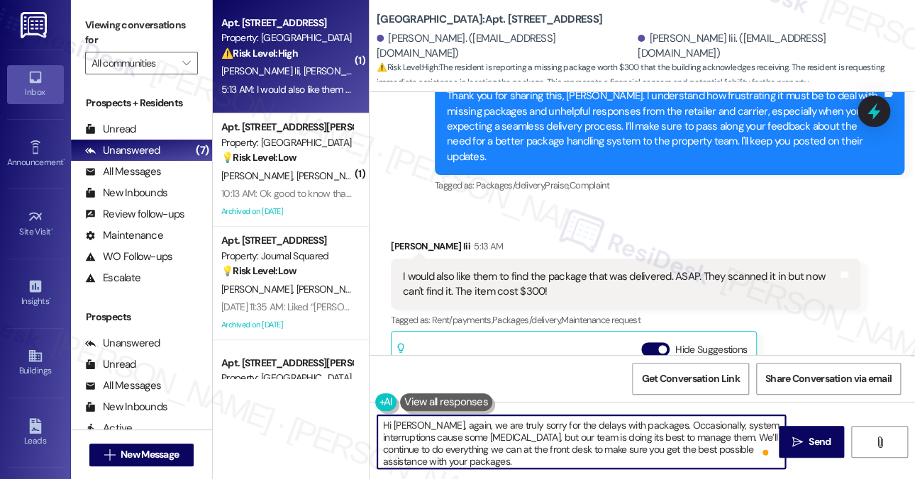
click at [454, 442] on textarea "Hi James, again, we are truly sorry for the delays with packages. Occasionally,…" at bounding box center [581, 441] width 408 height 53
click at [539, 442] on textarea "Hi James, again, we are truly sorry for the delays with packages. Occasionally,…" at bounding box center [581, 441] width 408 height 53
click at [729, 445] on textarea "Hi James, again, we are truly sorry for the delays with packages. Occasionally,…" at bounding box center [581, 441] width 408 height 53
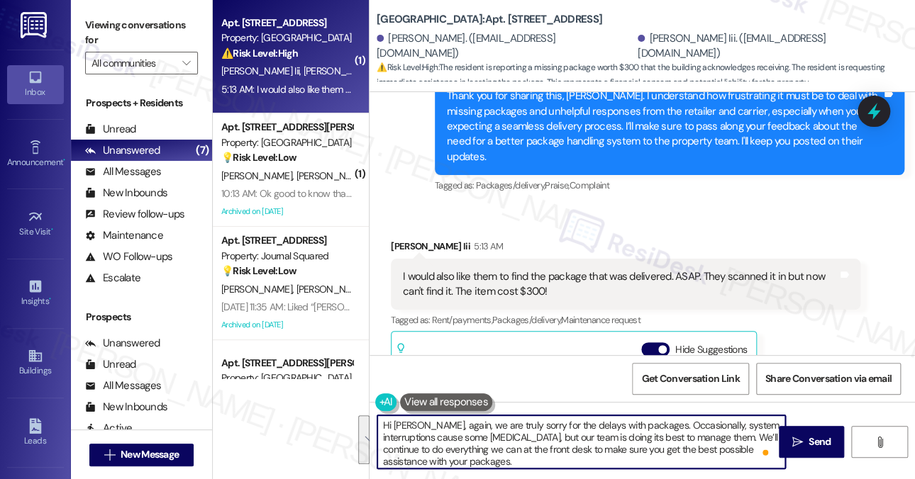
click at [533, 454] on textarea "Hi James, again, we are truly sorry for the delays with packages. Occasionally,…" at bounding box center [581, 441] width 408 height 53
click at [581, 454] on textarea "Hi James, again, we are truly sorry for the delays with packages. Occasionally,…" at bounding box center [581, 441] width 408 height 53
click at [590, 459] on textarea "Hi James, again, we are truly sorry for the delays with packages. Occasionally,…" at bounding box center [581, 441] width 408 height 53
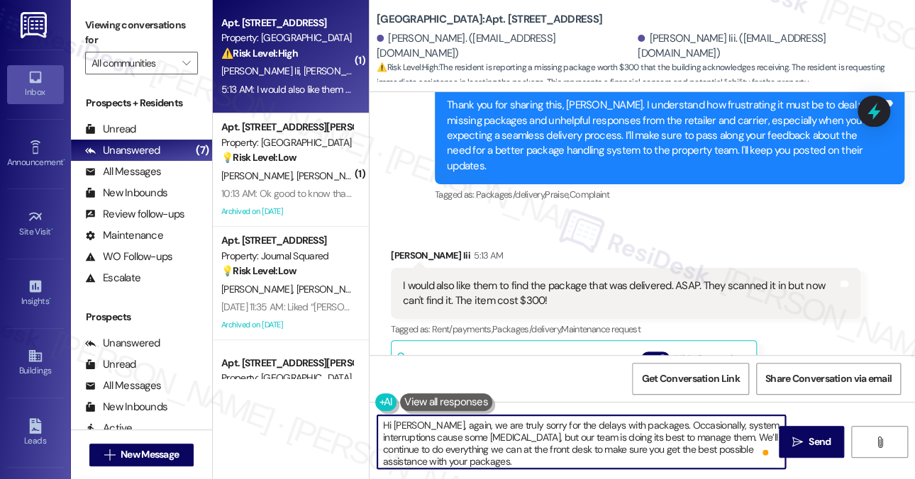
scroll to position [10173, 0]
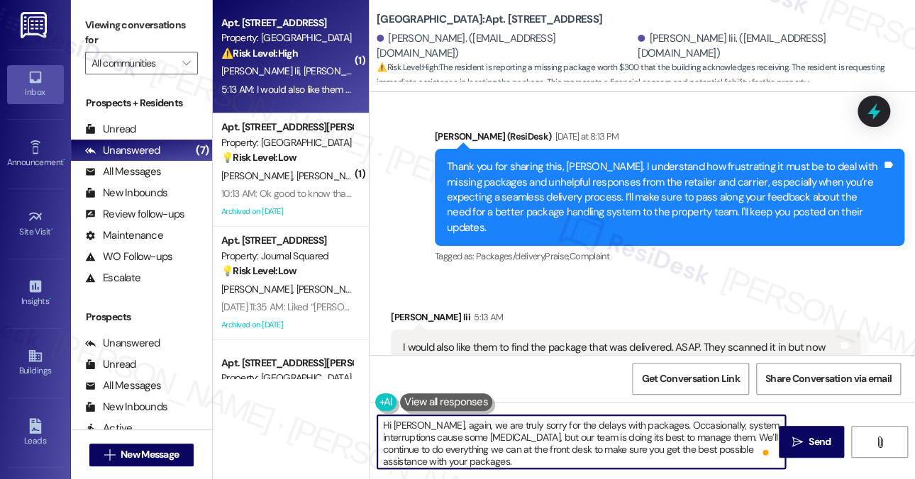
type textarea "Hi James, again, we are truly sorry for the delays with packages. Occasionally,…"
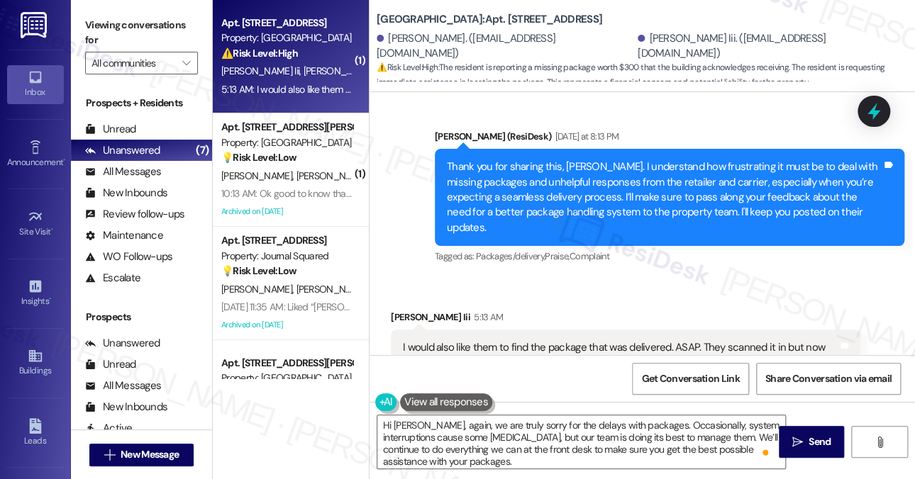
click at [164, 30] on label "Viewing conversations for" at bounding box center [141, 33] width 113 height 38
click at [730, 160] on div "Thank you for sharing this, [PERSON_NAME]. I understand how frustrating it must…" at bounding box center [664, 198] width 435 height 76
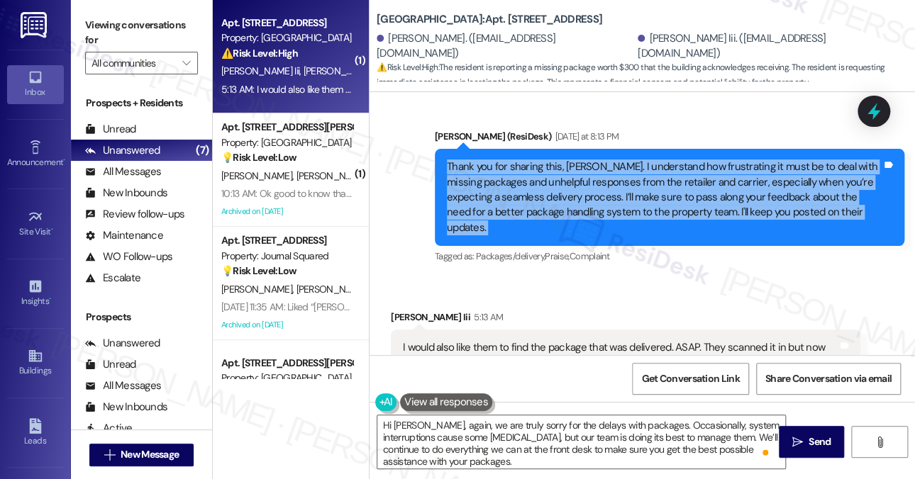
click at [730, 160] on div "Thank you for sharing this, [PERSON_NAME]. I understand how frustrating it must…" at bounding box center [664, 198] width 435 height 76
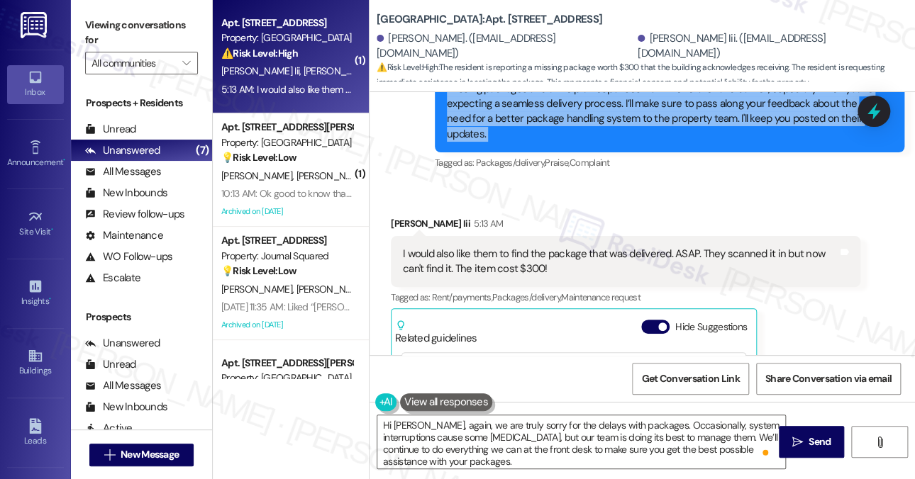
scroll to position [10244, 0]
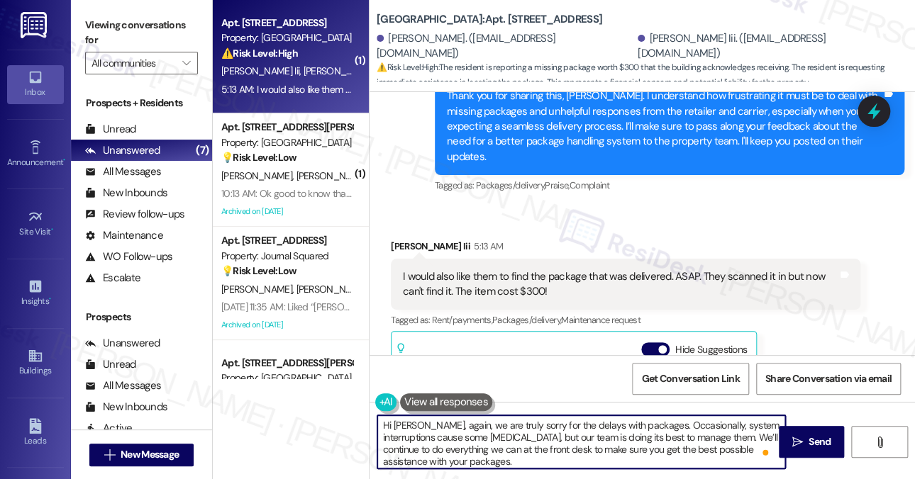
click at [508, 445] on textarea "Hi James, again, we are truly sorry for the delays with packages. Occasionally,…" at bounding box center [581, 441] width 408 height 53
click at [510, 445] on textarea "Hi James, again, we are truly sorry for the delays with packages. Occasionally,…" at bounding box center [581, 441] width 408 height 53
click at [555, 450] on textarea "Hi James, again, we are truly sorry for the delays with packages. Occasionally,…" at bounding box center [581, 441] width 408 height 53
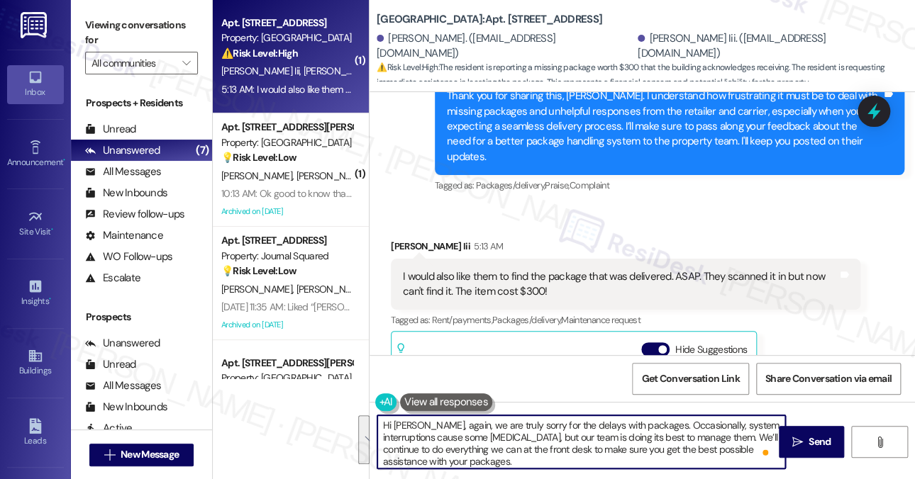
click at [555, 450] on textarea "Hi James, again, we are truly sorry for the delays with packages. Occasionally,…" at bounding box center [581, 441] width 408 height 53
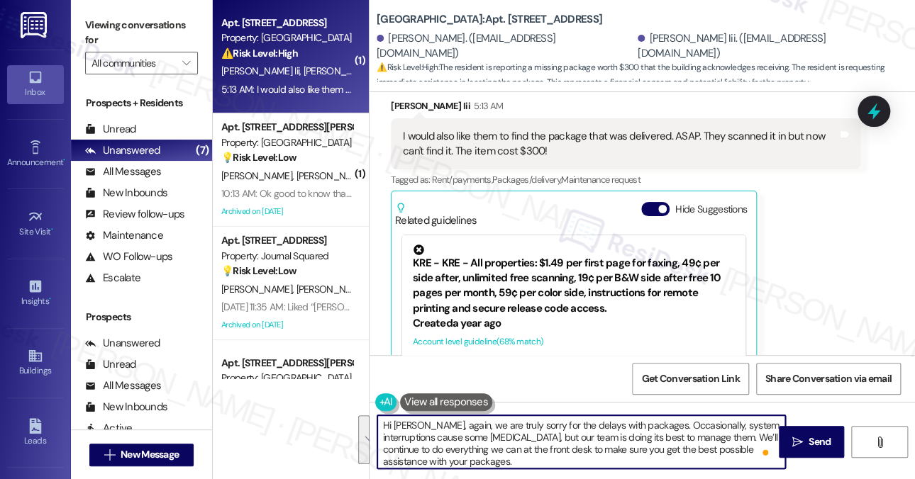
scroll to position [10386, 0]
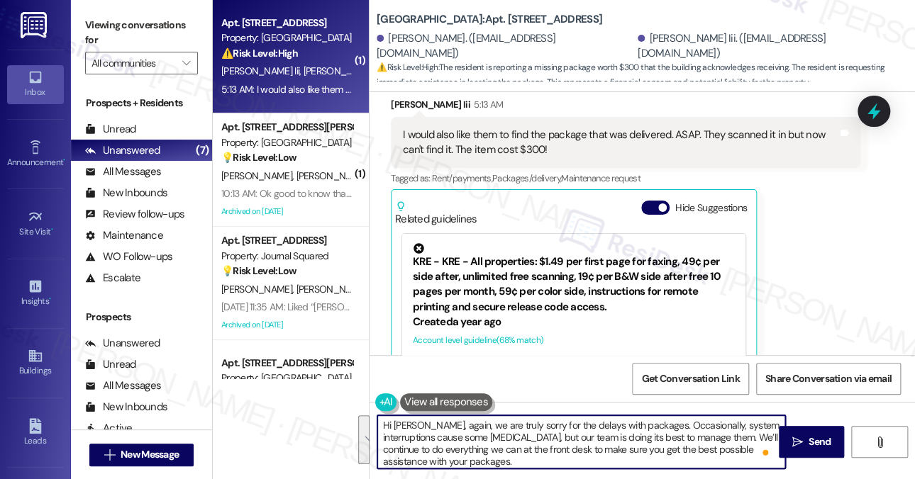
click at [479, 436] on textarea "Hi James, again, we are truly sorry for the delays with packages. Occasionally,…" at bounding box center [581, 441] width 408 height 53
click at [569, 453] on textarea "Hi James, again, we are truly sorry for the delays with packages. Occasionally,…" at bounding box center [581, 441] width 408 height 53
click at [620, 453] on textarea "Hi James, again, we are truly sorry for the delays with packages. Occasionally,…" at bounding box center [581, 441] width 408 height 53
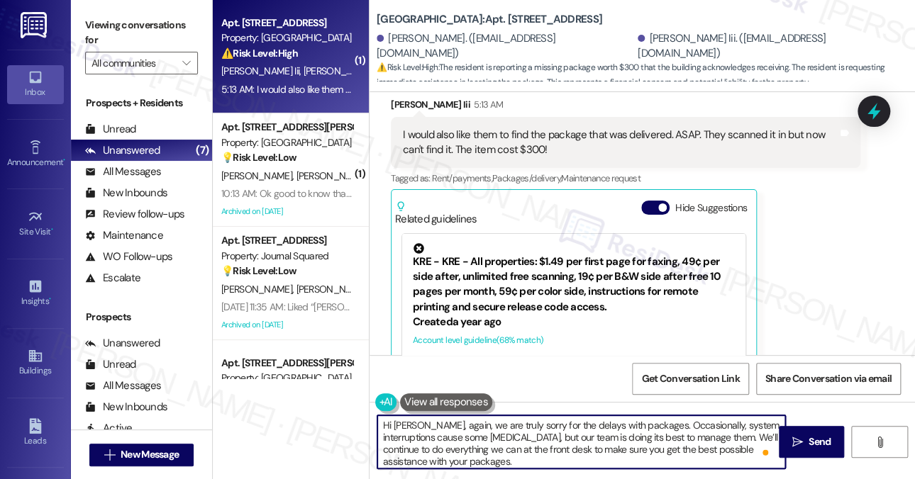
click at [620, 453] on textarea "Hi James, again, we are truly sorry for the delays with packages. Occasionally,…" at bounding box center [581, 441] width 408 height 53
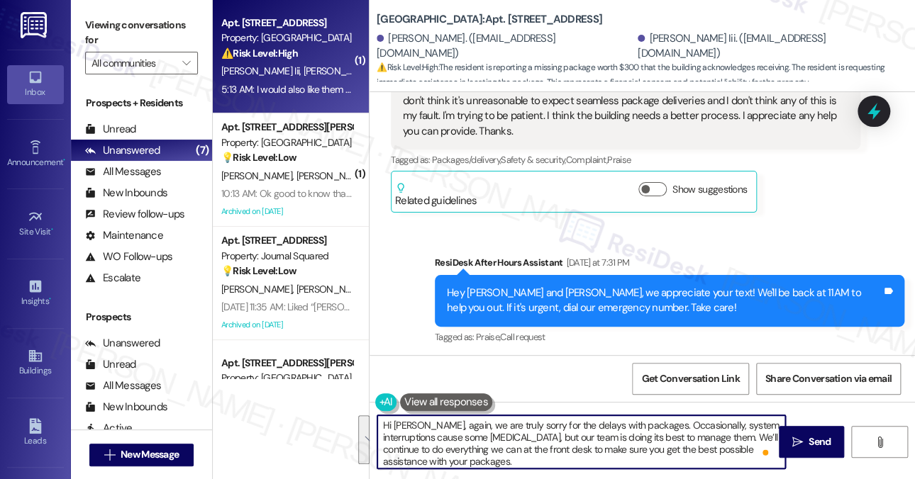
scroll to position [9889, 0]
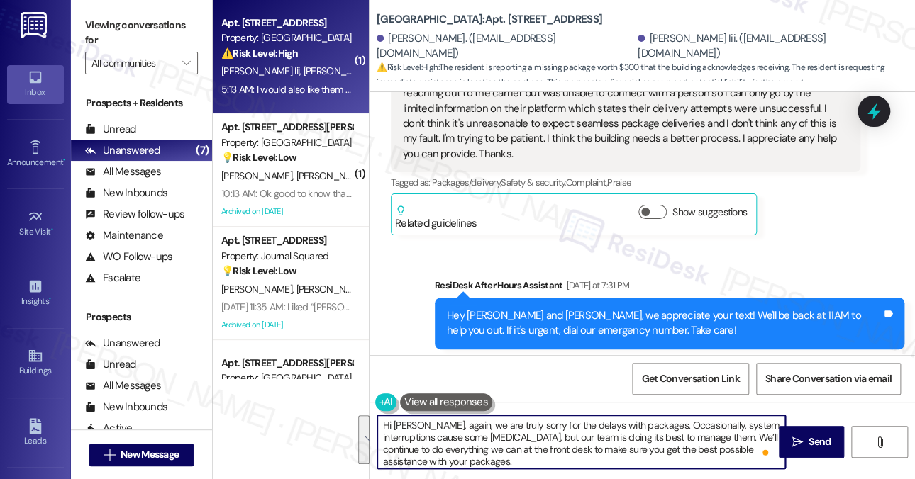
click at [532, 464] on textarea "Hi James, again, we are truly sorry for the delays with packages. Occasionally,…" at bounding box center [581, 441] width 408 height 53
click at [688, 308] on div "Hey [PERSON_NAME] and [PERSON_NAME], we appreciate your text! We'll be back at …" at bounding box center [664, 323] width 435 height 30
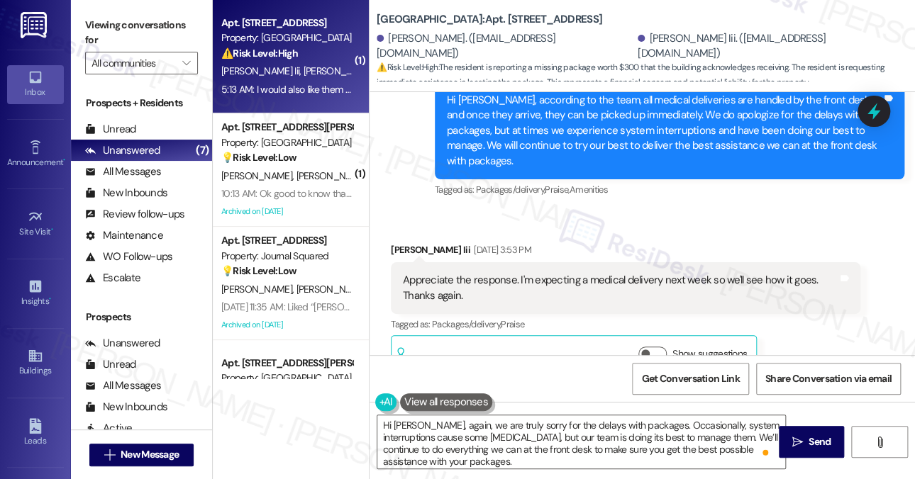
scroll to position [8826, 0]
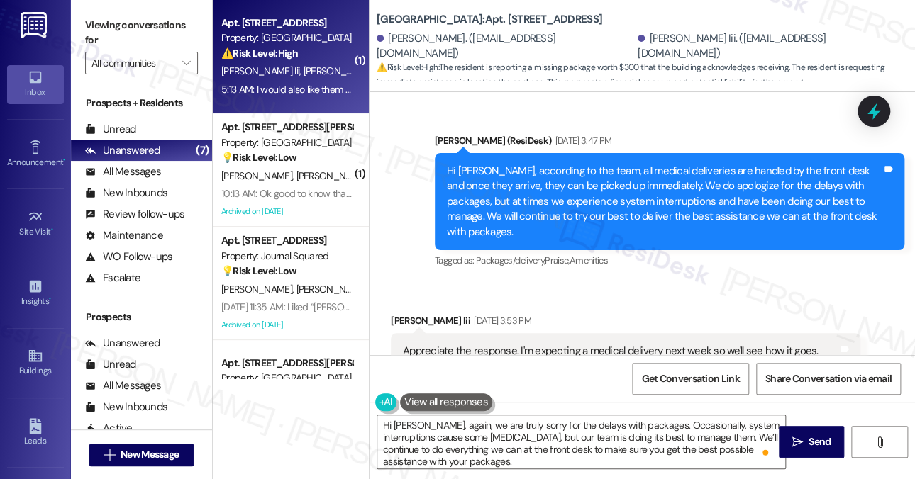
click at [135, 13] on div "Viewing conversations for All communities " at bounding box center [141, 44] width 141 height 89
click at [554, 344] on div "Appreciate the response. I'm expecting a medical delivery next week so we'll se…" at bounding box center [620, 359] width 435 height 30
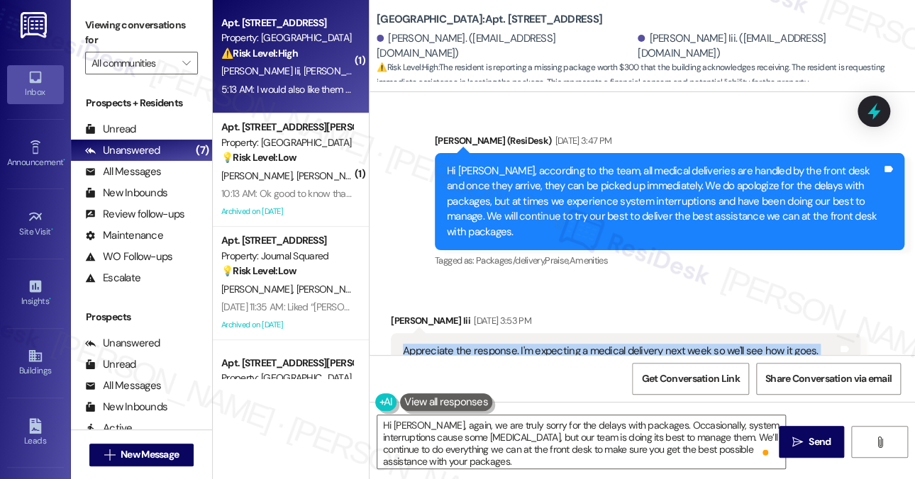
click at [554, 344] on div "Appreciate the response. I'm expecting a medical delivery next week so we'll se…" at bounding box center [620, 359] width 435 height 30
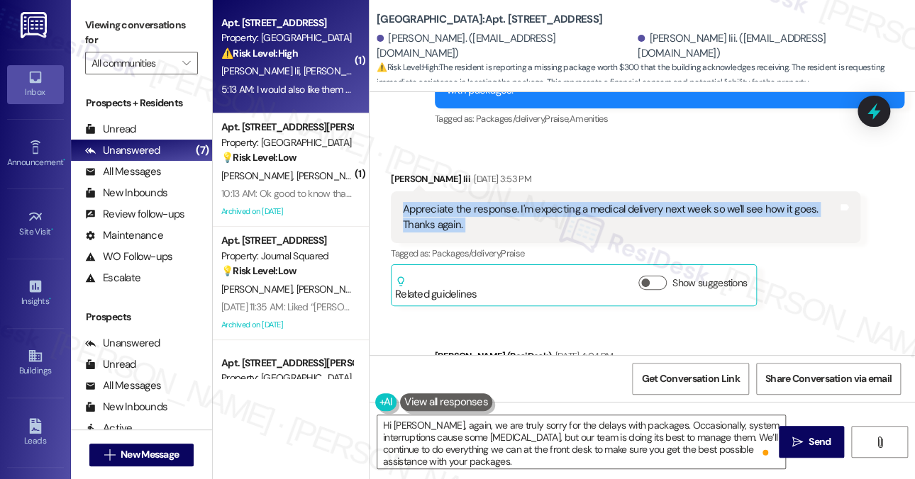
scroll to position [9180, 0]
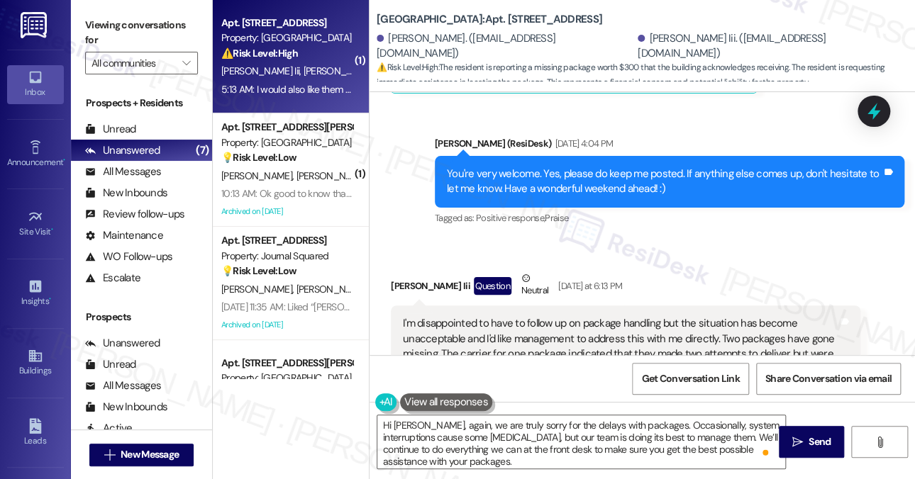
click at [139, 15] on label "Viewing conversations for" at bounding box center [141, 33] width 113 height 38
click at [579, 419] on textarea "Hi James, again, we are truly sorry for the delays with packages. Occasionally,…" at bounding box center [581, 441] width 408 height 53
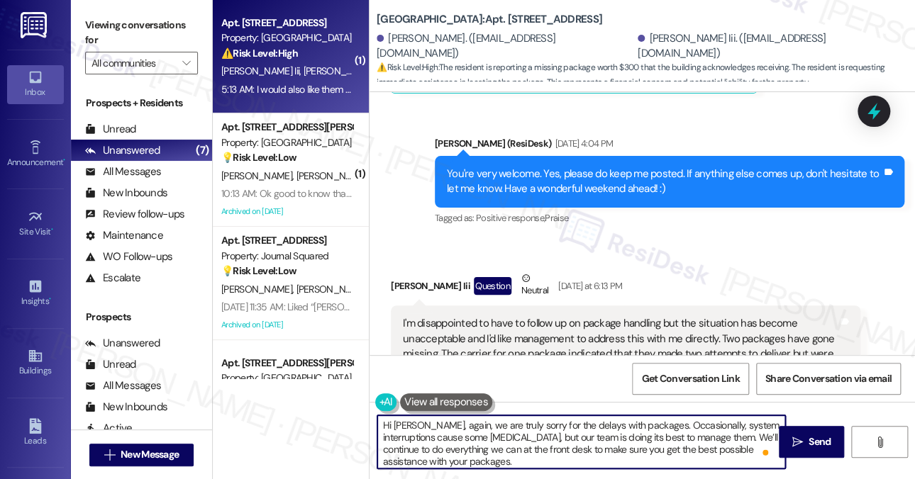
click at [579, 419] on textarea "Hi James, again, we are truly sorry for the delays with packages. Occasionally,…" at bounding box center [581, 441] width 408 height 53
click at [579, 420] on textarea "Hi James, again, we are truly sorry for the delays with packages. Occasionally,…" at bounding box center [581, 441] width 408 height 53
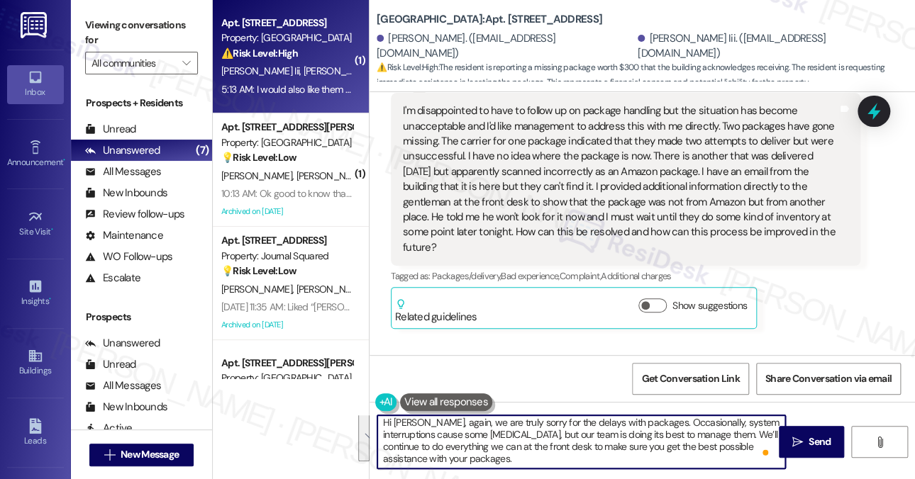
scroll to position [9251, 0]
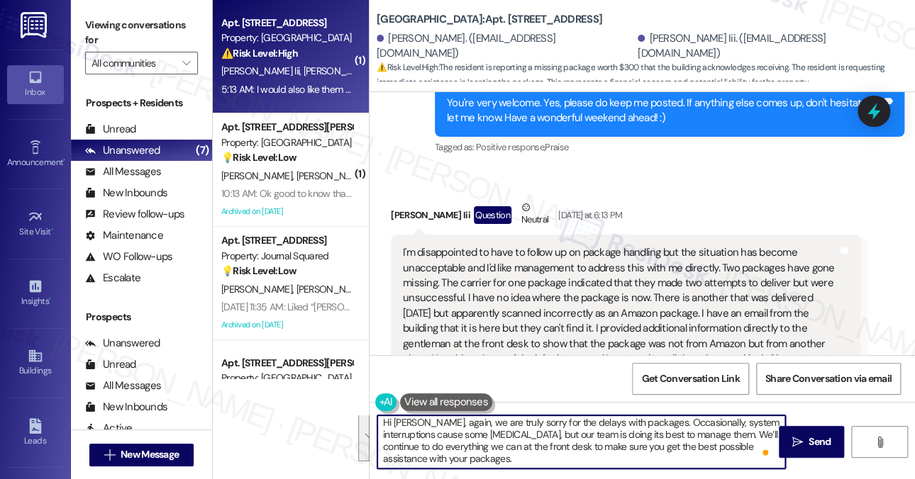
click at [564, 442] on textarea "Hi James, again, we are truly sorry for the delays with packages. Occasionally,…" at bounding box center [581, 441] width 408 height 53
click at [563, 442] on textarea "Hi James, again, we are truly sorry for the delays with packages. Occasionally,…" at bounding box center [581, 441] width 408 height 53
click at [617, 286] on div "I'm disappointed to have to follow up on package handling but the situation has…" at bounding box center [620, 321] width 435 height 152
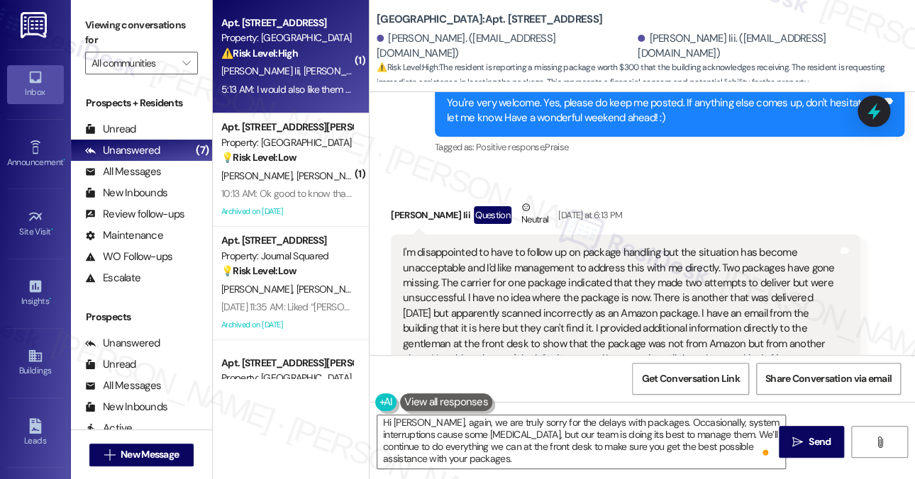
click at [165, 27] on label "Viewing conversations for" at bounding box center [141, 33] width 113 height 38
click at [382, 21] on b "Grove Pointe: Apt. 2420, 100 C. Columbus Drive" at bounding box center [488, 19] width 225 height 15
copy b "Grove"
click at [162, 30] on label "Viewing conversations for" at bounding box center [141, 33] width 113 height 38
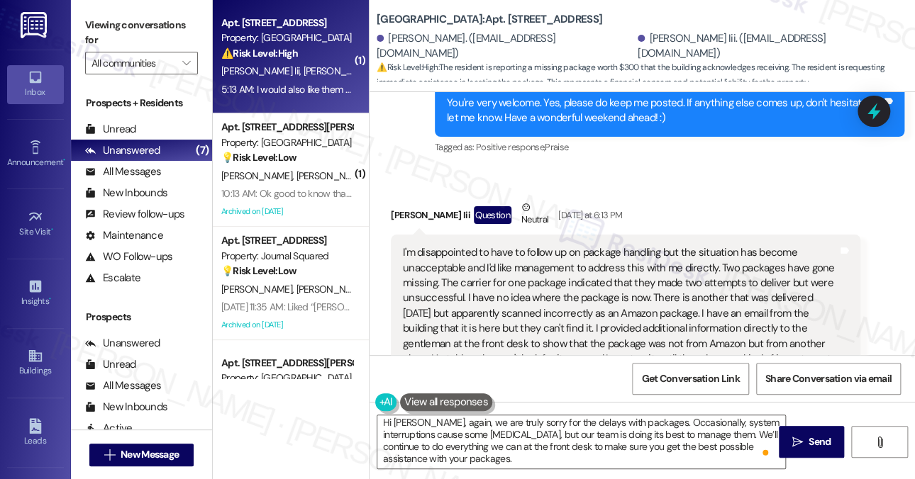
click at [169, 28] on label "Viewing conversations for" at bounding box center [141, 33] width 113 height 38
click at [510, 437] on textarea "Hi James, again, we are truly sorry for the delays with packages. Occasionally,…" at bounding box center [581, 441] width 408 height 53
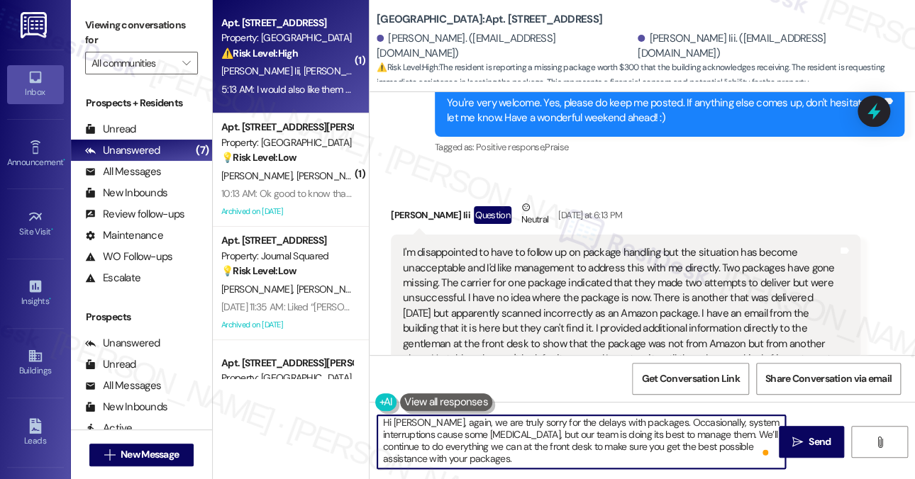
click at [510, 437] on textarea "Hi James, again, we are truly sorry for the delays with packages. Occasionally,…" at bounding box center [581, 441] width 408 height 53
click at [596, 439] on textarea "Hi James, again, we are truly sorry for the delays with packages. Occasionally,…" at bounding box center [581, 441] width 408 height 53
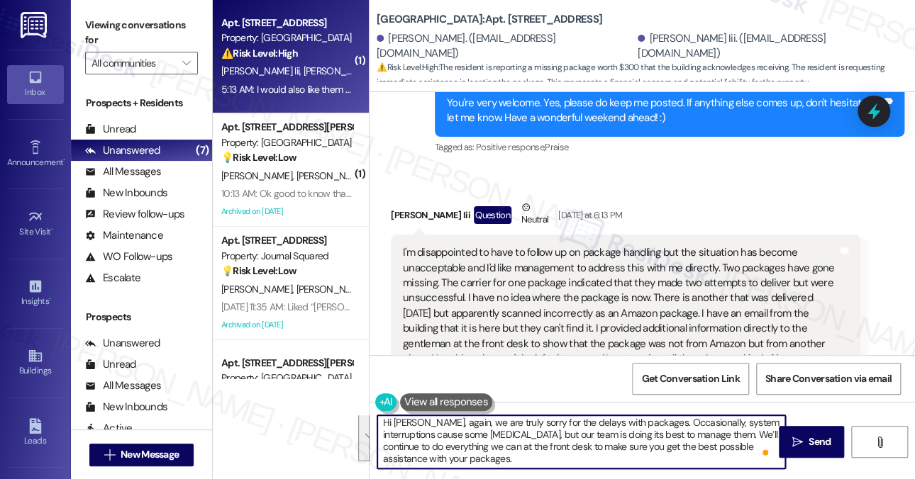
click at [538, 457] on textarea "Hi James, again, we are truly sorry for the delays with packages. Occasionally,…" at bounding box center [581, 441] width 408 height 53
click at [548, 442] on textarea "Hi James, again, we are truly sorry for the delays with packages. Occasionally,…" at bounding box center [581, 441] width 408 height 53
click at [598, 458] on textarea "Hi James, again, we are truly sorry for the delays with packages. Occasionally,…" at bounding box center [581, 441] width 408 height 53
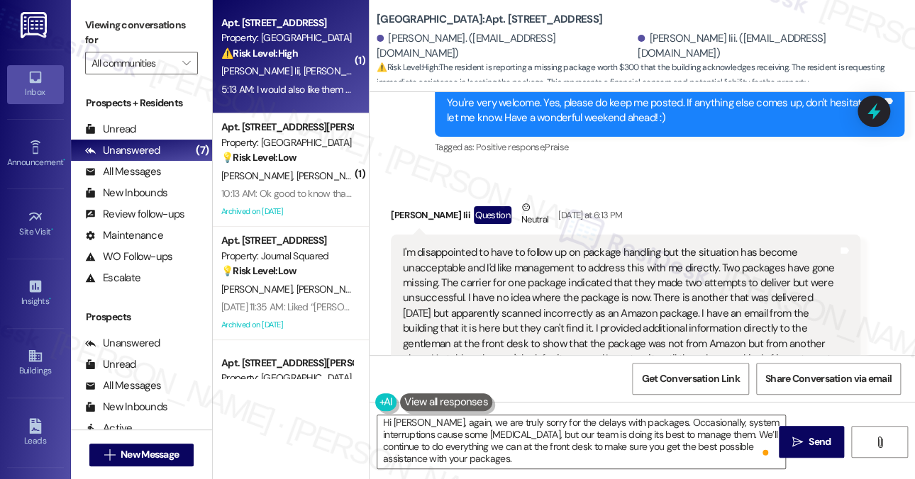
click at [156, 20] on label "Viewing conversations for" at bounding box center [141, 33] width 113 height 38
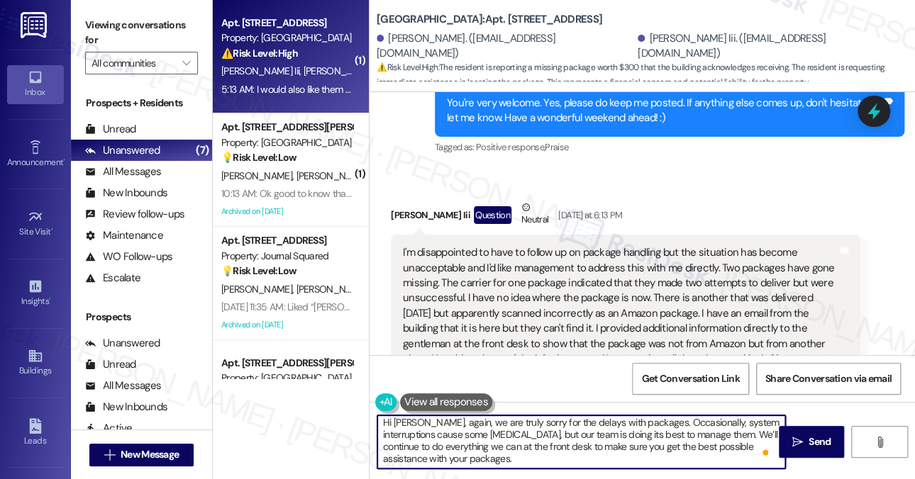
click at [525, 459] on textarea "Hi James, again, we are truly sorry for the delays with packages. Occasionally,…" at bounding box center [581, 441] width 408 height 53
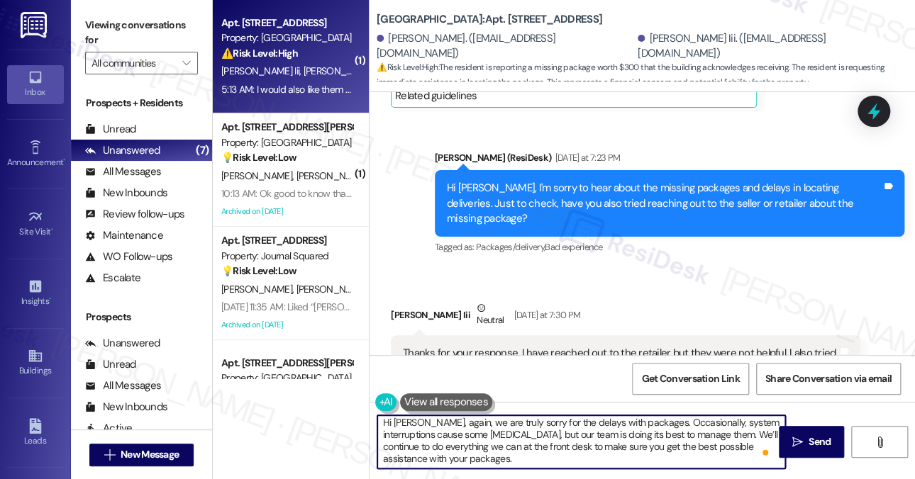
scroll to position [9748, 0]
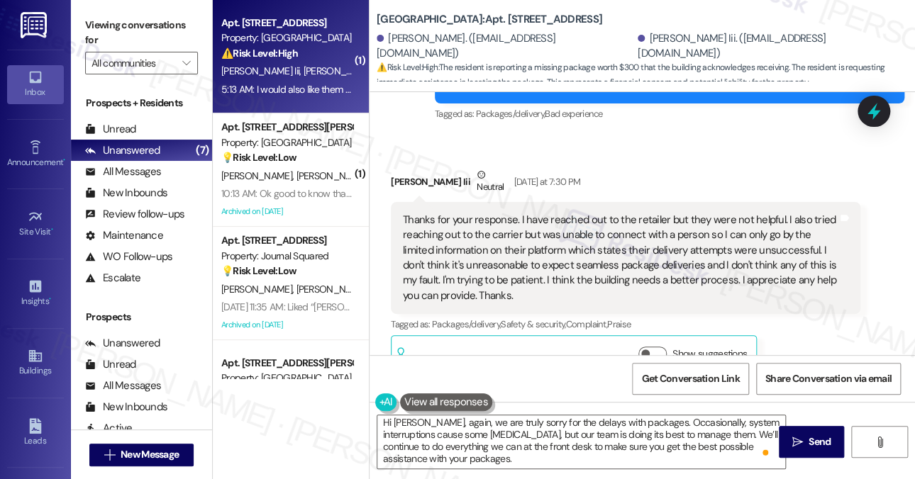
click at [464, 213] on div "Thanks for your response. I have reached out to the retailer but they were not …" at bounding box center [620, 258] width 435 height 91
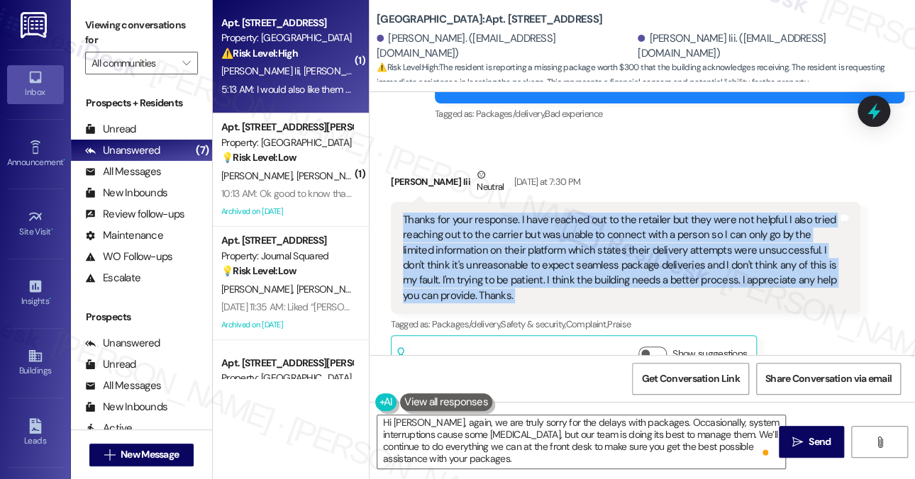
click at [464, 213] on div "Thanks for your response. I have reached out to the retailer but they were not …" at bounding box center [620, 258] width 435 height 91
click at [481, 213] on div "Thanks for your response. I have reached out to the retailer but they were not …" at bounding box center [620, 258] width 435 height 91
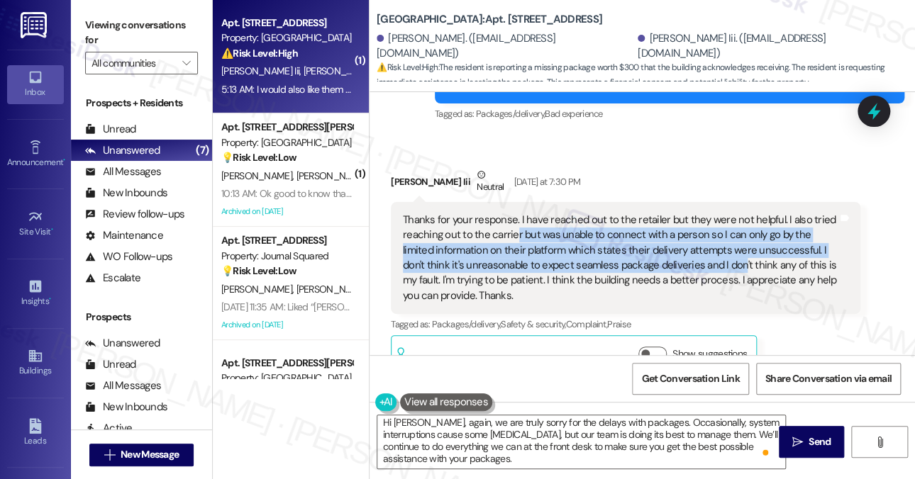
drag, startPoint x: 515, startPoint y: 172, endPoint x: 737, endPoint y: 196, distance: 223.9
click at [737, 213] on div "Thanks for your response. I have reached out to the retailer but they were not …" at bounding box center [620, 258] width 435 height 91
click at [578, 213] on div "Thanks for your response. I have reached out to the retailer but they were not …" at bounding box center [620, 258] width 435 height 91
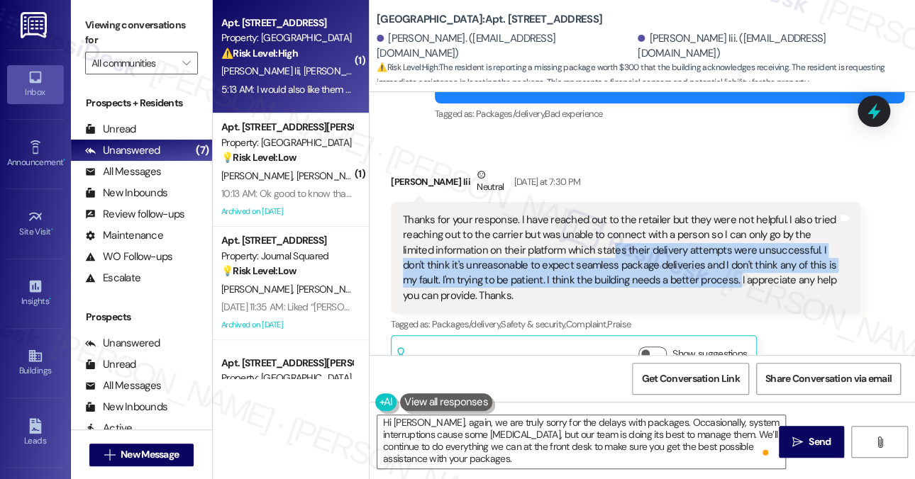
drag, startPoint x: 608, startPoint y: 184, endPoint x: 735, endPoint y: 216, distance: 130.9
click at [735, 216] on div "Thanks for your response. I have reached out to the retailer but they were not …" at bounding box center [620, 258] width 435 height 91
click at [562, 217] on div "Thanks for your response. I have reached out to the retailer but they were not …" at bounding box center [620, 258] width 435 height 91
drag, startPoint x: 584, startPoint y: 240, endPoint x: 526, endPoint y: 190, distance: 76.4
click at [526, 213] on div "Thanks for your response. I have reached out to the retailer but they were not …" at bounding box center [620, 258] width 435 height 91
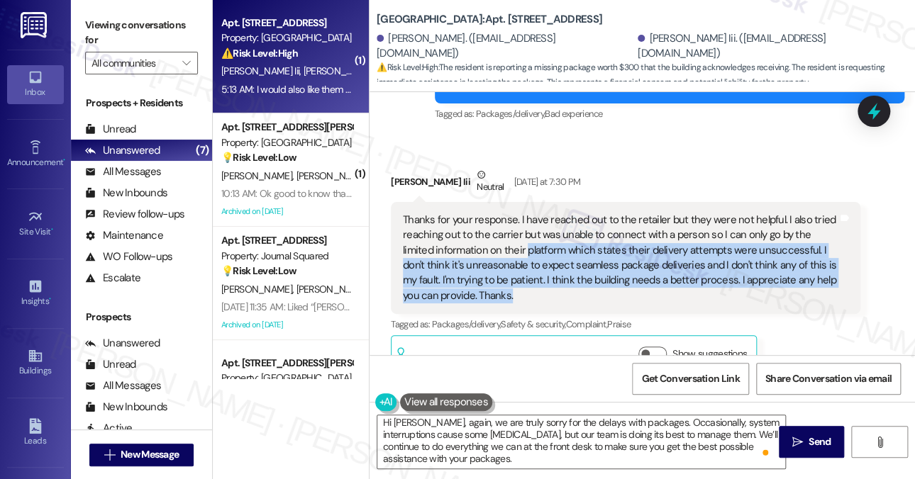
click at [526, 213] on div "Thanks for your response. I have reached out to the retailer but they were not …" at bounding box center [620, 258] width 435 height 91
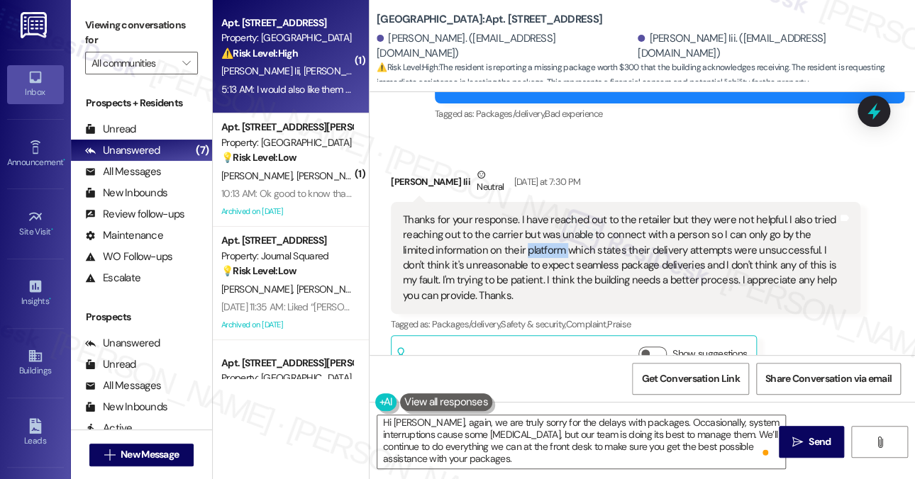
click at [526, 213] on div "Thanks for your response. I have reached out to the retailer but they were not …" at bounding box center [620, 258] width 435 height 91
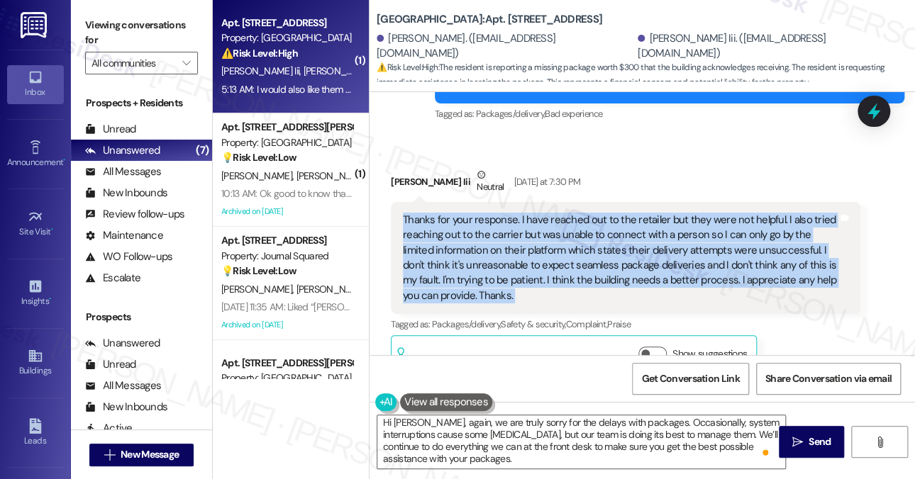
click at [526, 213] on div "Thanks for your response. I have reached out to the retailer but they were not …" at bounding box center [620, 258] width 435 height 91
click at [665, 223] on div "Thanks for your response. I have reached out to the retailer but they were not …" at bounding box center [620, 258] width 435 height 91
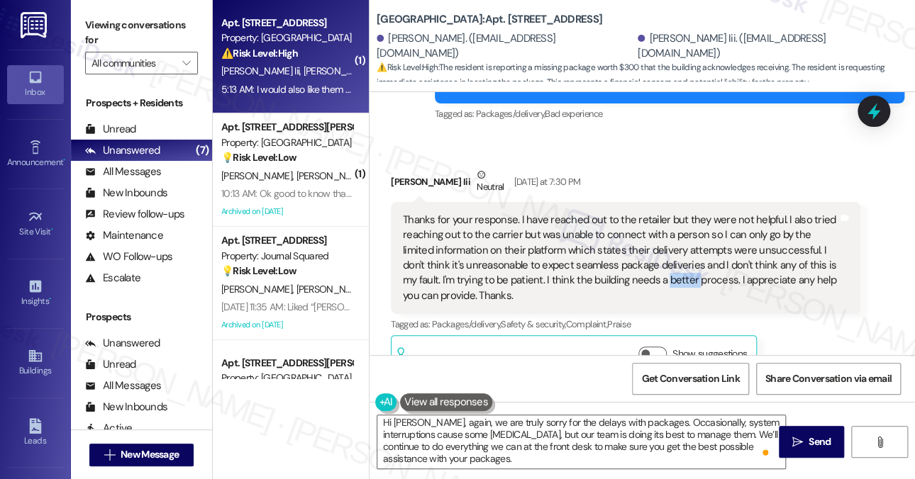
click at [665, 223] on div "Thanks for your response. I have reached out to the retailer but they were not …" at bounding box center [620, 258] width 435 height 91
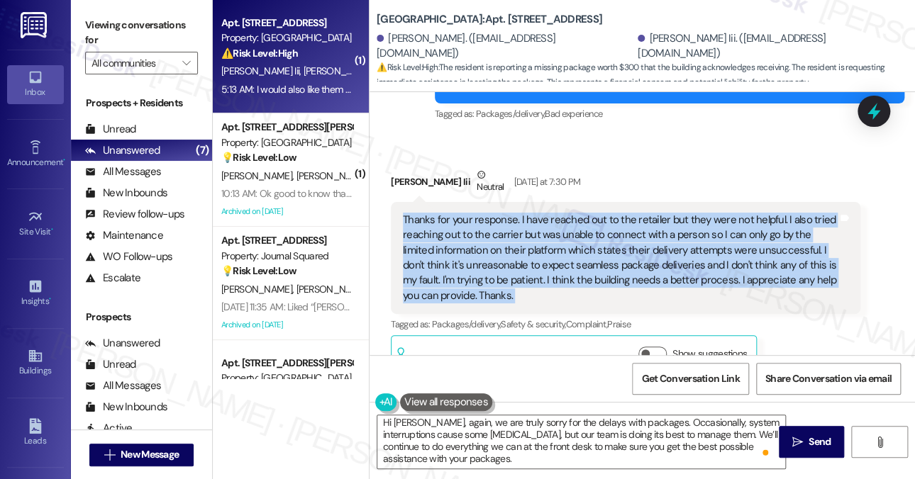
click at [665, 223] on div "Thanks for your response. I have reached out to the retailer but they were not …" at bounding box center [620, 258] width 435 height 91
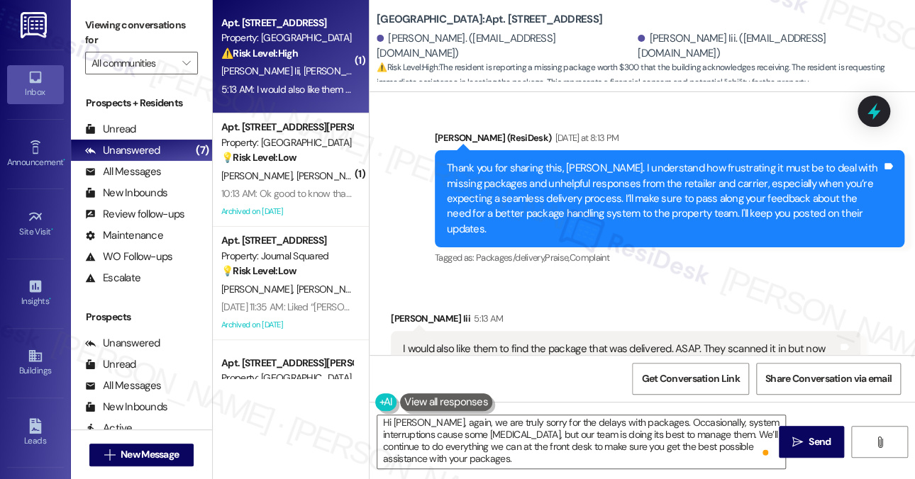
scroll to position [10173, 0]
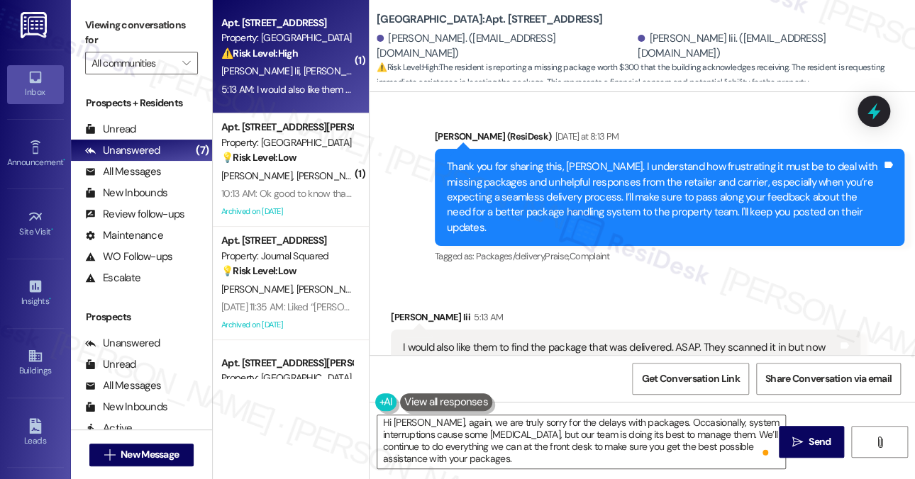
click at [632, 160] on div "Thank you for sharing this, [PERSON_NAME]. I understand how frustrating it must…" at bounding box center [664, 198] width 435 height 76
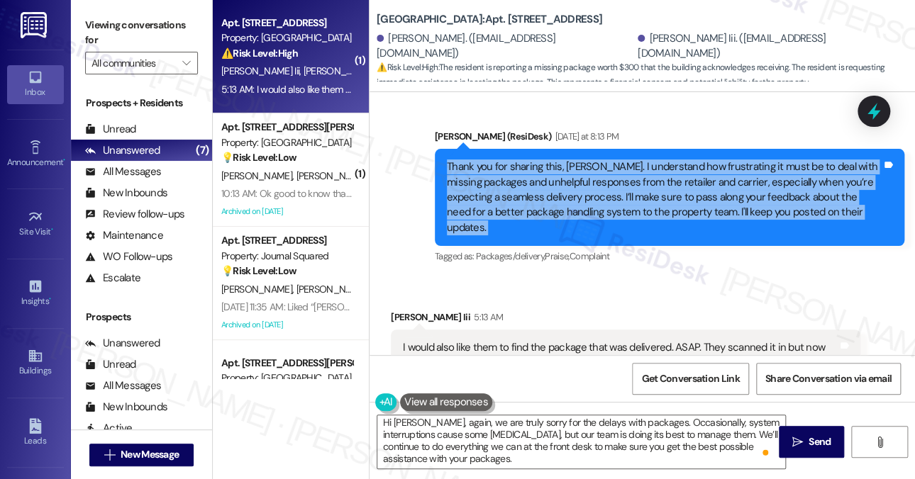
click at [632, 160] on div "Thank you for sharing this, [PERSON_NAME]. I understand how frustrating it must…" at bounding box center [664, 198] width 435 height 76
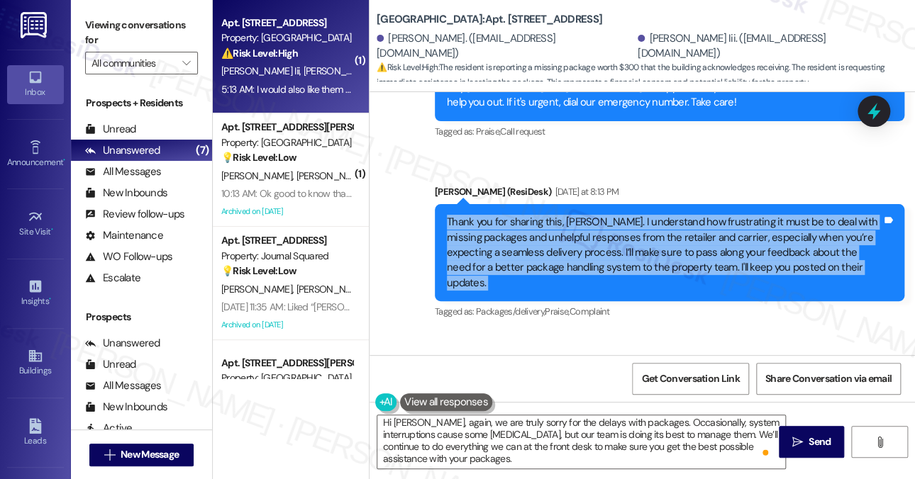
scroll to position [10102, 0]
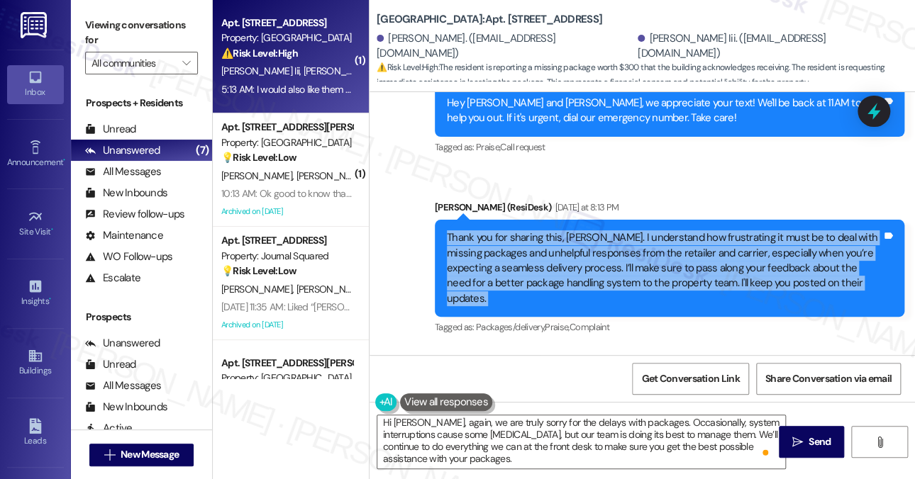
click at [562, 230] on div "Thank you for sharing this, [PERSON_NAME]. I understand how frustrating it must…" at bounding box center [664, 268] width 435 height 76
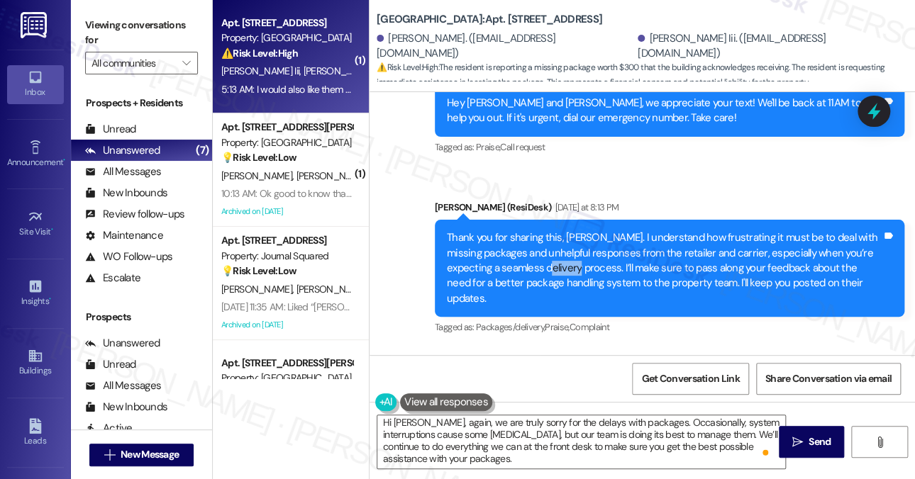
click at [562, 230] on div "Thank you for sharing this, [PERSON_NAME]. I understand how frustrating it must…" at bounding box center [664, 268] width 435 height 76
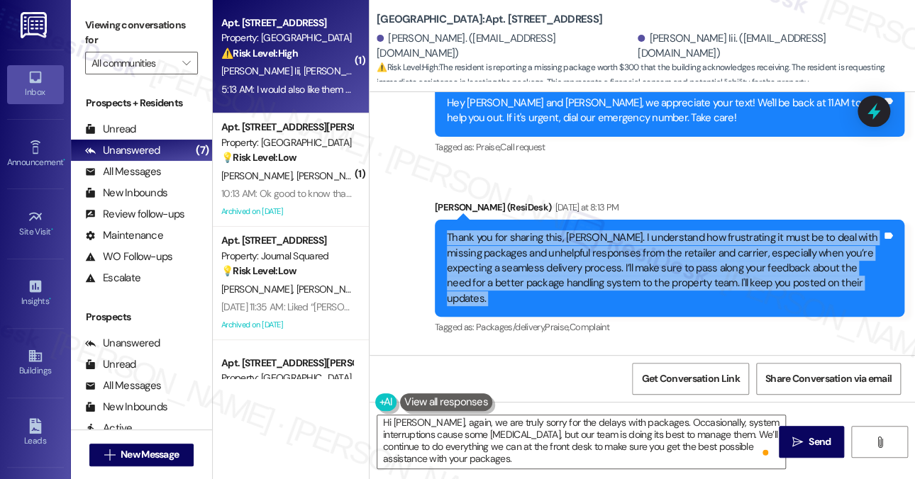
click at [562, 230] on div "Thank you for sharing this, [PERSON_NAME]. I understand how frustrating it must…" at bounding box center [664, 268] width 435 height 76
click at [658, 230] on div "Thank you for sharing this, [PERSON_NAME]. I understand how frustrating it must…" at bounding box center [664, 268] width 435 height 76
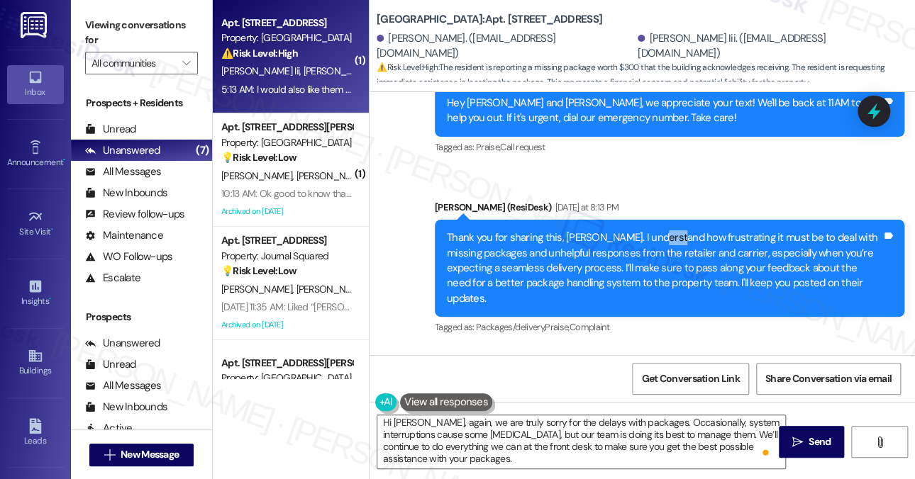
click at [658, 230] on div "Thank you for sharing this, [PERSON_NAME]. I understand how frustrating it must…" at bounding box center [664, 268] width 435 height 76
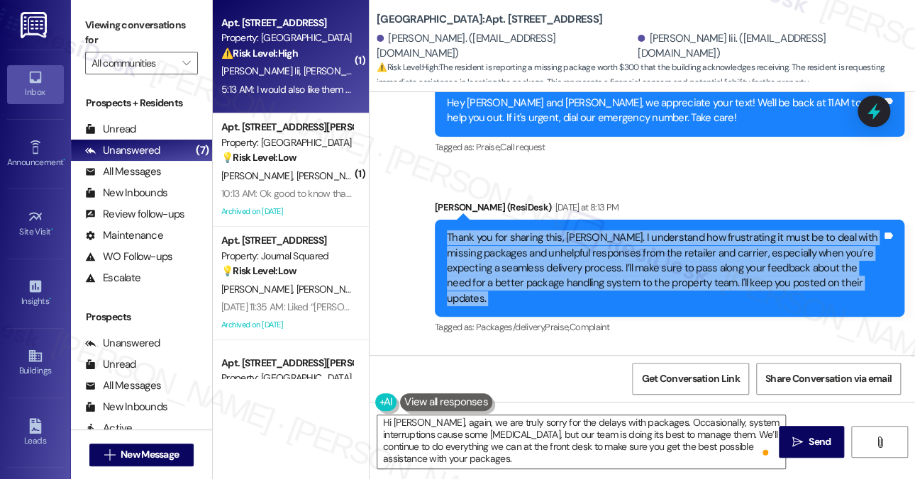
click at [658, 230] on div "Thank you for sharing this, [PERSON_NAME]. I understand how frustrating it must…" at bounding box center [664, 268] width 435 height 76
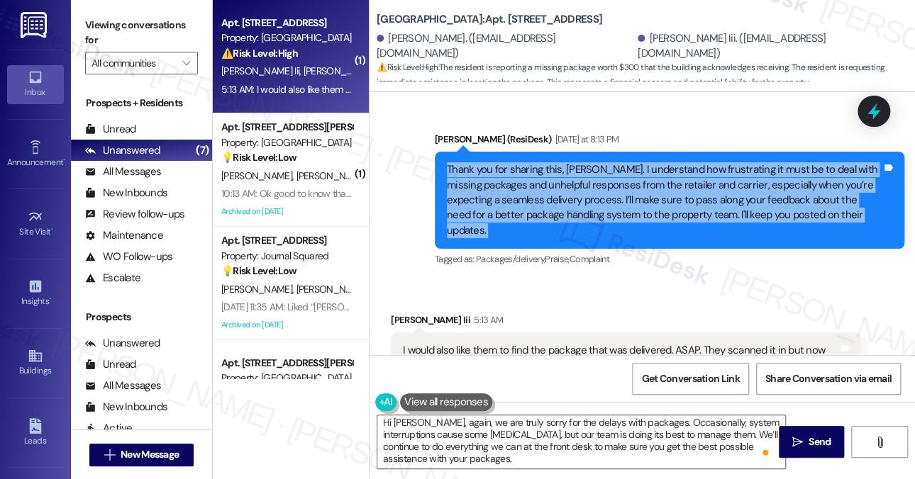
scroll to position [10315, 0]
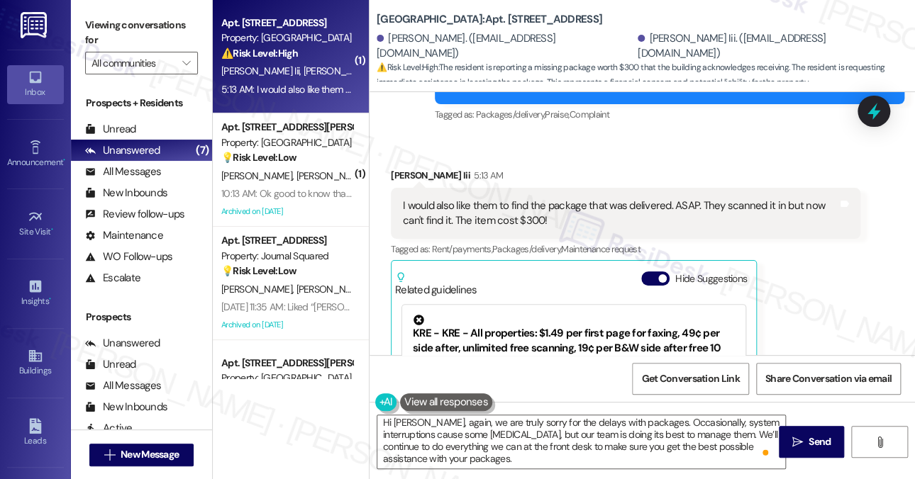
click at [449, 199] on div "I would also like them to find the package that was delivered. ASAP. They scann…" at bounding box center [620, 214] width 435 height 30
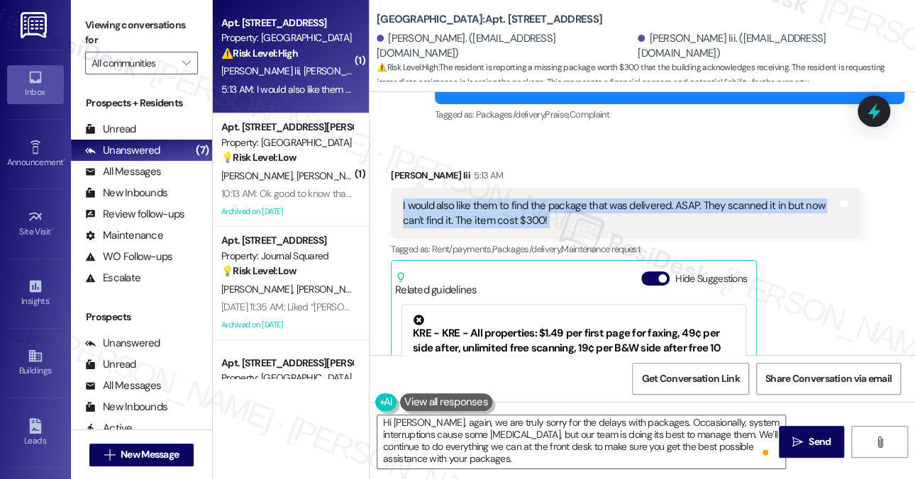
click at [449, 199] on div "I would also like them to find the package that was delivered. ASAP. They scann…" at bounding box center [620, 214] width 435 height 30
click at [675, 199] on div "I would also like them to find the package that was delivered. ASAP. They scann…" at bounding box center [620, 214] width 435 height 30
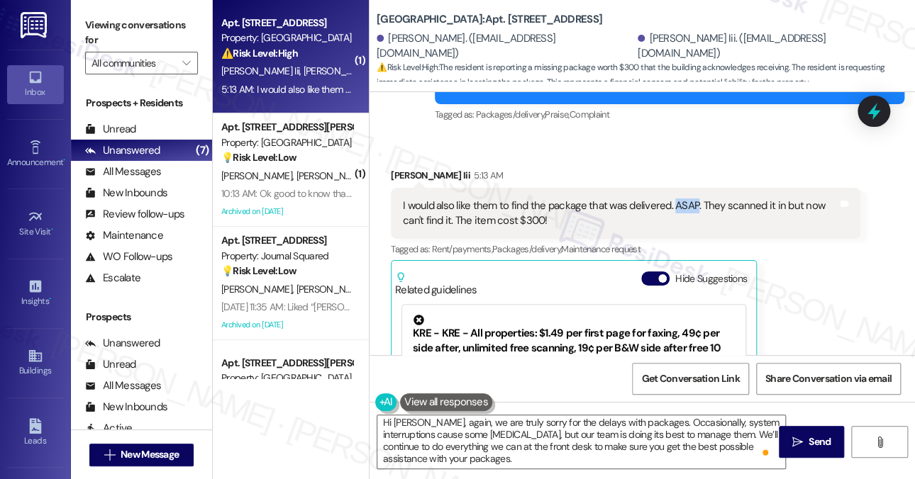
click at [675, 199] on div "I would also like them to find the package that was delivered. ASAP. They scann…" at bounding box center [620, 214] width 435 height 30
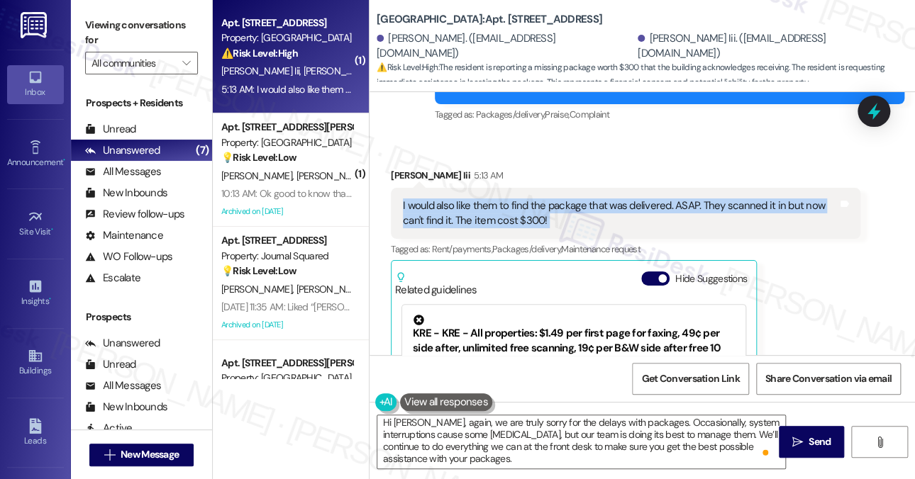
click at [675, 199] on div "I would also like them to find the package that was delivered. ASAP. They scann…" at bounding box center [620, 214] width 435 height 30
click at [553, 199] on div "I would also like them to find the package that was delivered. ASAP. They scann…" at bounding box center [620, 214] width 435 height 30
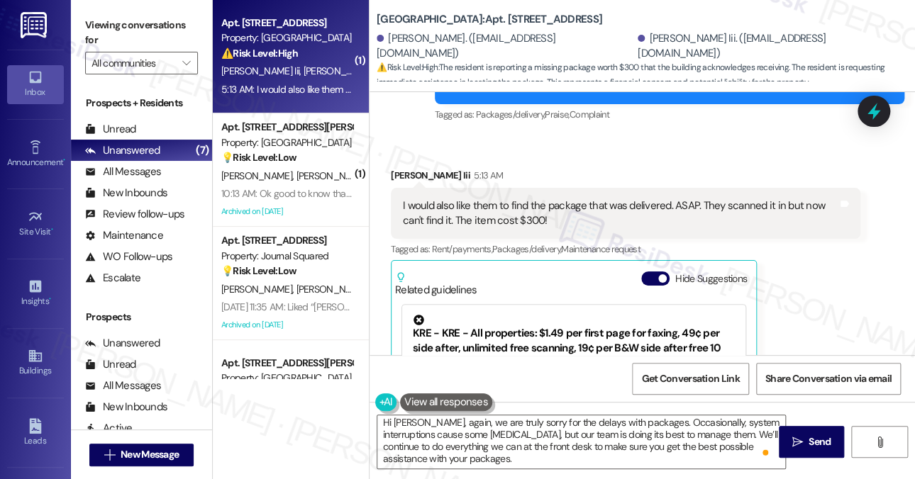
click at [553, 199] on div "I would also like them to find the package that was delivered. ASAP. They scann…" at bounding box center [620, 214] width 435 height 30
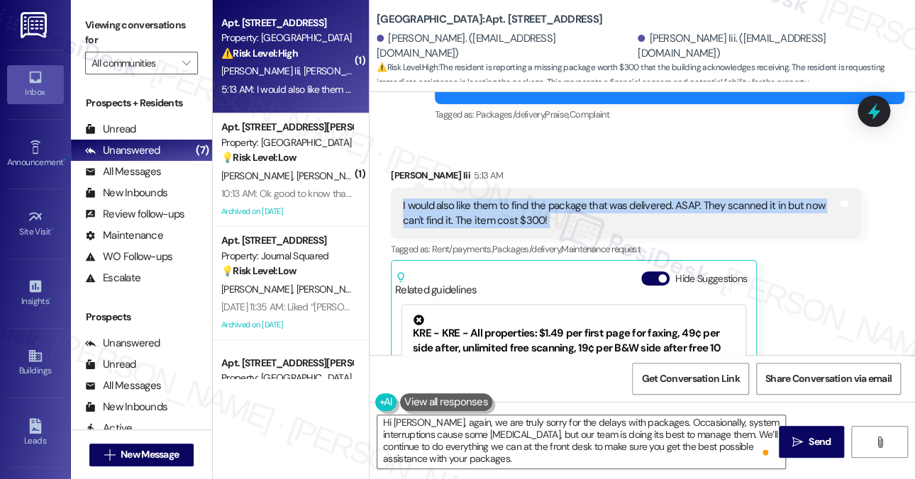
click at [553, 199] on div "I would also like them to find the package that was delivered. ASAP. They scann…" at bounding box center [620, 214] width 435 height 30
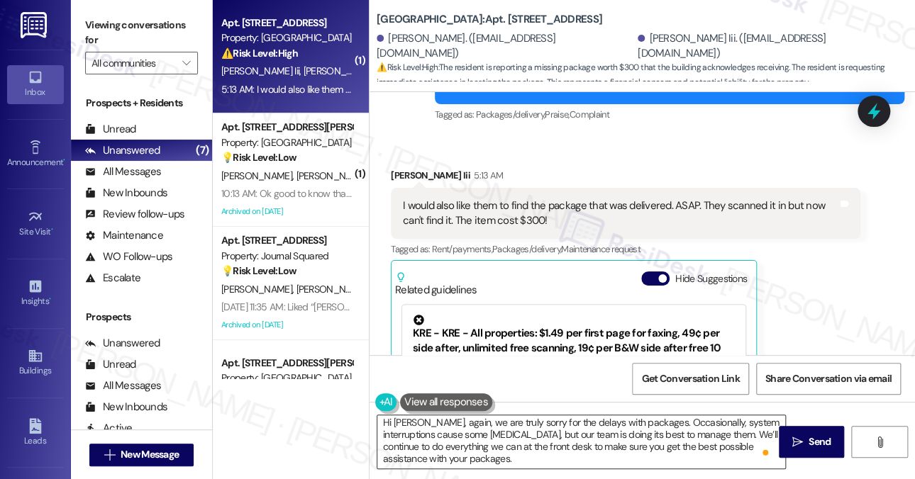
click at [522, 442] on textarea "Hi James, again, we are truly sorry for the delays with packages. Occasionally,…" at bounding box center [581, 441] width 408 height 53
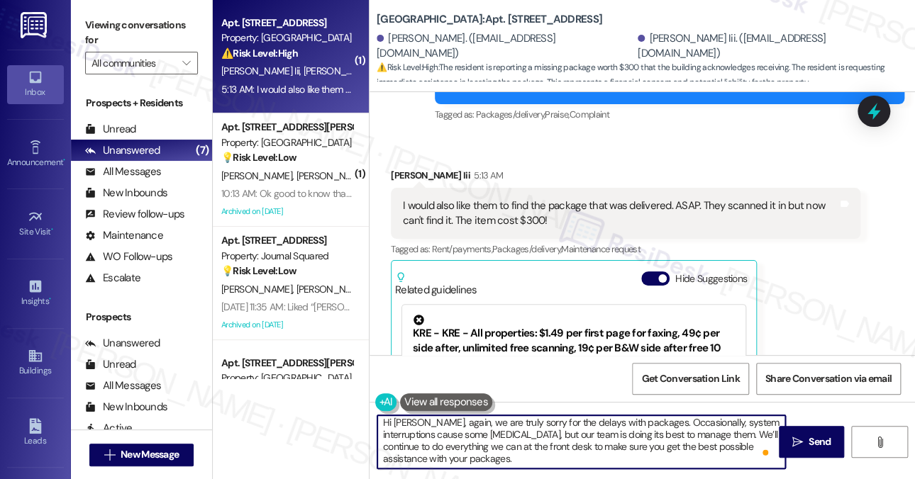
click at [522, 442] on textarea "Hi James, again, we are truly sorry for the delays with packages. Occasionally,…" at bounding box center [581, 441] width 408 height 53
click at [774, 239] on div "Tagged as: Rent/payments , Click to highlight conversations about Rent/payments…" at bounding box center [625, 249] width 469 height 21
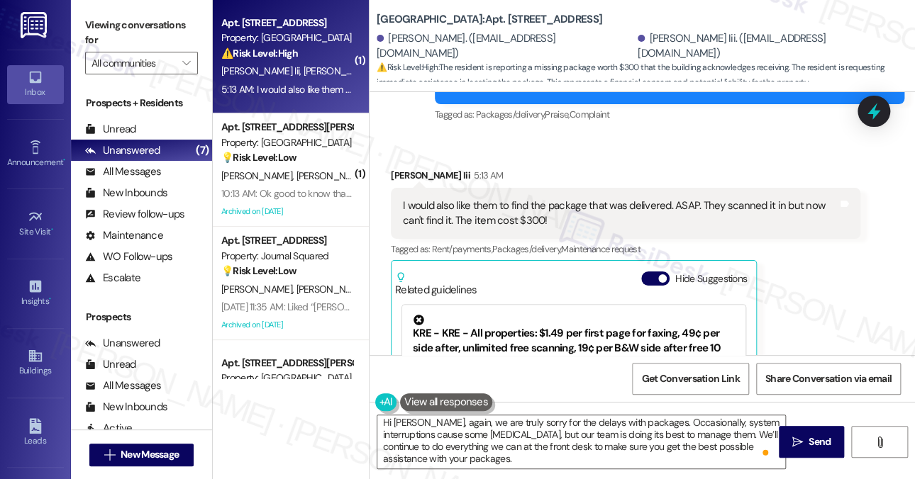
click at [157, 25] on label "Viewing conversations for" at bounding box center [141, 33] width 113 height 38
click at [812, 262] on div "James Buckmaster Iii 5:13 AM I would also like them to find the package that wa…" at bounding box center [625, 331] width 469 height 326
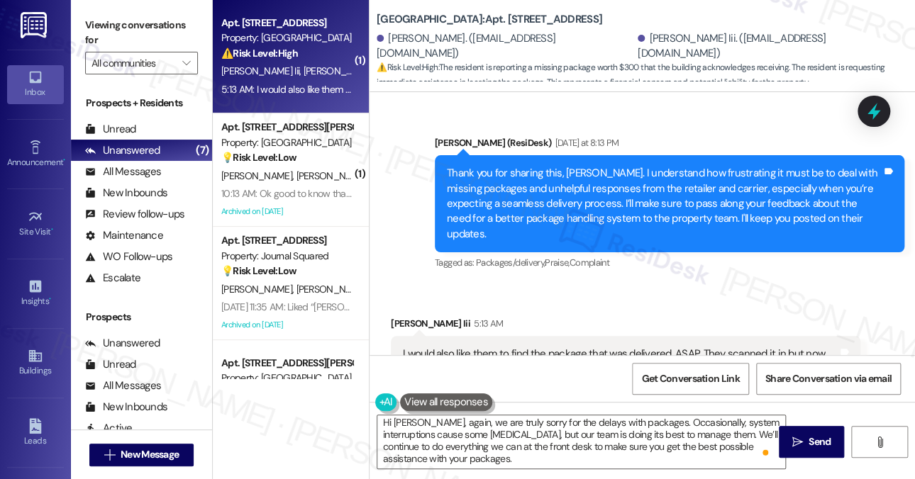
scroll to position [10173, 0]
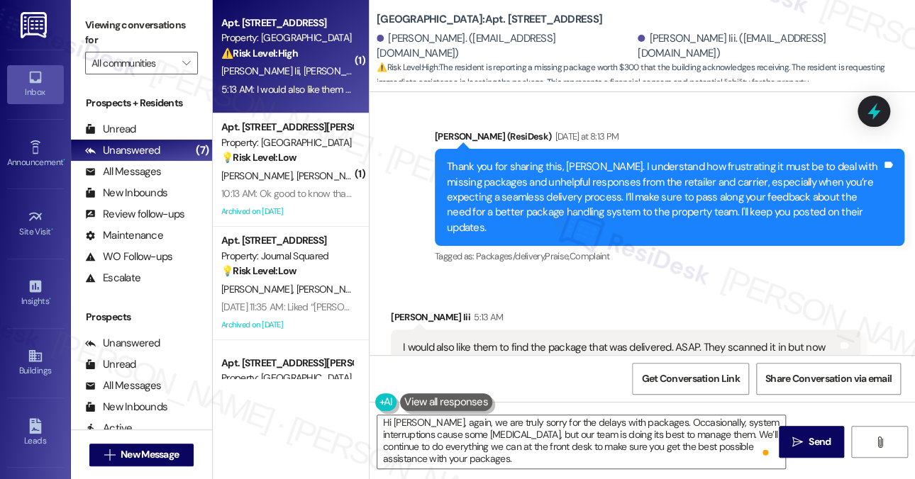
click at [125, 28] on label "Viewing conversations for" at bounding box center [141, 33] width 113 height 38
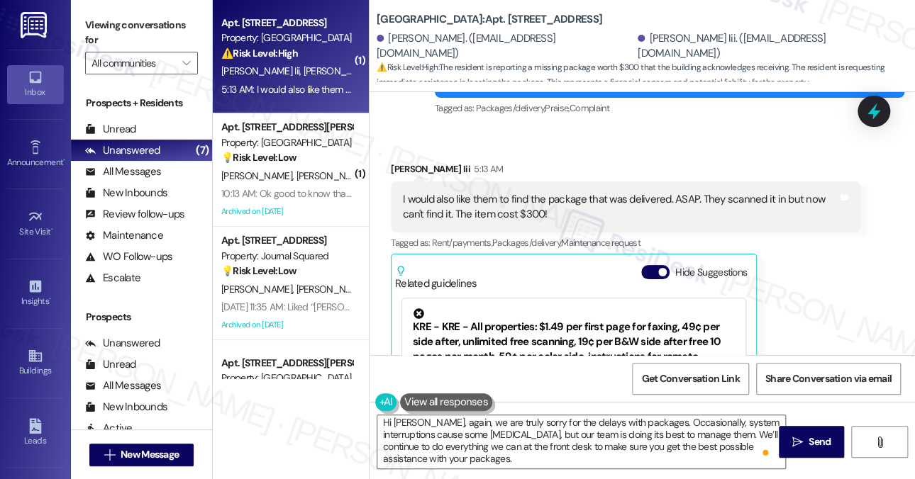
scroll to position [10244, 0]
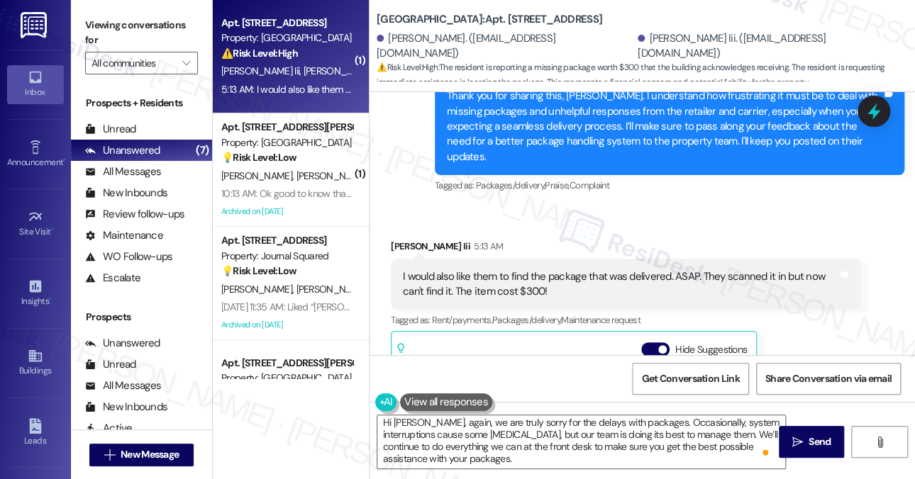
click at [471, 269] on div "I would also like them to find the package that was delivered. ASAP. They scann…" at bounding box center [620, 284] width 435 height 30
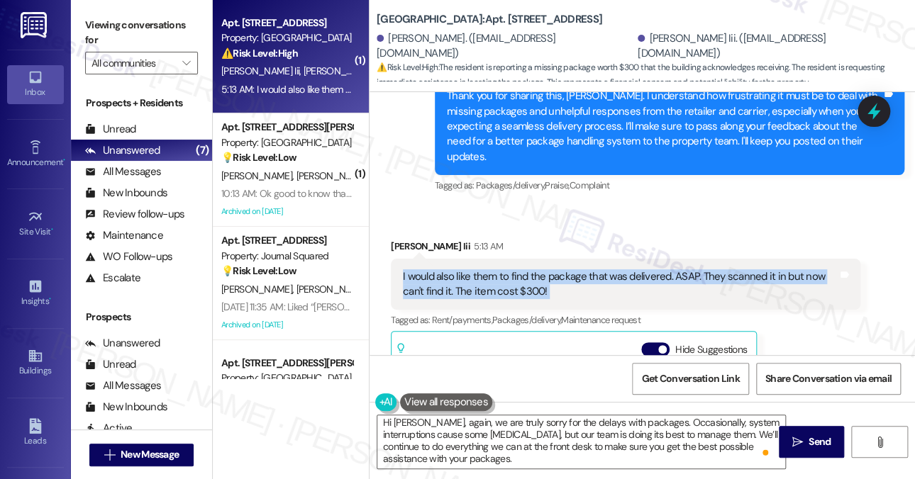
click at [471, 269] on div "I would also like them to find the package that was delivered. ASAP. They scann…" at bounding box center [620, 284] width 435 height 30
click at [535, 269] on div "I would also like them to find the package that was delivered. ASAP. They scann…" at bounding box center [620, 284] width 435 height 30
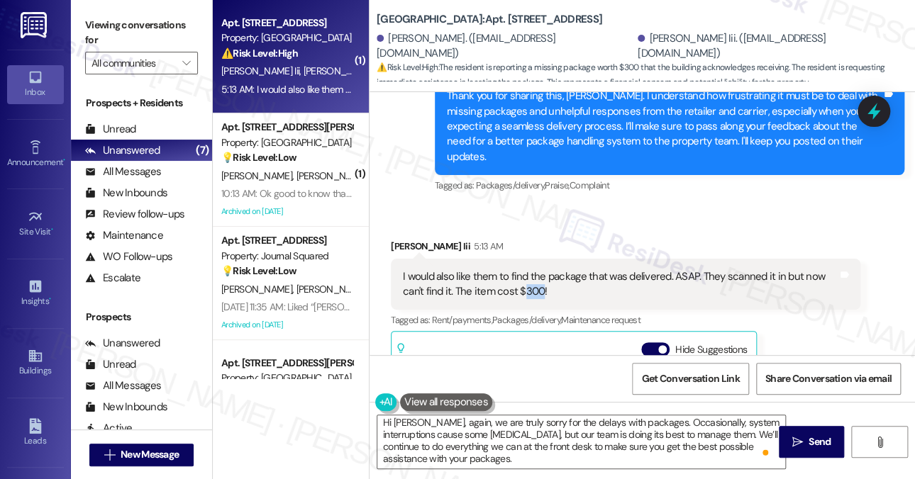
click at [535, 269] on div "I would also like them to find the package that was delivered. ASAP. They scann…" at bounding box center [620, 284] width 435 height 30
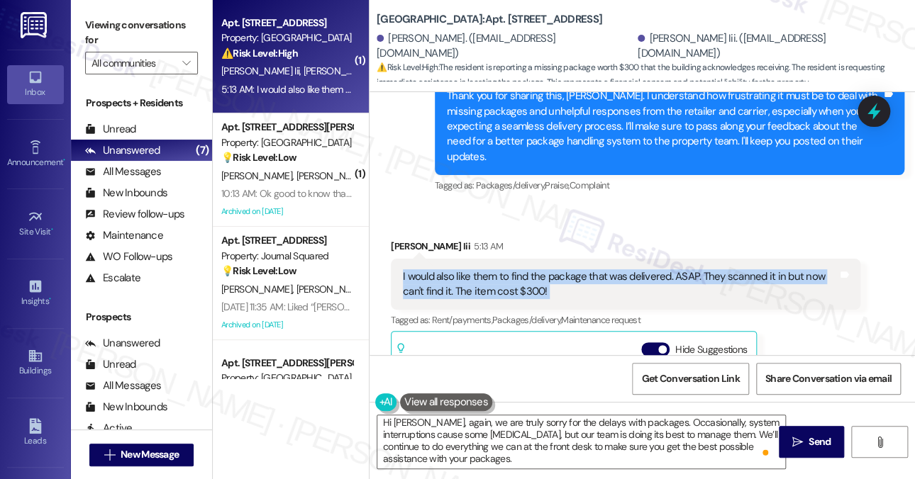
click at [535, 269] on div "I would also like them to find the package that was delivered. ASAP. They scann…" at bounding box center [620, 284] width 435 height 30
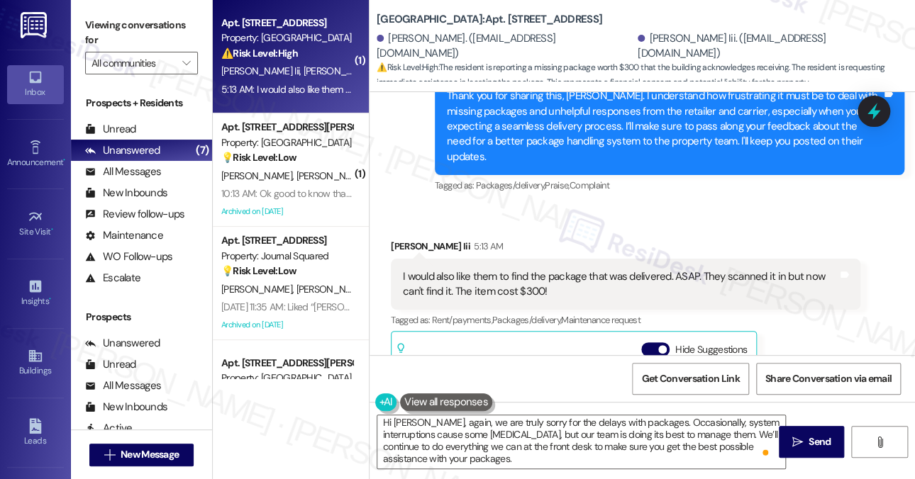
click at [550, 239] on div "James Buckmaster Iii 5:13 AM" at bounding box center [625, 249] width 469 height 20
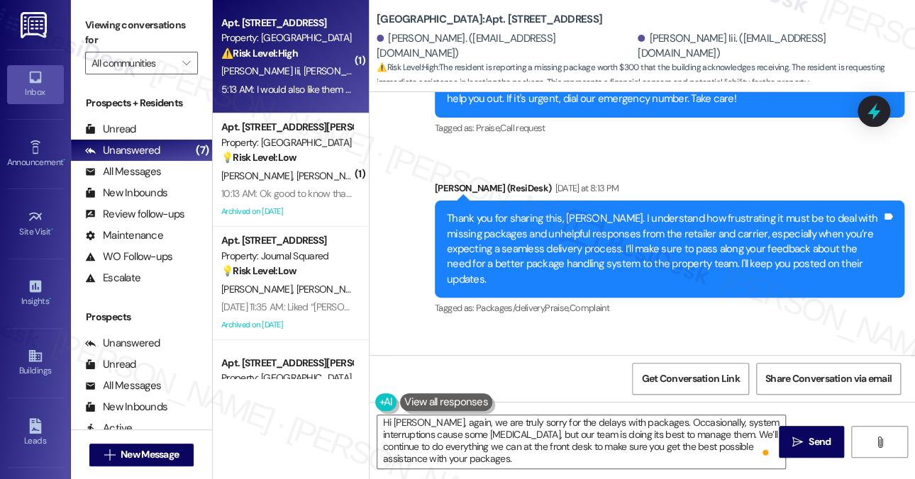
scroll to position [9960, 0]
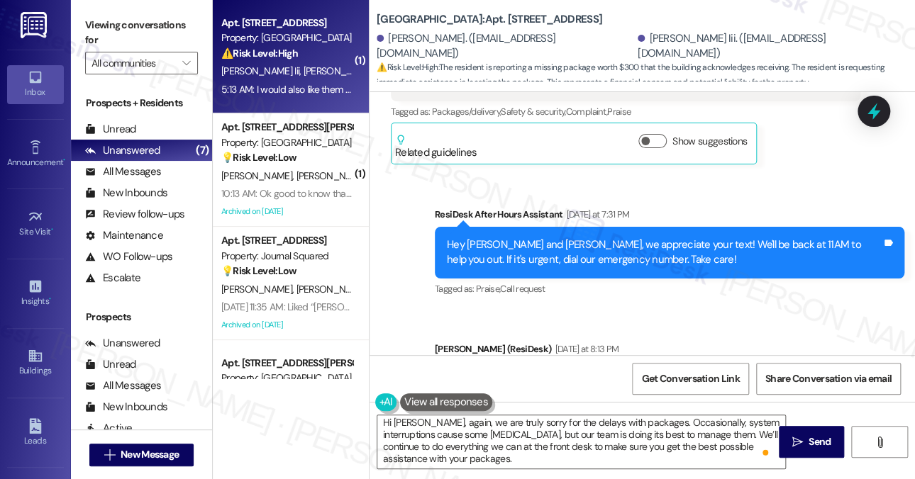
click at [167, 33] on label "Viewing conversations for" at bounding box center [141, 33] width 113 height 38
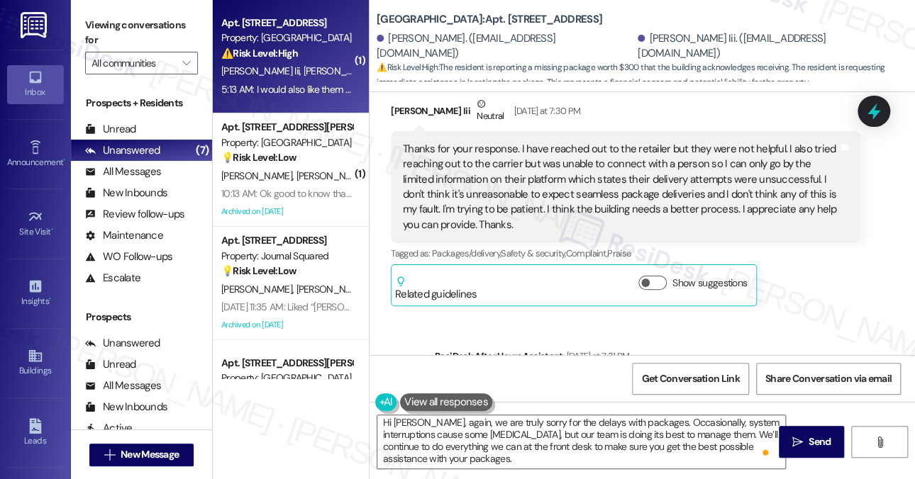
scroll to position [9748, 0]
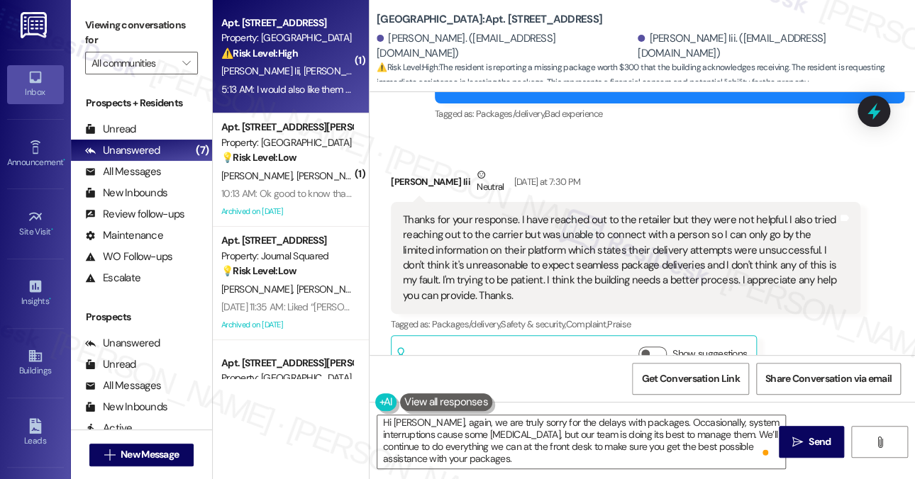
click at [621, 221] on div "Thanks for your response. I have reached out to the retailer but they were not …" at bounding box center [620, 258] width 435 height 91
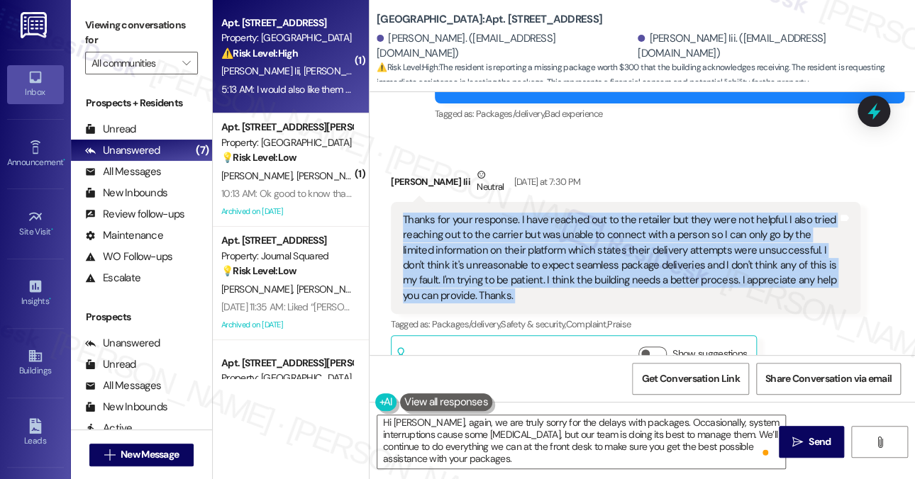
click at [621, 221] on div "Thanks for your response. I have reached out to the retailer but they were not …" at bounding box center [620, 258] width 435 height 91
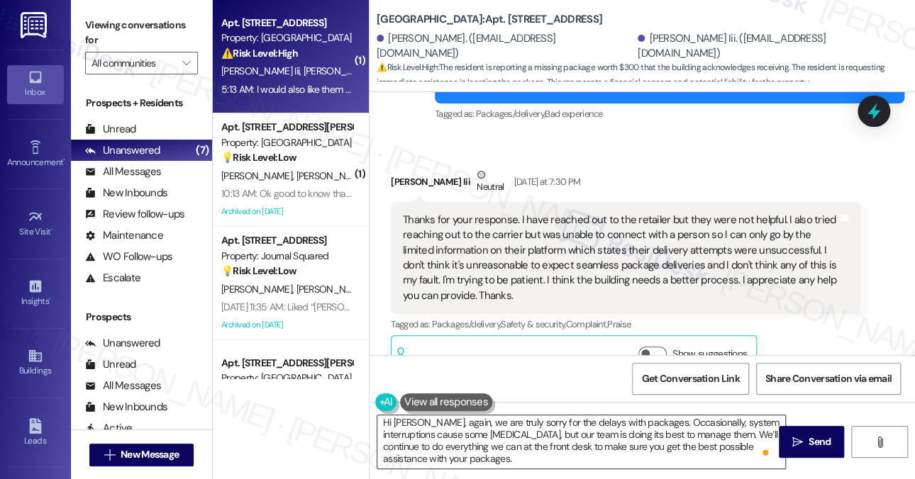
click at [550, 454] on textarea "Hi James, again, we are truly sorry for the delays with packages. Occasionally,…" at bounding box center [581, 441] width 408 height 53
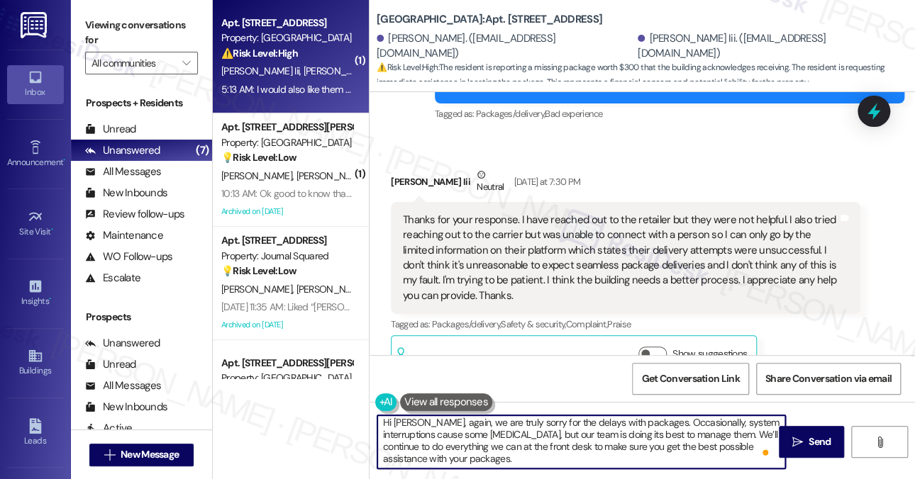
drag, startPoint x: 476, startPoint y: 433, endPoint x: 554, endPoint y: 449, distance: 79.7
click at [554, 449] on textarea "Hi James, again, we are truly sorry for the delays with packages. Occasionally,…" at bounding box center [581, 441] width 408 height 53
click at [592, 449] on textarea "Hi James, again, we are truly sorry for the delays with packages. Occasionally,…" at bounding box center [581, 441] width 408 height 53
click at [529, 452] on textarea "Hi James, again, we are truly sorry for the delays with packages. Occasionally,…" at bounding box center [581, 441] width 408 height 53
click at [580, 452] on textarea "Hi James, again, we are truly sorry for the delays with packages. Occasionally,…" at bounding box center [581, 441] width 408 height 53
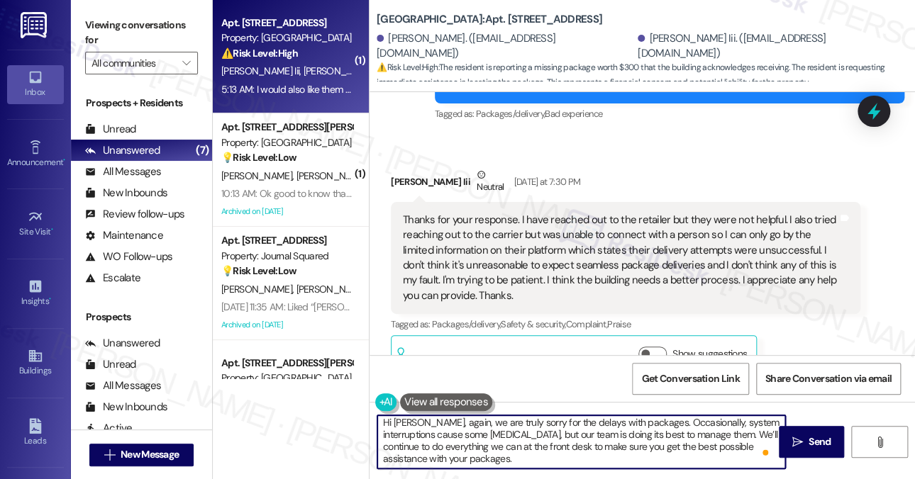
click at [557, 451] on textarea "Hi James, again, we are truly sorry for the delays with packages. Occasionally,…" at bounding box center [581, 441] width 408 height 53
click at [555, 457] on textarea "Hi James, again, we are truly sorry for the delays with packages. Occasionally,…" at bounding box center [581, 441] width 408 height 53
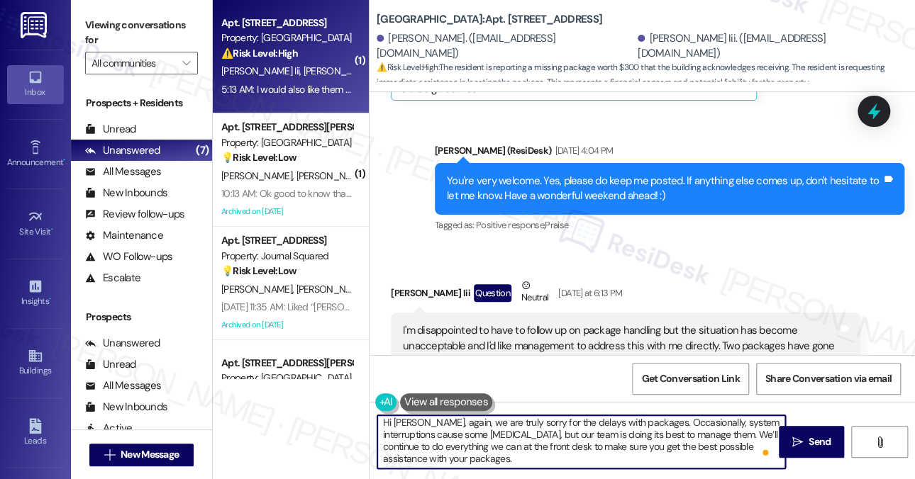
scroll to position [9251, 0]
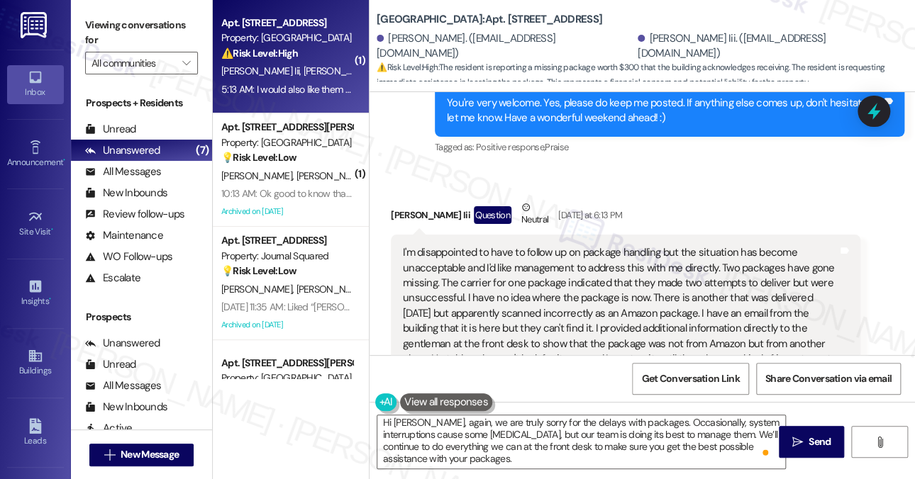
click at [588, 245] on div "I'm disappointed to have to follow up on package handling but the situation has…" at bounding box center [620, 321] width 435 height 152
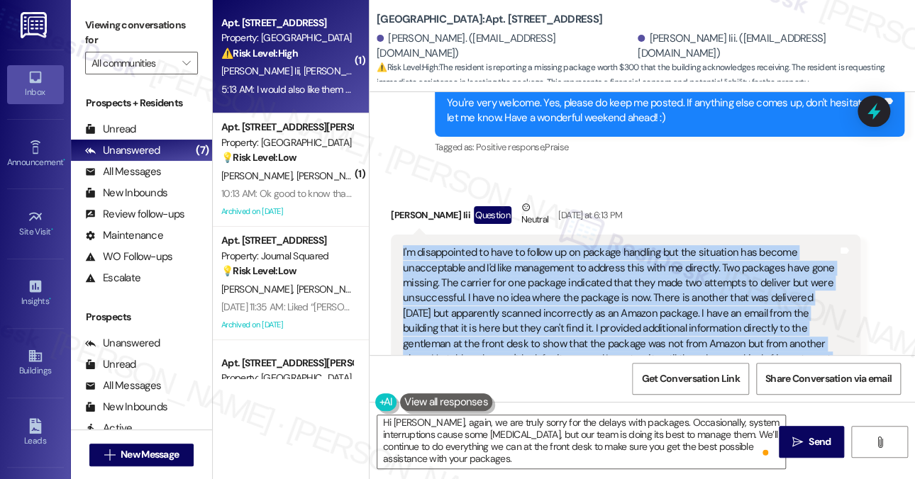
click at [588, 245] on div "I'm disappointed to have to follow up on package handling but the situation has…" at bounding box center [620, 321] width 435 height 152
click at [591, 245] on div "I'm disappointed to have to follow up on package handling but the situation has…" at bounding box center [620, 321] width 435 height 152
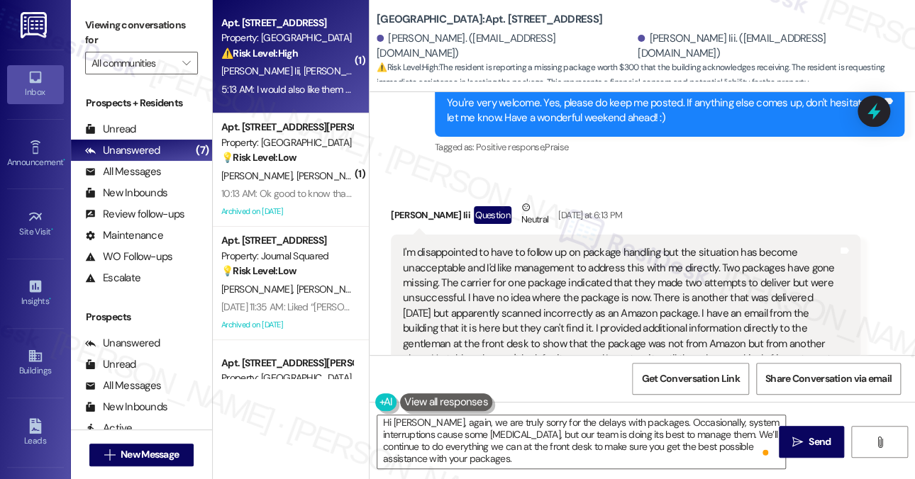
click at [621, 245] on div "I'm disappointed to have to follow up on package handling but the situation has…" at bounding box center [620, 321] width 435 height 152
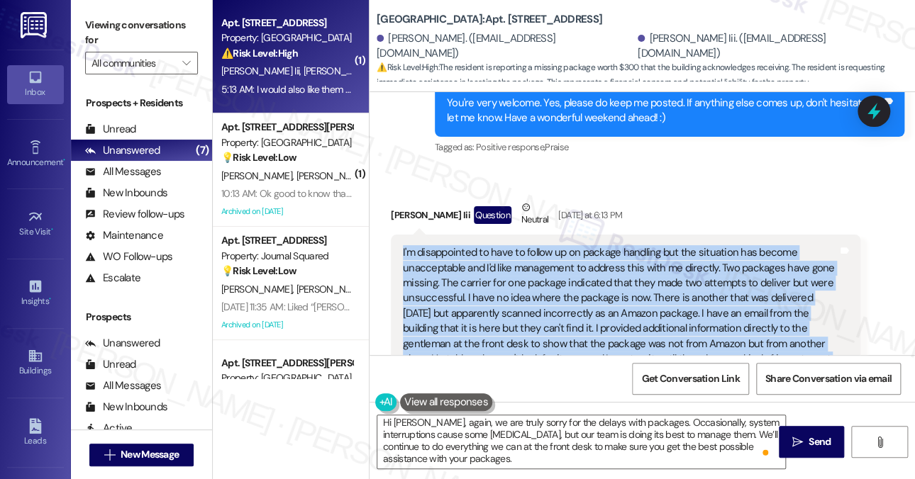
click at [621, 245] on div "I'm disappointed to have to follow up on package handling but the situation has…" at bounding box center [620, 321] width 435 height 152
click at [576, 245] on div "I'm disappointed to have to follow up on package handling but the situation has…" at bounding box center [620, 321] width 435 height 152
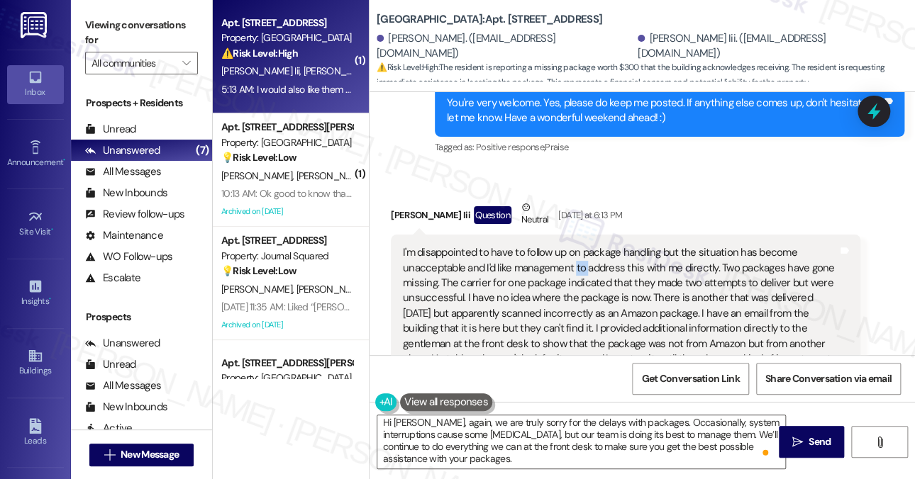
click at [576, 245] on div "I'm disappointed to have to follow up on package handling but the situation has…" at bounding box center [620, 321] width 435 height 152
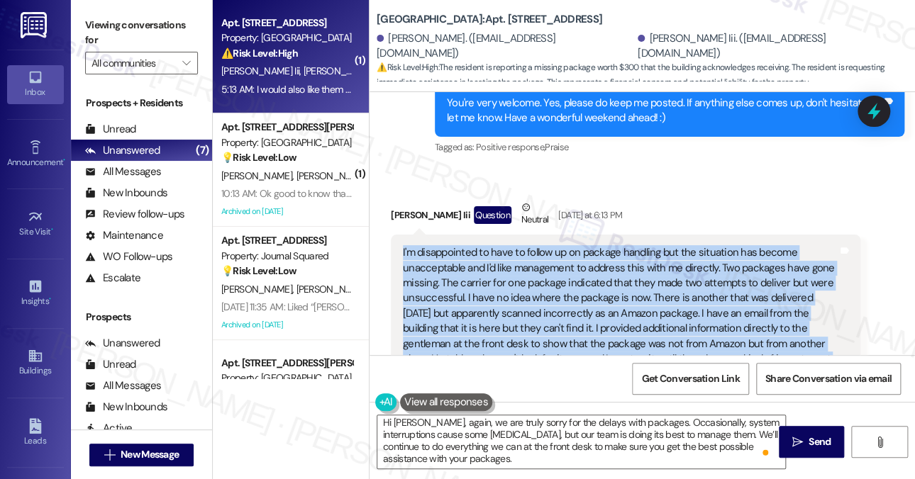
click at [576, 245] on div "I'm disappointed to have to follow up on package handling but the situation has…" at bounding box center [620, 321] width 435 height 152
click at [655, 245] on div "I'm disappointed to have to follow up on package handling but the situation has…" at bounding box center [620, 321] width 435 height 152
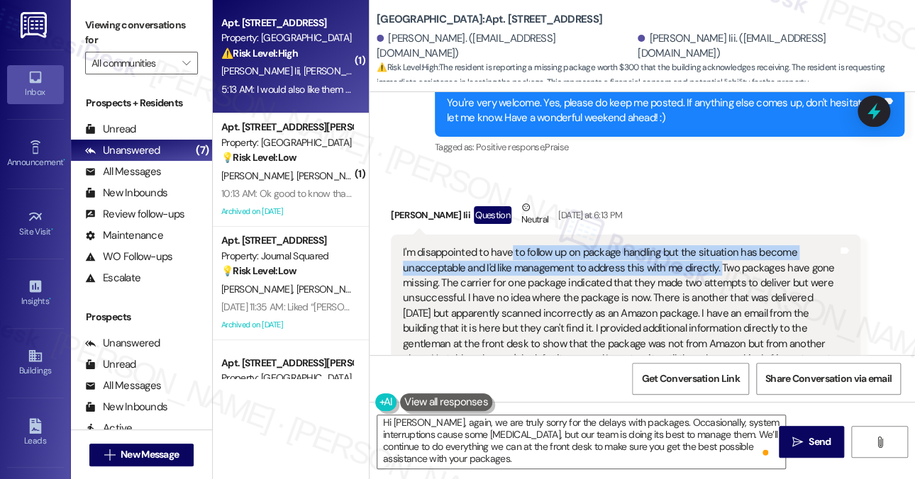
drag, startPoint x: 716, startPoint y: 238, endPoint x: 508, endPoint y: 228, distance: 208.0
click at [508, 245] on div "I'm disappointed to have to follow up on package handling but the situation has…" at bounding box center [620, 321] width 435 height 152
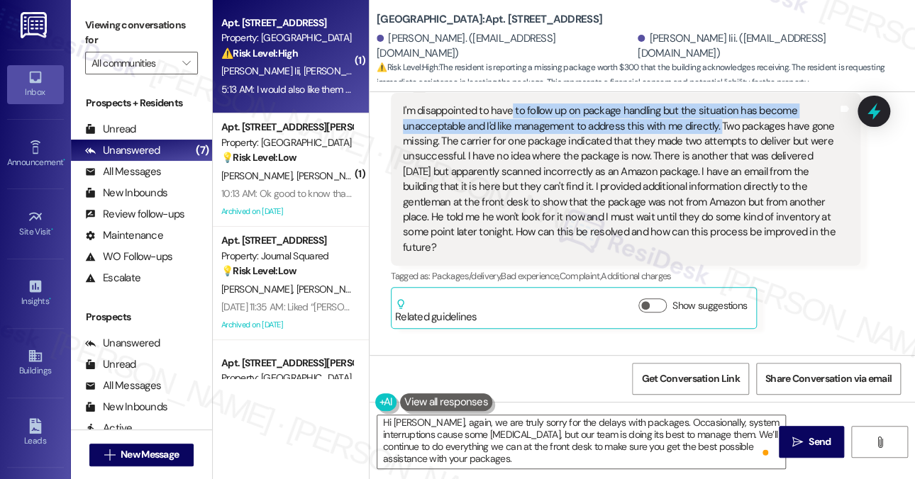
click at [863, 116] on div "Received via SMS James Buckmaster Iii Question Neutral Yesterday at 6:13 PM I'm…" at bounding box center [641, 182] width 545 height 313
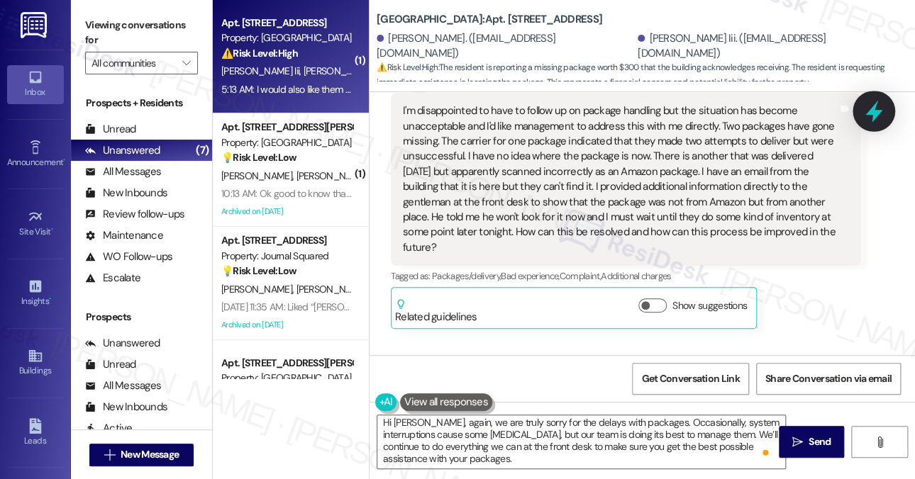
click at [863, 116] on div at bounding box center [873, 111] width 43 height 40
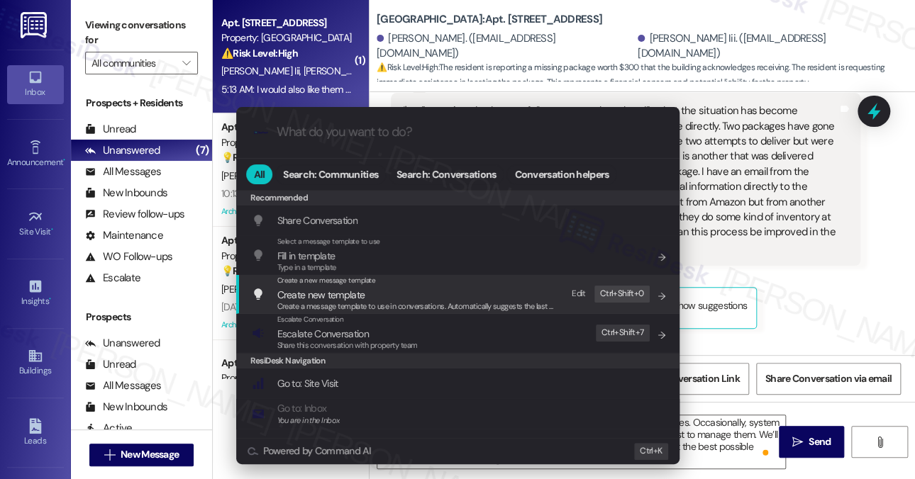
click at [386, 334] on span "Escalate Conversation" at bounding box center [347, 334] width 140 height 16
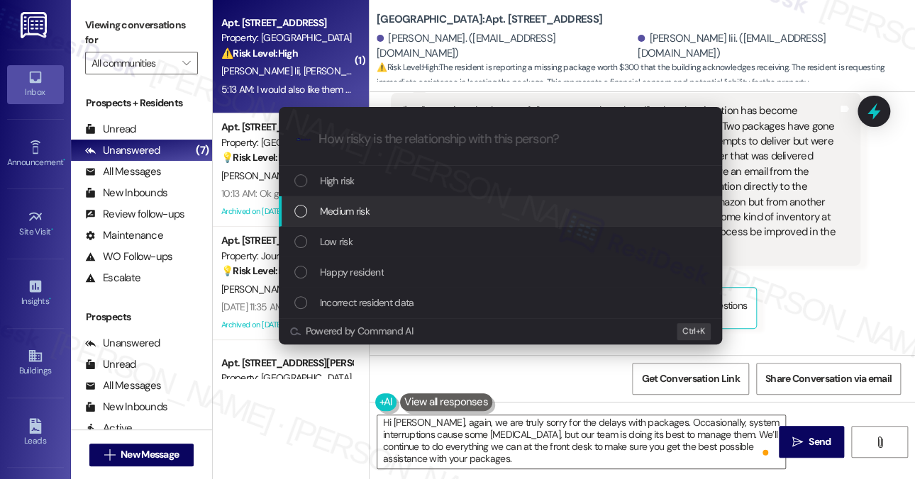
click at [372, 218] on div "Medium risk" at bounding box center [501, 211] width 415 height 16
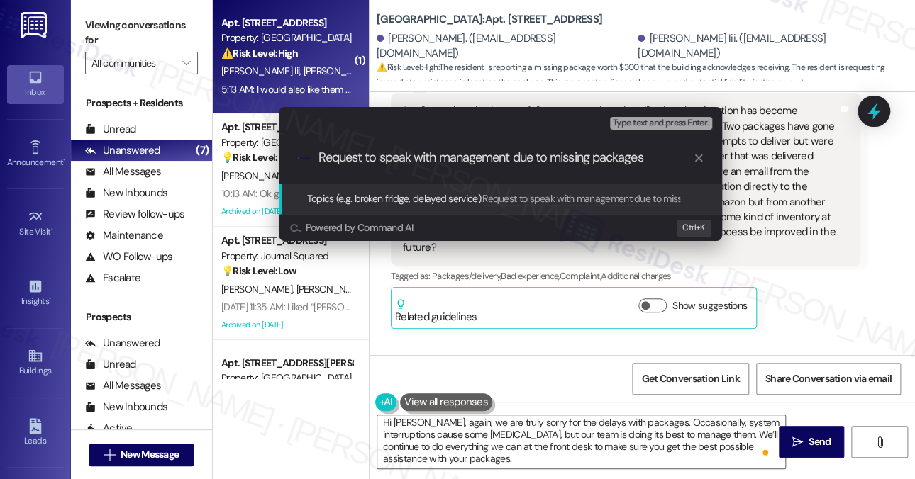
type input "Request to speak with management due to missing packages"
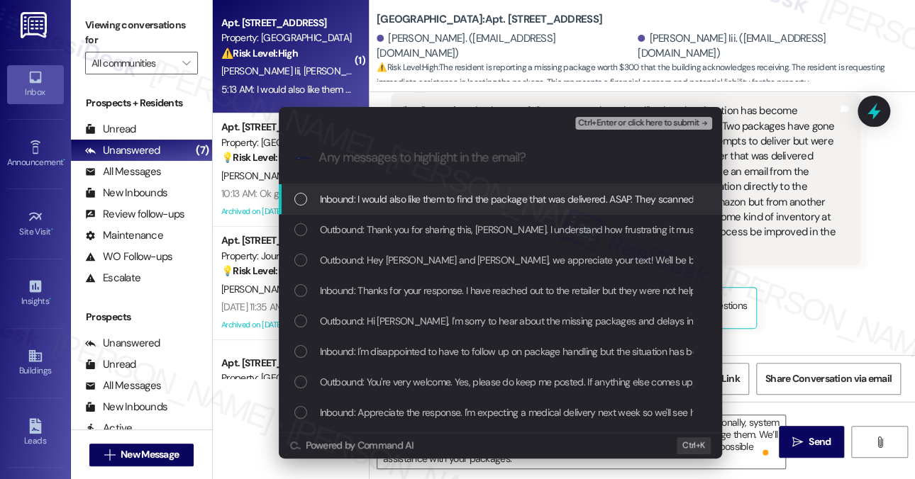
click at [407, 212] on div "Inbound: I would also like them to find the package that was delivered. ASAP. T…" at bounding box center [500, 199] width 443 height 30
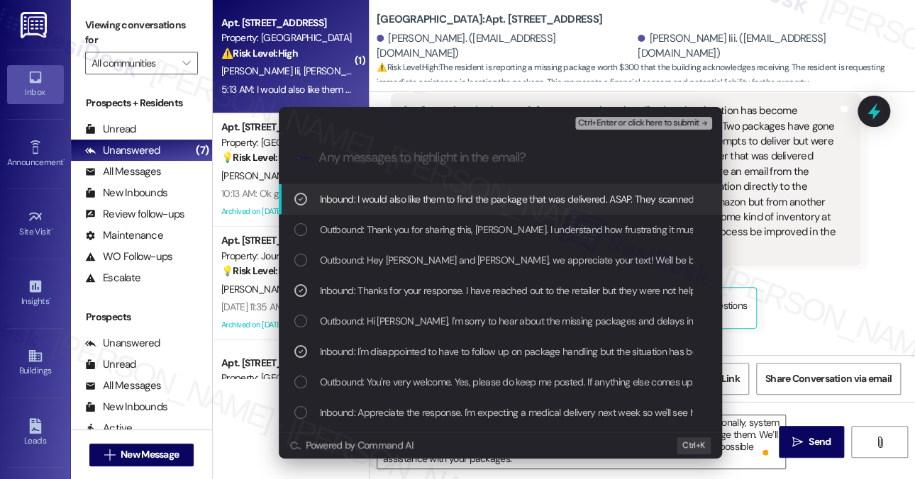
click at [631, 123] on span "Ctrl+Enter or click here to submit" at bounding box center [638, 123] width 121 height 10
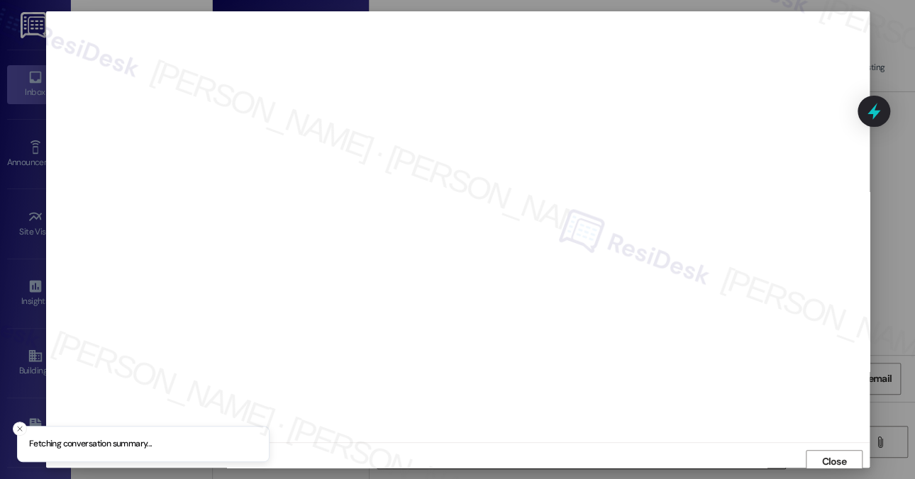
click at [528, 434] on div at bounding box center [457, 226] width 823 height 431
click at [666, 450] on div "Close" at bounding box center [457, 456] width 823 height 38
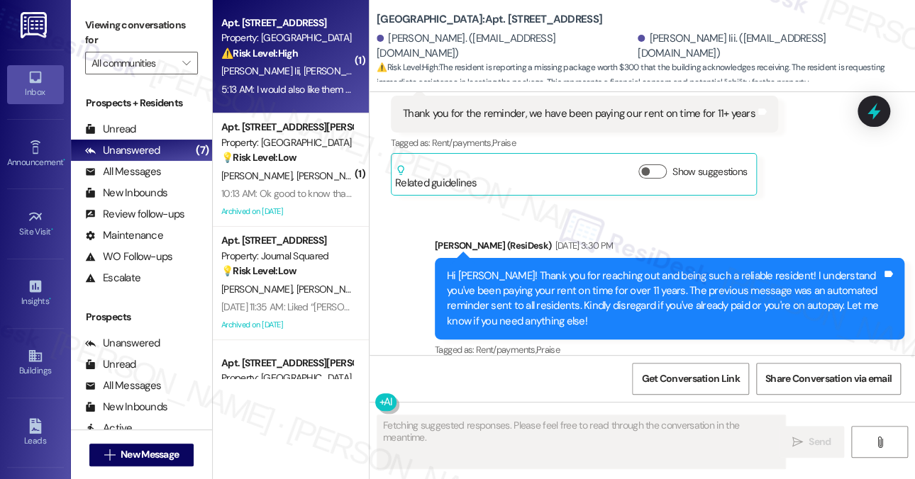
scroll to position [10386, 0]
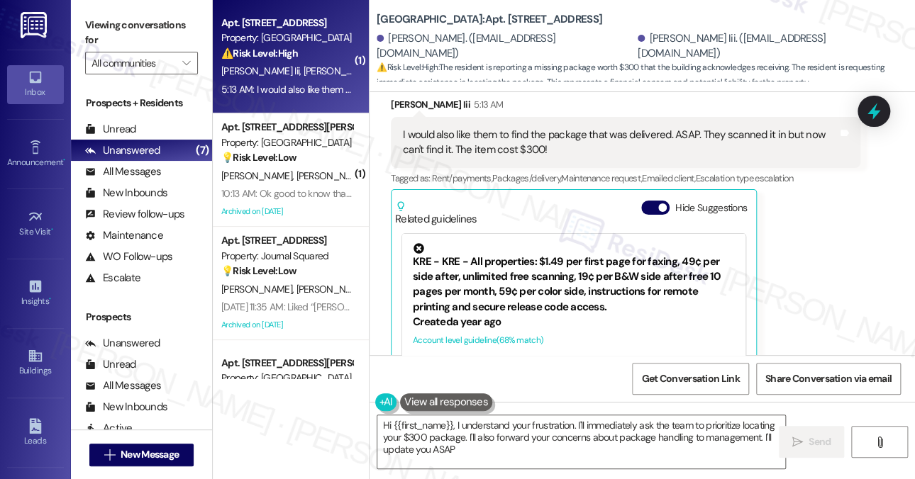
type textarea "Hi {{first_name}}, I understand your frustration. I'll immediately ask the team…"
click at [156, 28] on label "Viewing conversations for" at bounding box center [141, 33] width 113 height 38
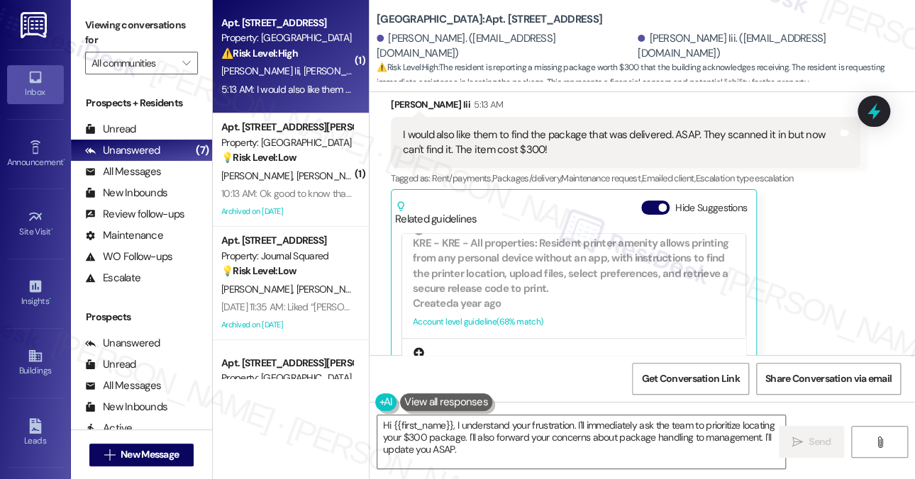
scroll to position [355, 0]
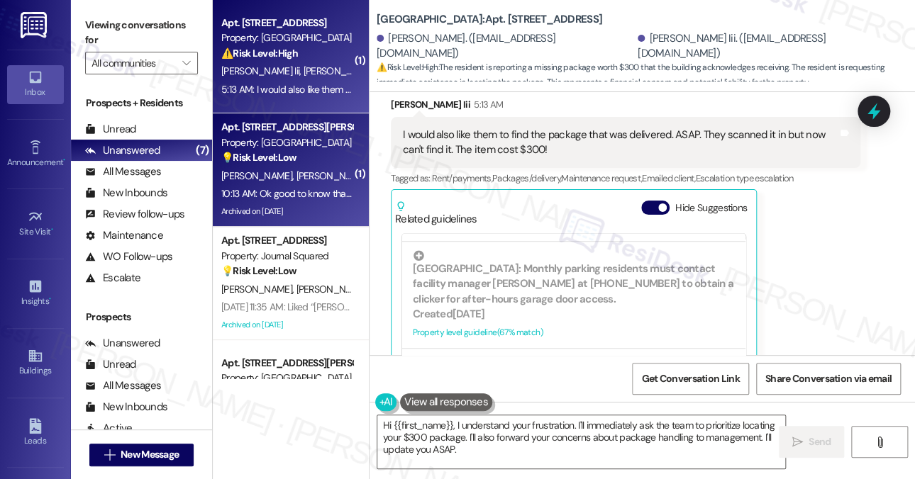
click at [272, 183] on div "J. Badalamente B. Santy" at bounding box center [287, 176] width 134 height 18
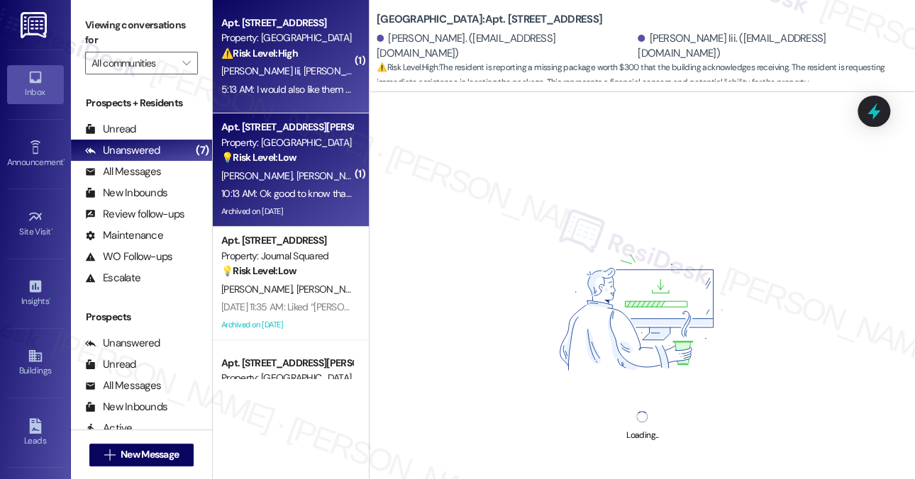
click at [306, 96] on div "5:13 AM: I would also like them to find the package that was delivered. ASAP. T…" at bounding box center [287, 90] width 134 height 18
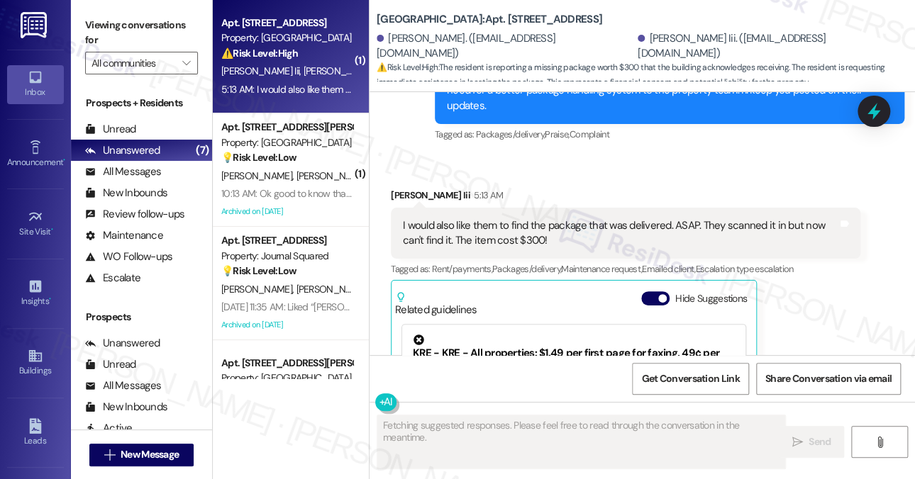
scroll to position [10576, 0]
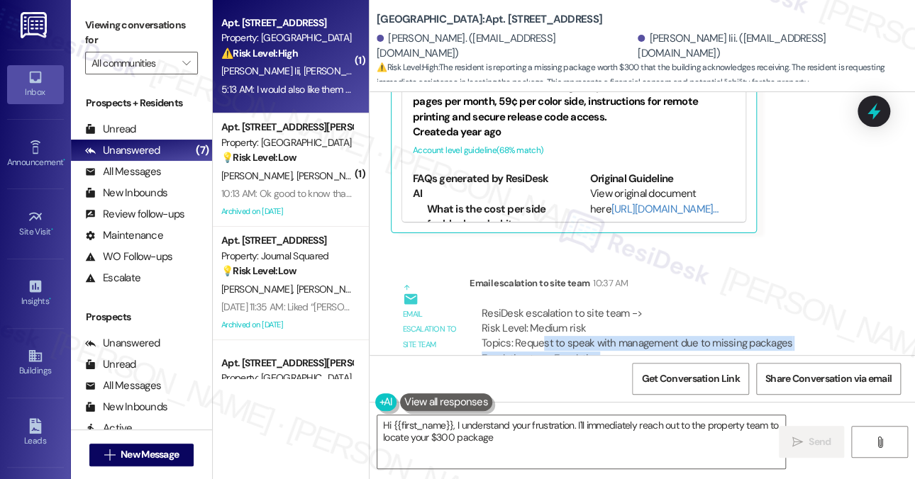
drag, startPoint x: 541, startPoint y: 269, endPoint x: 751, endPoint y: 275, distance: 210.0
click at [751, 306] on div "ResiDesk escalation to site team -> Risk Level: Medium risk Topics: Request to …" at bounding box center [664, 336] width 367 height 61
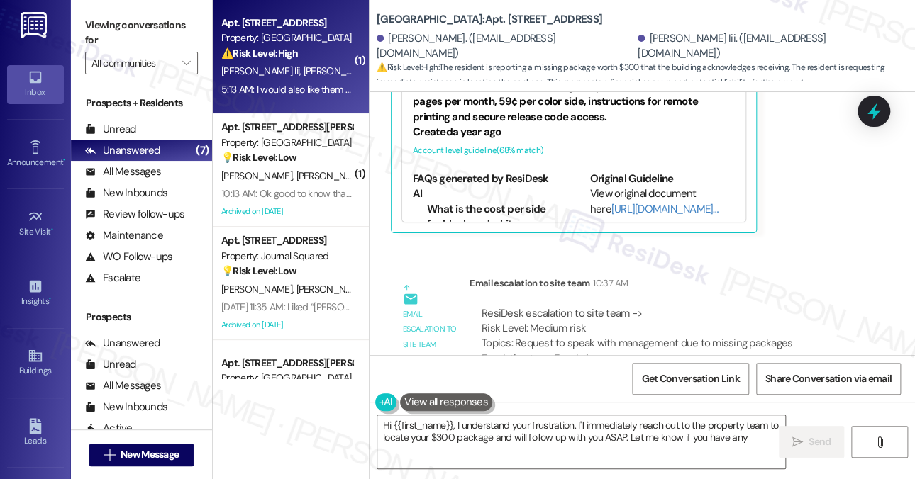
click at [751, 306] on div "ResiDesk escalation to site team -> Risk Level: Medium risk Topics: Request to …" at bounding box center [664, 336] width 367 height 61
click at [518, 445] on textarea "Hi {{first_name}}, I understand your frustration. I'll immediately reach out to…" at bounding box center [581, 441] width 408 height 53
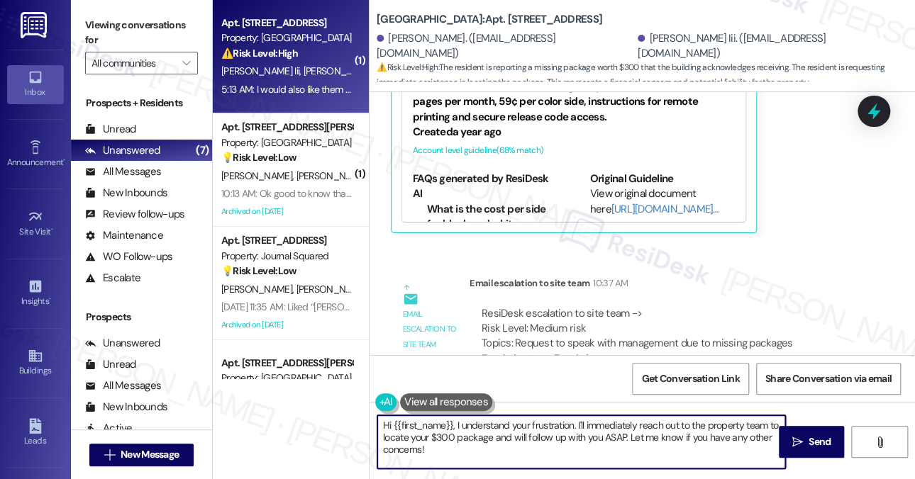
click at [518, 445] on textarea "Hi {{first_name}}, I understand your frustration. I'll immediately reach out to…" at bounding box center [581, 441] width 408 height 53
click at [594, 428] on textarea "Hi {{first_name}}, I understand your frustration. I'll immediately reach out to…" at bounding box center [581, 441] width 408 height 53
click at [471, 435] on textarea "Hi {{first_name}}, I understand your frustration. I'll immediately reach out to…" at bounding box center [581, 441] width 408 height 53
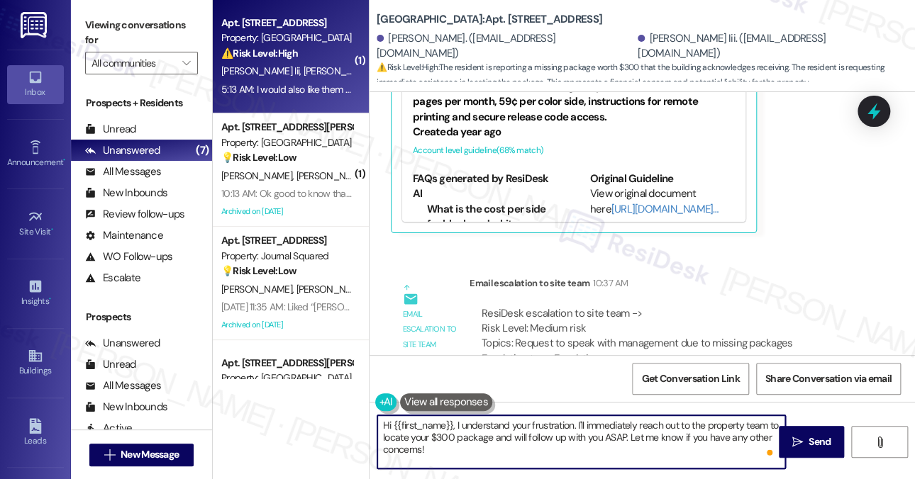
click at [471, 435] on textarea "Hi {{first_name}}, I understand your frustration. I'll immediately reach out to…" at bounding box center [581, 441] width 408 height 53
click at [647, 453] on textarea "Hi {{first_name}}, I understand your frustration. I'll immediately reach out to…" at bounding box center [581, 441] width 408 height 53
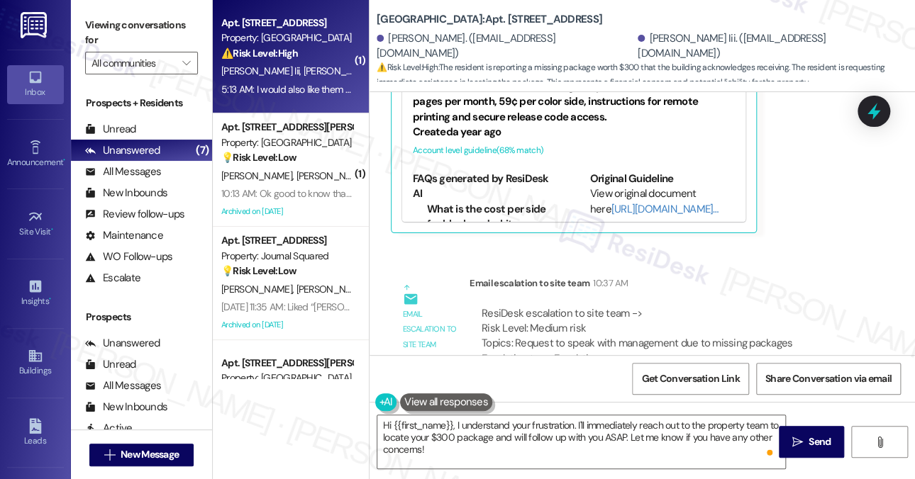
click at [637, 47] on div "[PERSON_NAME] Iii. ([EMAIL_ADDRESS][DOMAIN_NAME])" at bounding box center [770, 46] width 267 height 30
copy div "James"
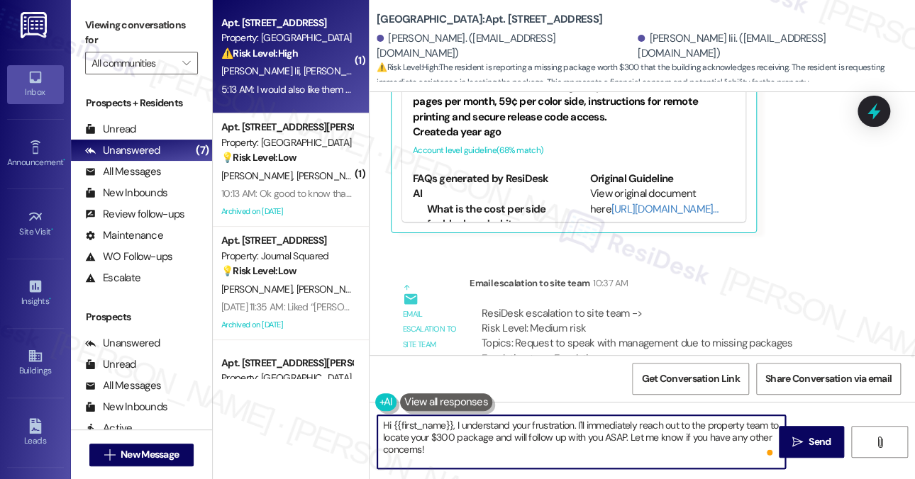
drag, startPoint x: 394, startPoint y: 428, endPoint x: 440, endPoint y: 411, distance: 48.5
click at [440, 415] on div "Hi {{first_name}}, I understand your frustration. I'll immediately reach out to…" at bounding box center [573, 442] width 409 height 55
click at [454, 418] on textarea "Hi {{first_name}}, I understand your frustration. I'll immediately reach out to…" at bounding box center [581, 441] width 408 height 53
drag, startPoint x: 453, startPoint y: 419, endPoint x: 394, endPoint y: 425, distance: 59.8
click at [394, 425] on textarea "Hi {{first_name}}, I understand your frustration. I'll immediately reach out to…" at bounding box center [581, 441] width 408 height 53
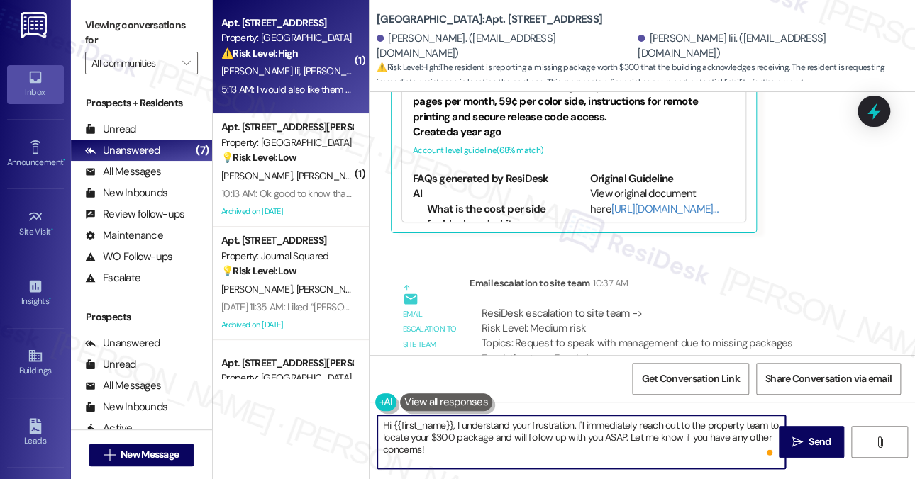
paste textarea "James"
type textarea "Hi [PERSON_NAME], I understand your frustration. I'll immediately reach out to …"
click at [553, 306] on div "ResiDesk escalation to site team -> Risk Level: Medium risk Topics: Request to …" at bounding box center [664, 336] width 367 height 61
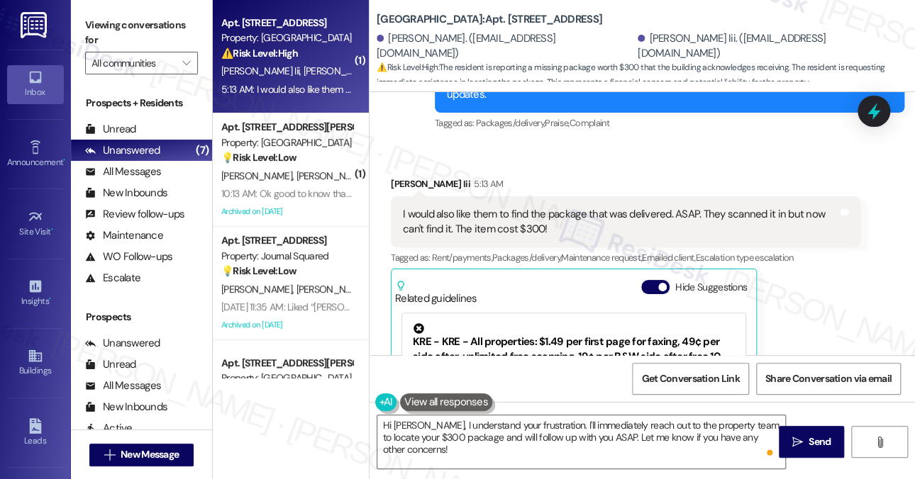
scroll to position [10221, 0]
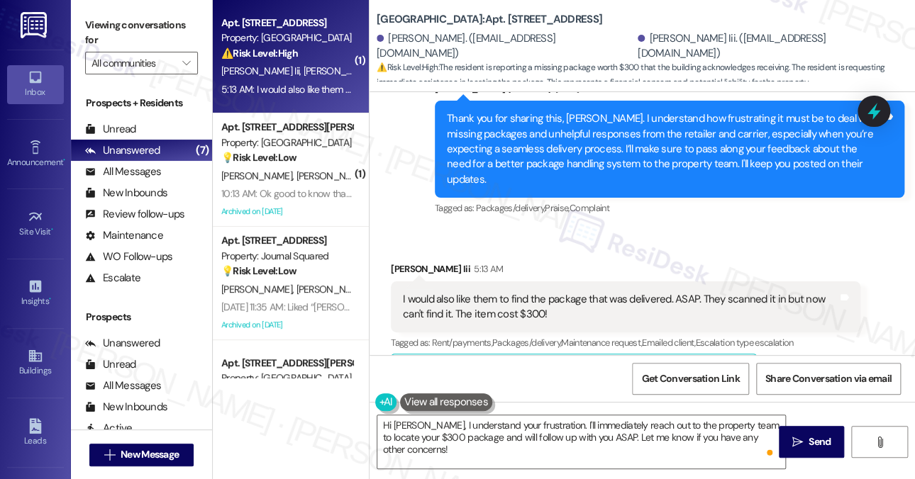
click at [652, 358] on div "Related guidelines Hide Suggestions" at bounding box center [573, 374] width 357 height 33
click at [654, 365] on button "Hide Suggestions" at bounding box center [655, 372] width 28 height 14
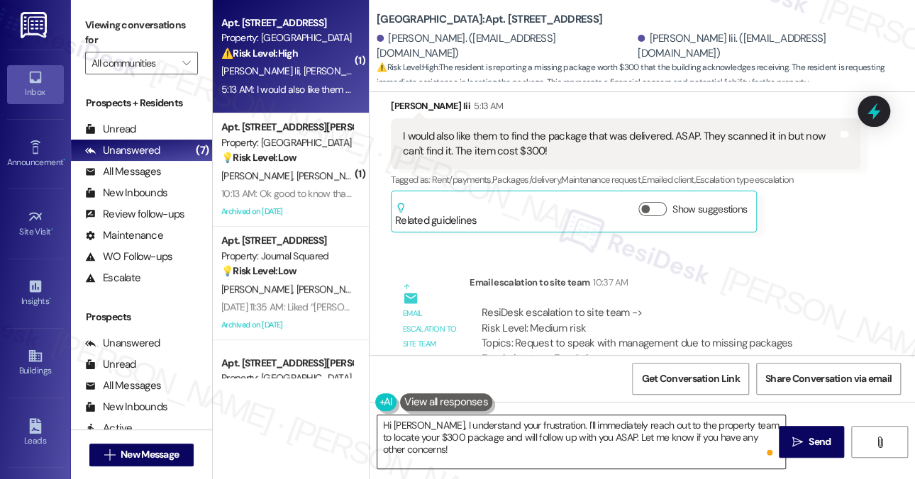
click at [496, 440] on textarea "Hi [PERSON_NAME], I understand your frustration. I'll immediately reach out to …" at bounding box center [581, 441] width 408 height 53
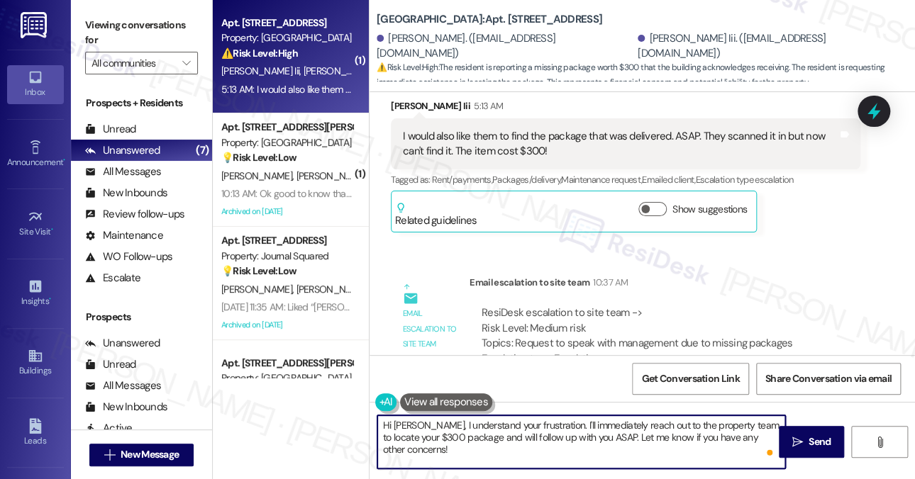
click at [530, 420] on textarea "Hi [PERSON_NAME], I understand your frustration. I'll immediately reach out to …" at bounding box center [581, 441] width 408 height 53
click at [586, 425] on textarea "Hi [PERSON_NAME], I understand your concern. I'll immediately reach out to the …" at bounding box center [581, 441] width 408 height 53
click at [705, 425] on textarea "Hi [PERSON_NAME], I understand your concern. I've reached out to the property t…" at bounding box center [581, 441] width 408 height 53
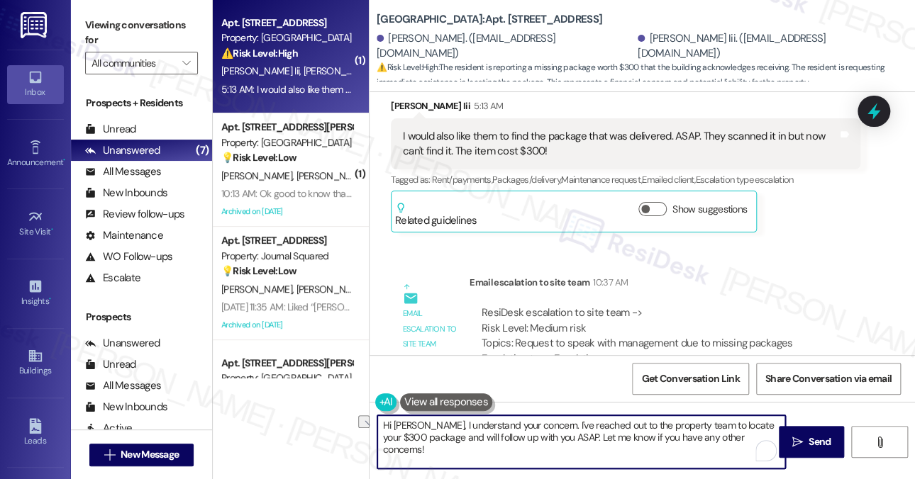
drag, startPoint x: 694, startPoint y: 425, endPoint x: 776, endPoint y: 419, distance: 81.7
click at [776, 419] on textarea "Hi [PERSON_NAME], I understand your concern. I've reached out to the property t…" at bounding box center [581, 441] width 408 height 53
click at [418, 439] on textarea "Hi [PERSON_NAME], I understand your concern. I've reached out to the property t…" at bounding box center [581, 441] width 408 height 53
click at [741, 427] on textarea "Hi [PERSON_NAME], I understand your concern. I've reached out to the property t…" at bounding box center [581, 441] width 408 height 53
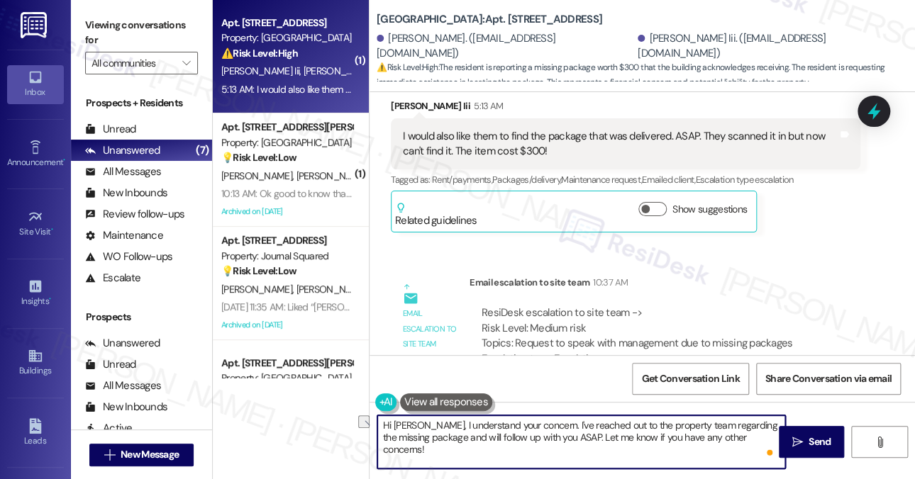
drag, startPoint x: 454, startPoint y: 436, endPoint x: 582, endPoint y: 435, distance: 127.6
click at [582, 435] on textarea "Hi [PERSON_NAME], I understand your concern. I've reached out to the property t…" at bounding box center [581, 441] width 408 height 53
click at [464, 451] on textarea "Hi [PERSON_NAME], I understand your concern. I've reached out to the property t…" at bounding box center [581, 441] width 408 height 53
drag, startPoint x: 650, startPoint y: 436, endPoint x: 707, endPoint y: 450, distance: 58.5
click at [707, 450] on textarea "Hi [PERSON_NAME], I understand your concern. I've reached out to the property t…" at bounding box center [581, 441] width 408 height 53
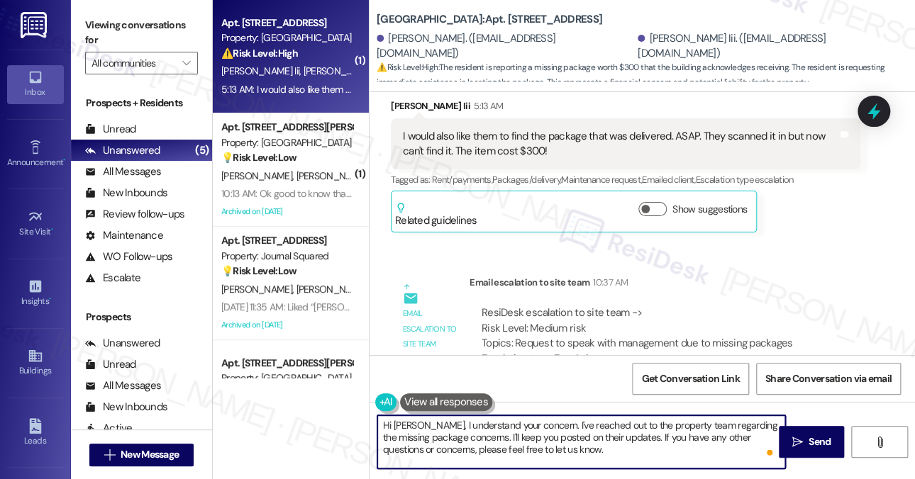
click at [630, 451] on textarea "Hi [PERSON_NAME], I understand your concern. I've reached out to the property t…" at bounding box center [581, 441] width 408 height 53
click at [627, 435] on textarea "Hi [PERSON_NAME], I understand your concern. I've reached out to the property t…" at bounding box center [581, 441] width 408 height 53
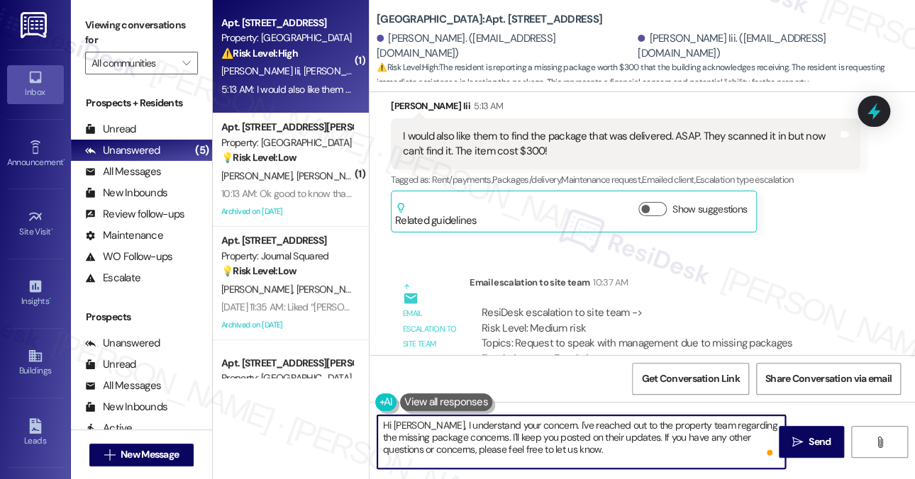
drag, startPoint x: 627, startPoint y: 435, endPoint x: 613, endPoint y: 434, distance: 14.3
click at [627, 435] on textarea "Hi [PERSON_NAME], I understand your concern. I've reached out to the property t…" at bounding box center [581, 441] width 408 height 53
click at [500, 428] on textarea "Hi [PERSON_NAME], I understand your concern. I've reached out to the property t…" at bounding box center [581, 441] width 408 height 53
click at [483, 441] on textarea "Hi [PERSON_NAME], I understand your concern. I've reached out to the property t…" at bounding box center [581, 441] width 408 height 53
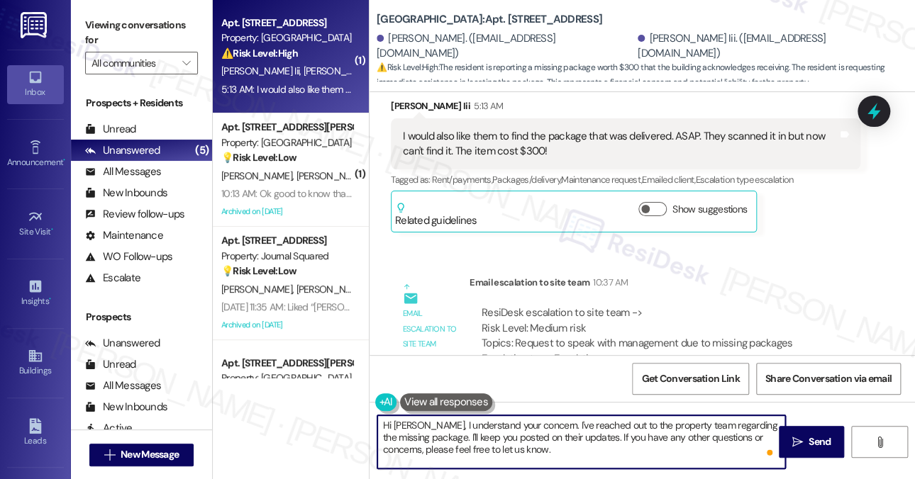
click at [508, 435] on textarea "Hi [PERSON_NAME], I understand your concern. I've reached out to the property t…" at bounding box center [581, 441] width 408 height 53
click at [595, 434] on textarea "Hi [PERSON_NAME], I understand your concern. I've reached out to the property t…" at bounding box center [581, 441] width 408 height 53
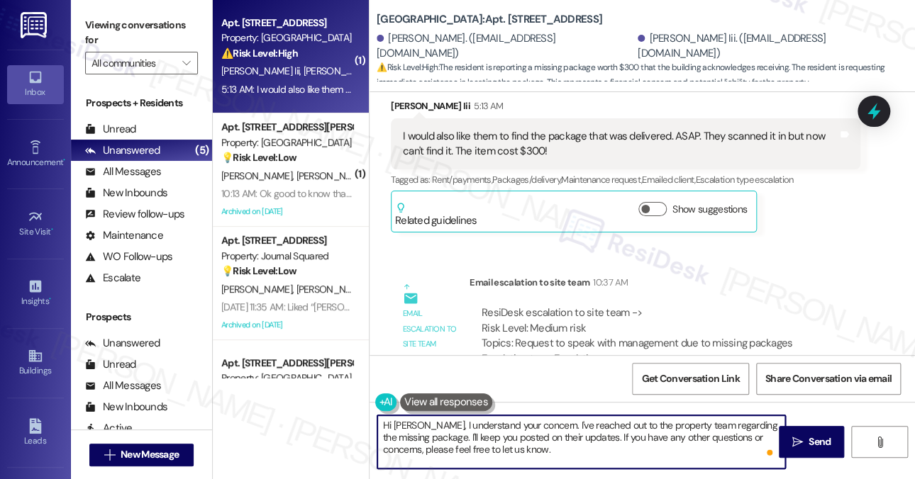
click at [595, 434] on textarea "Hi [PERSON_NAME], I understand your concern. I've reached out to the property t…" at bounding box center [581, 441] width 408 height 53
click at [590, 442] on textarea "Hi [PERSON_NAME], I understand your concern. I've reached out to the property t…" at bounding box center [581, 441] width 408 height 53
click at [513, 439] on textarea "Hi [PERSON_NAME], I understand your concern. I've reached out to the property t…" at bounding box center [581, 441] width 408 height 53
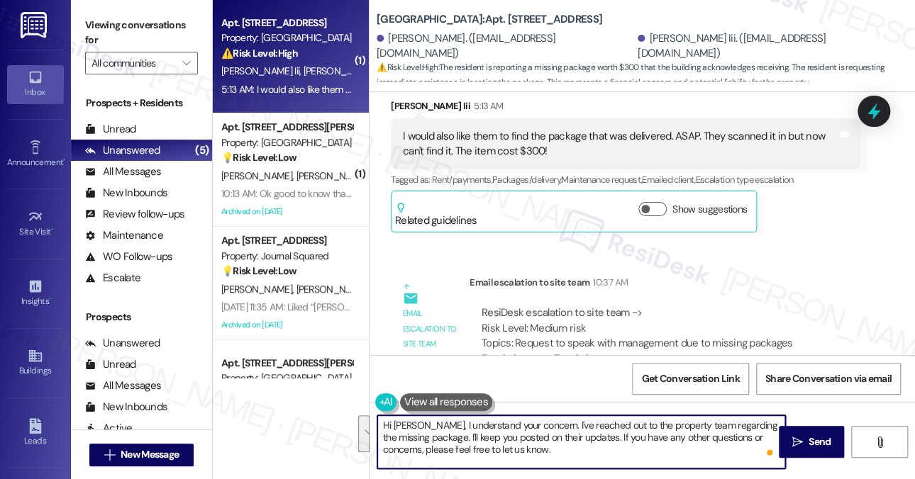
click at [616, 440] on textarea "Hi [PERSON_NAME], I understand your concern. I've reached out to the property t…" at bounding box center [581, 441] width 408 height 53
click at [654, 437] on textarea "Hi [PERSON_NAME], I understand your concern. I've reached out to the property t…" at bounding box center [581, 441] width 408 height 53
click at [651, 424] on textarea "Hi [PERSON_NAME], I understand your concern. I've reached out to the property t…" at bounding box center [581, 441] width 408 height 53
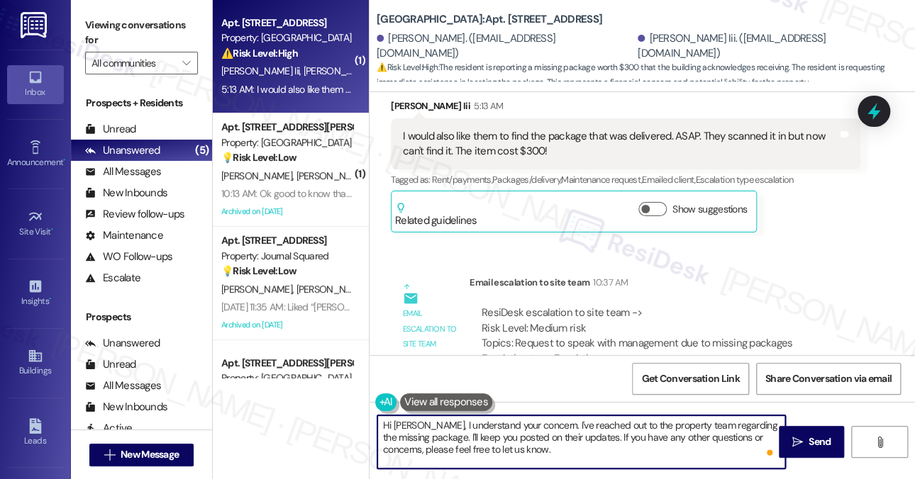
click at [651, 424] on textarea "Hi [PERSON_NAME], I understand your concern. I've reached out to the property t…" at bounding box center [581, 441] width 408 height 53
click at [579, 439] on textarea "Hi [PERSON_NAME], I understand your concern. I've reached out to the property t…" at bounding box center [581, 441] width 408 height 53
click at [595, 443] on textarea "Hi [PERSON_NAME], I understand your concern. I've reached out to the property t…" at bounding box center [581, 441] width 408 height 53
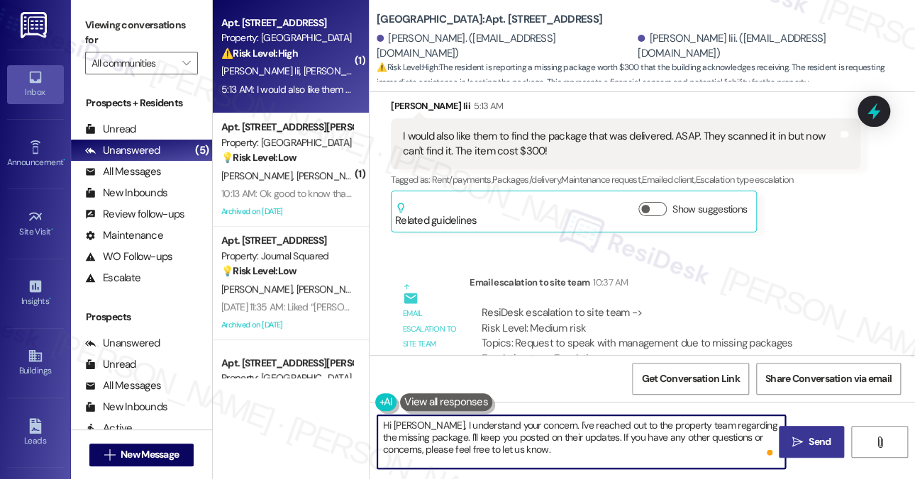
type textarea "Hi [PERSON_NAME], I understand your concern. I've reached out to the property t…"
click at [789, 442] on span " Send" at bounding box center [811, 442] width 45 height 15
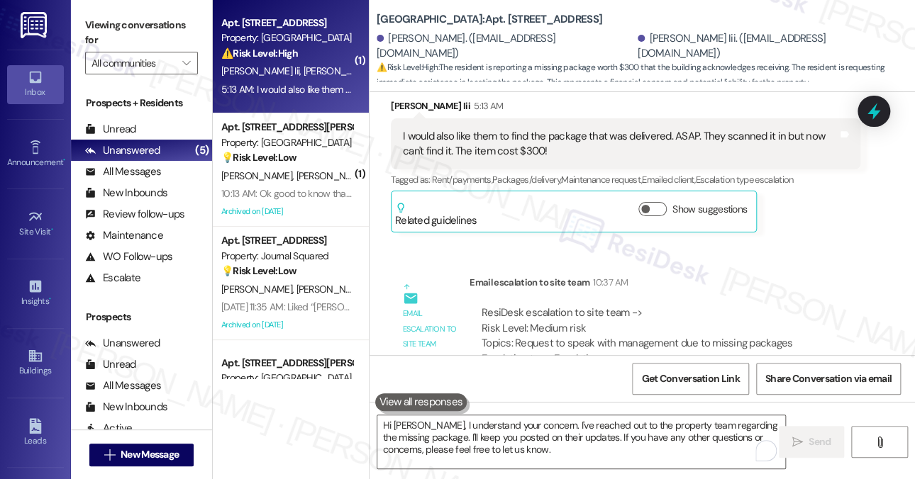
click at [127, 27] on label "Viewing conversations for" at bounding box center [141, 33] width 113 height 38
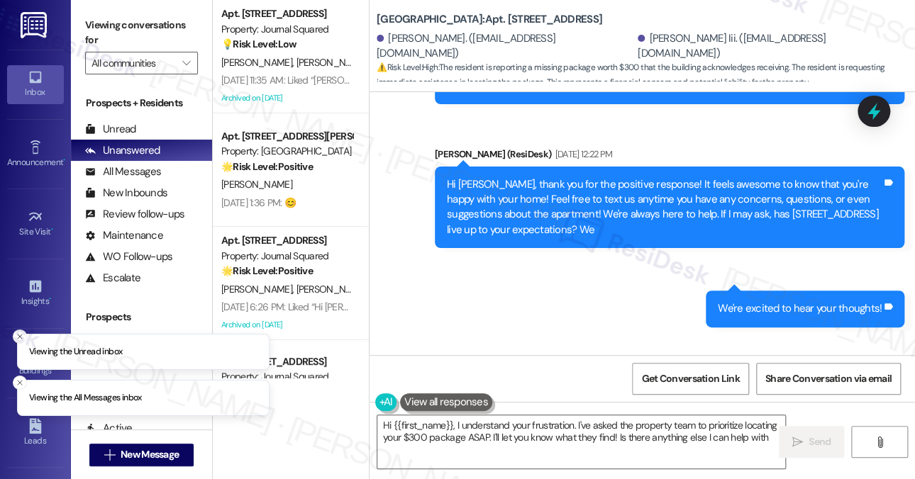
type textarea "Hi {{first_name}}, I understand your frustration. I've asked the property team …"
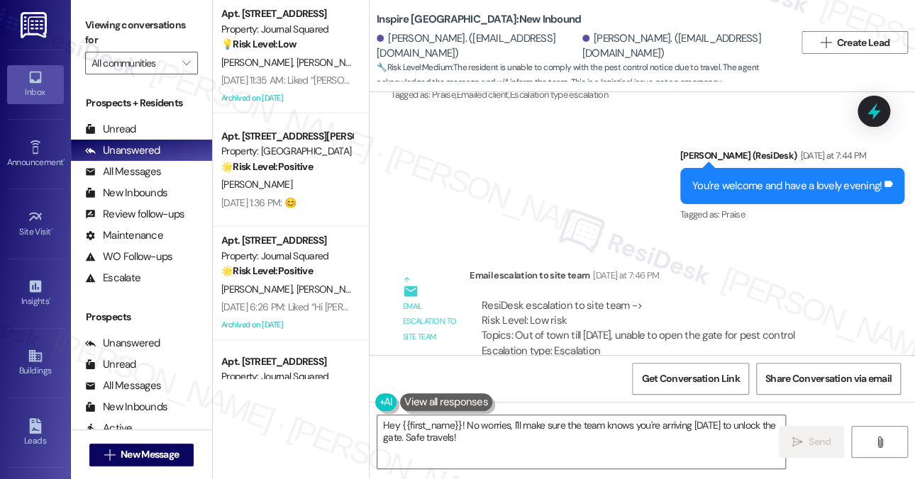
scroll to position [5205, 0]
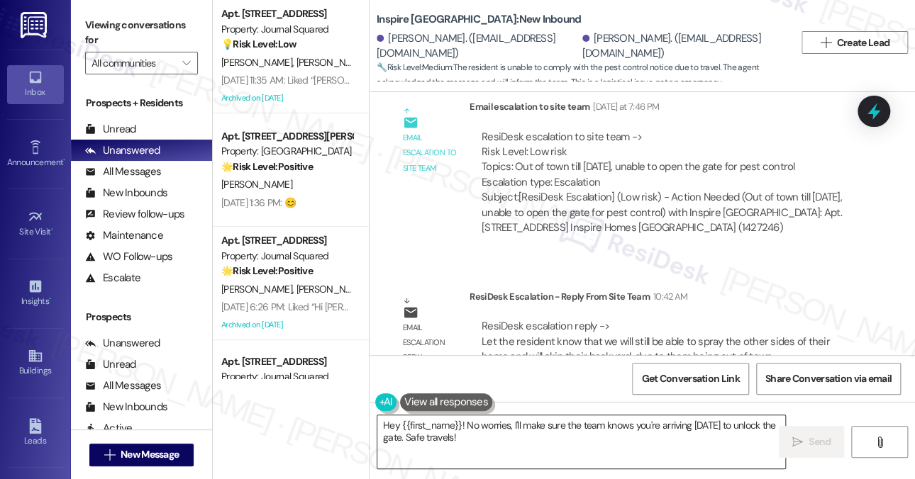
click at [507, 430] on textarea "Hey {{first_name}}! No worries, I'll make sure the team knows you're arriving o…" at bounding box center [581, 441] width 408 height 53
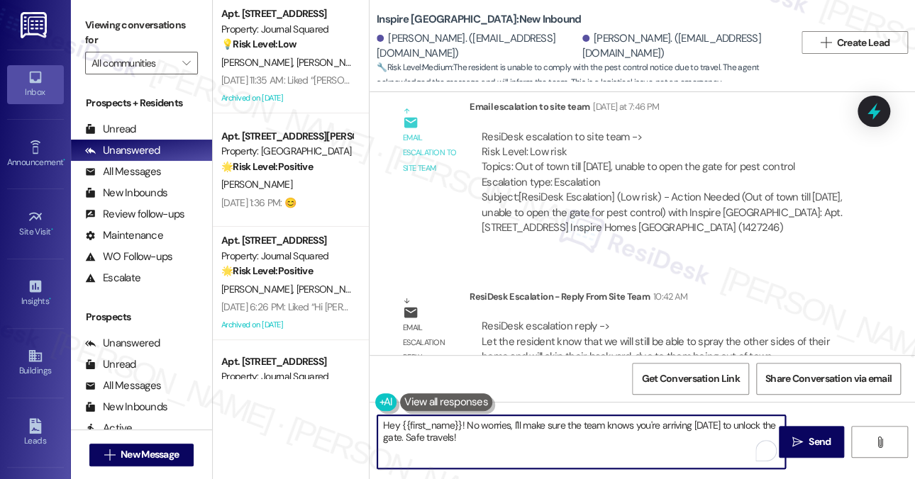
drag, startPoint x: 548, startPoint y: 442, endPoint x: 390, endPoint y: 415, distance: 160.3
click at [390, 415] on textarea "Hey {{first_name}}! No worries, I'll make sure the team knows you're arriving o…" at bounding box center [581, 441] width 408 height 53
click at [513, 433] on textarea "Hey {{first_name}}! No worries, I'll make sure the team knows you're arriving o…" at bounding box center [581, 441] width 408 height 53
drag, startPoint x: 481, startPoint y: 437, endPoint x: 466, endPoint y: 425, distance: 19.7
click at [466, 425] on textarea "Hey {{first_name}}! No worries, I'll make sure the team knows you're arriving o…" at bounding box center [581, 441] width 408 height 53
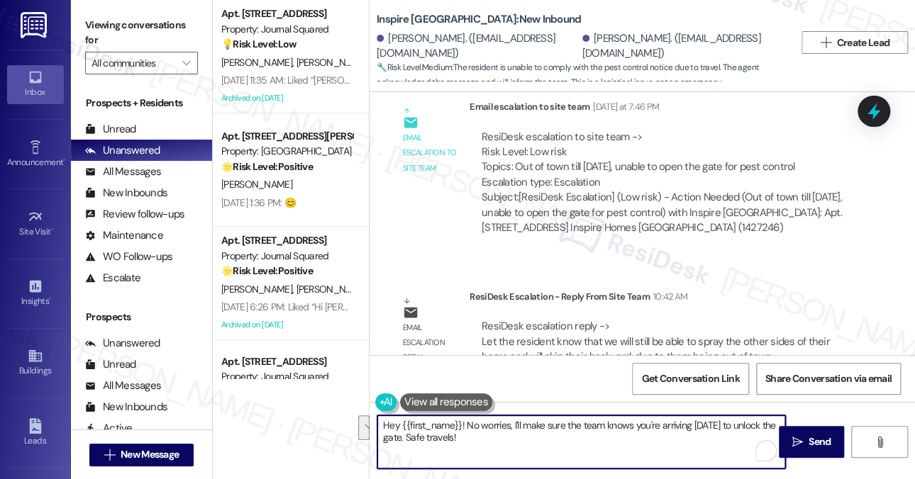
paste textarea "we will still be able to spray the other sides of their home and will skip thei…"
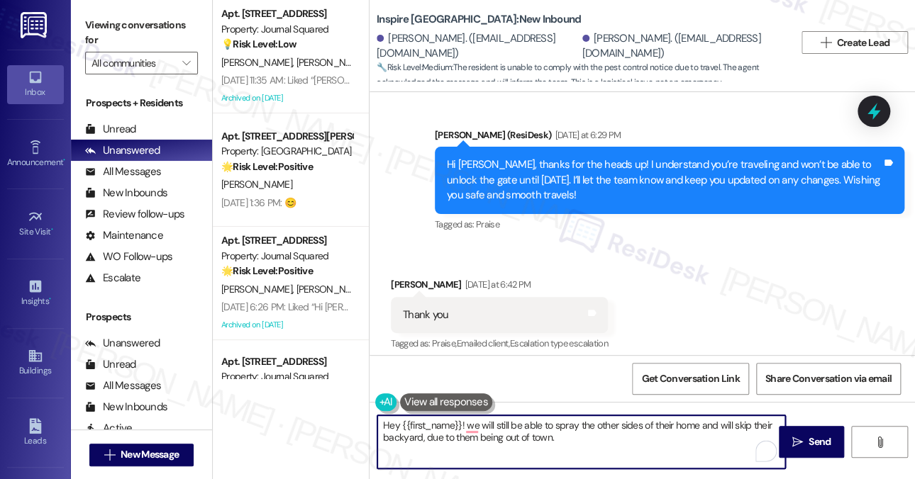
scroll to position [4780, 0]
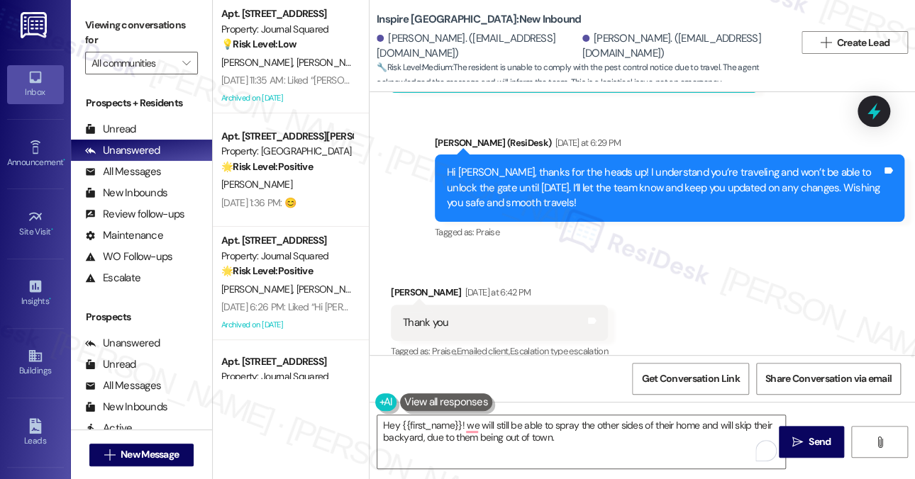
click at [401, 285] on div "Mecca Jackson Yesterday at 6:42 PM" at bounding box center [499, 295] width 217 height 20
copy div "Mecca"
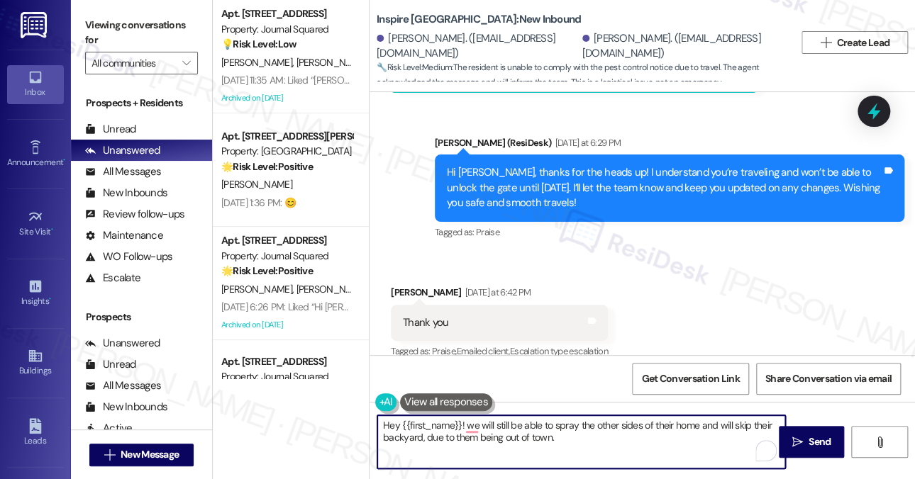
drag, startPoint x: 401, startPoint y: 425, endPoint x: 459, endPoint y: 415, distance: 59.0
click at [459, 415] on textarea "Hey {{first_name}}! we will still be able to spray the other sides of their hom…" at bounding box center [581, 441] width 408 height 53
paste textarea "Mecca"
drag, startPoint x: 400, startPoint y: 428, endPoint x: 391, endPoint y: 428, distance: 9.2
click at [391, 428] on textarea "Hey Mecca ! we will still be able to spray the other sides of their home and wi…" at bounding box center [581, 441] width 408 height 53
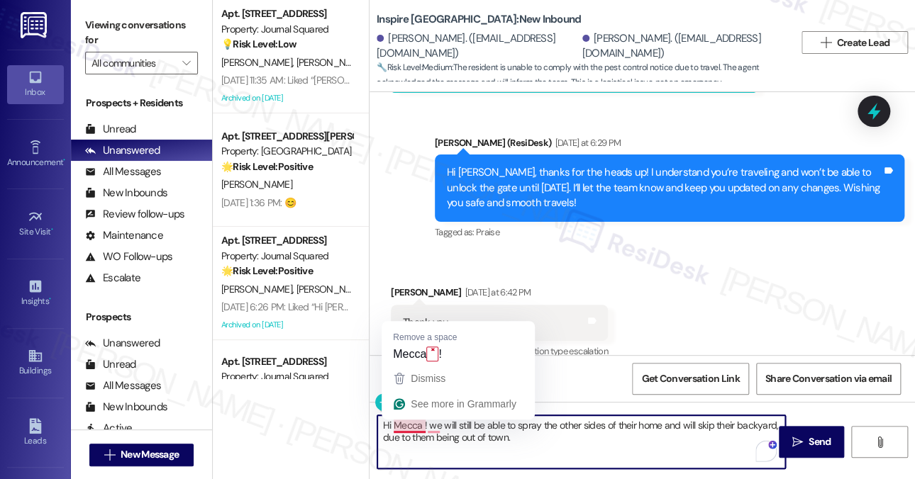
click at [423, 423] on textarea "Hi Mecca ! we will still be able to spray the other sides of their home and wil…" at bounding box center [581, 441] width 408 height 53
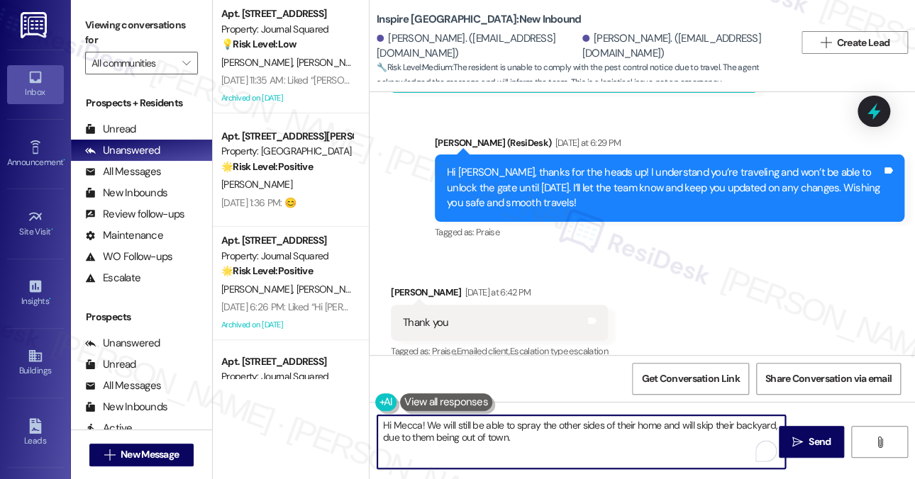
click at [425, 418] on textarea "Hi Mecca! We will still be able to spray the other sides of their home and will…" at bounding box center [581, 441] width 408 height 53
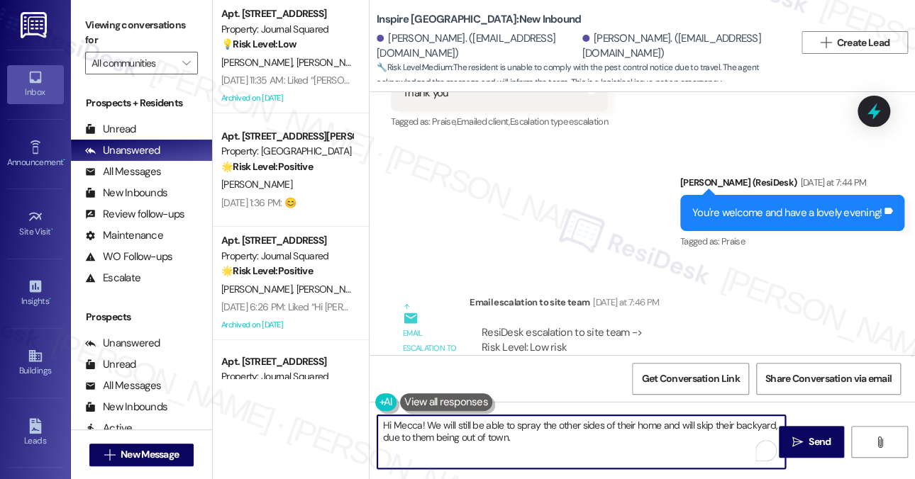
scroll to position [5063, 0]
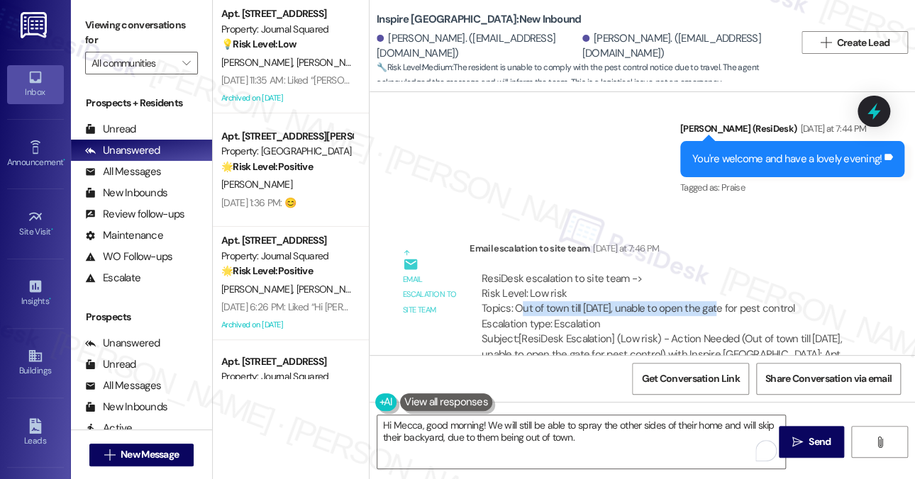
drag, startPoint x: 645, startPoint y: 259, endPoint x: 719, endPoint y: 259, distance: 73.7
click at [719, 272] on div "ResiDesk escalation to site team -> Risk Level: Low risk Topics: Out of town ti…" at bounding box center [664, 302] width 367 height 61
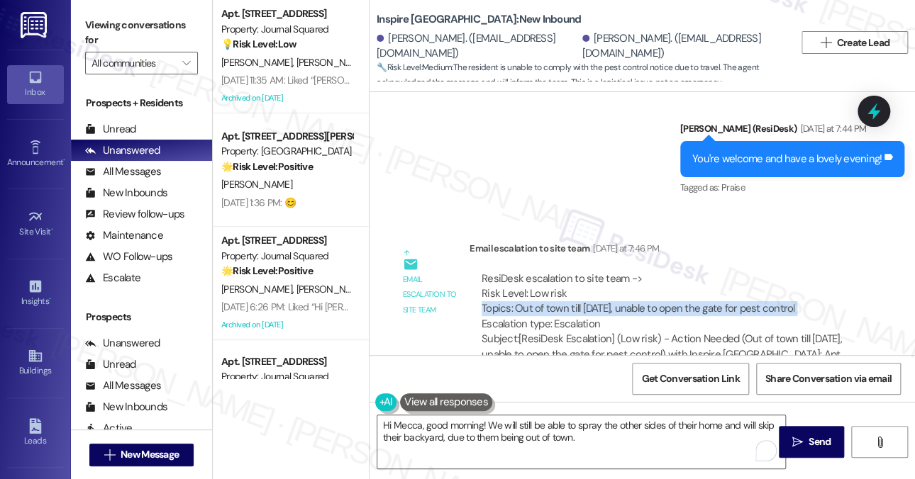
click at [592, 272] on div "ResiDesk escalation to site team -> Risk Level: Low risk Topics: Out of town ti…" at bounding box center [664, 302] width 367 height 61
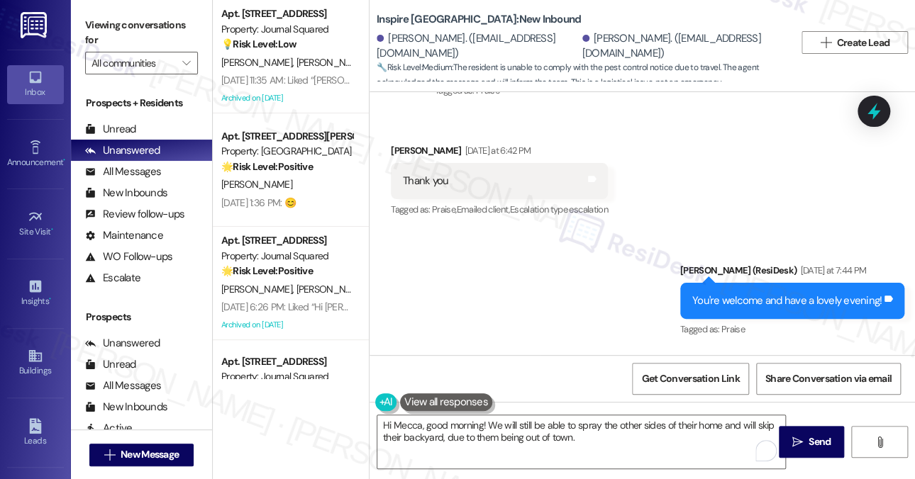
click at [715, 294] on div "You're welcome and have a lovely evening!" at bounding box center [786, 301] width 189 height 15
click at [716, 294] on div "You're welcome and have a lovely evening!" at bounding box center [786, 301] width 189 height 15
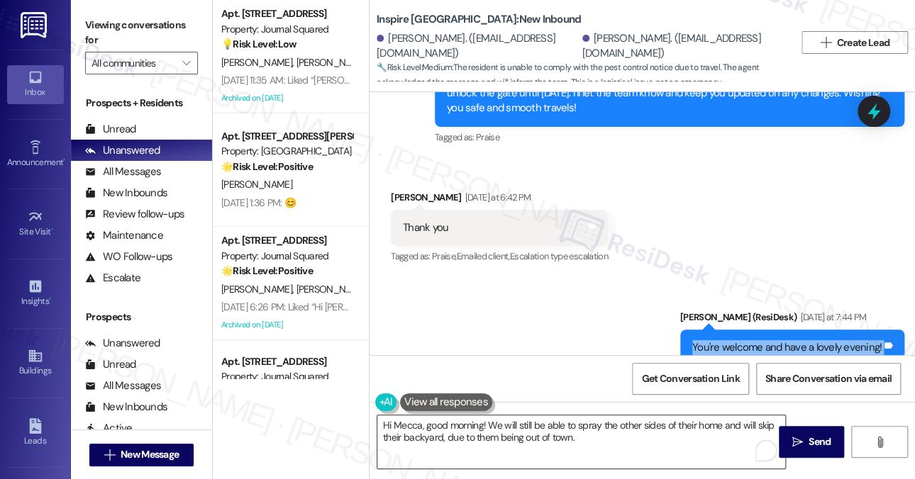
scroll to position [4850, 0]
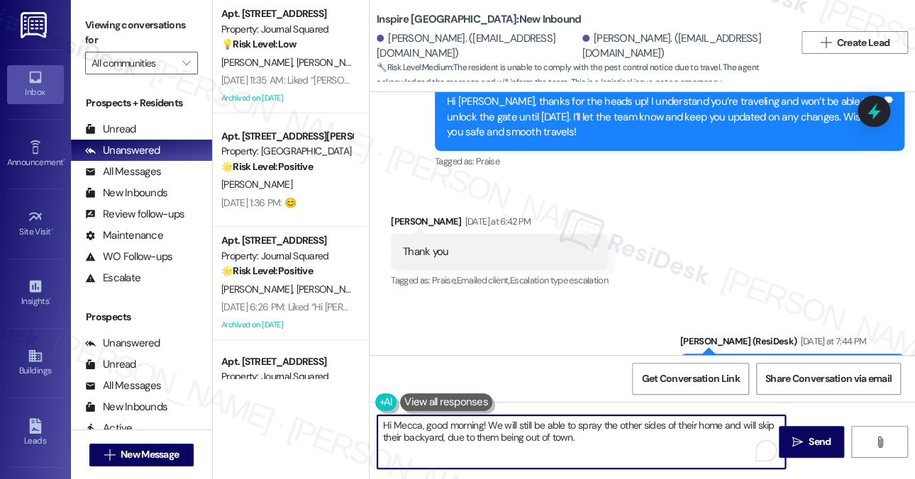
click at [488, 425] on textarea "Hi Mecca, good morning! We will still be able to spray the other sides of their…" at bounding box center [581, 441] width 408 height 53
click at [649, 438] on textarea "Hi Mecca, good morning! According to the property team, we will still be able t…" at bounding box center [581, 441] width 408 height 53
click at [429, 441] on textarea "Hi Mecca, good morning! According to the property team, we will still be able t…" at bounding box center [581, 441] width 408 height 53
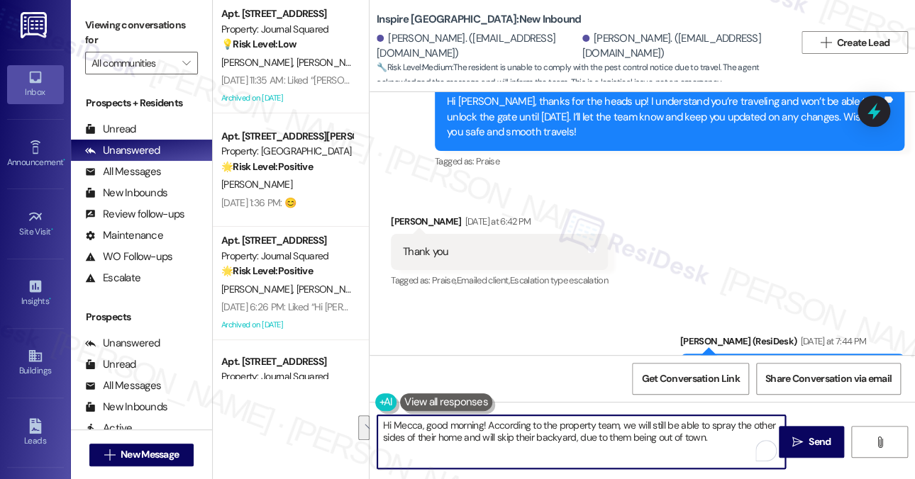
click at [429, 441] on textarea "Hi Mecca, good morning! According to the property team, we will still be able t…" at bounding box center [581, 441] width 408 height 53
click at [486, 437] on textarea "Hi Mecca, good morning! According to the property team, we will still be able t…" at bounding box center [581, 441] width 408 height 53
click at [525, 440] on textarea "Hi Mecca, good morning! According to the property team, we will still be able t…" at bounding box center [581, 441] width 408 height 53
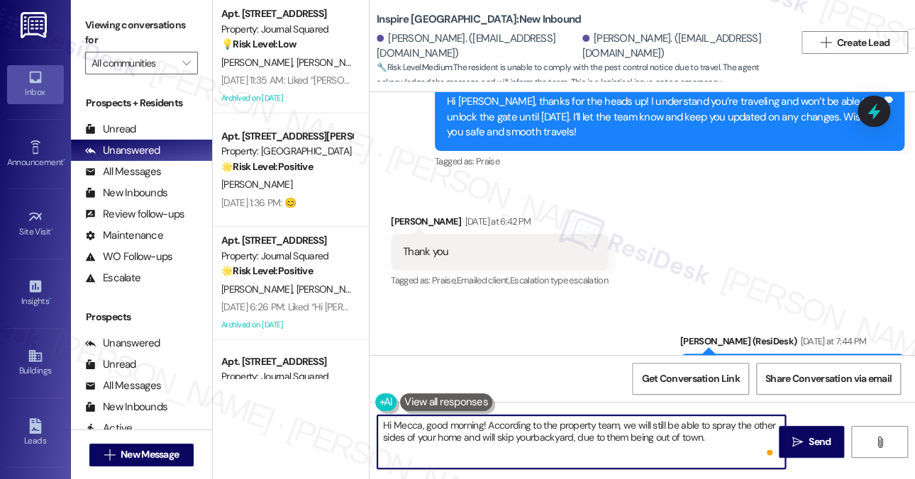
type textarea "Hi Mecca, good morning! According to the property team, we will still be able t…"
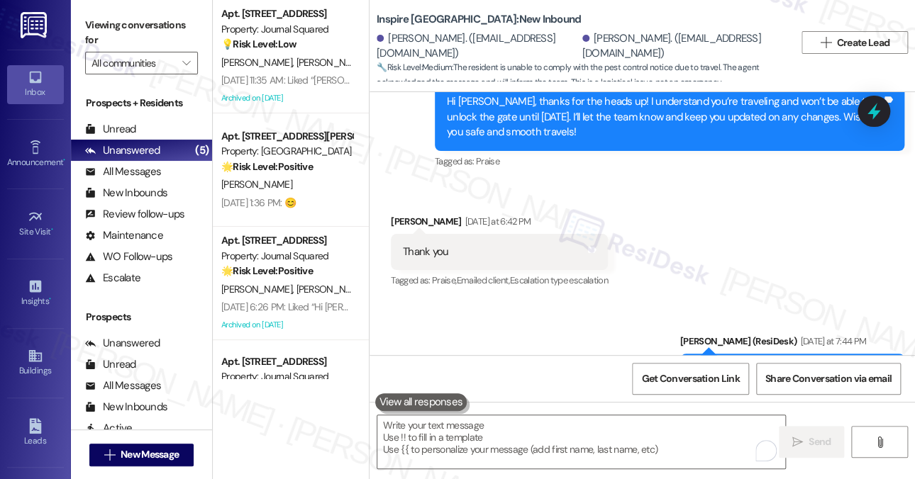
click at [133, 36] on label "Viewing conversations for" at bounding box center [141, 33] width 113 height 38
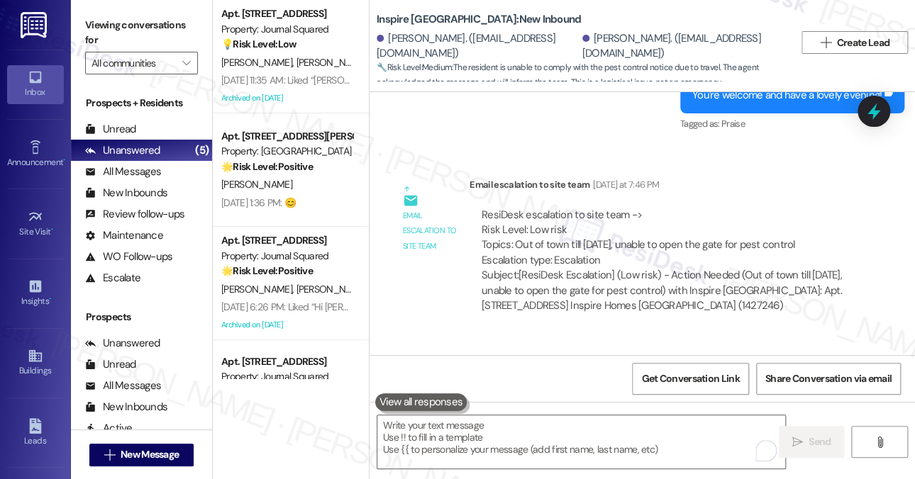
scroll to position [5205, 0]
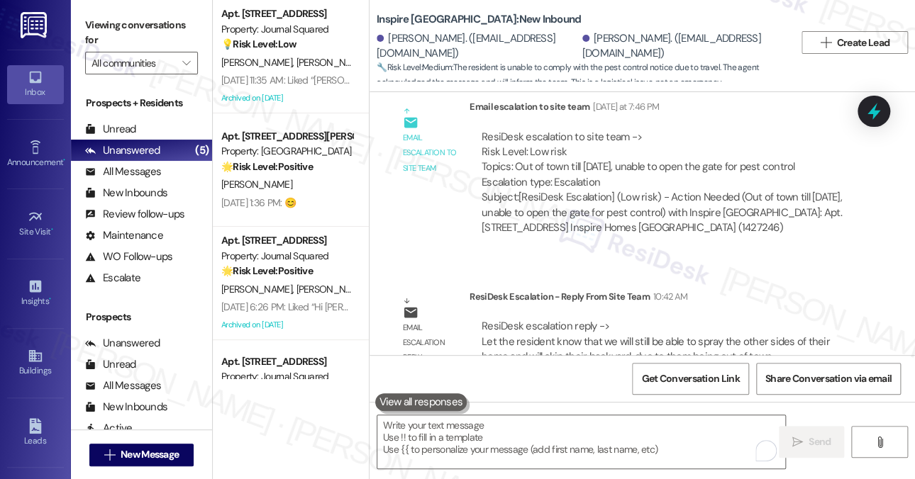
click at [162, 25] on label "Viewing conversations for" at bounding box center [141, 33] width 113 height 38
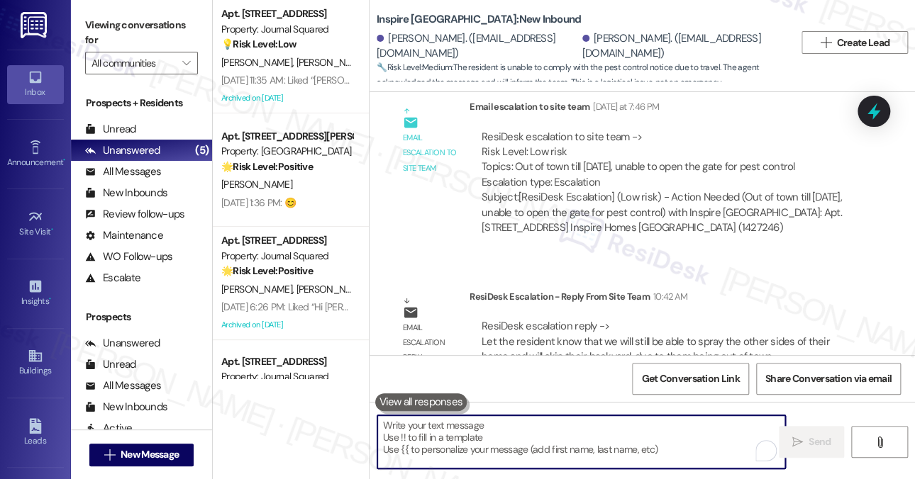
click at [483, 442] on textarea "To enrich screen reader interactions, please activate Accessibility in Grammarl…" at bounding box center [581, 441] width 408 height 53
paste textarea "Hi Mecca, good morning! The property team let me know that they’ll still be abl…"
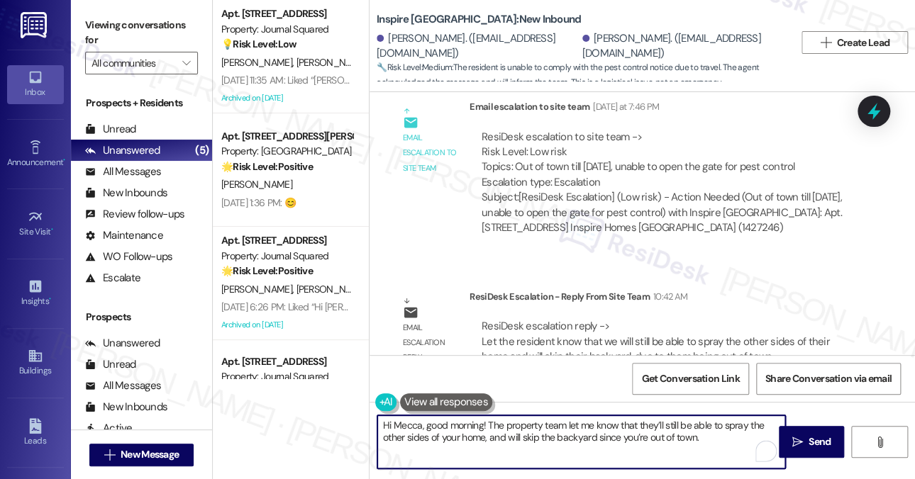
click at [485, 430] on textarea "Hi Mecca, good morning! The property team let me know that they’ll still be abl…" at bounding box center [581, 441] width 408 height 53
click at [662, 428] on textarea "Hi Mecca, good morning! The property team let me know that they’ll still be abl…" at bounding box center [581, 441] width 408 height 53
click at [735, 442] on textarea "Hi Mecca, good morning! The property team let me know that they’ll still be abl…" at bounding box center [581, 441] width 408 height 53
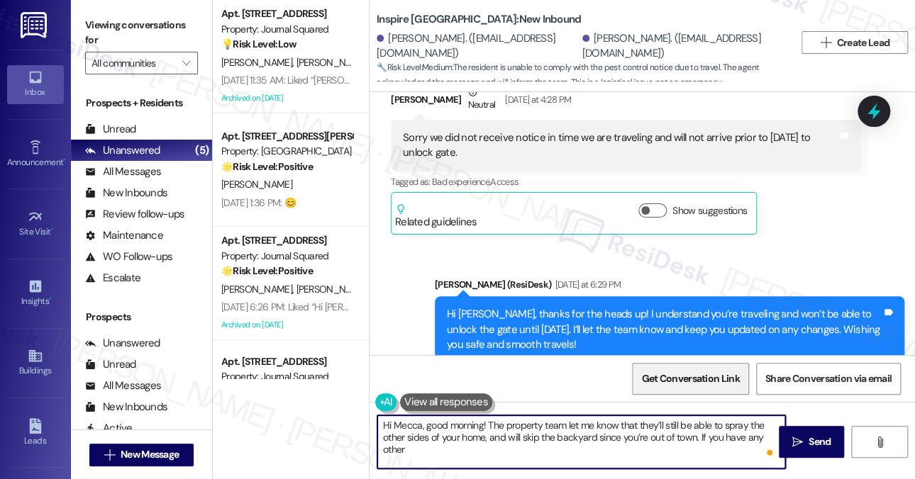
scroll to position [5063, 0]
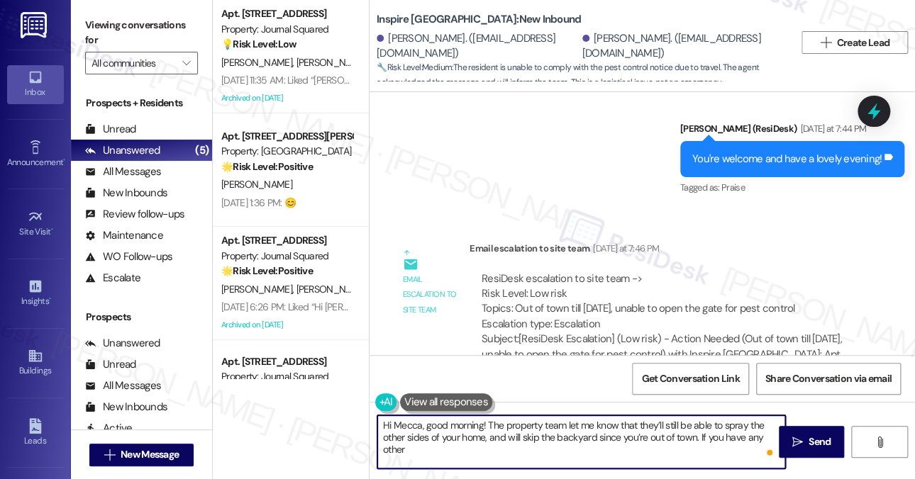
click at [587, 447] on textarea "Hi Mecca, good morning! The property team let me know that they’ll still be abl…" at bounding box center [581, 441] width 408 height 53
click at [564, 425] on textarea "Hi Mecca, good morning! The property team let me know that they’ll still be abl…" at bounding box center [581, 441] width 408 height 53
click at [691, 442] on textarea "Hi Mecca, good morning! The property team let me know that they’ll still be abl…" at bounding box center [581, 441] width 408 height 53
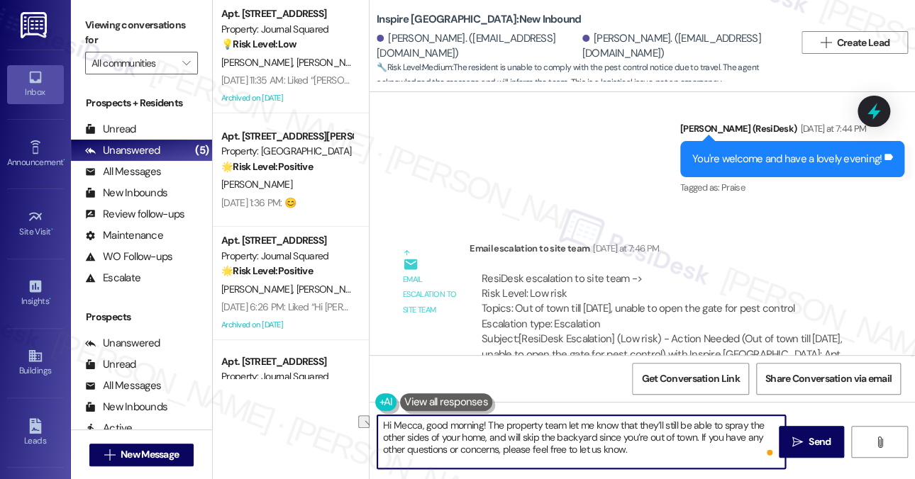
drag, startPoint x: 564, startPoint y: 425, endPoint x: 635, endPoint y: 423, distance: 70.9
click at [635, 423] on textarea "Hi Mecca, good morning! The property team let me know that they’ll still be abl…" at bounding box center [581, 441] width 408 height 53
click at [637, 423] on textarea "Hi Mecca, good morning! The property team let me know that they’ll still be abl…" at bounding box center [581, 441] width 408 height 53
drag, startPoint x: 608, startPoint y: 425, endPoint x: 565, endPoint y: 423, distance: 42.6
click at [565, 423] on textarea "Hi Mecca, good morning! The property team let me know that they’ll still be abl…" at bounding box center [581, 441] width 408 height 53
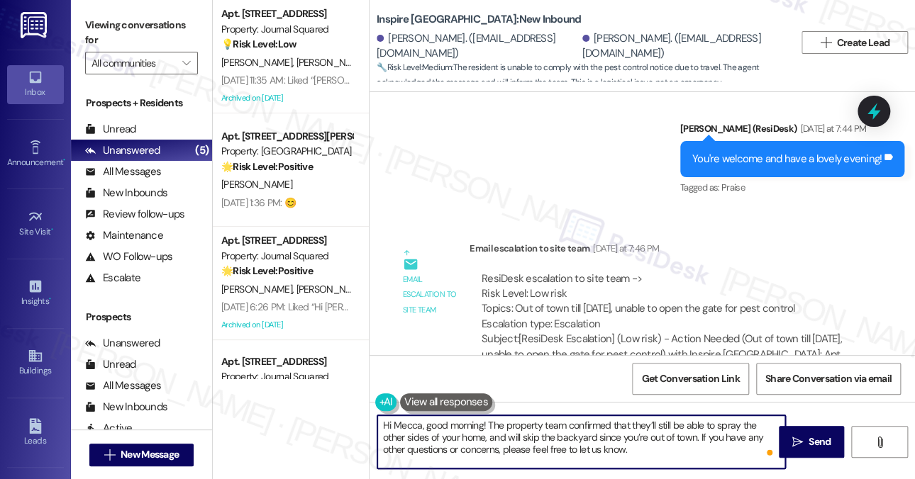
click at [533, 440] on textarea "Hi Mecca, good morning! The property team confirmed that they’ll still be able …" at bounding box center [581, 441] width 408 height 53
click at [596, 440] on textarea "Hi Mecca, good morning! The property team confirmed that they’ll still be able …" at bounding box center [581, 441] width 408 height 53
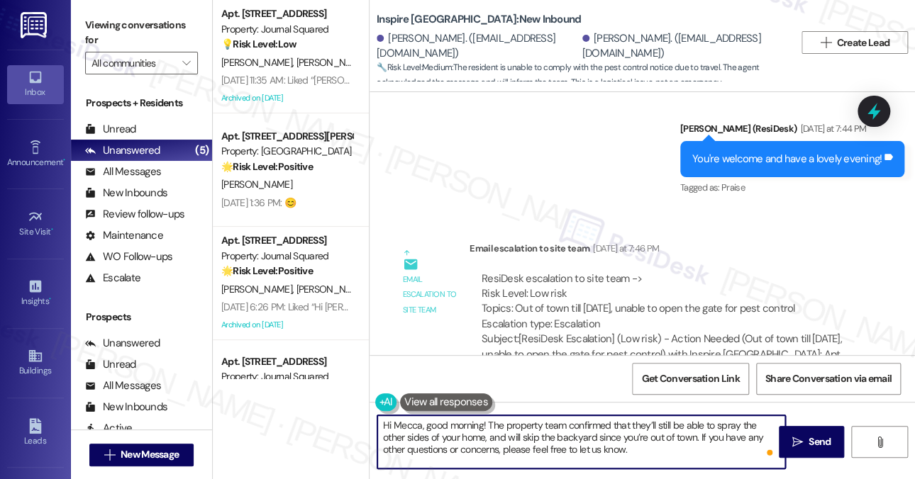
click at [654, 445] on textarea "Hi Mecca, good morning! The property team confirmed that they’ll still be able …" at bounding box center [581, 441] width 408 height 53
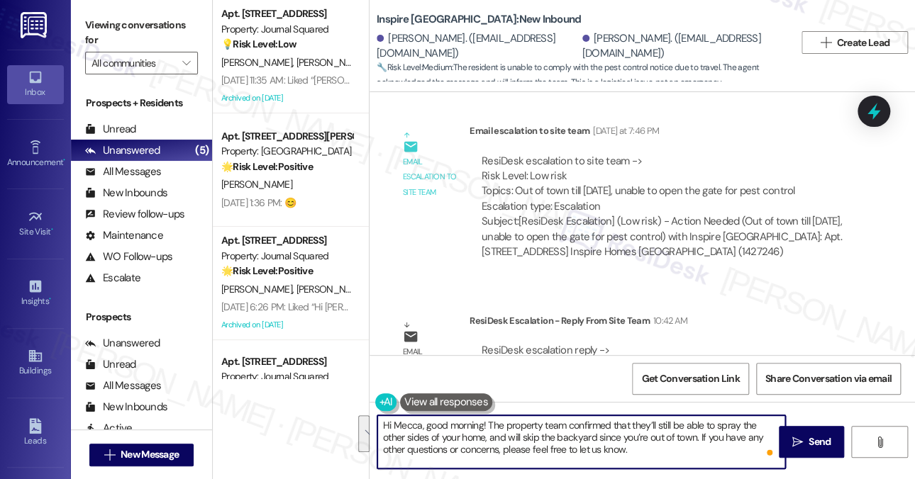
scroll to position [5205, 0]
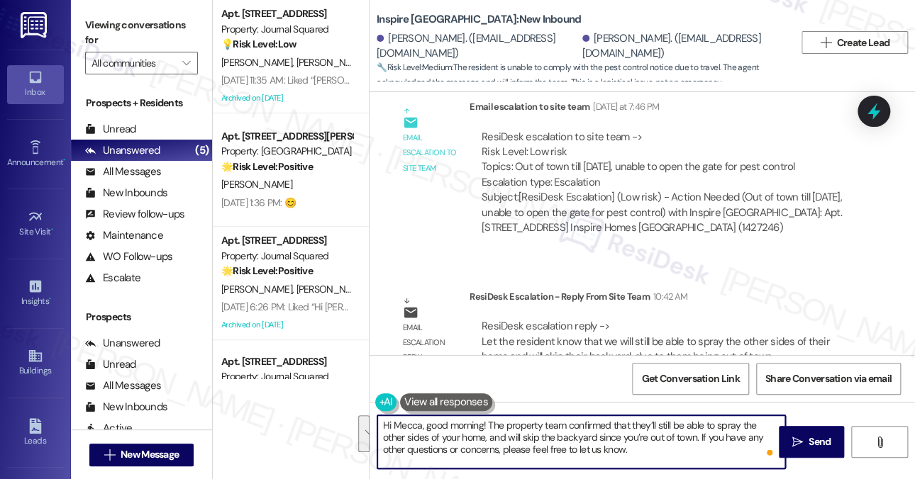
click at [528, 430] on textarea "Hi Mecca, good morning! The property team confirmed that they’ll still be able …" at bounding box center [581, 441] width 408 height 53
click at [594, 439] on textarea "Hi Mecca, good morning! The property team confirmed that they’ll still be able …" at bounding box center [581, 441] width 408 height 53
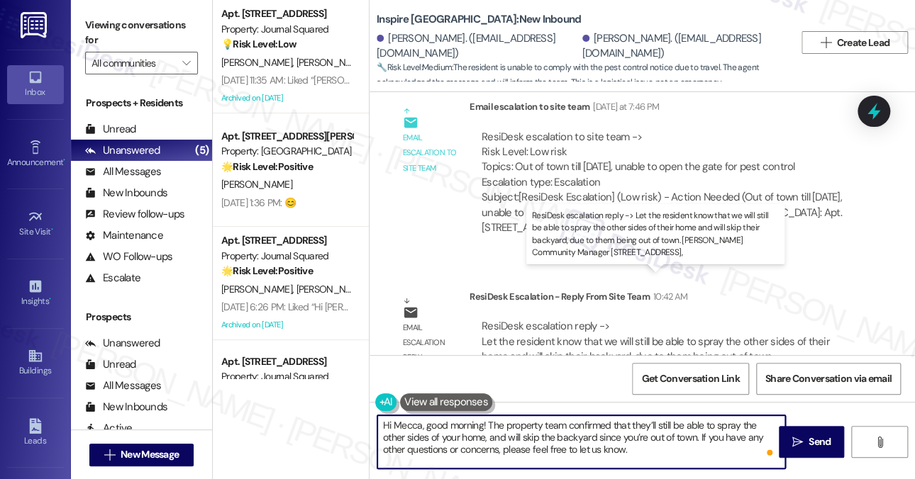
type textarea "Hi Mecca, good morning! The property team confirmed that they’ll still be able …"
click at [585, 319] on div "ResiDesk escalation reply -> Let the resident know that we will still be able t…" at bounding box center [655, 349] width 348 height 60
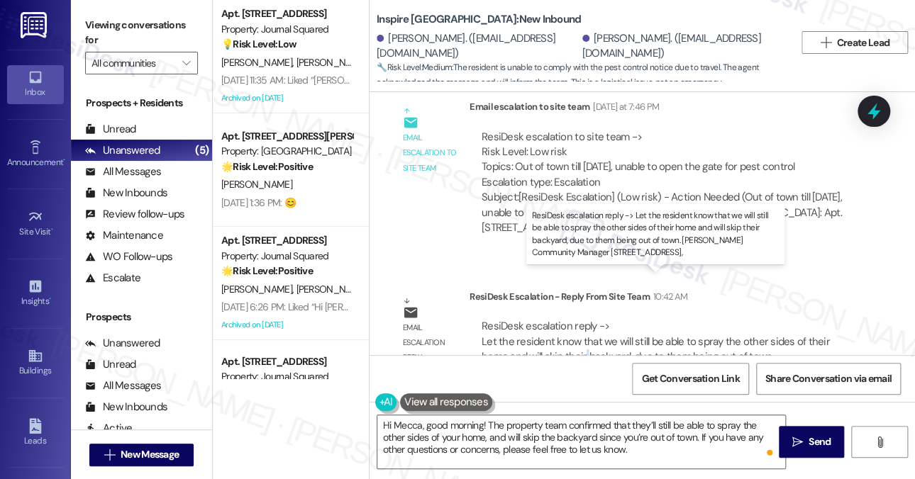
click at [585, 319] on div "ResiDesk escalation reply -> Let the resident know that we will still be able t…" at bounding box center [655, 349] width 348 height 60
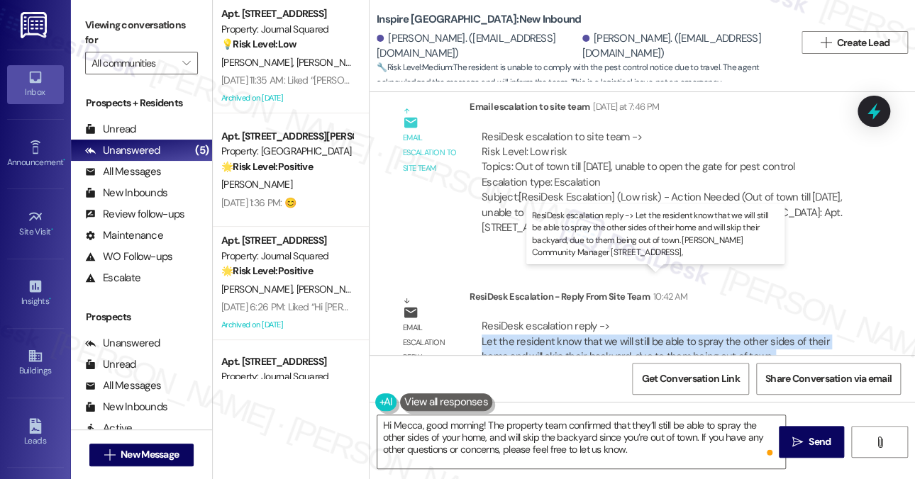
click at [585, 319] on div "ResiDesk escalation reply -> Let the resident know that we will still be able t…" at bounding box center [655, 349] width 348 height 60
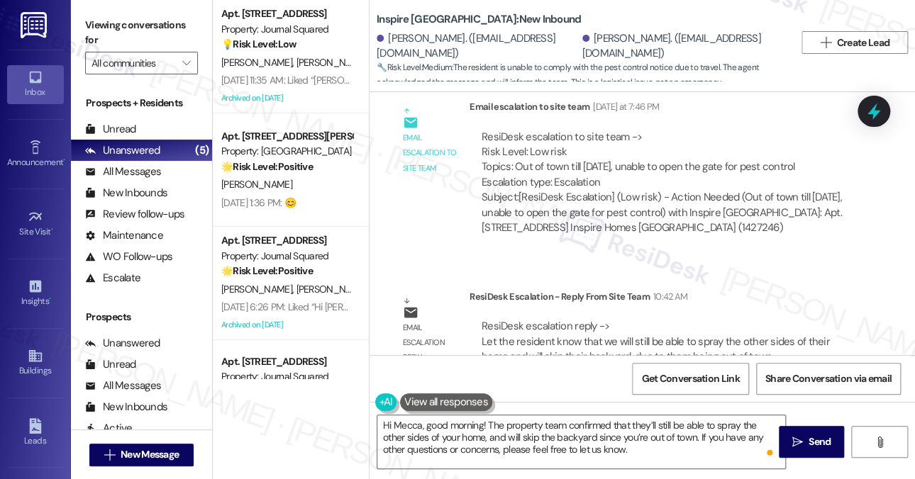
click at [457, 199] on div "Email escalation to site team Email escalation to site team Yesterday at 7:46 P…" at bounding box center [625, 173] width 491 height 169
click at [519, 434] on textarea "Hi Mecca, good morning! The property team confirmed that they’ll still be able …" at bounding box center [581, 441] width 408 height 53
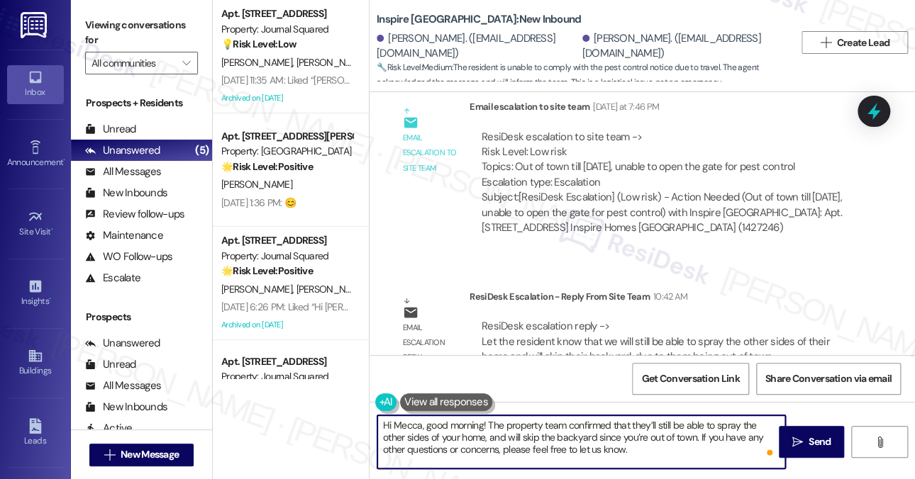
click at [519, 434] on textarea "Hi Mecca, good morning! The property team confirmed that they’ll still be able …" at bounding box center [581, 441] width 408 height 53
click at [610, 452] on textarea "Hi Mecca, good morning! The property team confirmed that they’ll still be able …" at bounding box center [581, 441] width 408 height 53
click at [638, 443] on textarea "Hi Mecca, good morning! The property team confirmed that they’ll still be able …" at bounding box center [581, 441] width 408 height 53
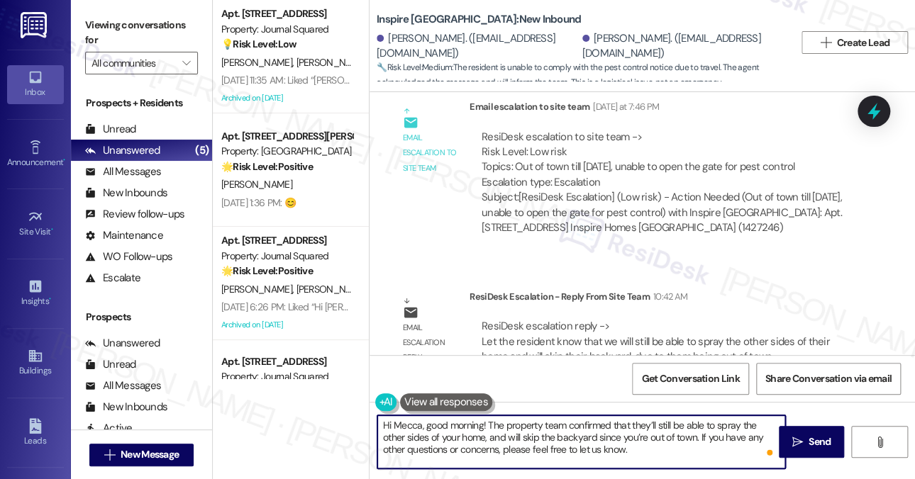
click at [638, 443] on textarea "Hi Mecca, good morning! The property team confirmed that they’ll still be able …" at bounding box center [581, 441] width 408 height 53
click at [660, 448] on textarea "Hi Mecca, good morning! The property team confirmed that they’ll still be able …" at bounding box center [581, 441] width 408 height 53
click at [661, 448] on textarea "Hi Mecca, good morning! The property team confirmed that they’ll still be able …" at bounding box center [581, 441] width 408 height 53
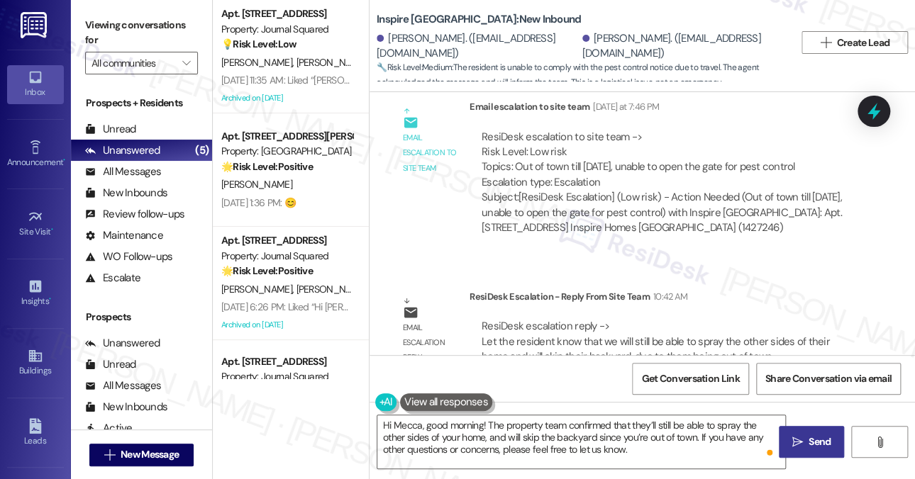
click at [820, 441] on span "Send" at bounding box center [819, 442] width 22 height 15
